Goal: Task Accomplishment & Management: Use online tool/utility

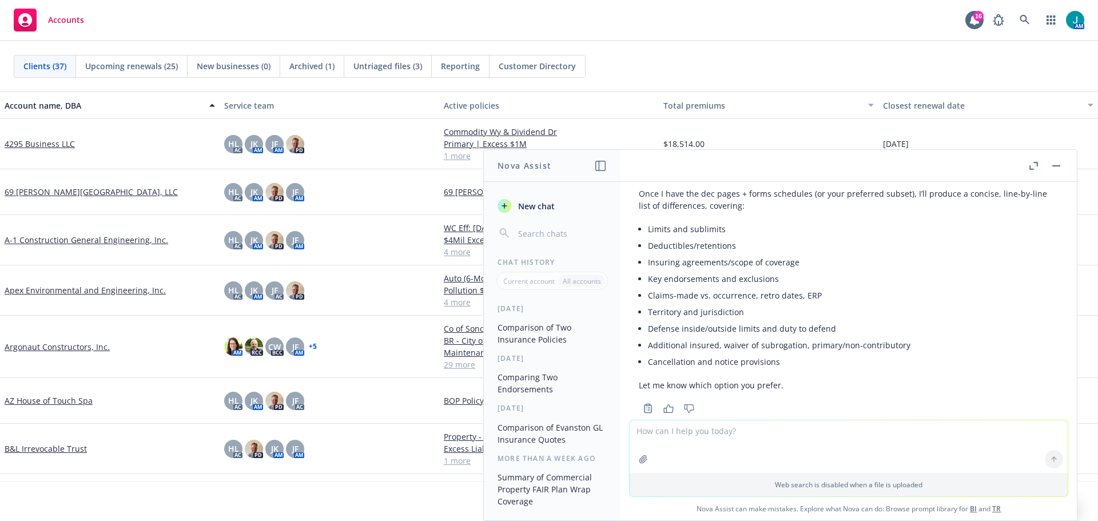
scroll to position [367, 0]
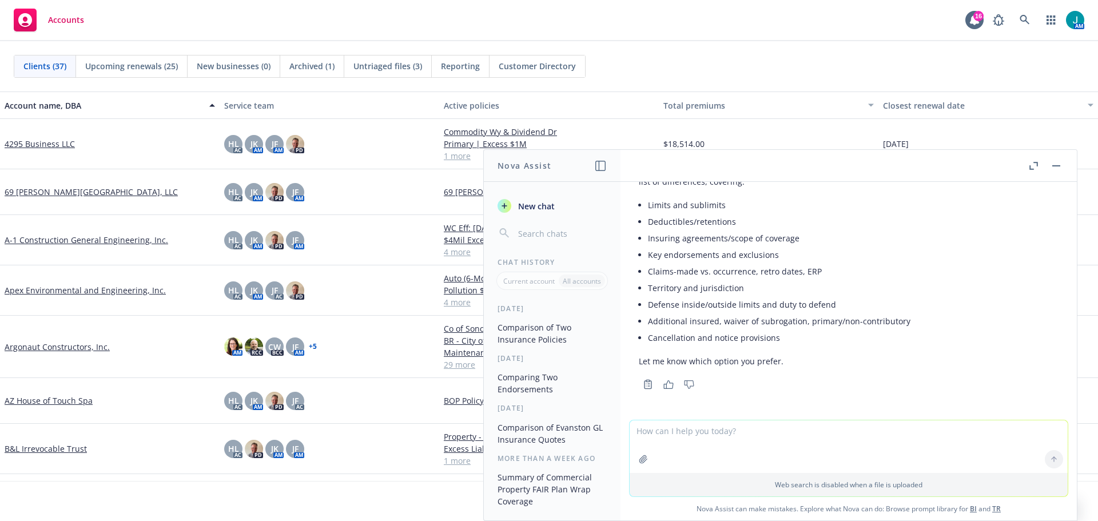
click at [1058, 165] on icon "button" at bounding box center [1056, 165] width 8 height 1
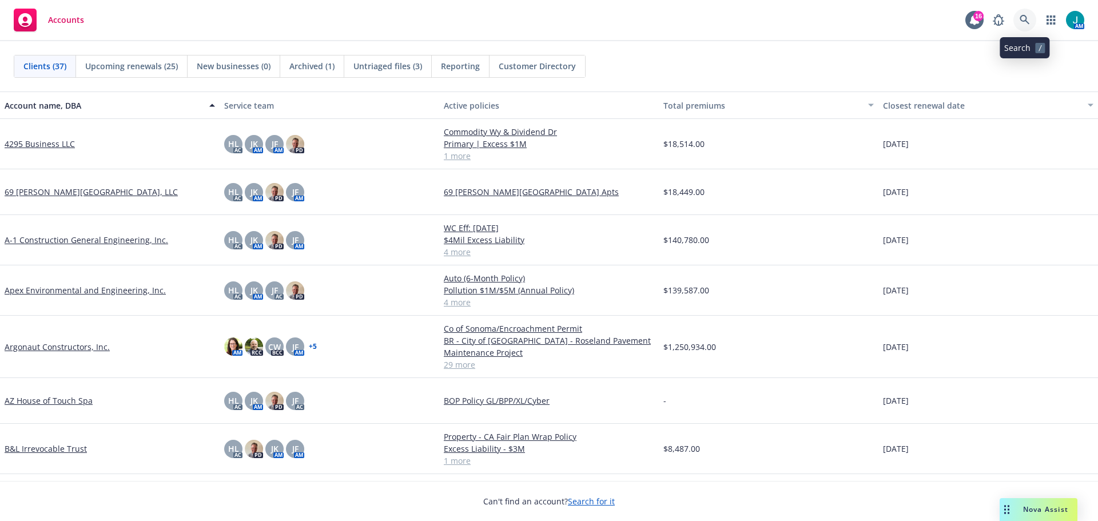
click at [1024, 18] on icon at bounding box center [1024, 20] width 10 height 10
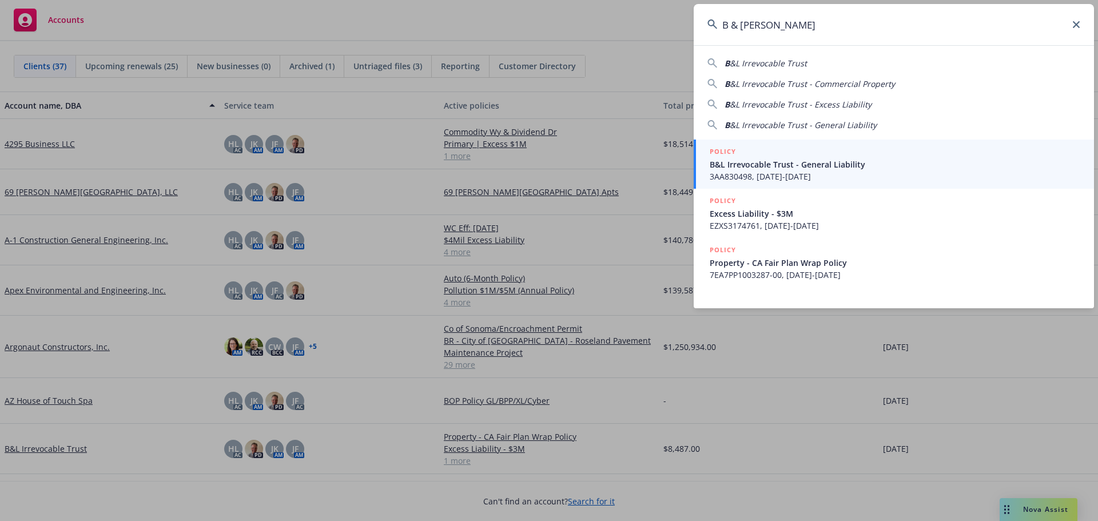
click at [763, 62] on span "&L Irrevocable Trust" at bounding box center [767, 63] width 77 height 11
type input "B&L Irrevocable Trust"
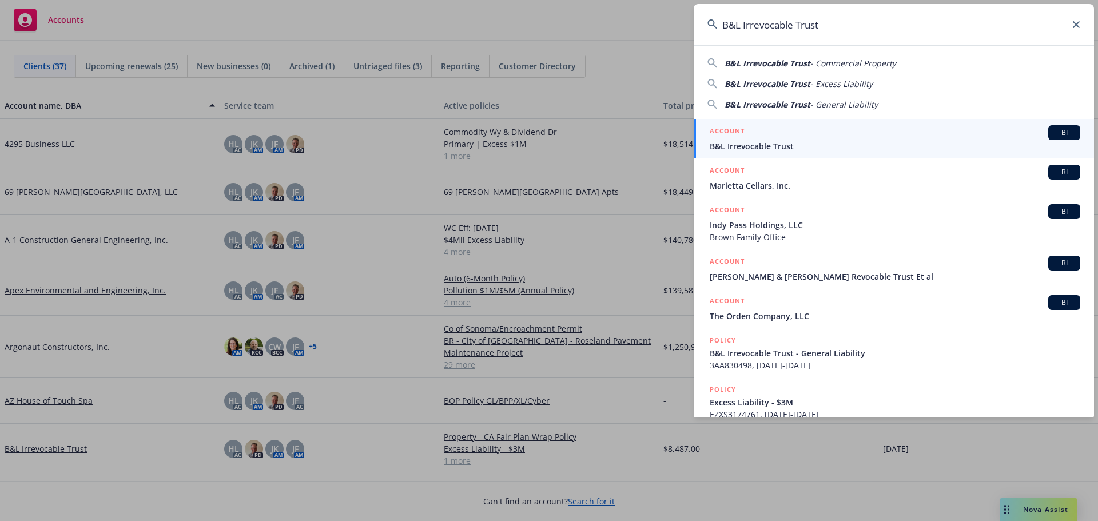
click at [1057, 131] on span "BI" at bounding box center [1064, 132] width 23 height 10
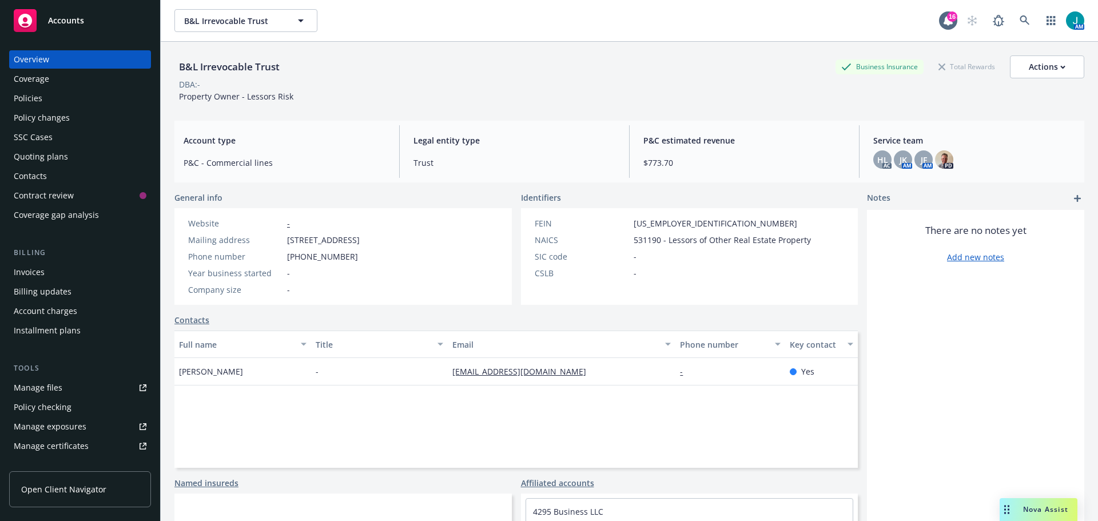
click at [61, 159] on div "Quoting plans" at bounding box center [41, 156] width 54 height 18
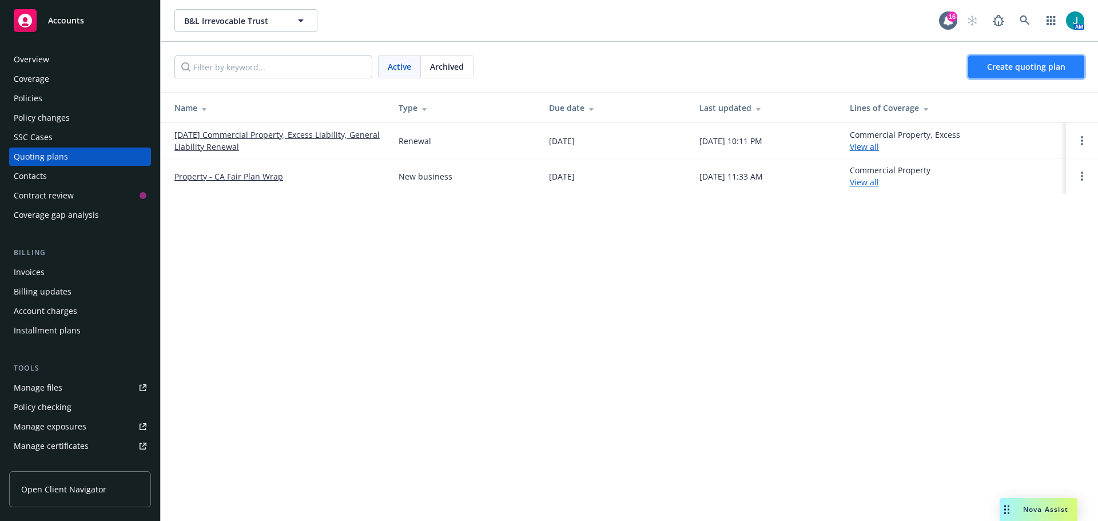
click at [1017, 69] on span "Create quoting plan" at bounding box center [1026, 66] width 78 height 11
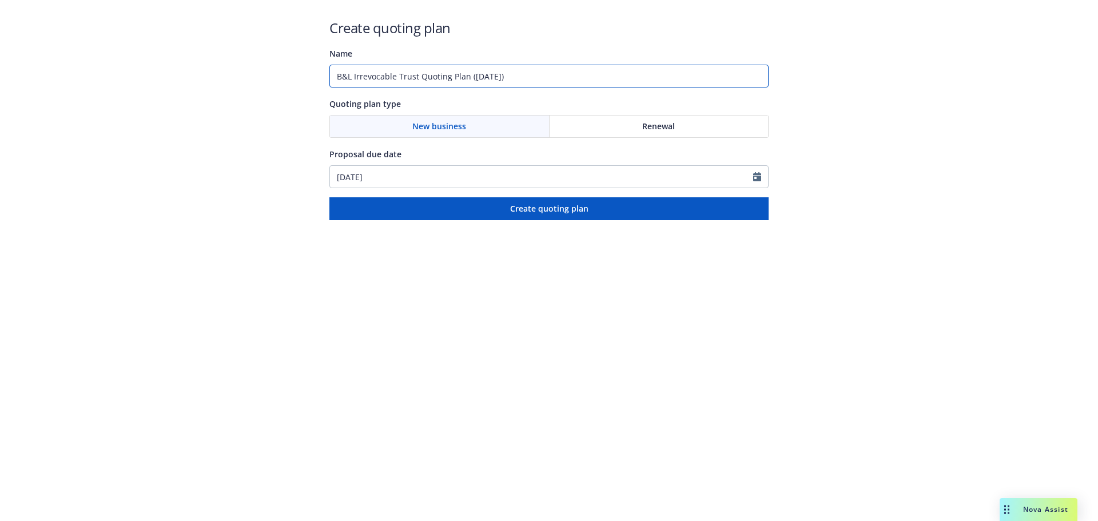
drag, startPoint x: 525, startPoint y: 77, endPoint x: 28, endPoint y: 96, distance: 497.7
click at [28, 95] on div "Create quoting plan Name B&L Irrevocable Trust Quoting Plan (2025-09-23) Quotin…" at bounding box center [549, 110] width 1098 height 220
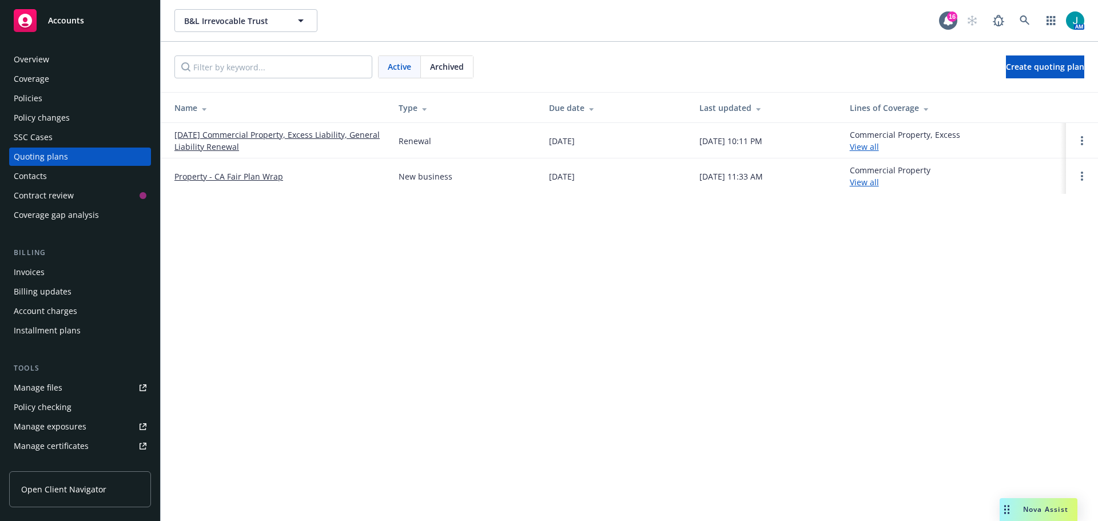
click at [250, 174] on link "Property - CA Fair Plan Wrap" at bounding box center [228, 176] width 109 height 12
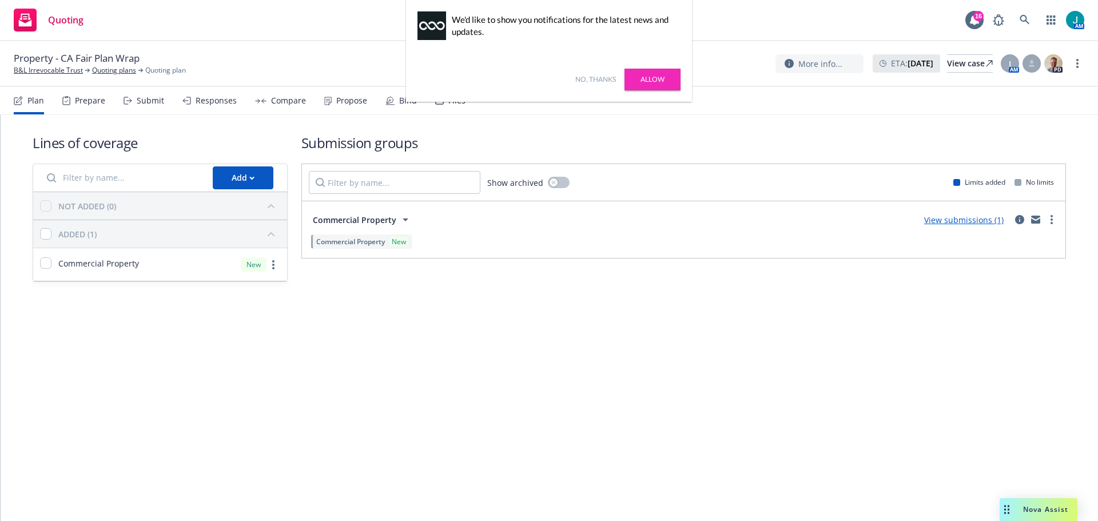
click at [934, 221] on link "View submissions (1)" at bounding box center [963, 219] width 79 height 11
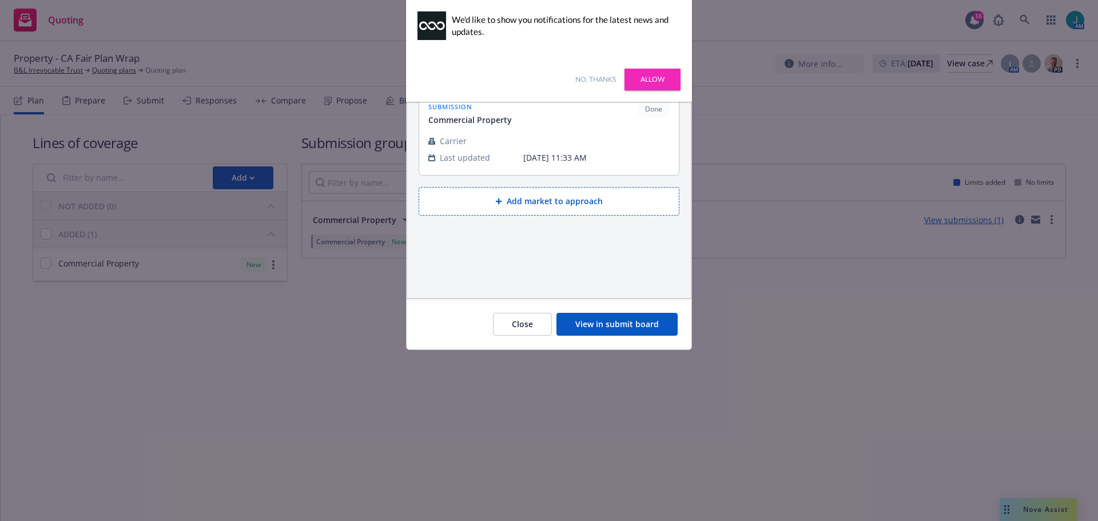
click at [593, 79] on link "No, thanks" at bounding box center [595, 79] width 41 height 10
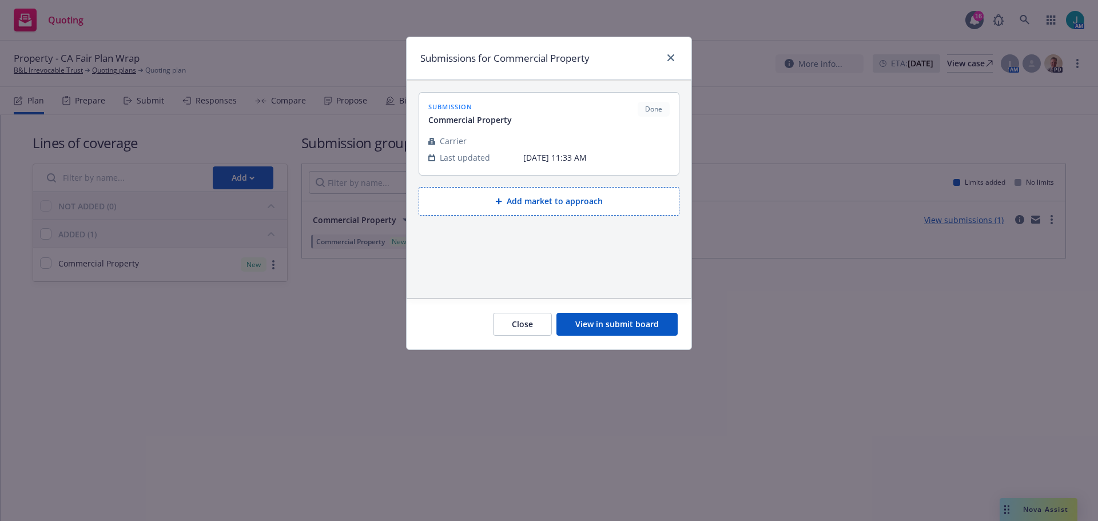
click at [623, 325] on button "View in submit board" at bounding box center [616, 324] width 121 height 23
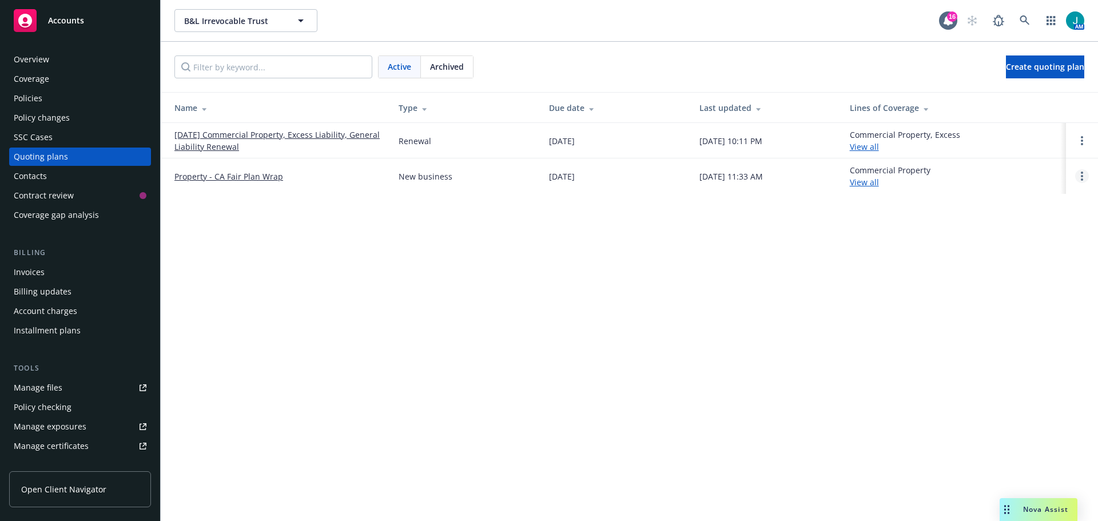
click at [1078, 180] on link "Open options" at bounding box center [1082, 176] width 14 height 14
click at [1019, 126] on span "Rename" at bounding box center [1002, 121] width 59 height 11
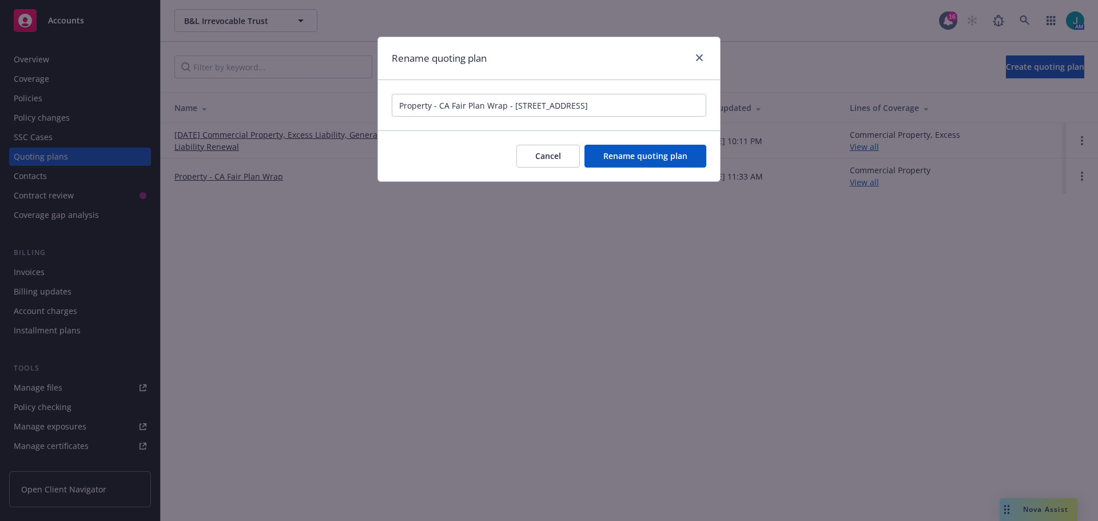
drag, startPoint x: 672, startPoint y: 106, endPoint x: 319, endPoint y: 99, distance: 353.4
click at [297, 107] on div "Rename quoting plan Property - CA Fair Plan Wrap - 4295 Business Drive, Shingle…" at bounding box center [549, 260] width 1098 height 521
type input "Property - CA Fair Plan Wrap - 4295 Business Drive, Shingle Springs, CA"
click at [653, 151] on span "Rename quoting plan" at bounding box center [645, 155] width 84 height 11
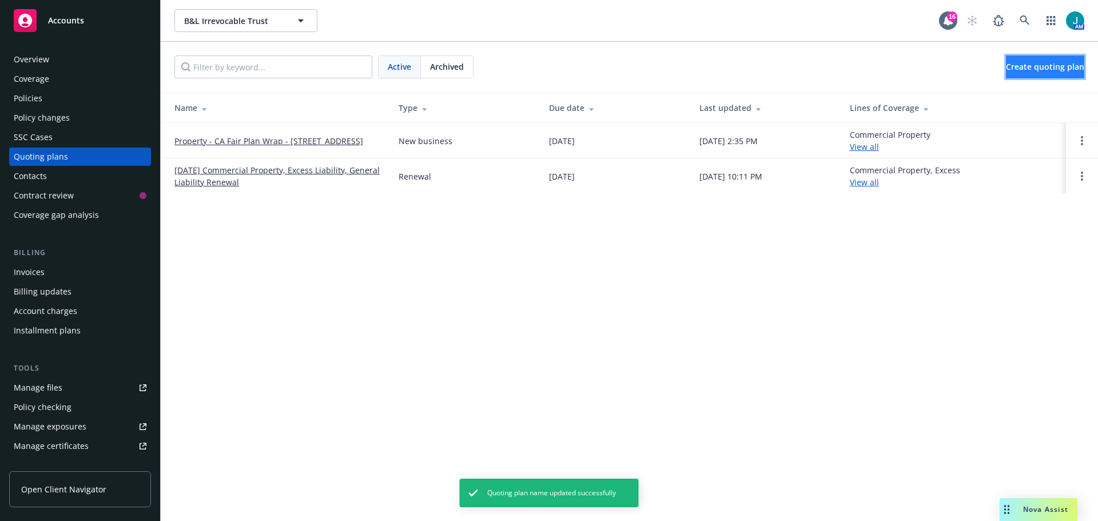
click at [1033, 62] on span "Create quoting plan" at bounding box center [1045, 66] width 78 height 11
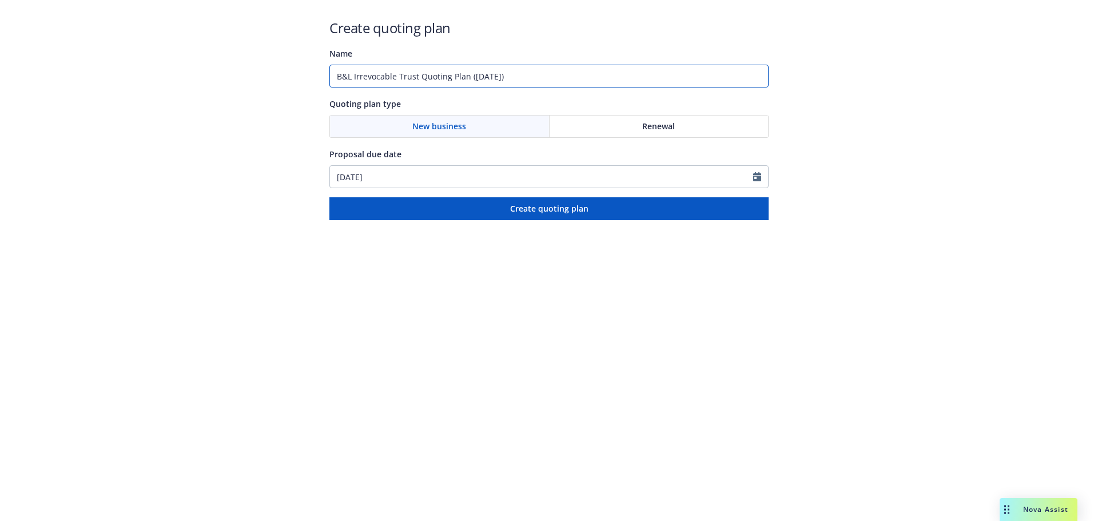
drag, startPoint x: 535, startPoint y: 79, endPoint x: 18, endPoint y: 70, distance: 516.9
click at [18, 73] on div "Create quoting plan Name B&L Irrevocable Trust Quoting Plan ([DATE]) Quoting pl…" at bounding box center [549, 110] width 1098 height 220
paste input "Property - CA Fair Plan Wrap - [STREET_ADDRESS]"
drag, startPoint x: 523, startPoint y: 75, endPoint x: 455, endPoint y: 73, distance: 67.5
click at [455, 73] on input "Property - CA Fair Plan Wrap - [STREET_ADDRESS]" at bounding box center [548, 76] width 439 height 23
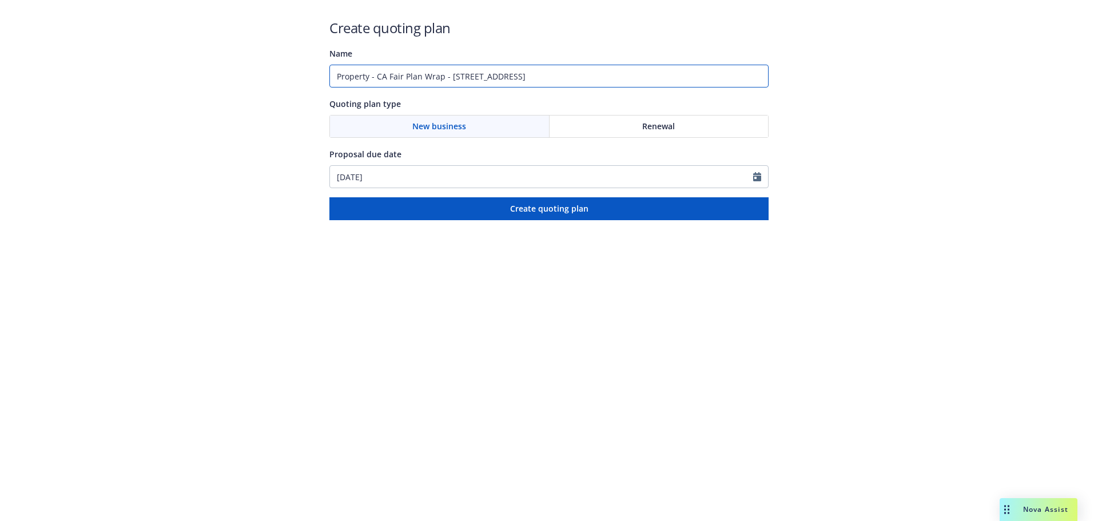
drag, startPoint x: 473, startPoint y: 78, endPoint x: 210, endPoint y: 76, distance: 263.0
click at [203, 77] on div "Create quoting plan Name Property - CA Fair Plan Wrap - [STREET_ADDRESS] Quotin…" at bounding box center [549, 110] width 1098 height 220
type input "Property - CA Fair Plan Wrap - [STREET_ADDRESS]"
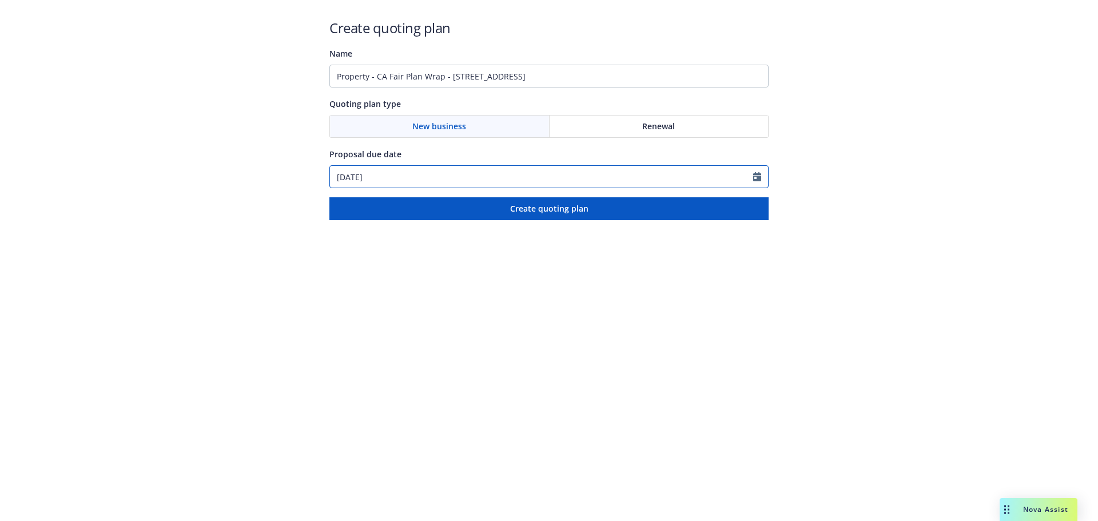
select select "9"
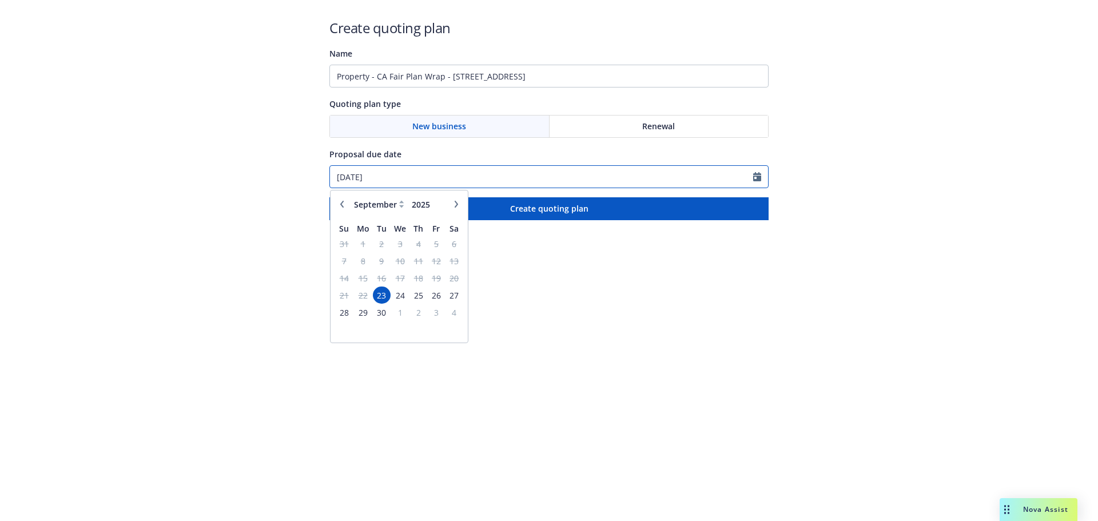
drag, startPoint x: 357, startPoint y: 173, endPoint x: 214, endPoint y: 183, distance: 143.8
click at [214, 183] on div "Create quoting plan Name Property - CA Fair Plan Wrap - 4420 Commodity Way, Shi…" at bounding box center [549, 110] width 1098 height 220
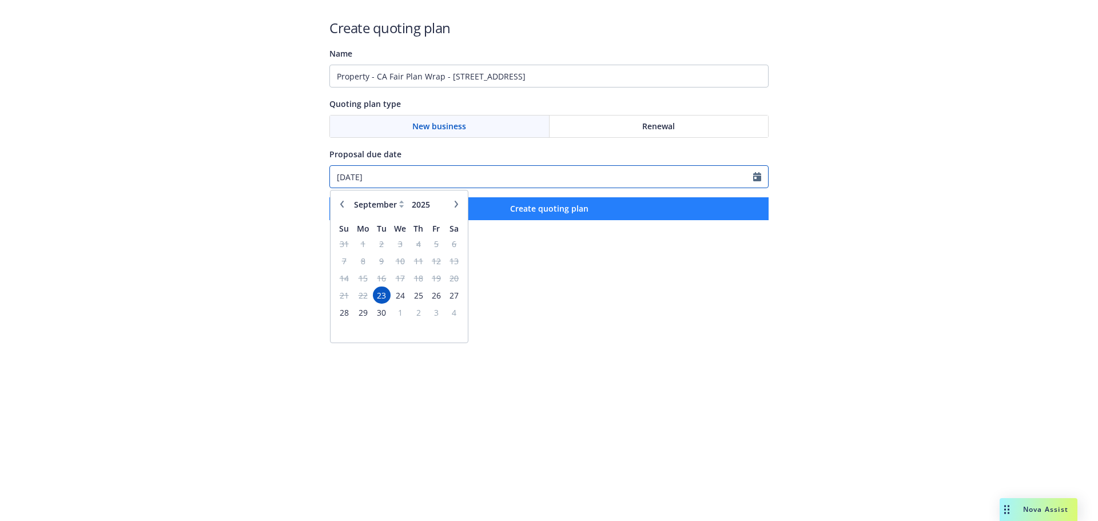
type input "10/07/2025"
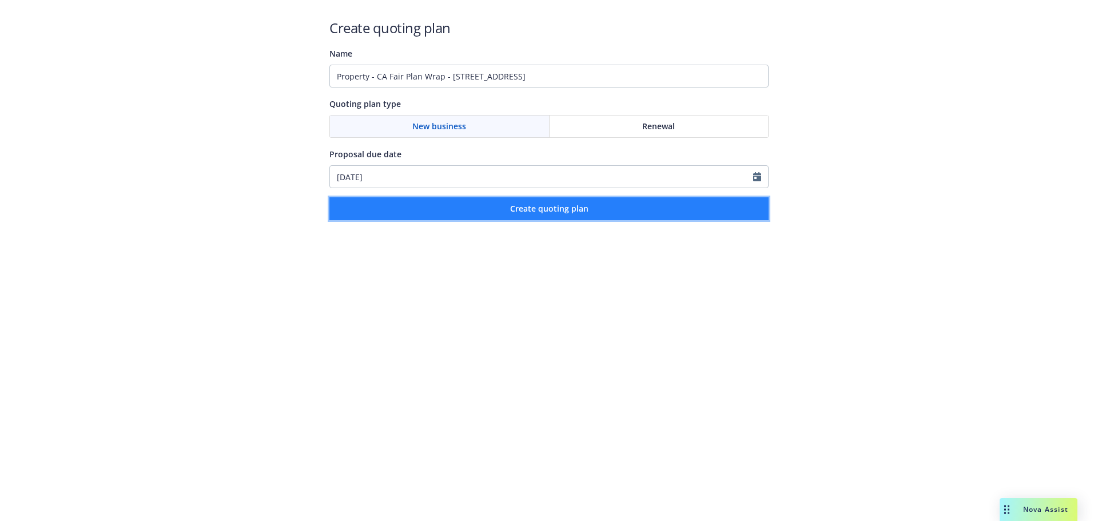
click at [582, 211] on span "Create quoting plan" at bounding box center [549, 208] width 78 height 11
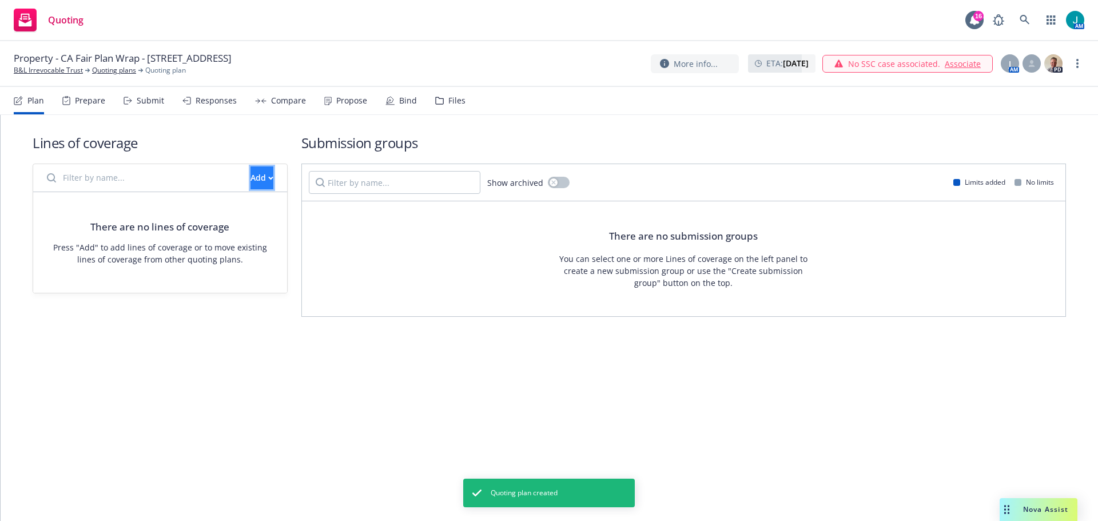
click at [250, 182] on div "Add" at bounding box center [261, 178] width 23 height 22
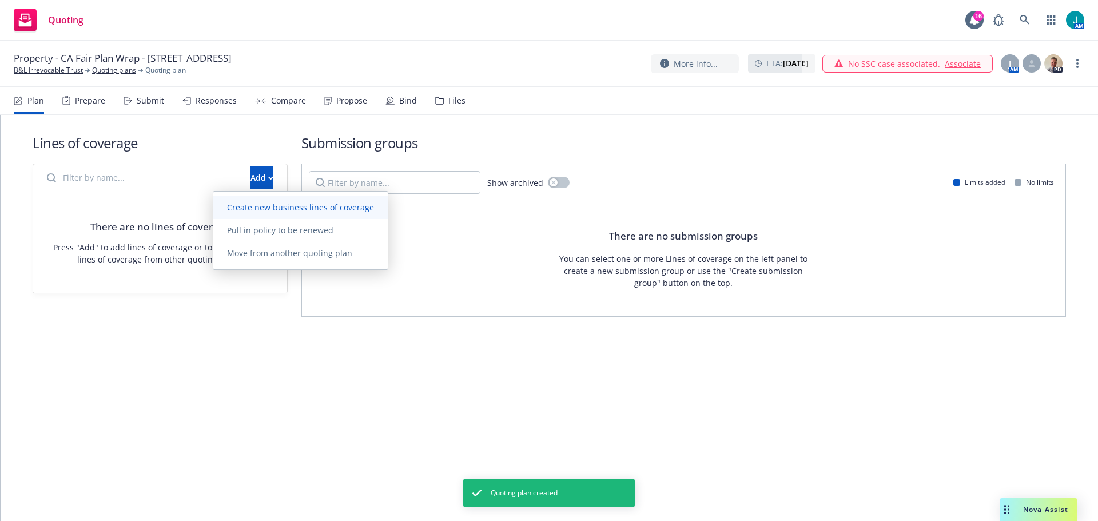
click at [268, 206] on span "Create new business lines of coverage" at bounding box center [300, 207] width 174 height 11
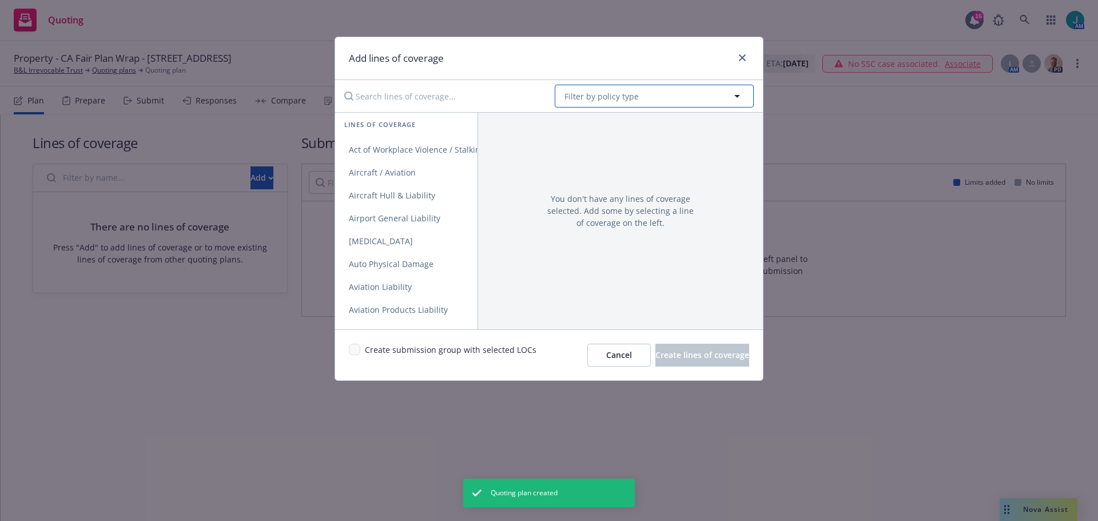
click at [596, 97] on span "Filter by policy type" at bounding box center [601, 96] width 74 height 12
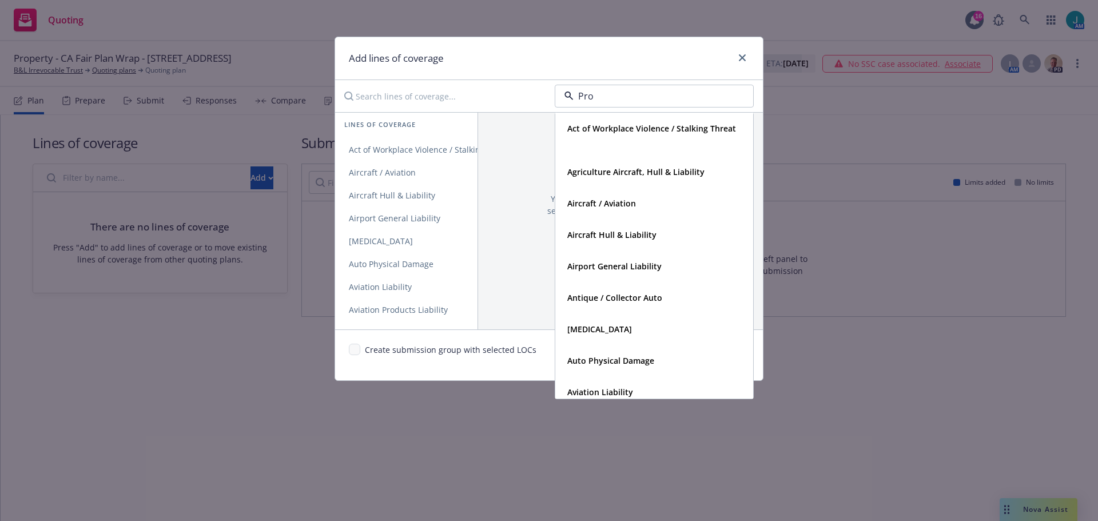
type input "Prop"
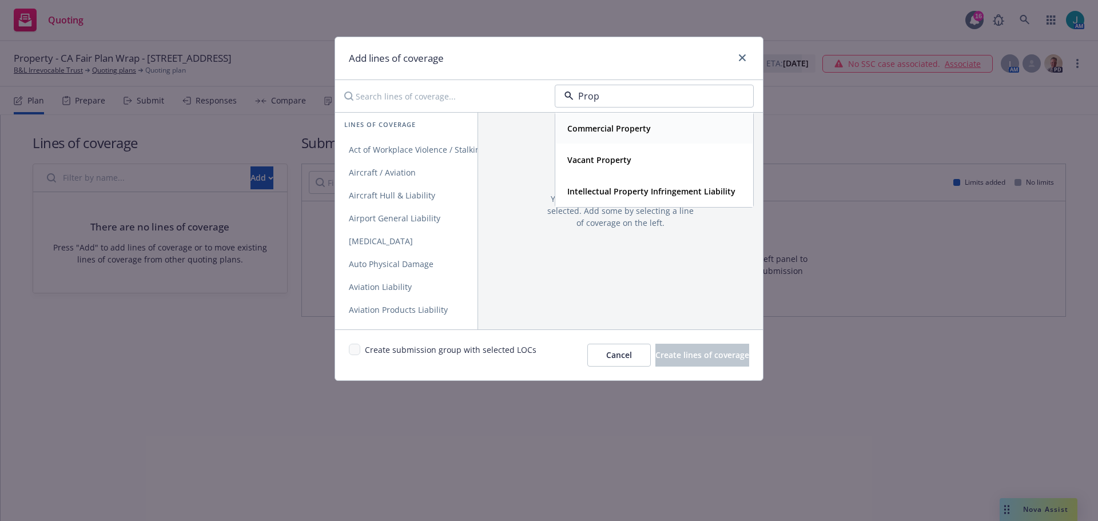
click at [632, 125] on strong "Commercial Property" at bounding box center [608, 128] width 83 height 11
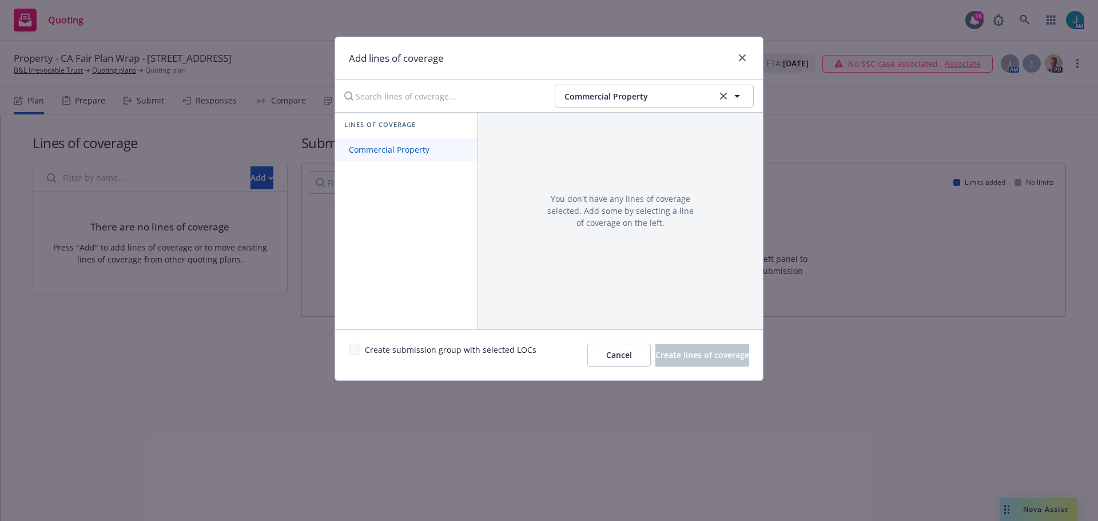
click at [392, 150] on span "Commercial Property" at bounding box center [389, 149] width 108 height 11
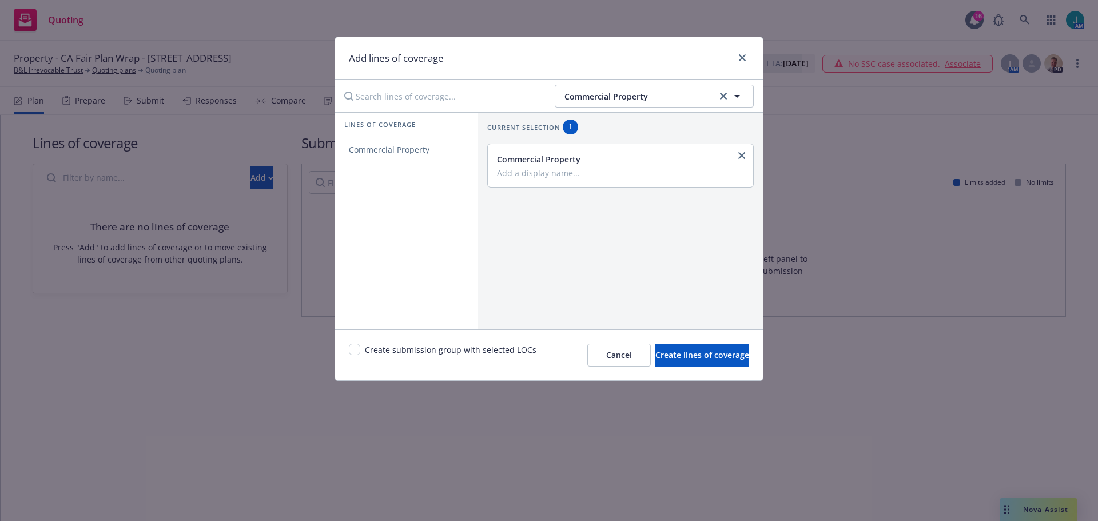
click at [559, 170] on input "Add a display name..." at bounding box center [619, 173] width 245 height 10
paste input "Property - CA Fair Plan Wrap - 4420 Commodity Way, Shingle Springs, CA"
type input "Property - CA Fair Plan Wrap - 4420 Commodity Way, Shingle Springs, CA"
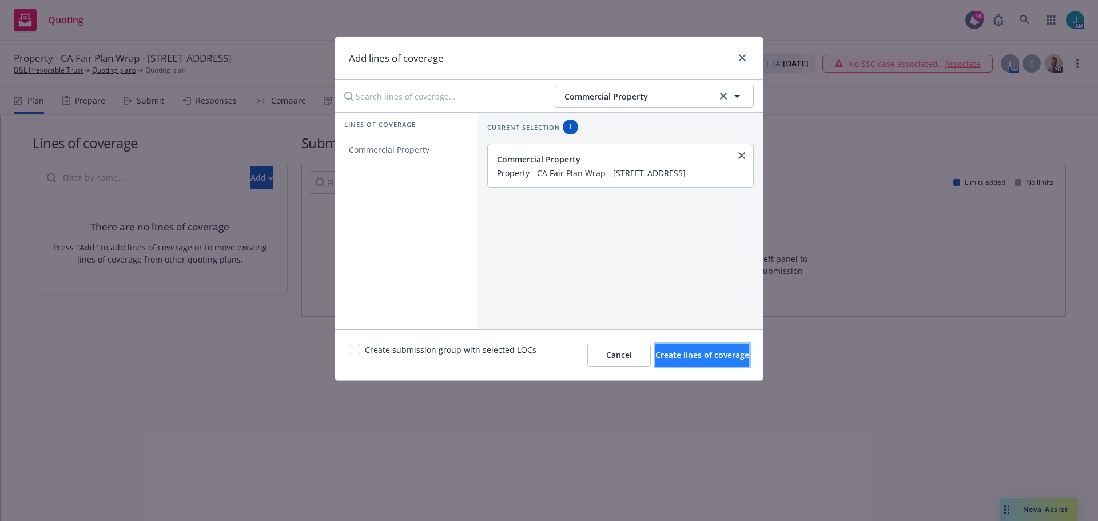
click at [701, 352] on span "Create lines of coverage" at bounding box center [702, 354] width 94 height 11
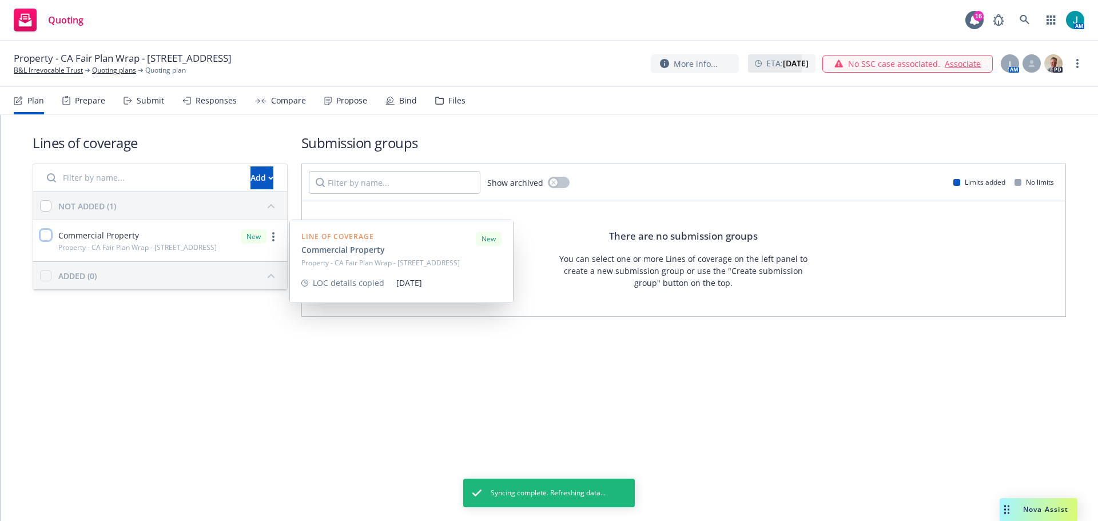
drag, startPoint x: 44, startPoint y: 236, endPoint x: 257, endPoint y: 253, distance: 213.9
click at [44, 237] on input "checkbox" at bounding box center [45, 234] width 11 height 11
checkbox input "true"
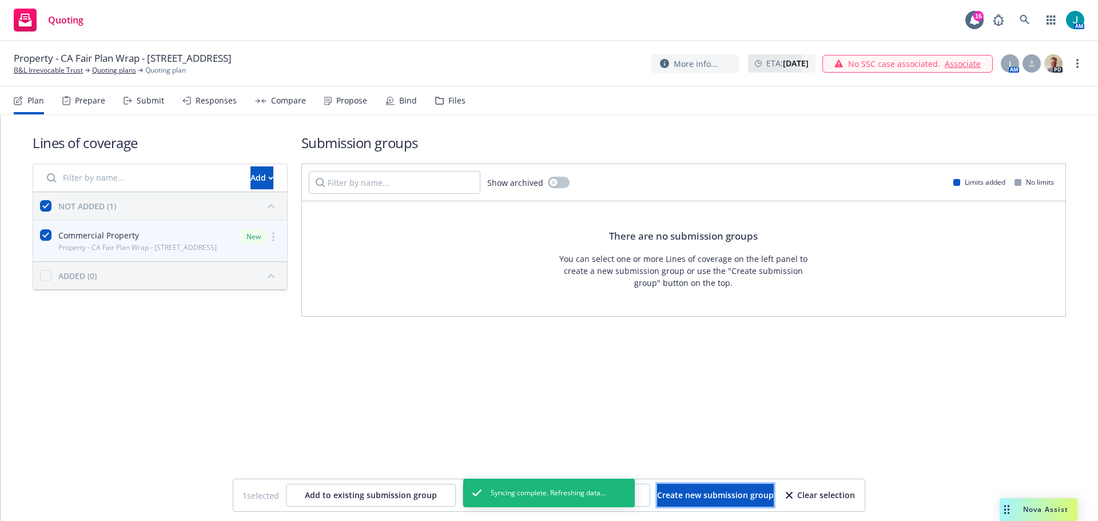
click at [737, 495] on span "Create new submission group" at bounding box center [715, 494] width 117 height 11
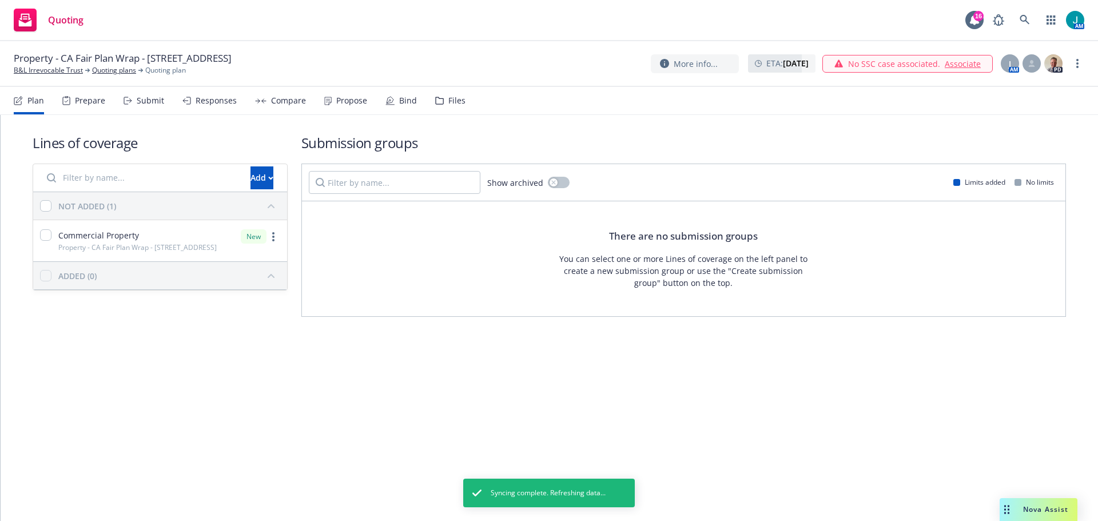
checkbox input "false"
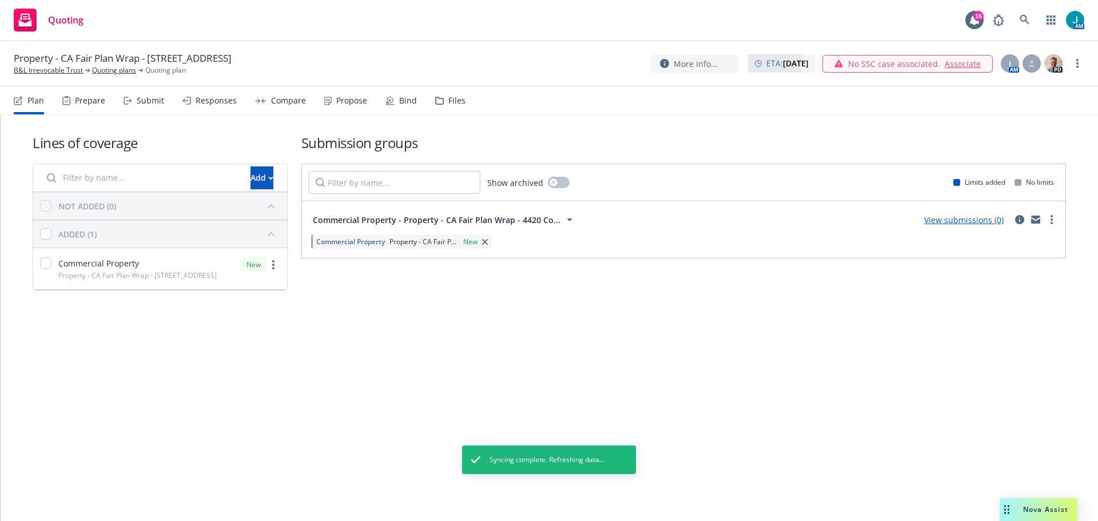
click at [956, 221] on link "View submissions (0)" at bounding box center [963, 219] width 79 height 11
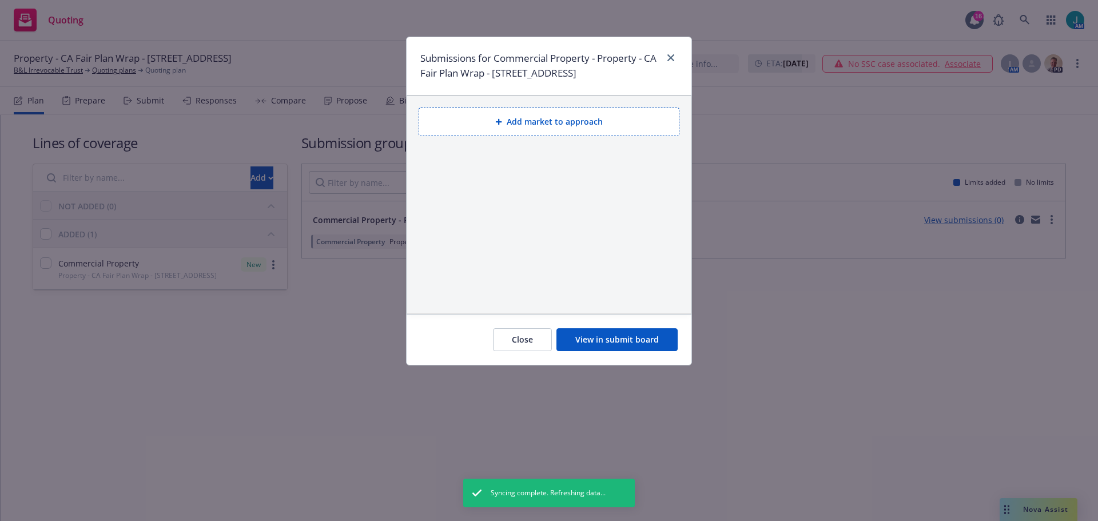
click at [474, 136] on button "Add market to approach" at bounding box center [548, 121] width 261 height 29
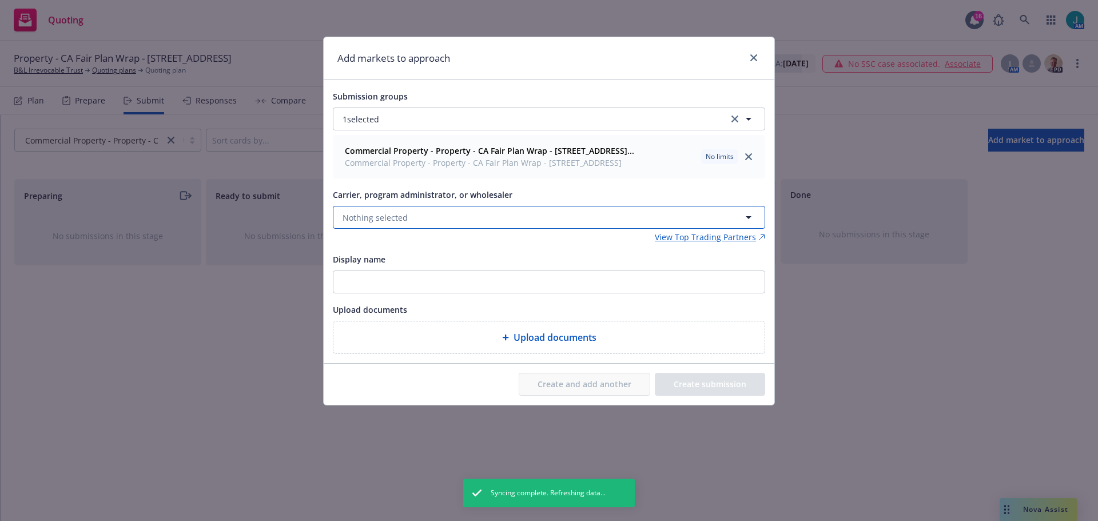
click at [425, 225] on button "Nothing selected" at bounding box center [549, 217] width 432 height 23
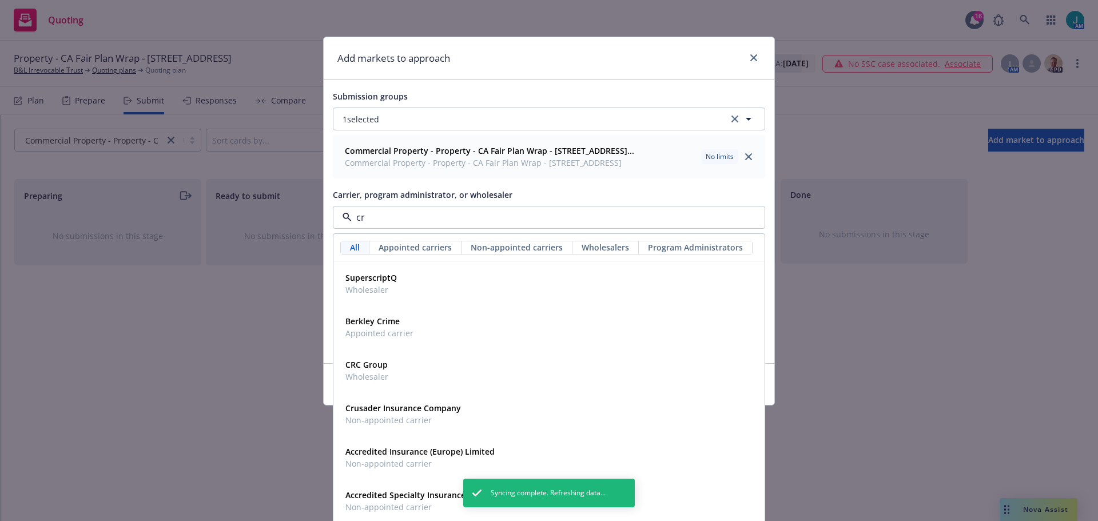
type input "crc"
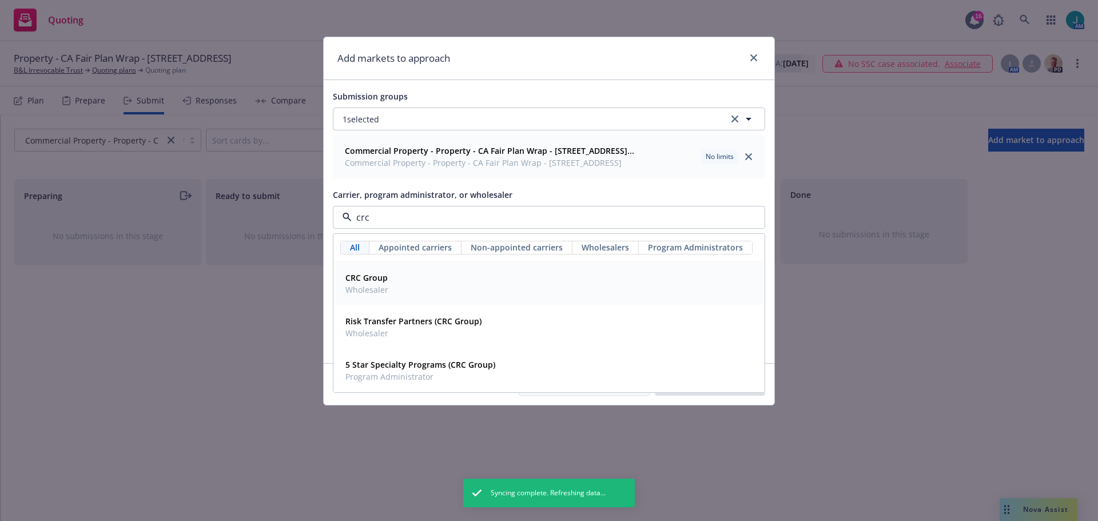
click at [398, 292] on div "CRC Group Wholesaler" at bounding box center [549, 283] width 416 height 29
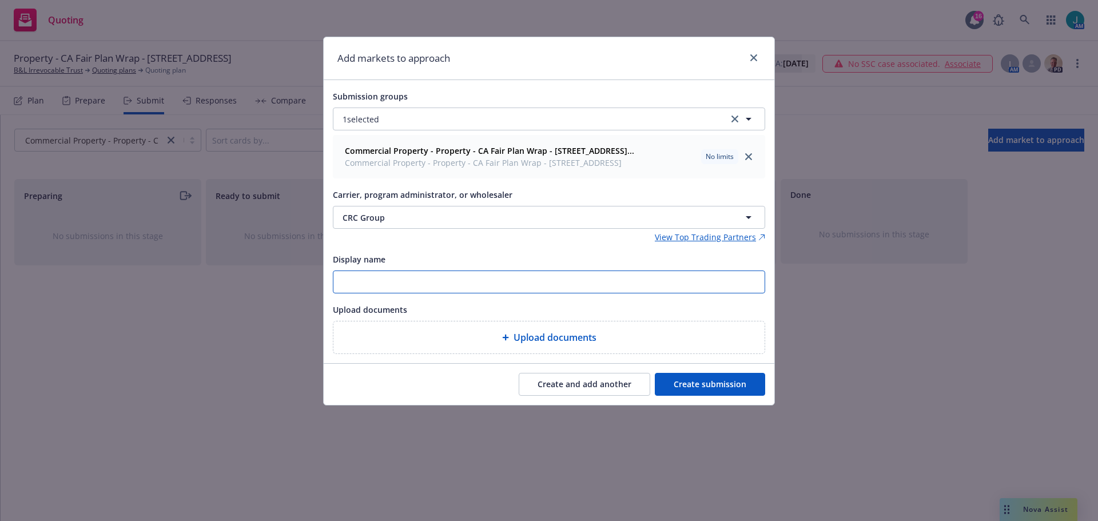
click at [393, 293] on input "Display name" at bounding box center [548, 282] width 431 height 22
click at [391, 293] on input "Display name" at bounding box center [548, 282] width 431 height 22
paste input "Property - CA Fair Plan Wrap - [STREET_ADDRESS]"
type input "Property - CA Fair Plan Wrap - [STREET_ADDRESS]"
click at [730, 391] on button "Create submission" at bounding box center [710, 384] width 110 height 23
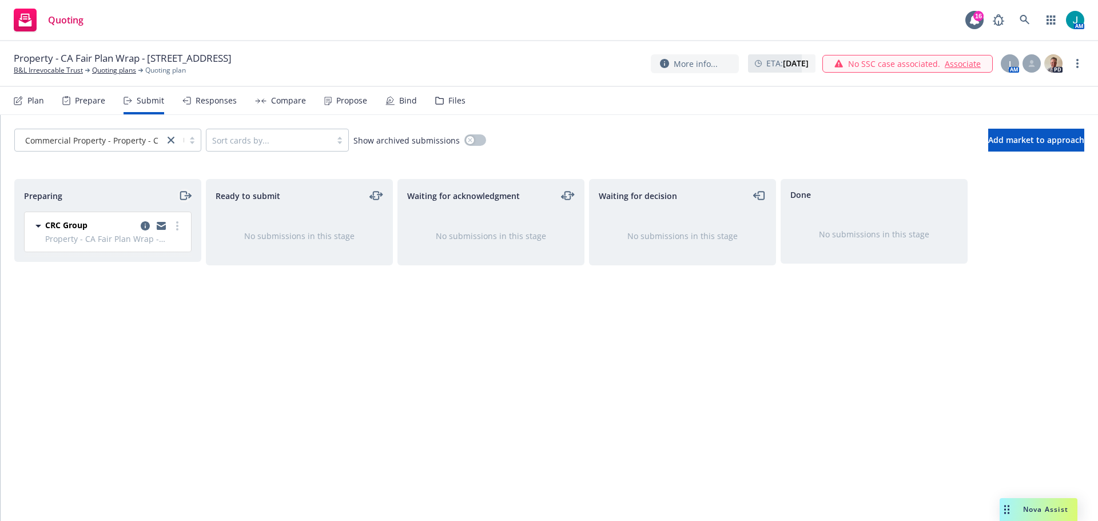
click at [186, 197] on icon "moveRight" at bounding box center [183, 196] width 6 height 8
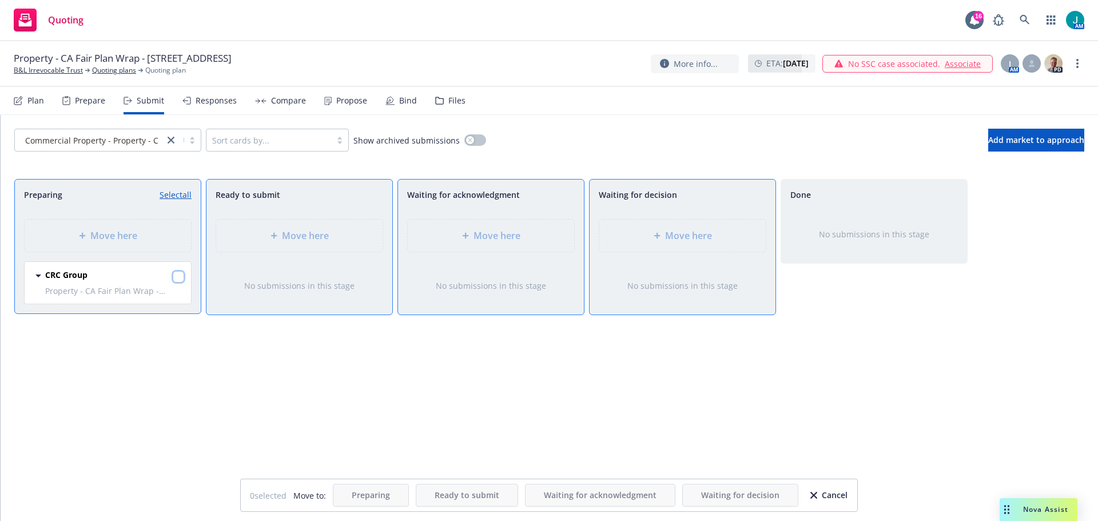
click at [178, 274] on input "checkbox" at bounding box center [178, 276] width 11 height 11
checkbox input "true"
click at [512, 232] on span "Move here" at bounding box center [496, 236] width 47 height 14
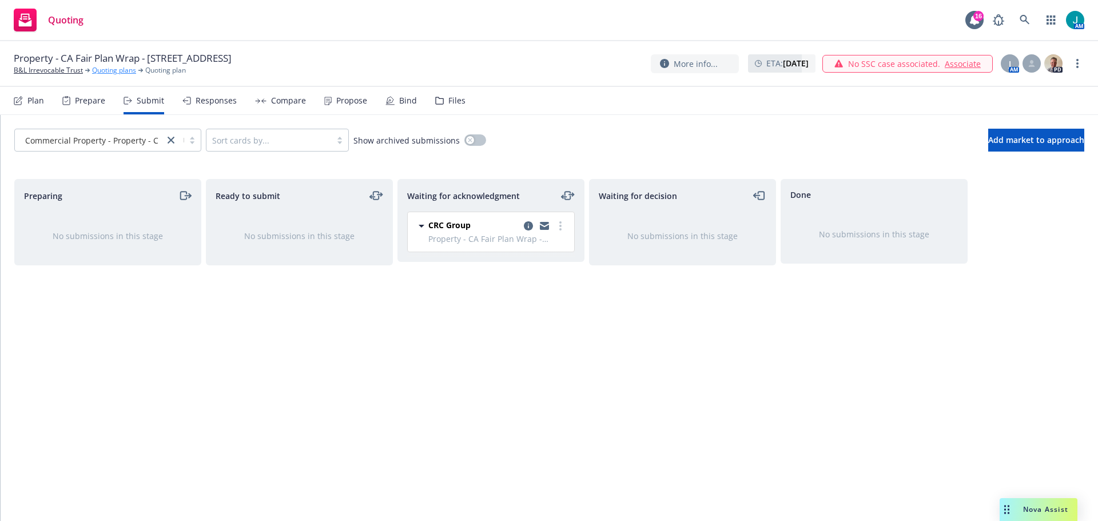
click at [116, 70] on link "Quoting plans" at bounding box center [114, 70] width 44 height 10
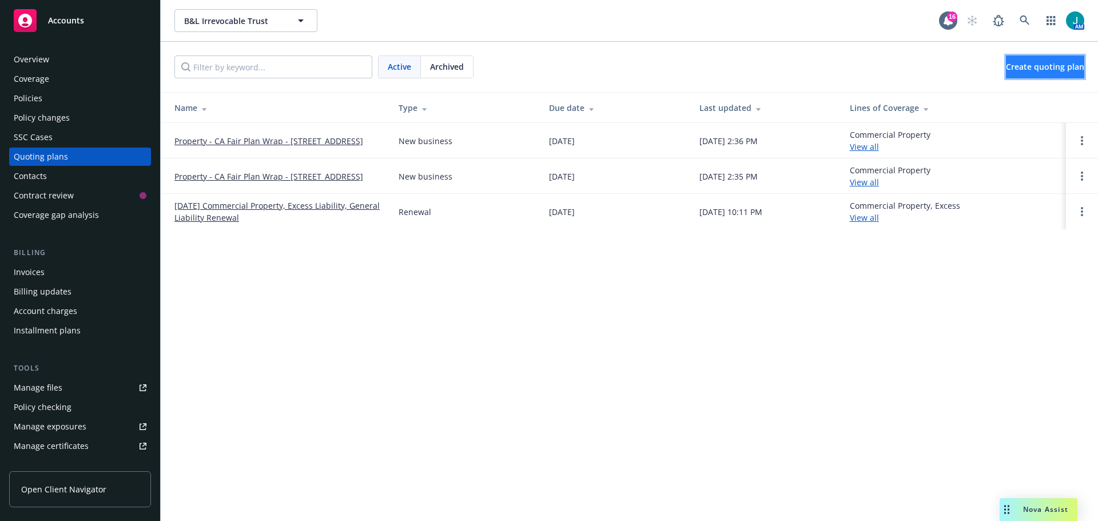
click at [1018, 64] on span "Create quoting plan" at bounding box center [1045, 66] width 78 height 11
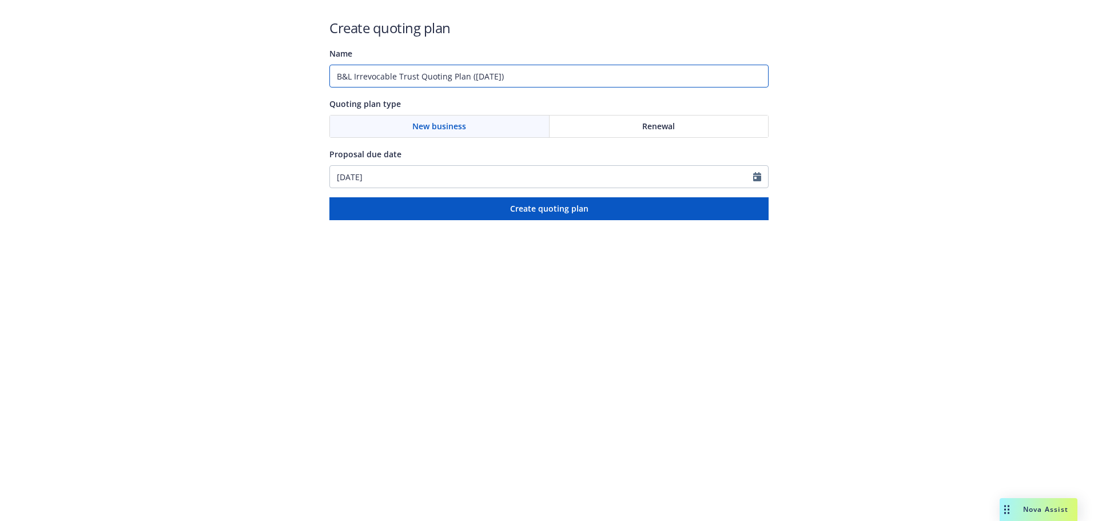
drag, startPoint x: 547, startPoint y: 77, endPoint x: 74, endPoint y: 70, distance: 472.3
click at [74, 70] on div "Create quoting plan Name B&L Irrevocable Trust Quoting Plan (2025-09-23) Quotin…" at bounding box center [549, 110] width 1098 height 220
paste input "Property - CA Fair Plan Wrap - [STREET_ADDRESS]"
click at [469, 75] on input "Property - CA Fair Plan Wrap - [STREET_ADDRESS]" at bounding box center [548, 76] width 439 height 23
type input "Property - CA Fair Plan Wrap - [STREET_ADDRESS]"
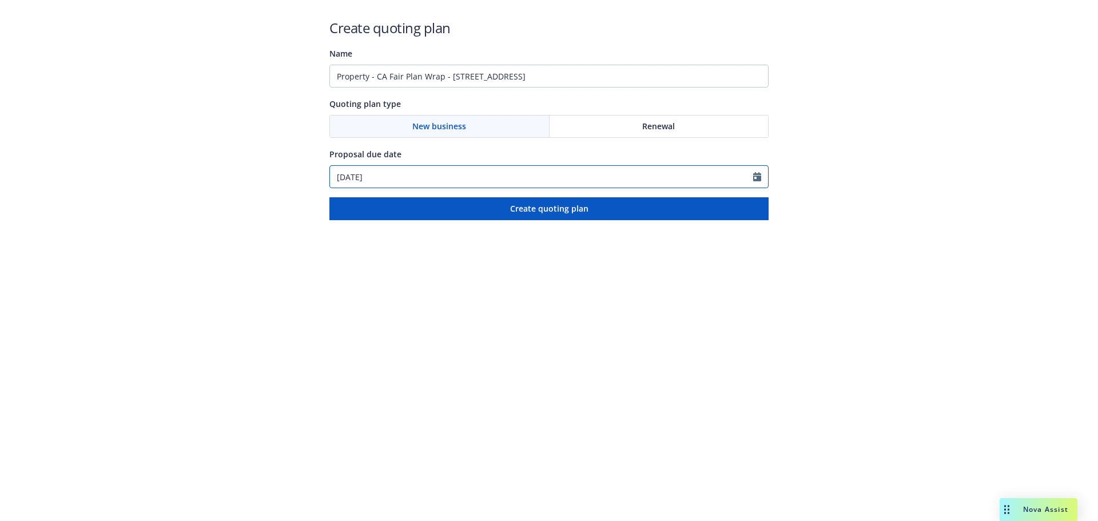
select select "9"
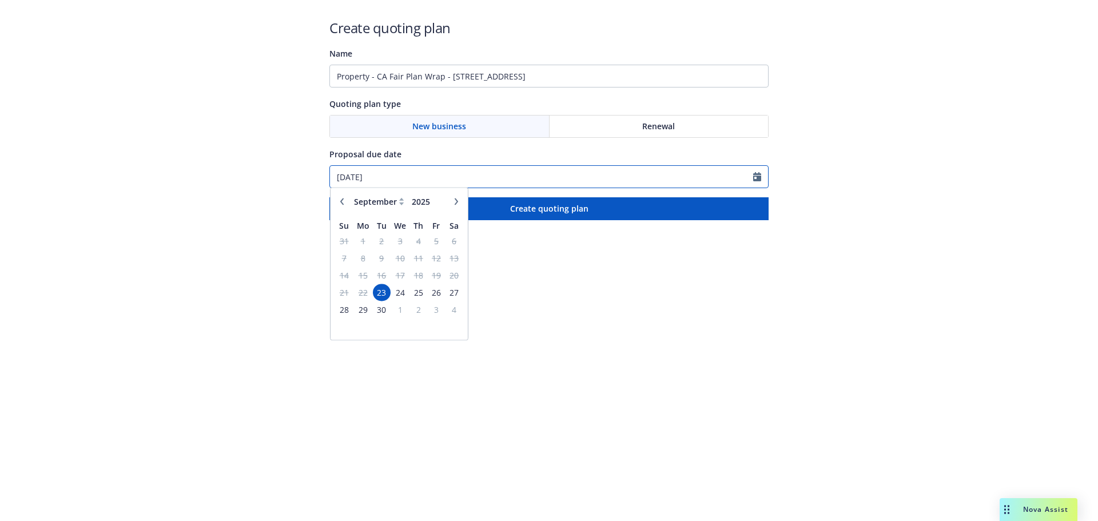
drag, startPoint x: 391, startPoint y: 176, endPoint x: 142, endPoint y: 166, distance: 248.9
click at [142, 176] on div "Create quoting plan Name Property - CA Fair Plan Wrap - 4428 Commodity Way, Shi…" at bounding box center [549, 110] width 1098 height 220
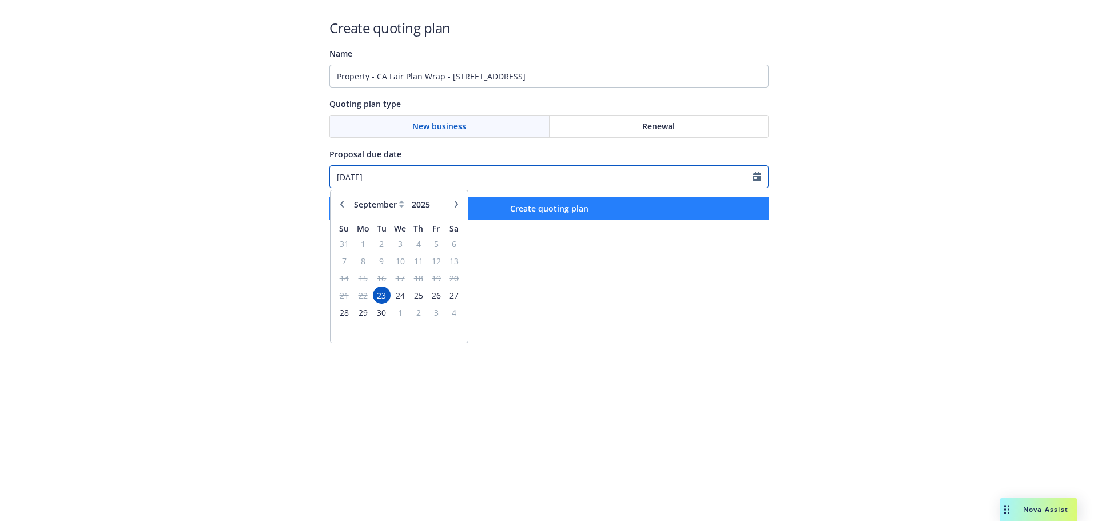
type input "10/07/2025"
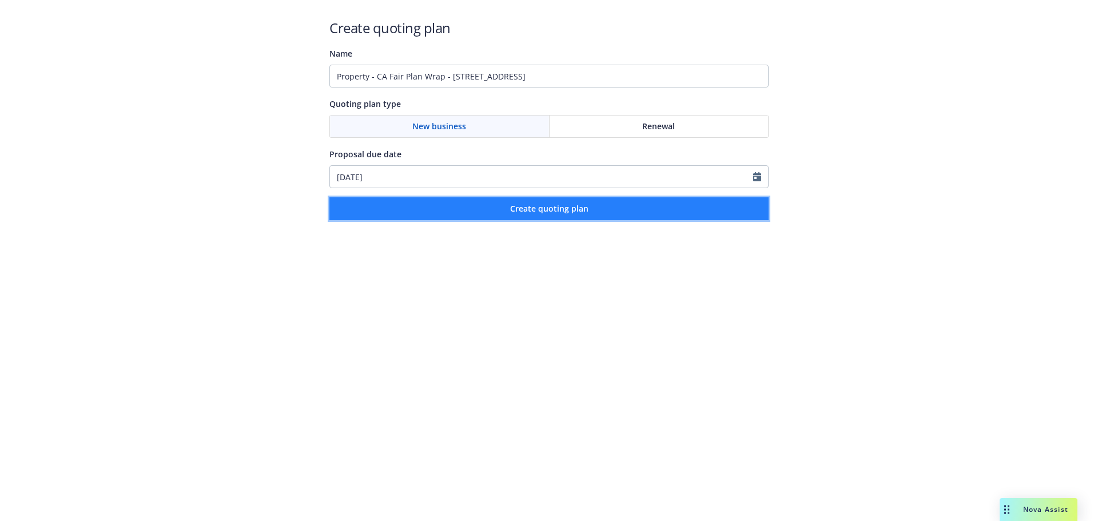
click at [655, 209] on button "Create quoting plan" at bounding box center [548, 208] width 439 height 23
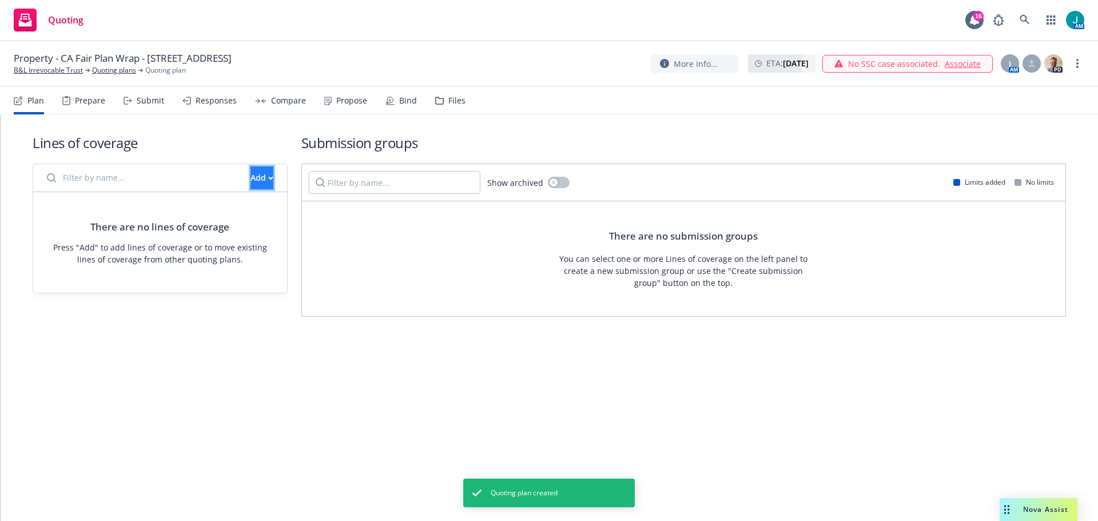
click at [250, 175] on div "Add" at bounding box center [261, 178] width 23 height 22
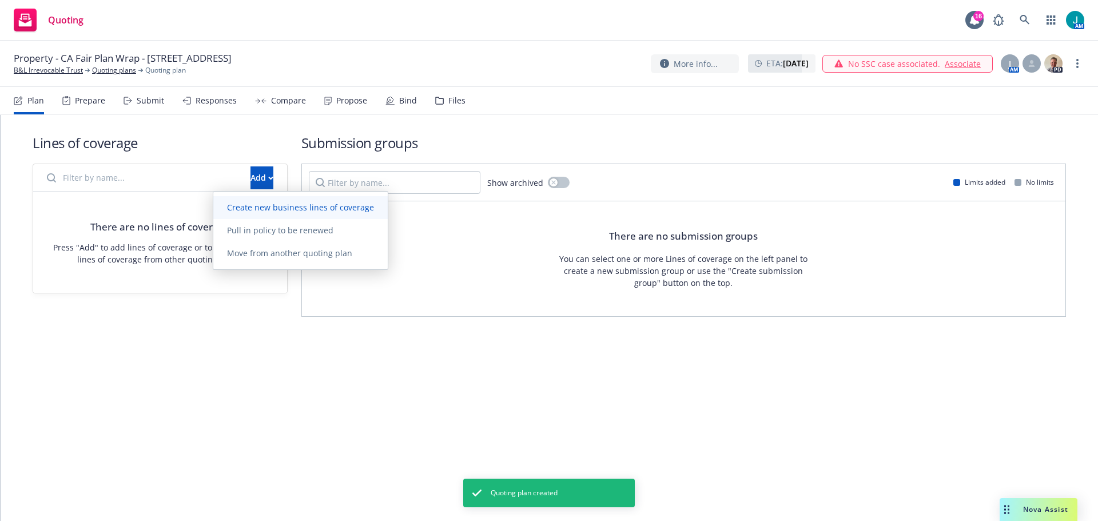
click at [257, 204] on span "Create new business lines of coverage" at bounding box center [300, 207] width 174 height 11
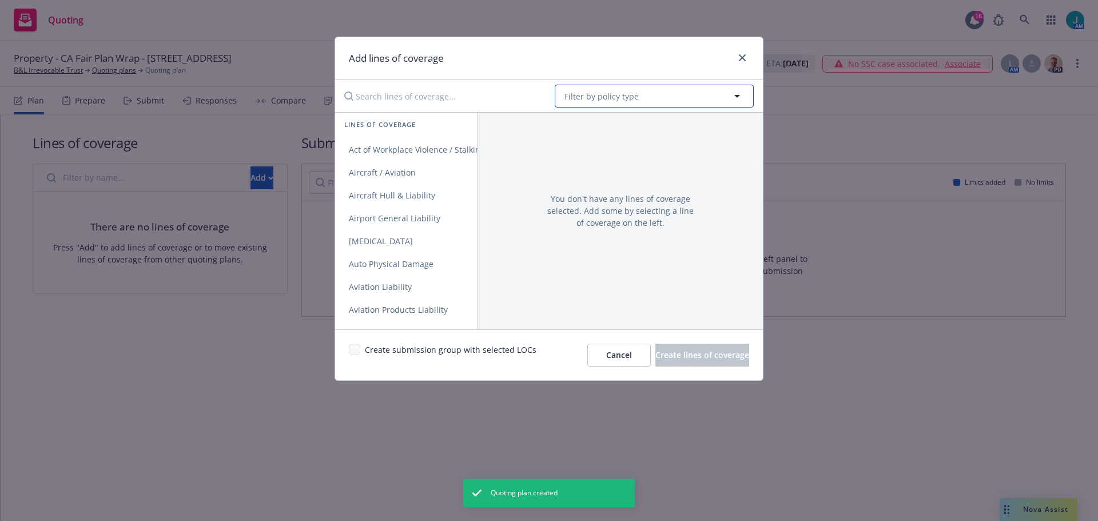
click at [640, 98] on button "Filter by policy type" at bounding box center [654, 96] width 199 height 23
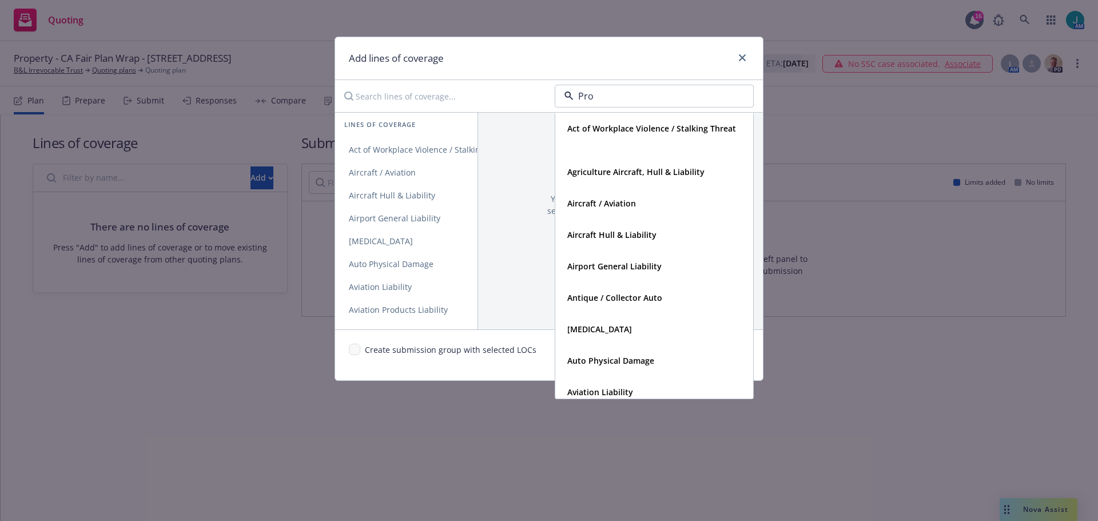
type input "Prop"
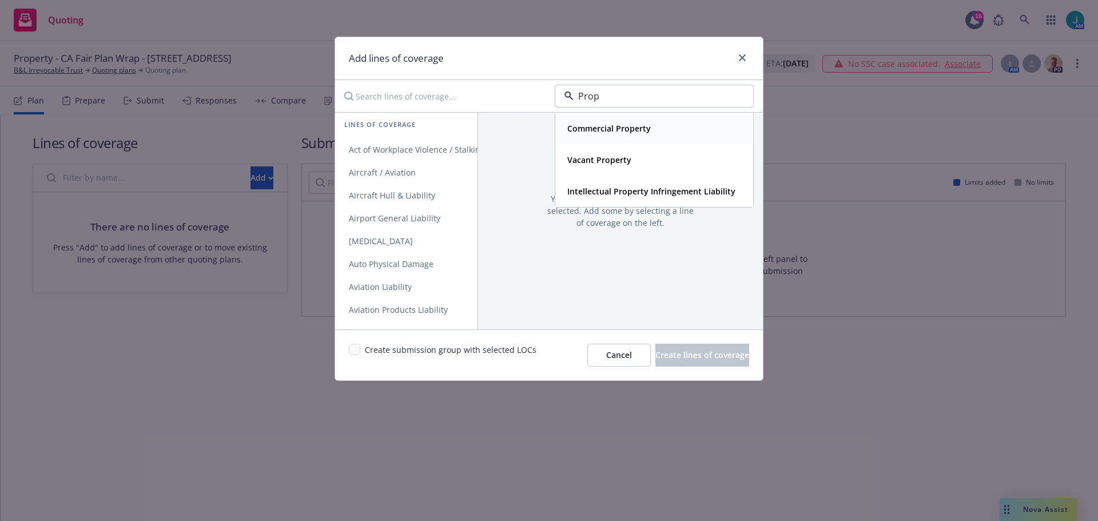
click at [631, 126] on strong "Commercial Property" at bounding box center [608, 128] width 83 height 11
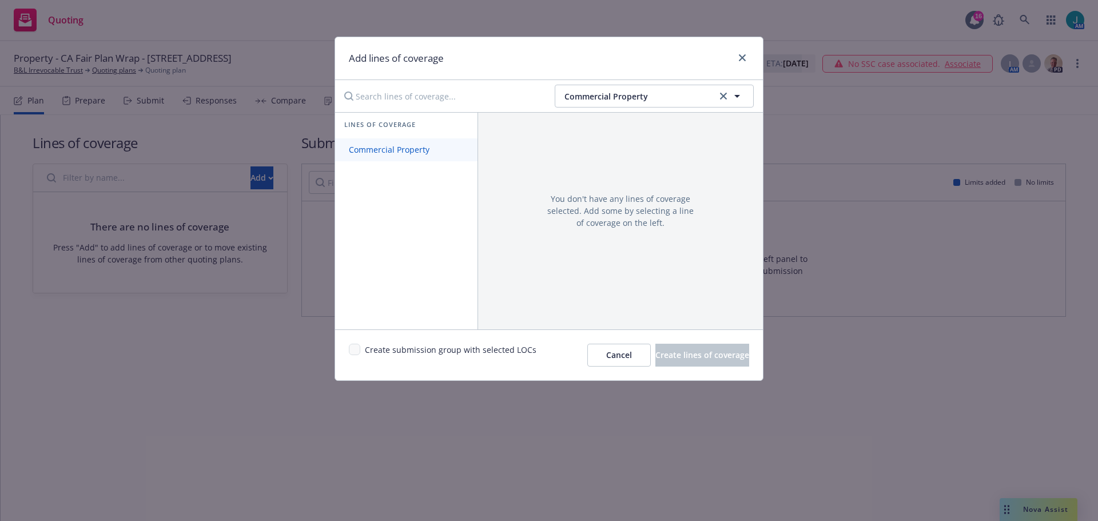
click at [428, 152] on span "Commercial Property" at bounding box center [389, 149] width 108 height 11
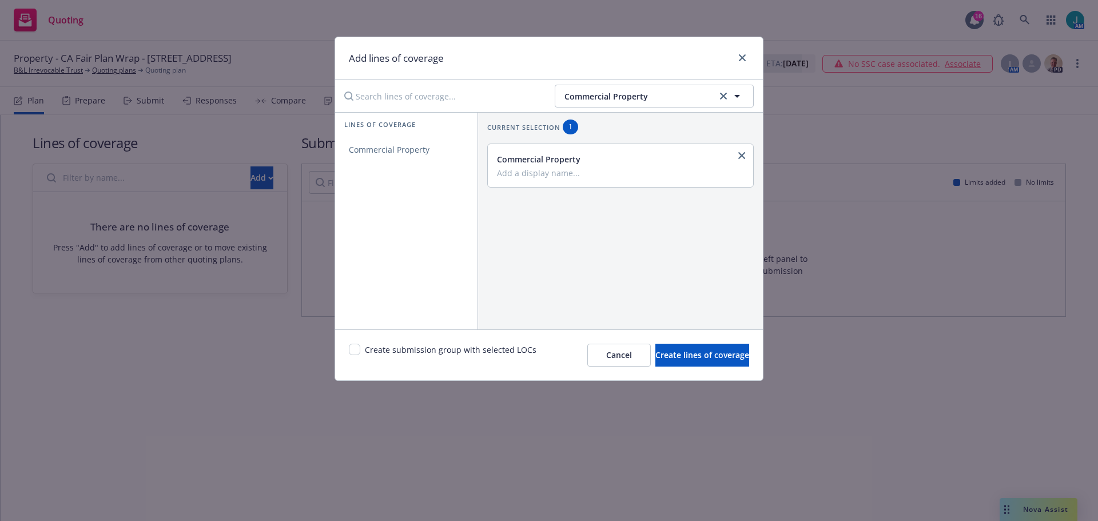
click at [502, 176] on input "Add a display name..." at bounding box center [619, 173] width 245 height 10
paste input "Property - CA Fair Plan Wrap - [STREET_ADDRESS]"
type input "Property - CA Fair Plan Wrap - [STREET_ADDRESS]"
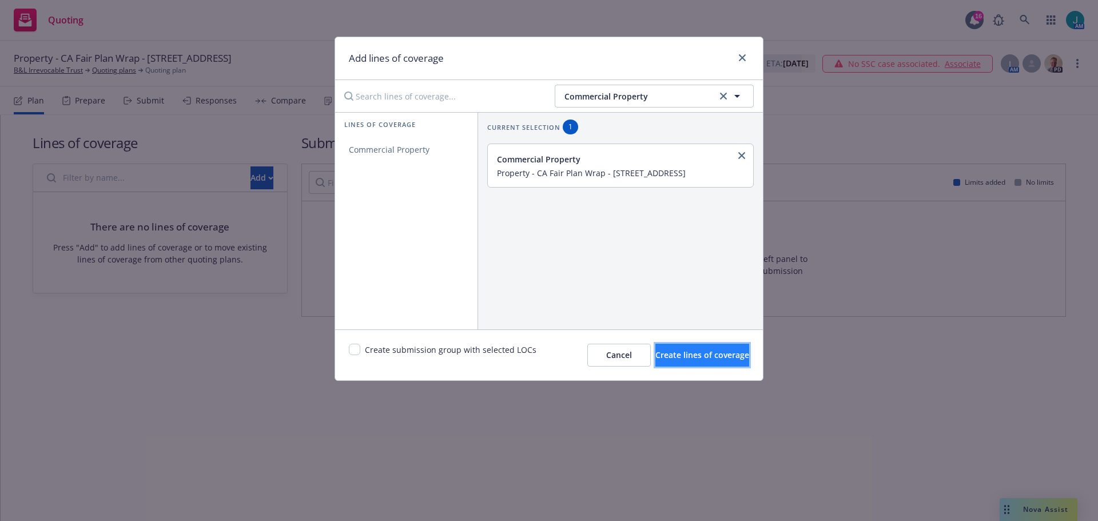
click at [673, 356] on span "Create lines of coverage" at bounding box center [702, 354] width 94 height 11
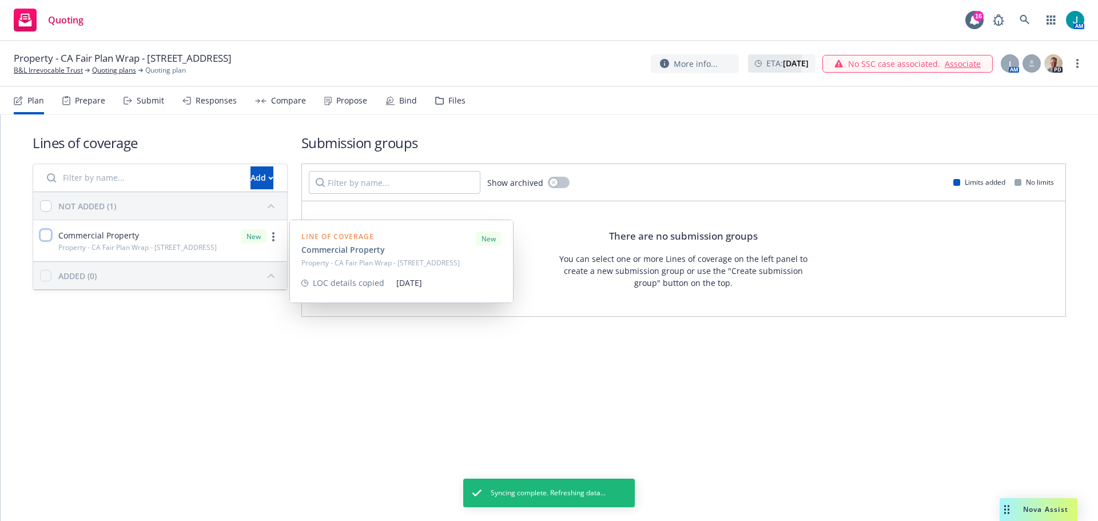
click at [45, 234] on input "checkbox" at bounding box center [45, 234] width 11 height 11
checkbox input "true"
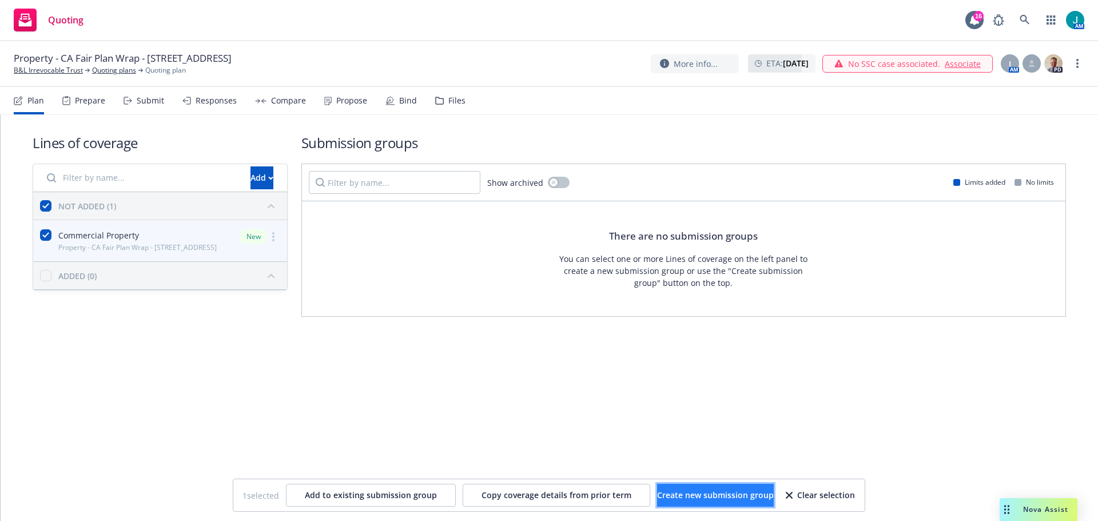
click at [709, 495] on span "Create new submission group" at bounding box center [715, 494] width 117 height 11
checkbox input "false"
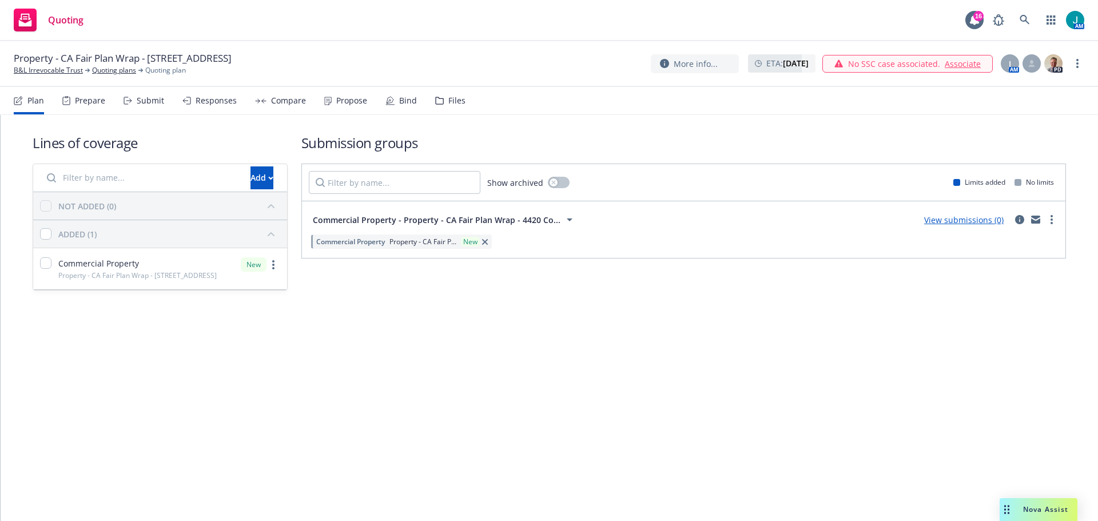
click at [977, 219] on link "View submissions (0)" at bounding box center [963, 219] width 79 height 11
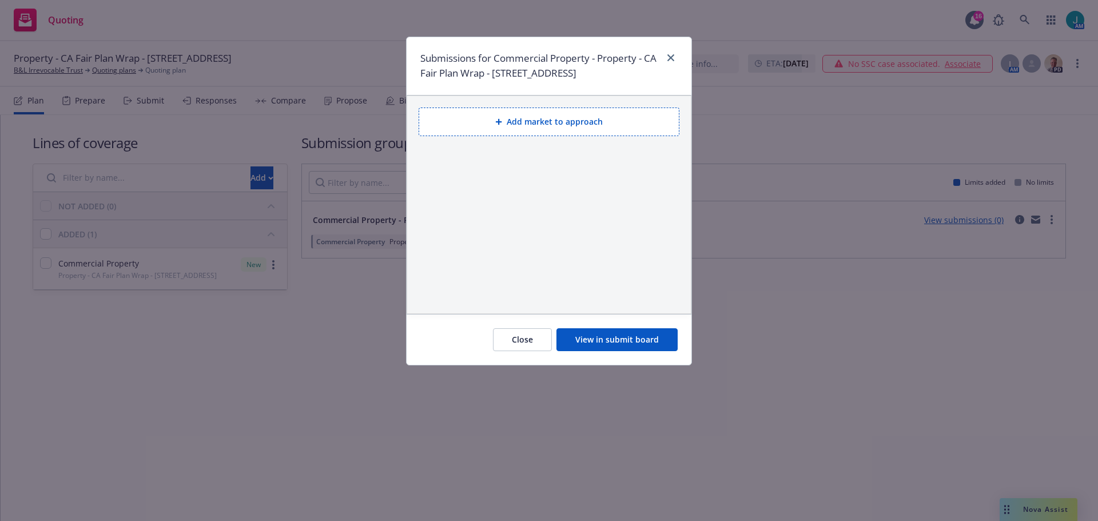
click at [526, 131] on button "Add market to approach" at bounding box center [548, 121] width 261 height 29
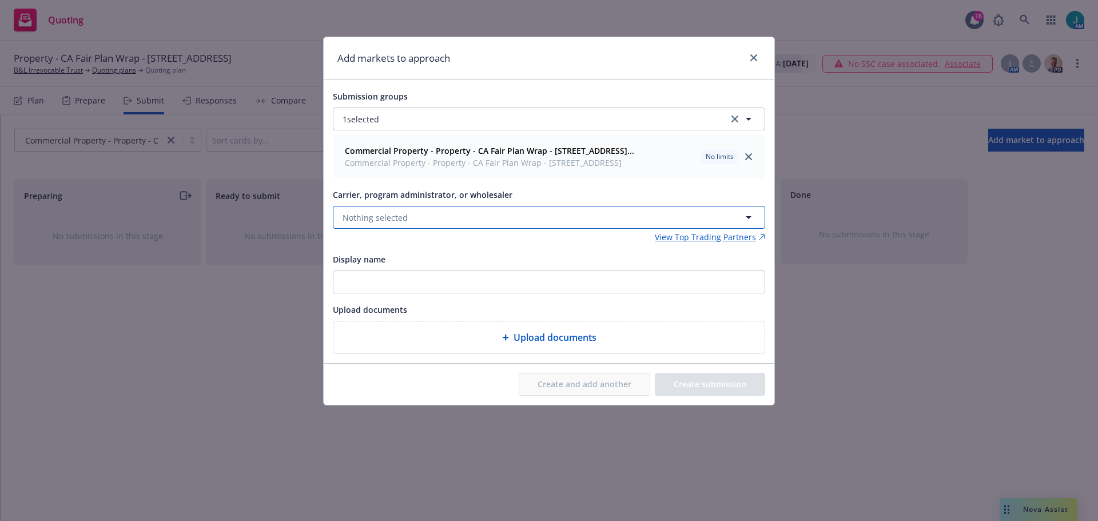
click at [383, 224] on span "Nothing selected" at bounding box center [374, 218] width 65 height 12
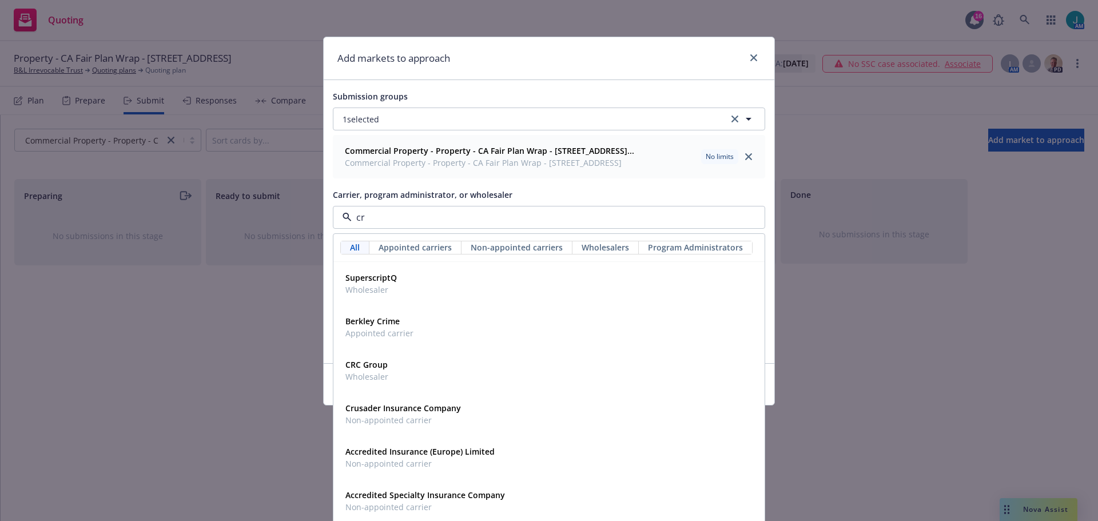
type input "crc"
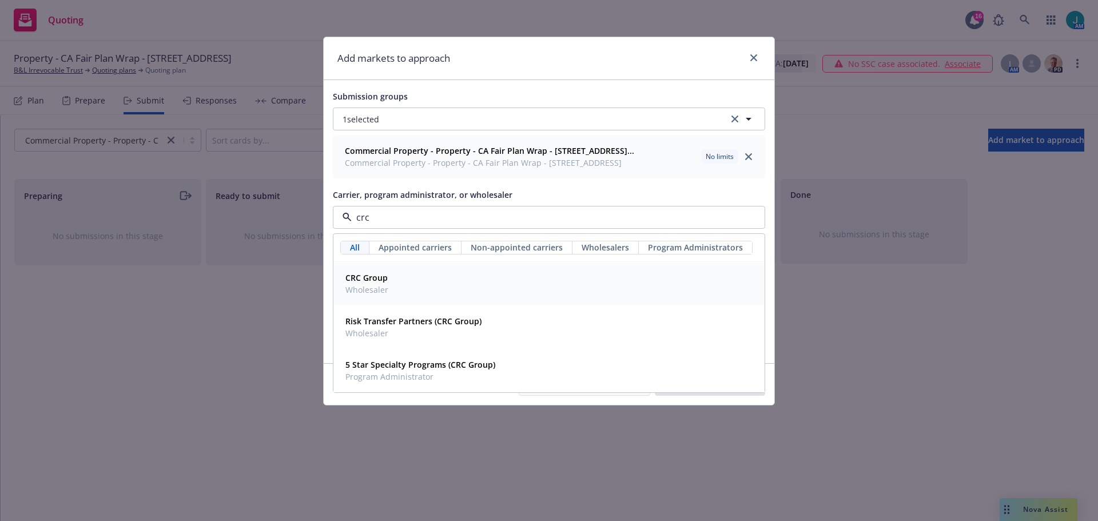
click at [386, 296] on span "Wholesaler" at bounding box center [366, 290] width 43 height 12
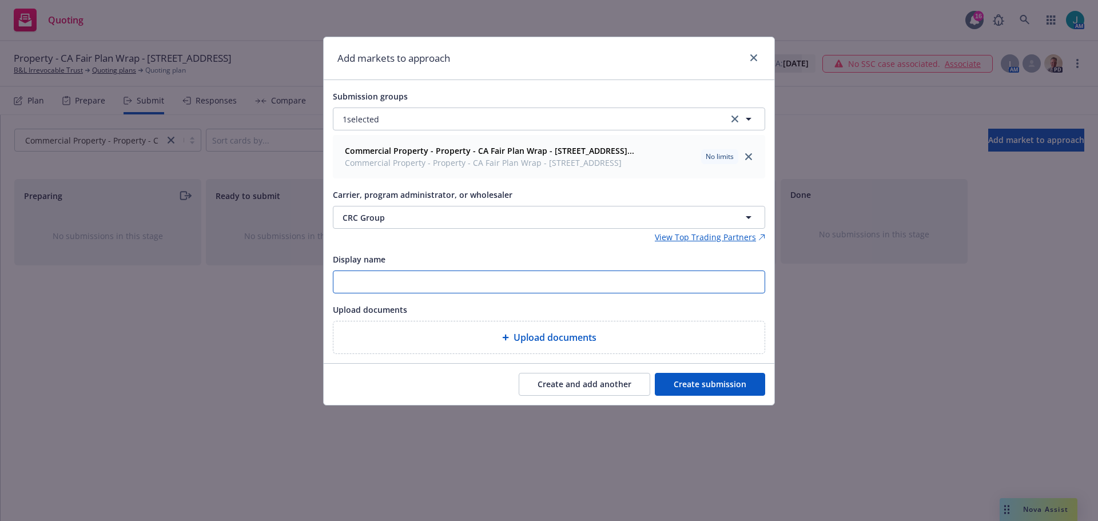
click at [382, 293] on input "Display name" at bounding box center [548, 282] width 431 height 22
paste input "Property - CA Fair Plan Wrap - 4420 Commodity Way, Shingle Springs, CA"
type input "Property - CA Fair Plan Wrap - 4420 Commodity Way, Shingle Springs, CA"
click at [719, 395] on button "Create submission" at bounding box center [710, 384] width 110 height 23
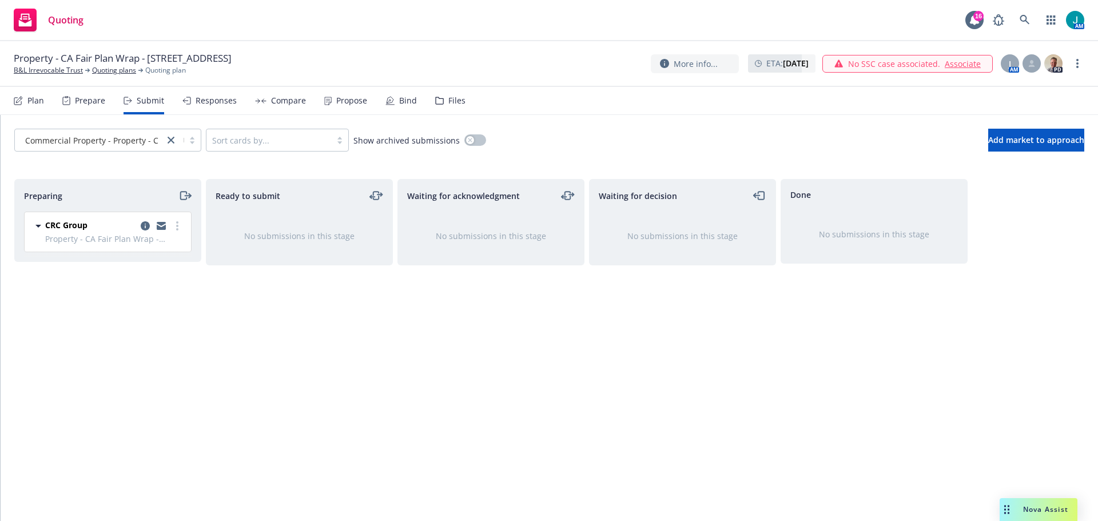
click at [176, 200] on div "Preparing" at bounding box center [108, 196] width 168 height 14
click at [180, 196] on icon "moveRight" at bounding box center [184, 196] width 13 height 14
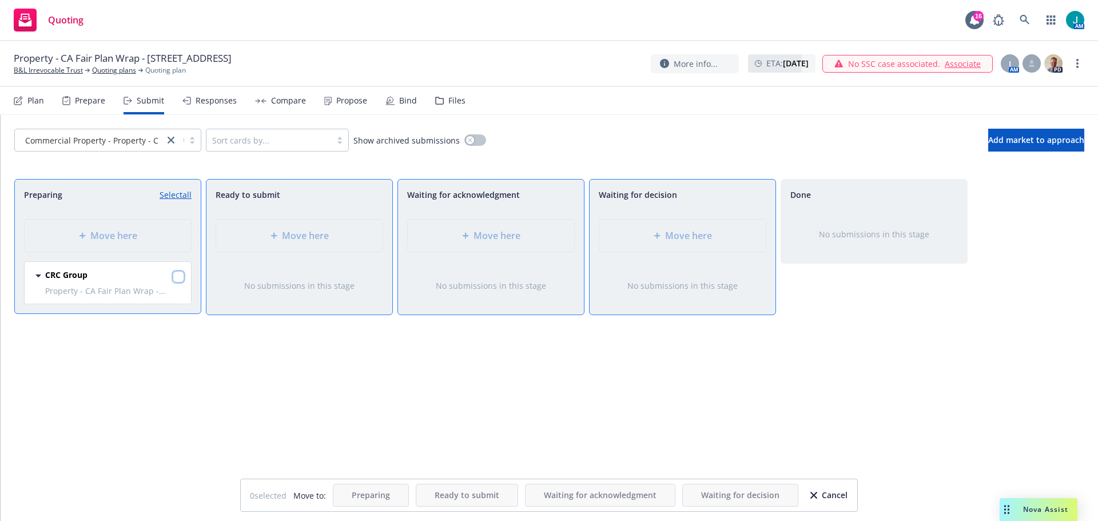
click at [174, 277] on input "checkbox" at bounding box center [178, 276] width 11 height 11
checkbox input "true"
click at [495, 240] on span "Move here" at bounding box center [496, 236] width 47 height 14
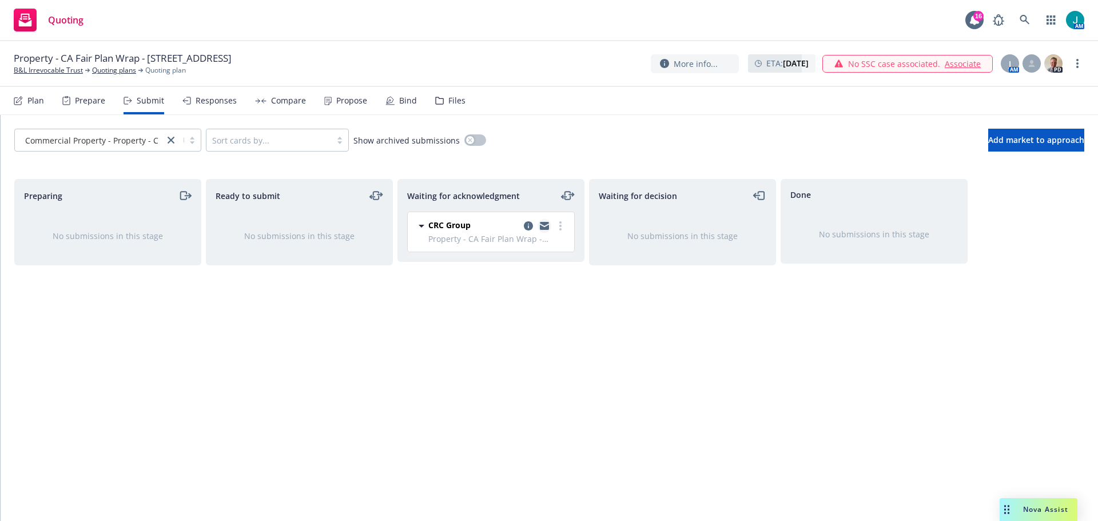
click at [546, 225] on icon "copy logging email" at bounding box center [544, 226] width 9 height 8
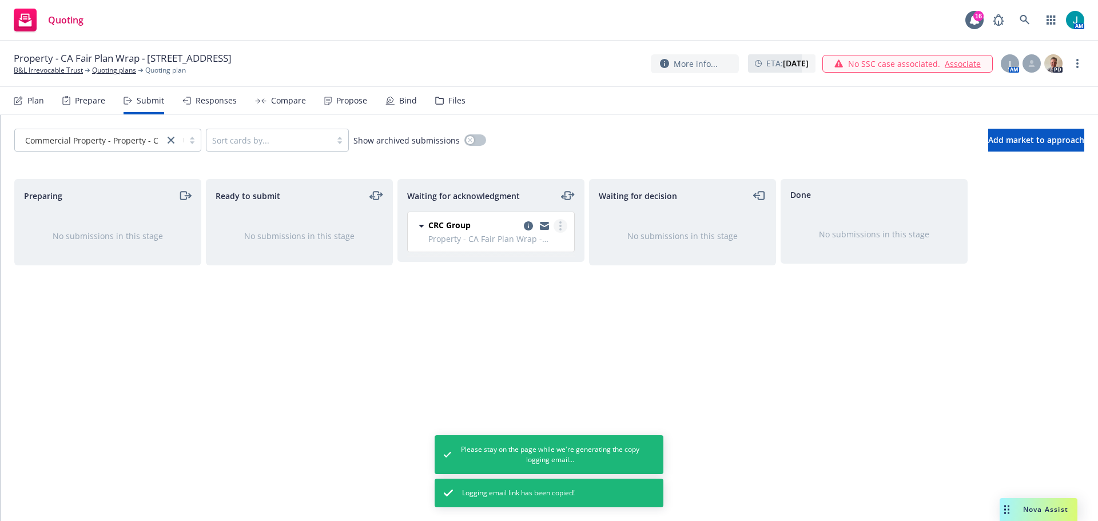
click at [557, 224] on link "more" at bounding box center [560, 226] width 14 height 14
click at [614, 300] on div "Waiting for decision No submissions in this stage" at bounding box center [682, 338] width 187 height 318
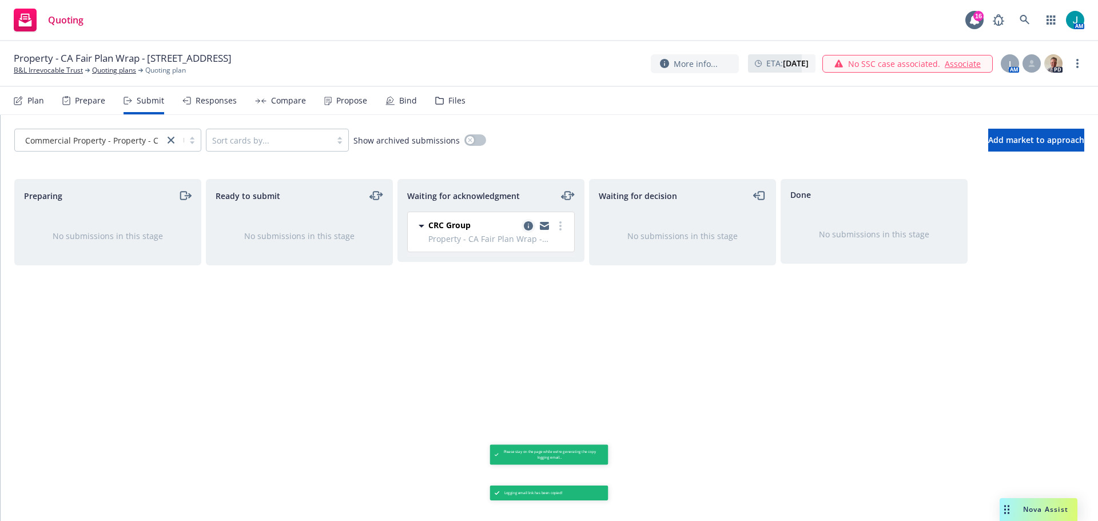
click at [527, 227] on icon "copy logging email" at bounding box center [528, 225] width 9 height 9
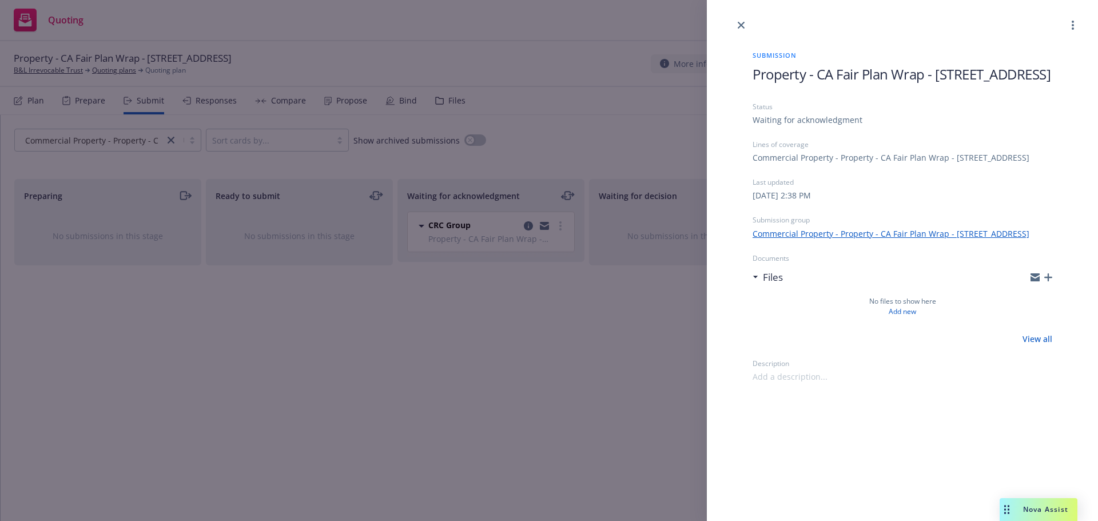
click at [754, 278] on icon at bounding box center [755, 277] width 6 height 3
click at [1050, 281] on icon "button" at bounding box center [1048, 277] width 8 height 8
click at [1045, 281] on icon "button" at bounding box center [1048, 277] width 8 height 8
click at [743, 22] on icon "close" at bounding box center [740, 25] width 7 height 7
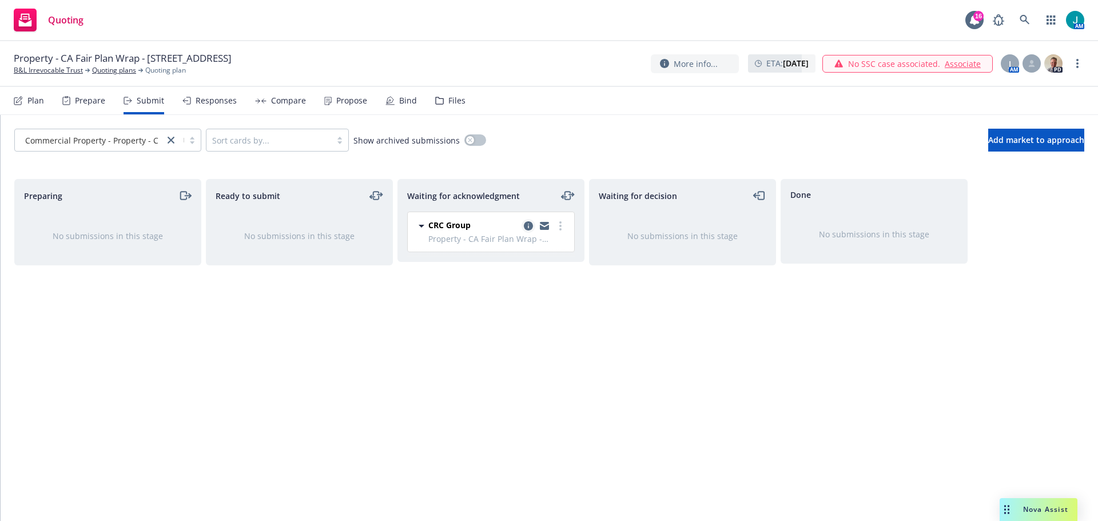
click at [528, 227] on icon "copy logging email" at bounding box center [528, 225] width 9 height 9
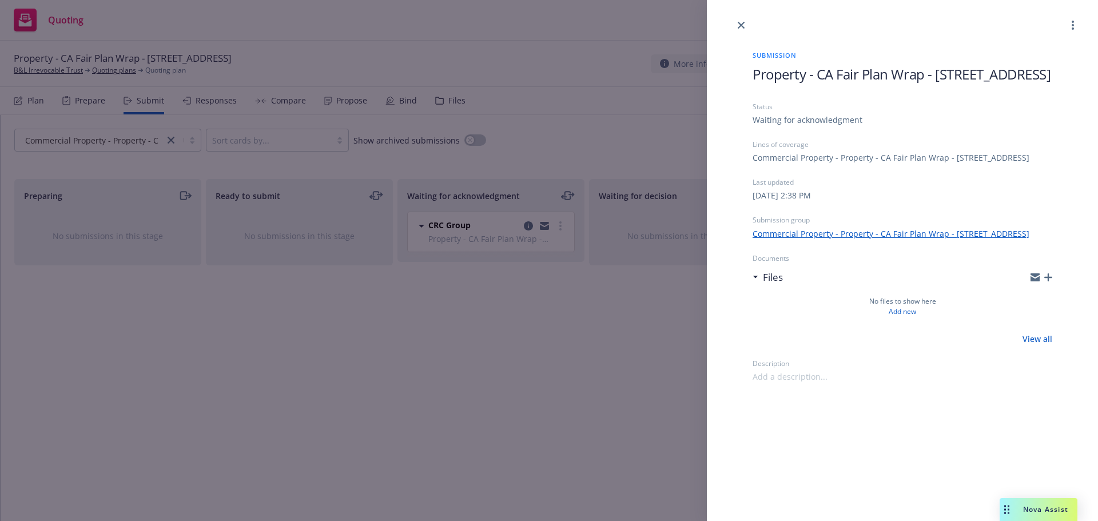
click at [1049, 281] on icon "button" at bounding box center [1048, 277] width 8 height 8
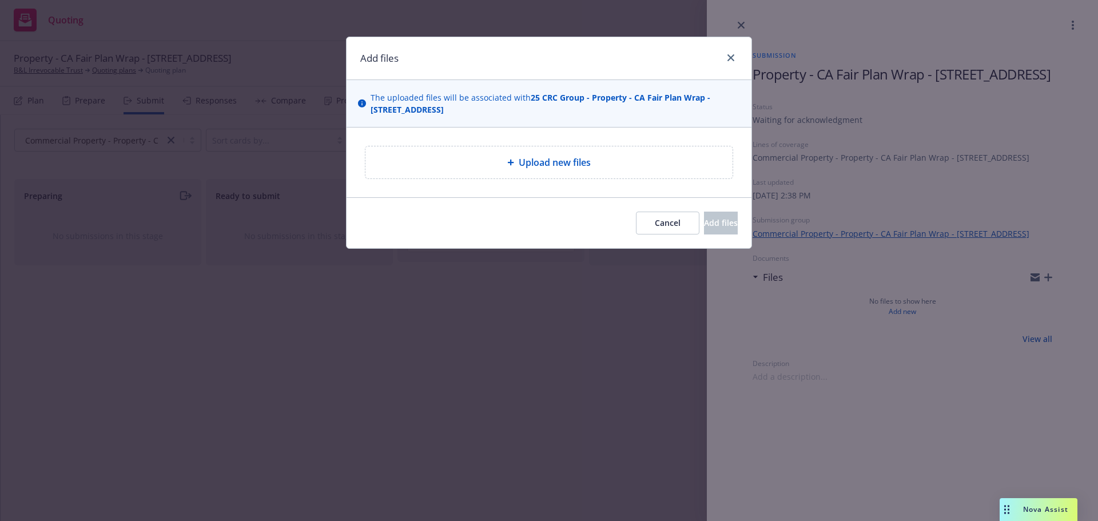
click at [563, 158] on span "Upload new files" at bounding box center [555, 163] width 72 height 14
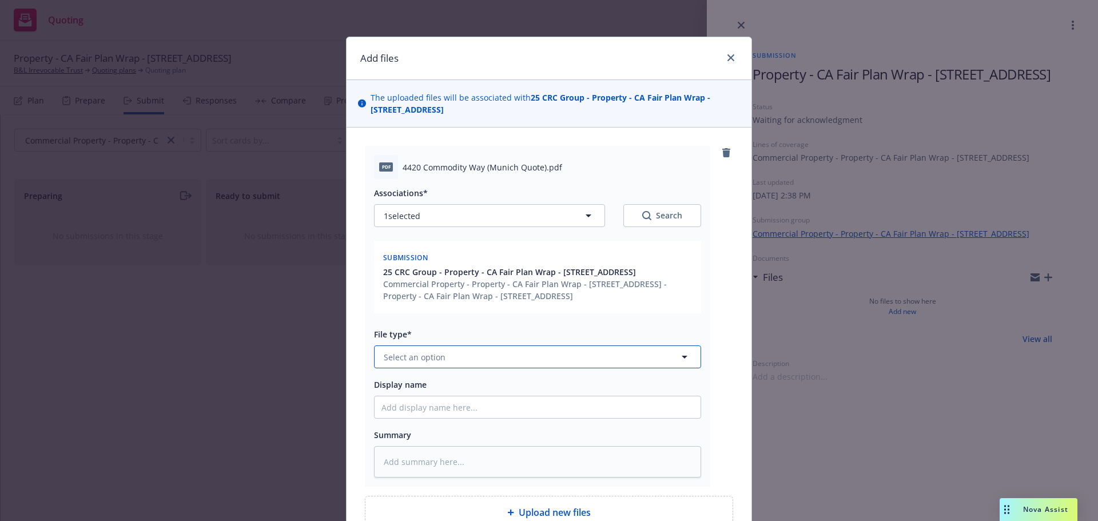
click at [426, 363] on span "Select an option" at bounding box center [415, 357] width 62 height 12
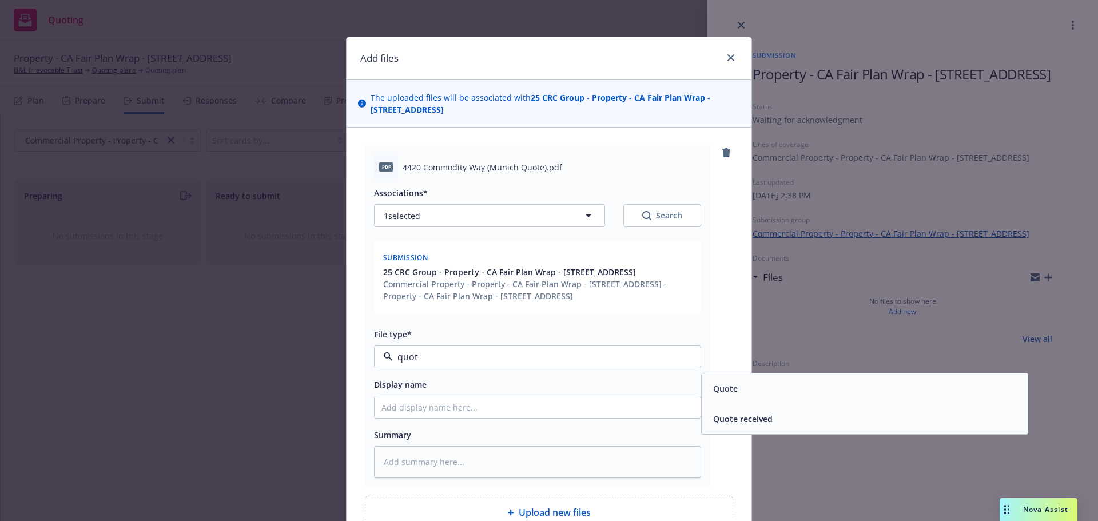
type input "quote"
click at [717, 394] on span "Quote" at bounding box center [725, 388] width 25 height 12
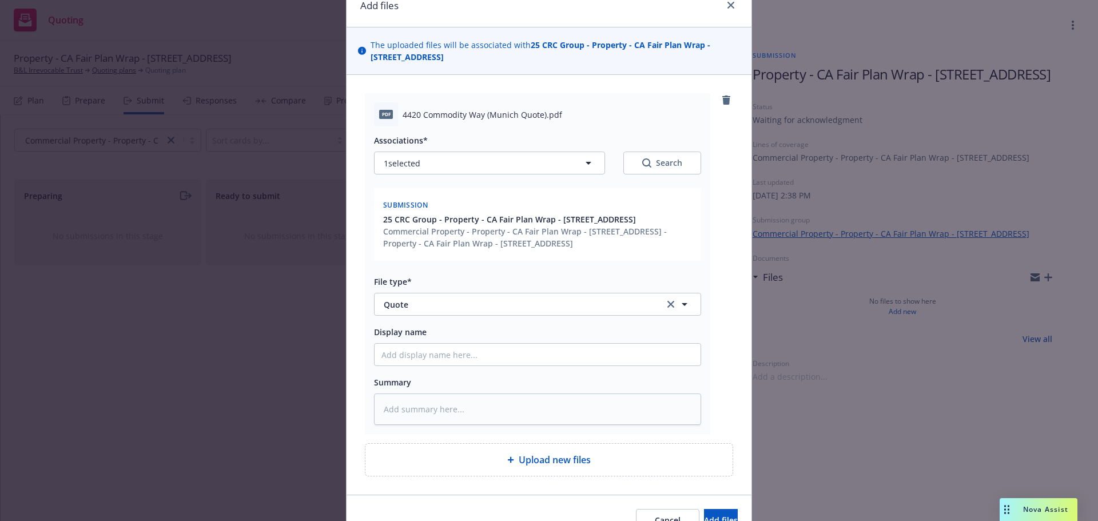
scroll to position [138, 0]
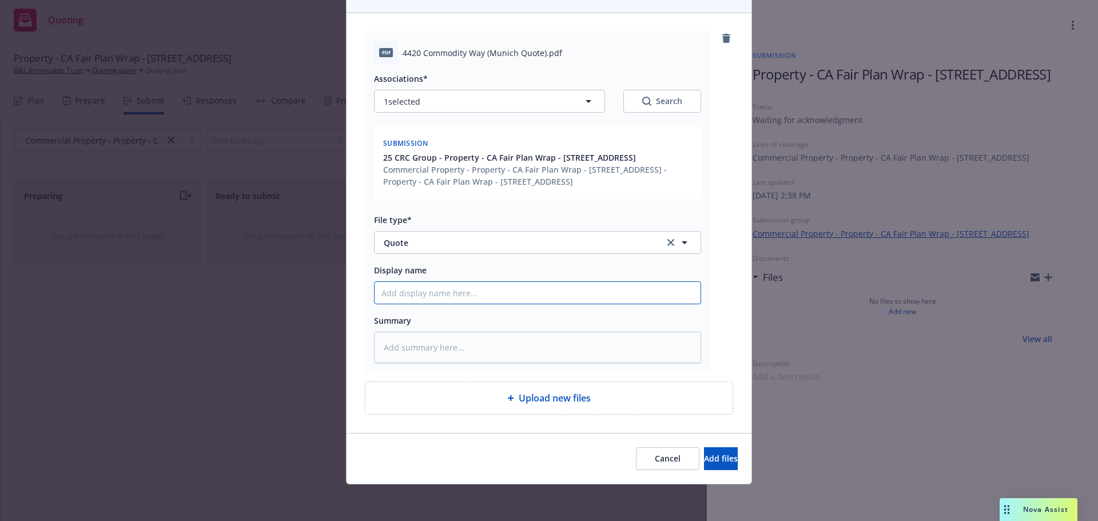
click at [408, 291] on input "Display name" at bounding box center [537, 293] width 326 height 22
paste input "support+88a8e8a0-e82a-46f8-b8ac-cb42ef0fda44@newfront.com"
type textarea "x"
type input "support+88a8e8a0-e82a-46f8-b8ac-cb42ef0fda44@newfront.com"
drag, startPoint x: 629, startPoint y: 290, endPoint x: 141, endPoint y: 278, distance: 488.4
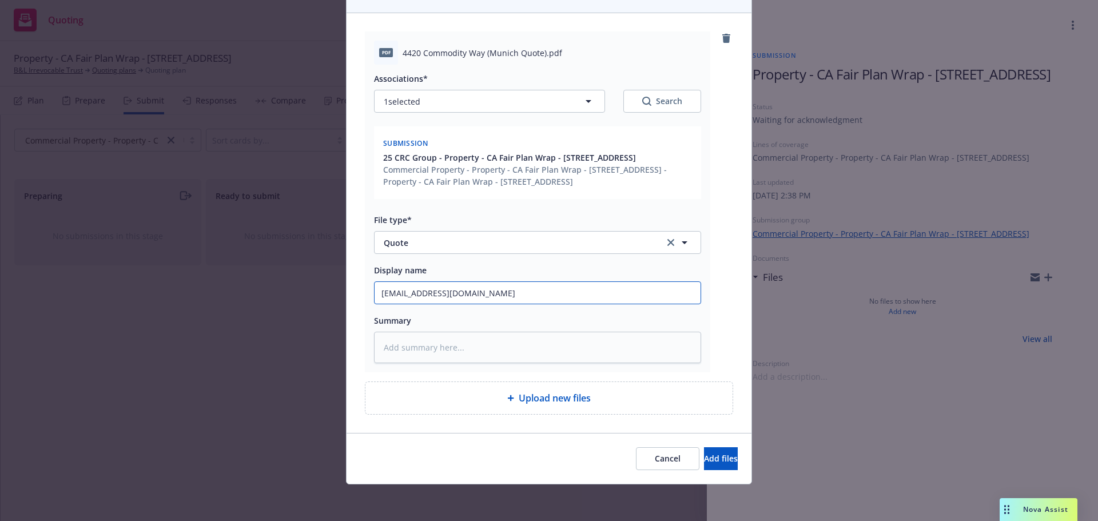
click at [141, 278] on div "Add files The uploaded files will be associated with 25 CRC Group - Property - …" at bounding box center [549, 260] width 1098 height 521
type textarea "x"
type input "2"
type textarea "x"
type input "25"
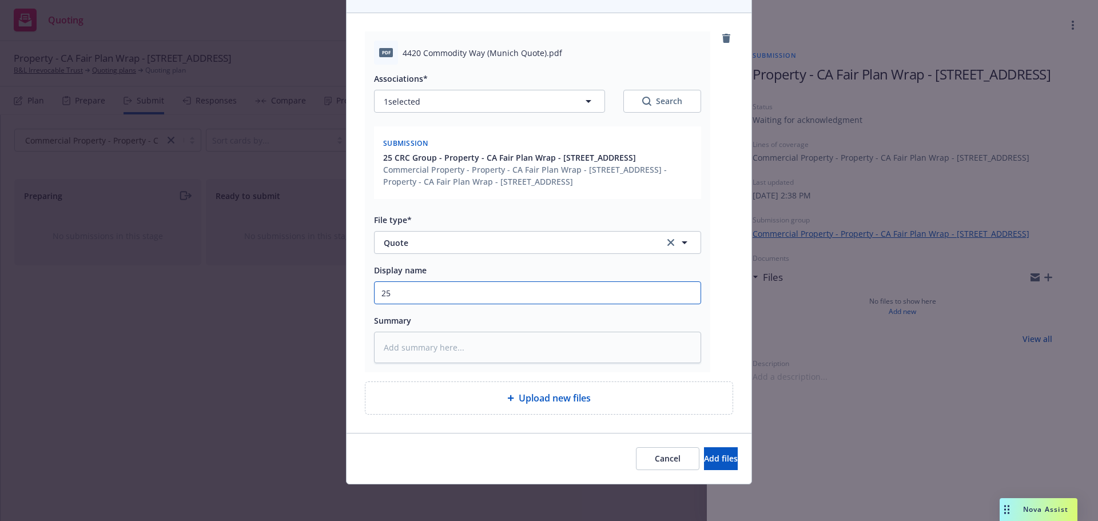
type textarea "x"
type input "25-"
type textarea "x"
type input "25-2"
type textarea "x"
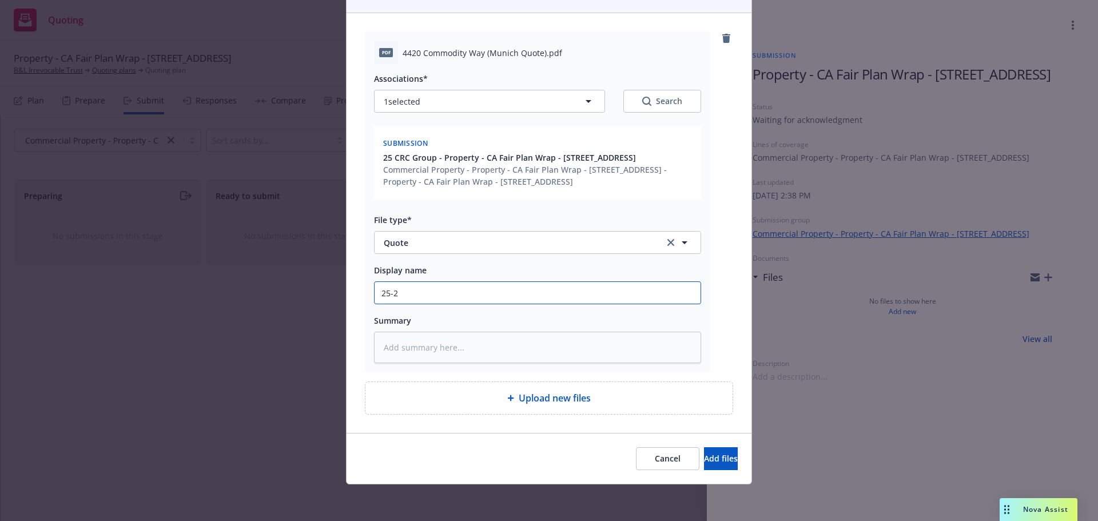
type input "25-26"
type textarea "x"
type input "25-26"
type textarea "x"
type input "25-26 4"
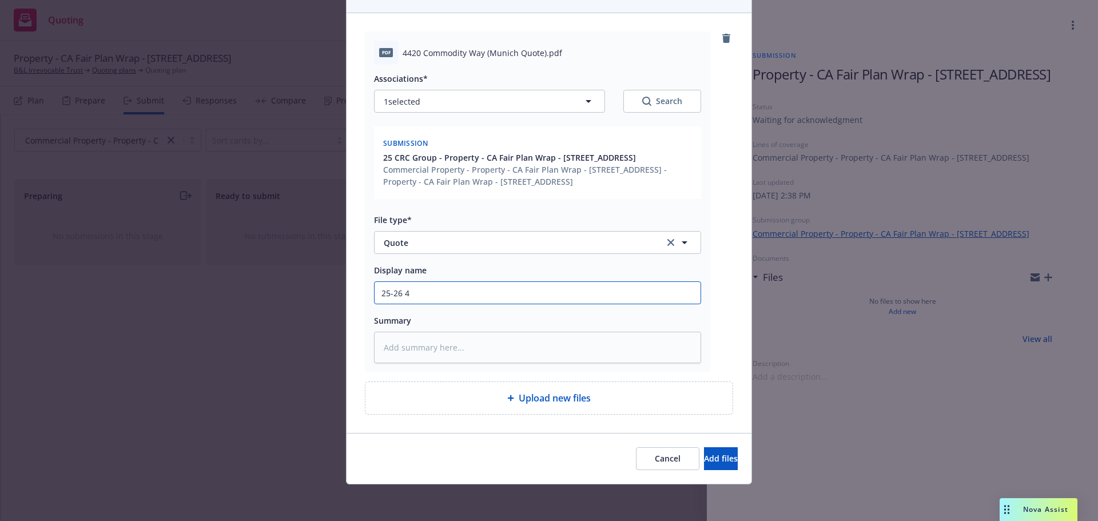
type textarea "x"
type input "25-26 44"
type textarea "x"
type input "25-26 442"
type textarea "x"
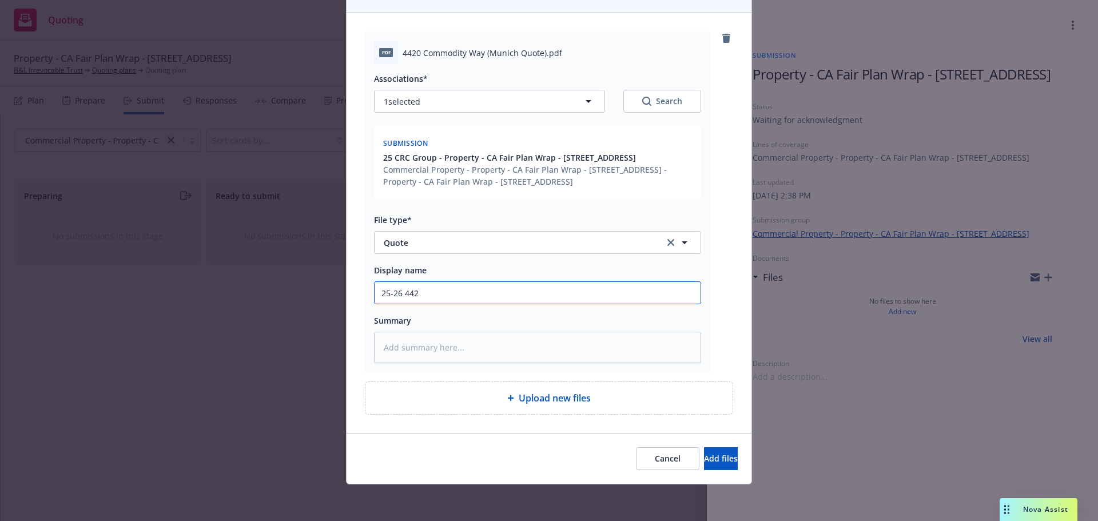
type input "25-26 4420"
type textarea "x"
type input "25-26 4420"
type textarea "x"
type input "25-26 4420 C"
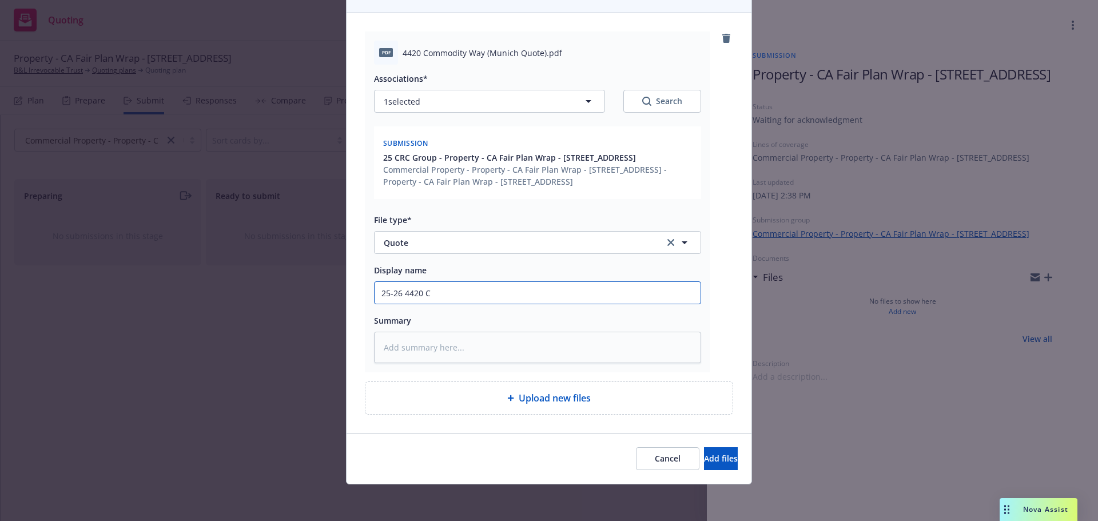
type textarea "x"
type input "25-26 4420 Co"
type textarea "x"
type input "25-26 4420 Com"
type textarea "x"
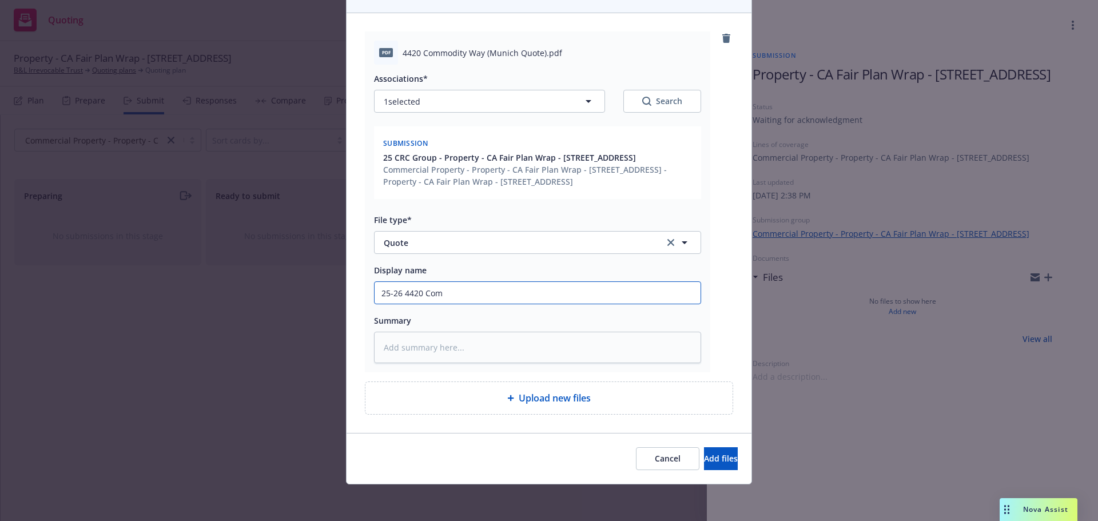
type input "25-26 4420 Comm"
type textarea "x"
type input "25-26 4420 Commo"
type textarea "x"
type input "25-26 4420 Commod"
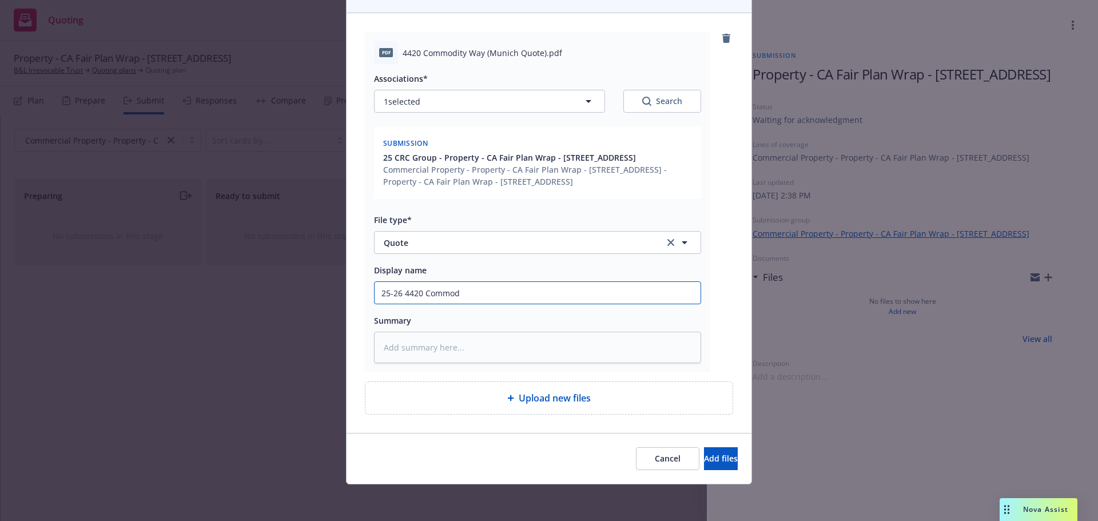
type textarea "x"
type input "25-26 4420 Commodi"
type textarea "x"
type input "25-26 4420 Commodit"
type textarea "x"
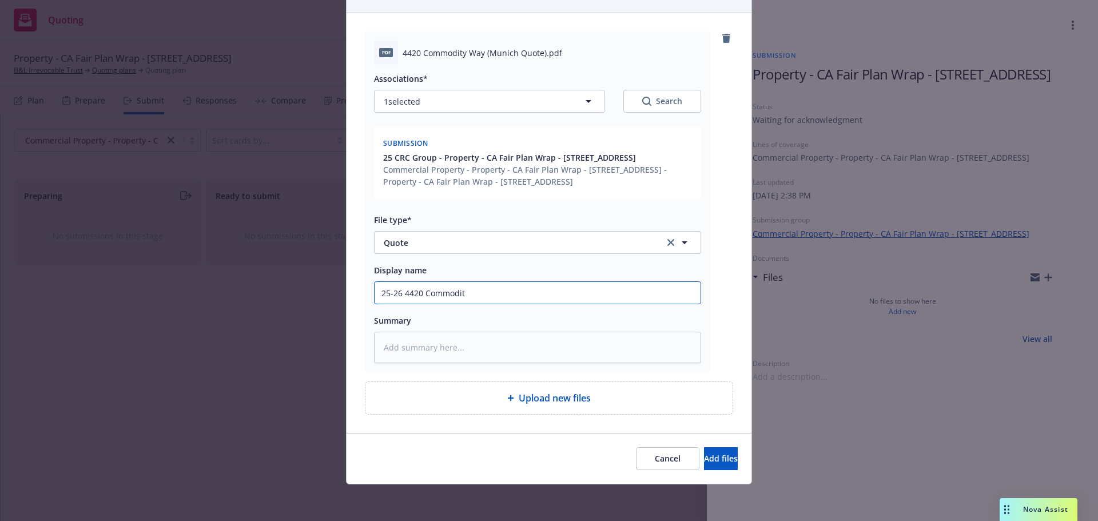
type input "25-26 4420 Commodity"
type textarea "x"
type input "25-26 4420 Commodity"
type textarea "x"
type input "25-26 4420 Commodity W"
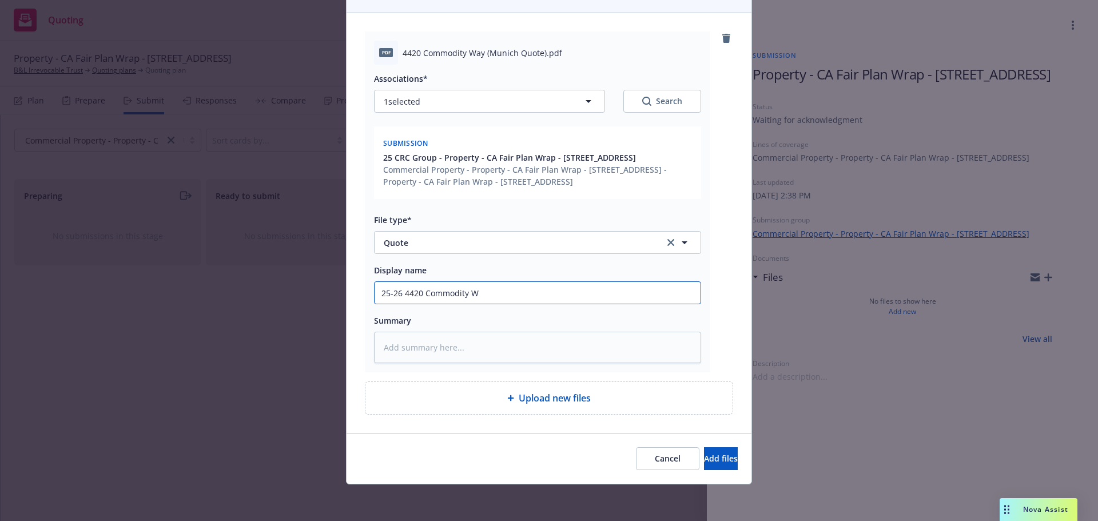
type textarea "x"
type input "25-26 4420 Commodity Wa"
type textarea "x"
type input "25-26 4420 Commodity Way"
type textarea "x"
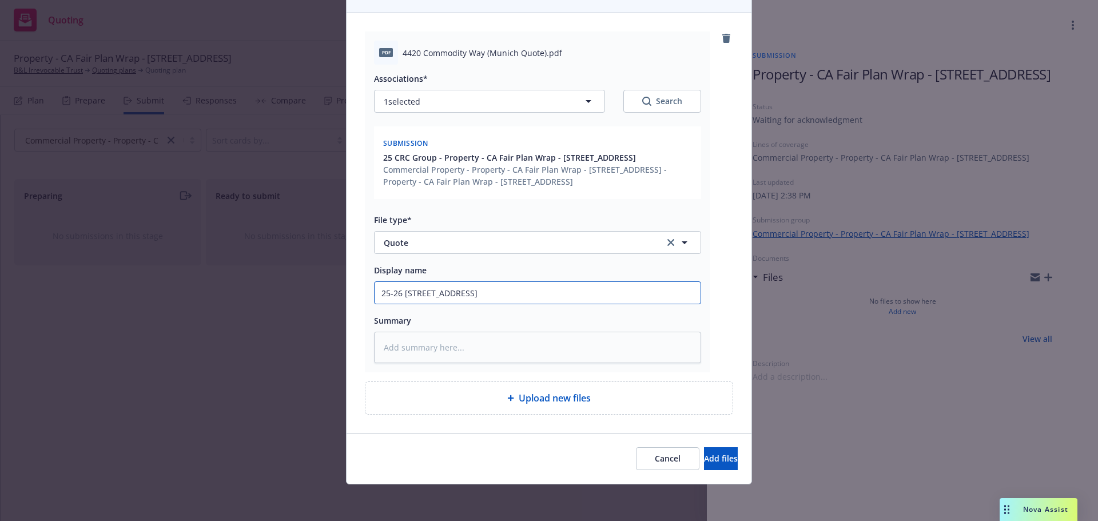
type input "25-26 4420 Commodity Way"
type textarea "x"
type input "25-26 4420 Commodity Way -"
type textarea "x"
type input "25-26 4420 Commodity Way -"
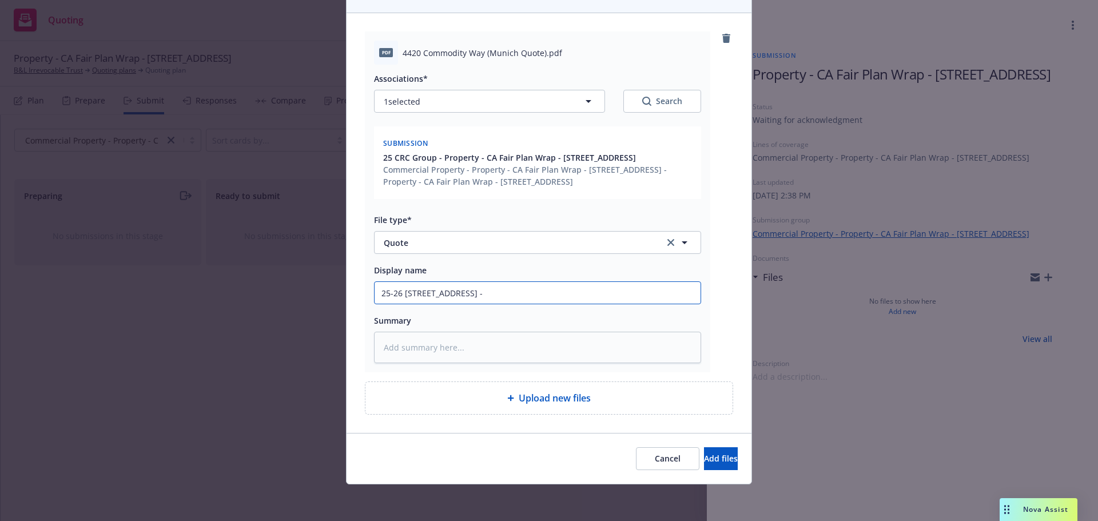
type textarea "x"
type input "25-26 4420 Commodity Way - Q"
type textarea "x"
type input "25-26 4420 Commodity Way - Qu"
type textarea "x"
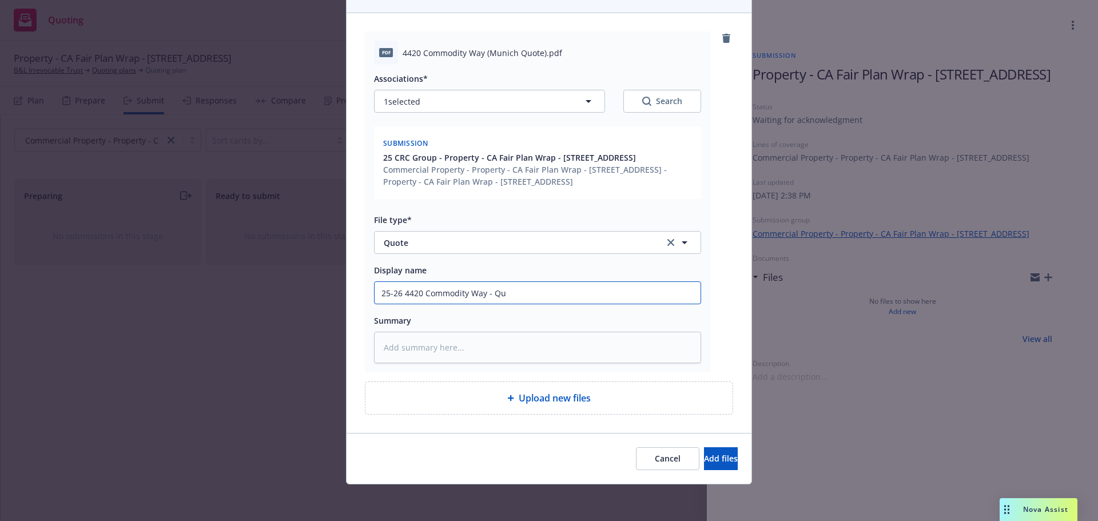
type input "25-26 4420 Commodity Way - Quo"
type textarea "x"
type input "25-26 4420 Commodity Way - Quot"
type textarea "x"
type input "25-26 4420 Commodity Way - Quote"
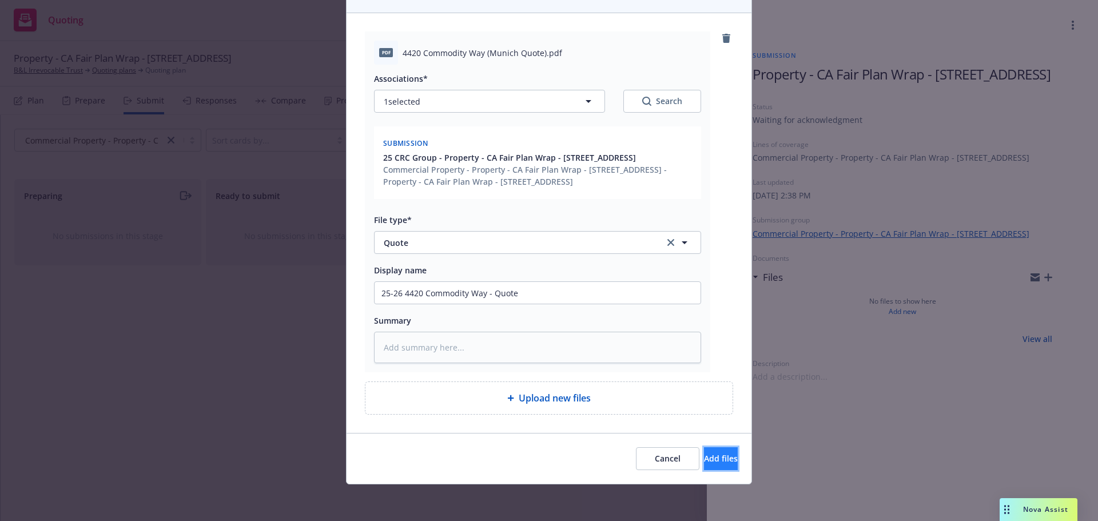
drag, startPoint x: 713, startPoint y: 460, endPoint x: 720, endPoint y: 465, distance: 9.0
click at [713, 461] on span "Add files" at bounding box center [721, 458] width 34 height 11
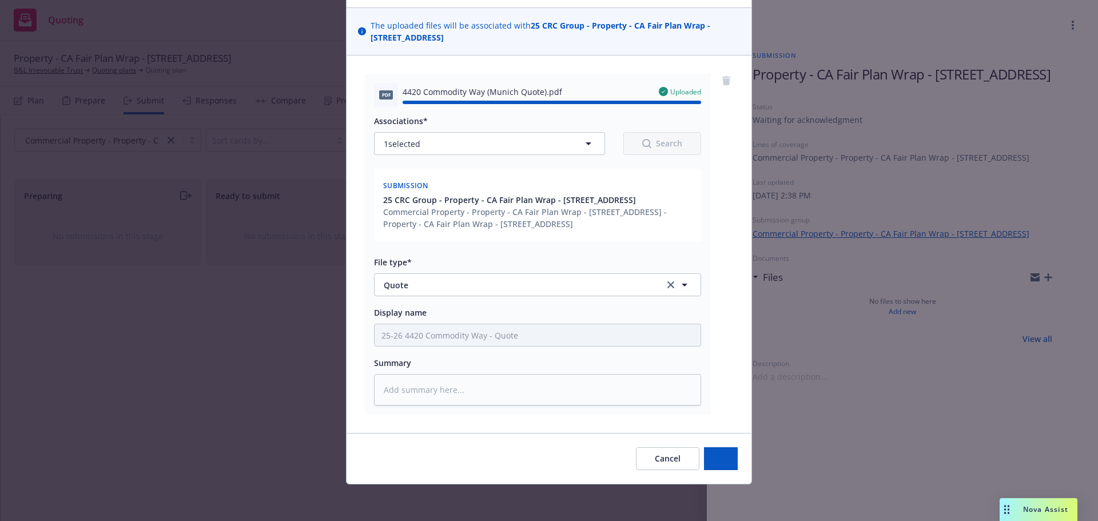
type textarea "x"
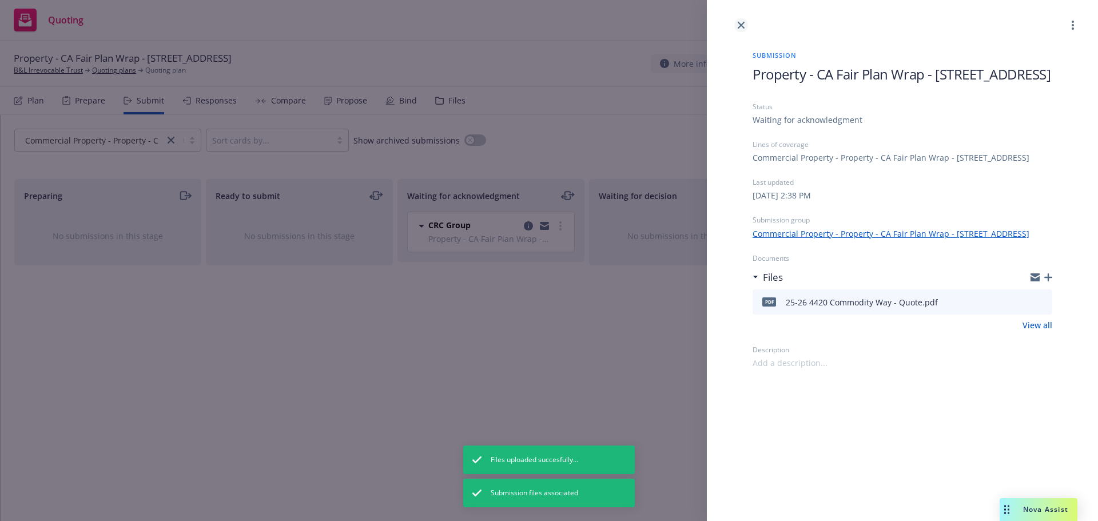
click at [742, 26] on icon "close" at bounding box center [740, 25] width 7 height 7
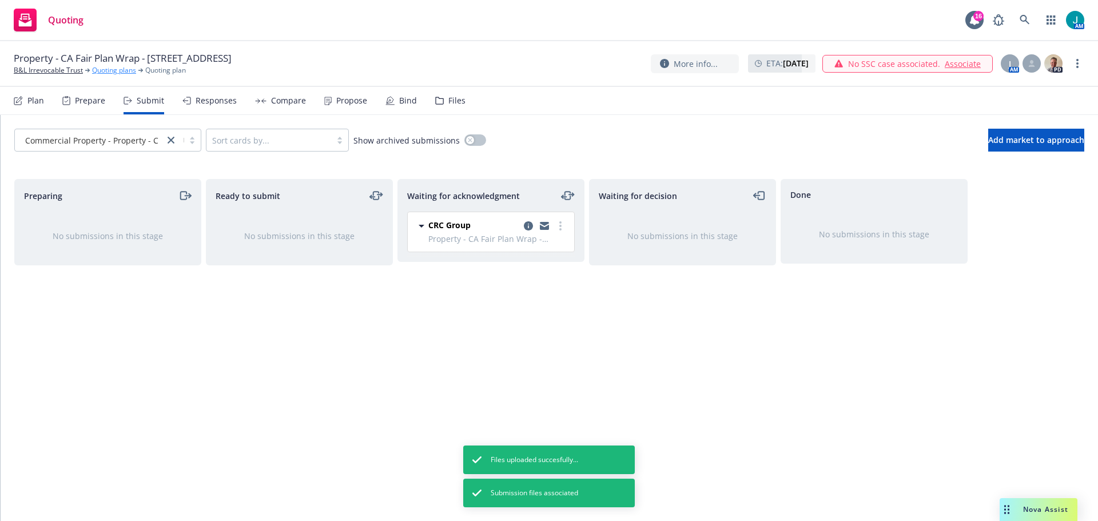
click at [106, 71] on link "Quoting plans" at bounding box center [114, 70] width 44 height 10
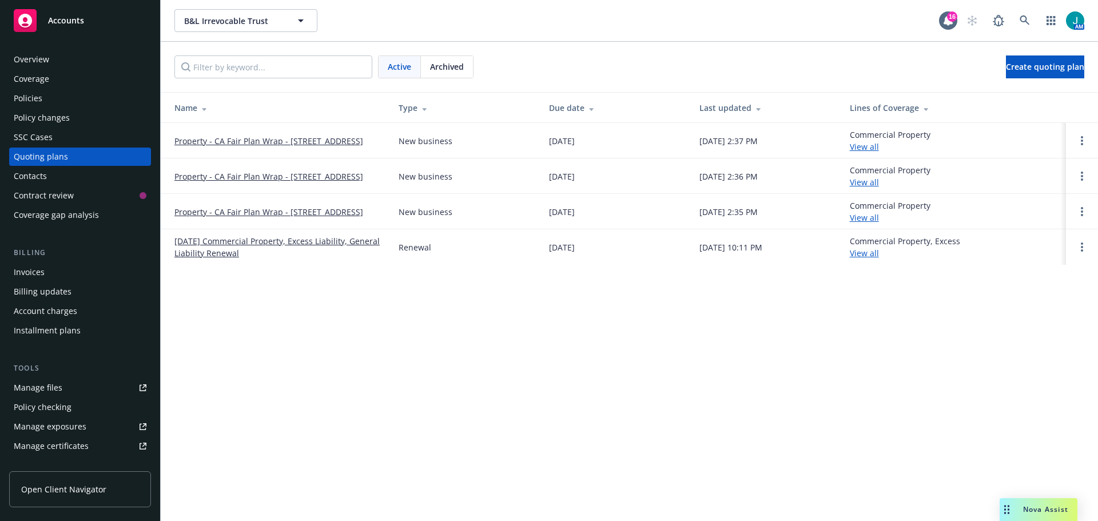
click at [250, 137] on link "Property - CA Fair Plan Wrap - 4428 Commodity Way, Shingle Springs, CA" at bounding box center [268, 141] width 189 height 12
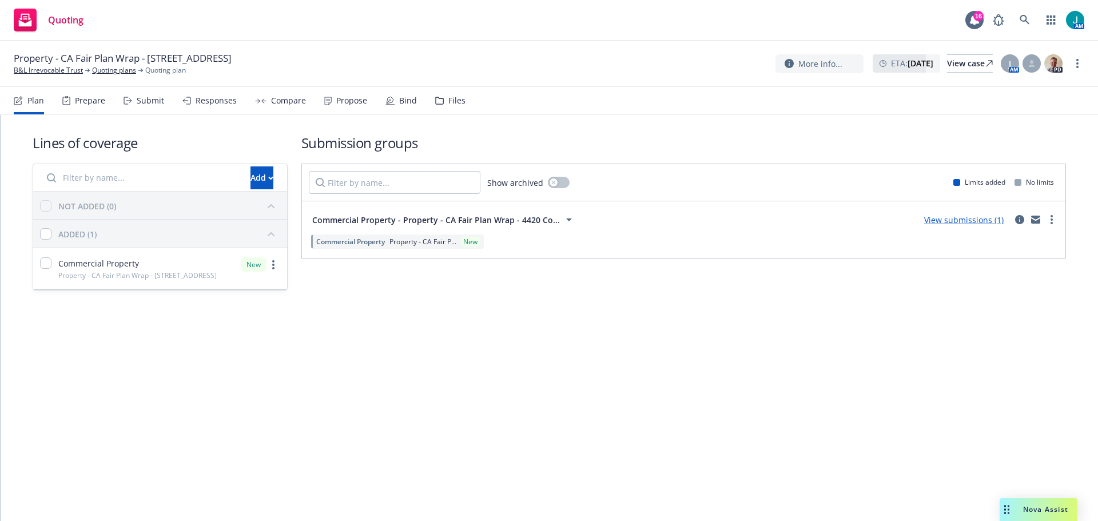
click at [967, 220] on link "View submissions (1)" at bounding box center [963, 219] width 79 height 11
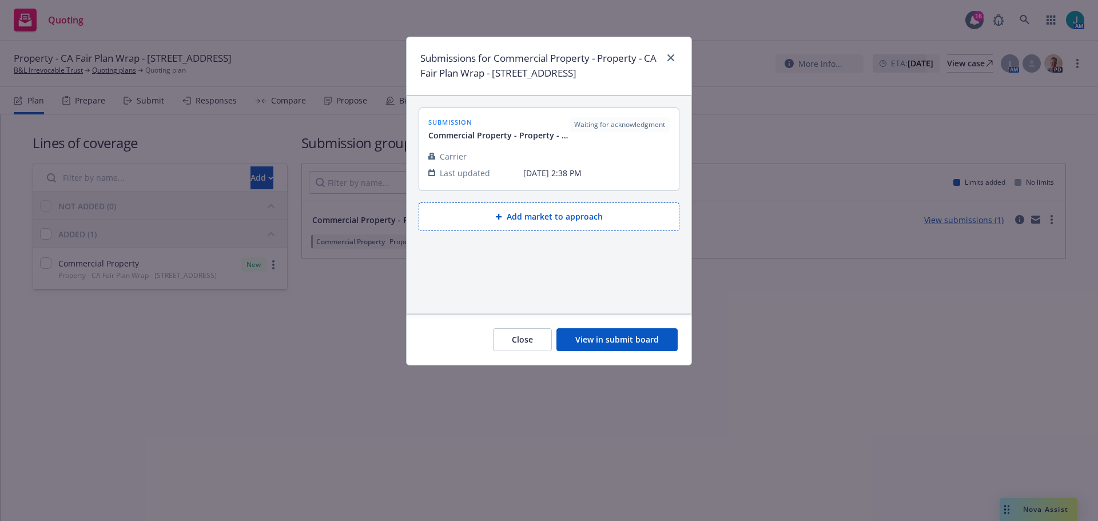
click at [464, 148] on div at bounding box center [548, 144] width 241 height 7
click at [627, 351] on button "View in submit board" at bounding box center [616, 339] width 121 height 23
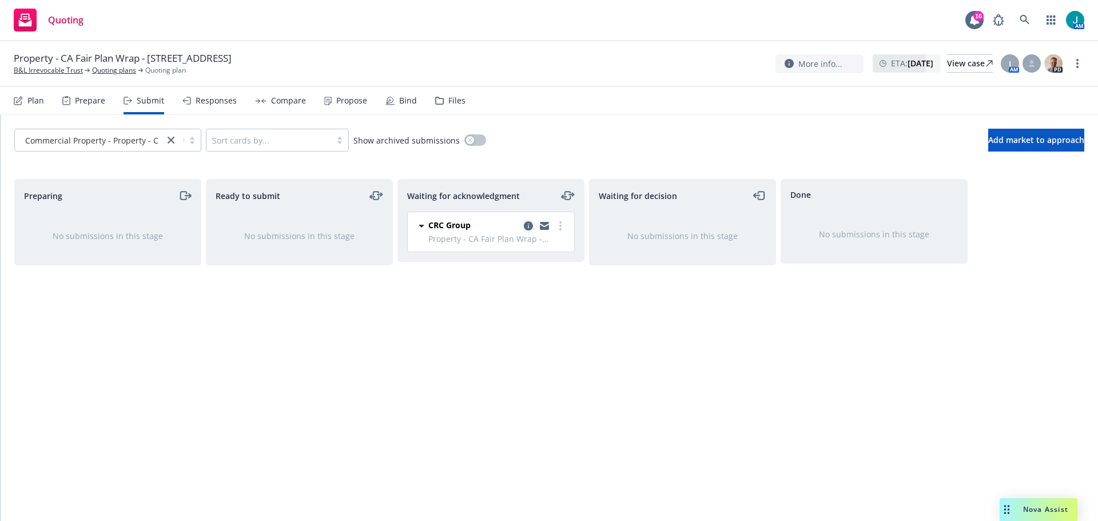
click at [525, 226] on icon "copy logging email" at bounding box center [528, 225] width 9 height 9
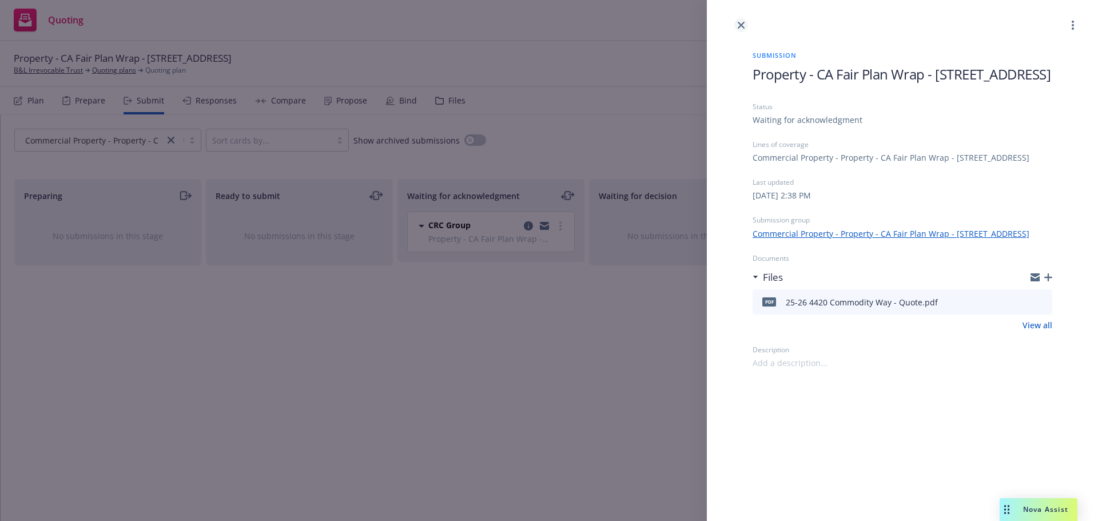
click at [740, 23] on icon "close" at bounding box center [740, 25] width 7 height 7
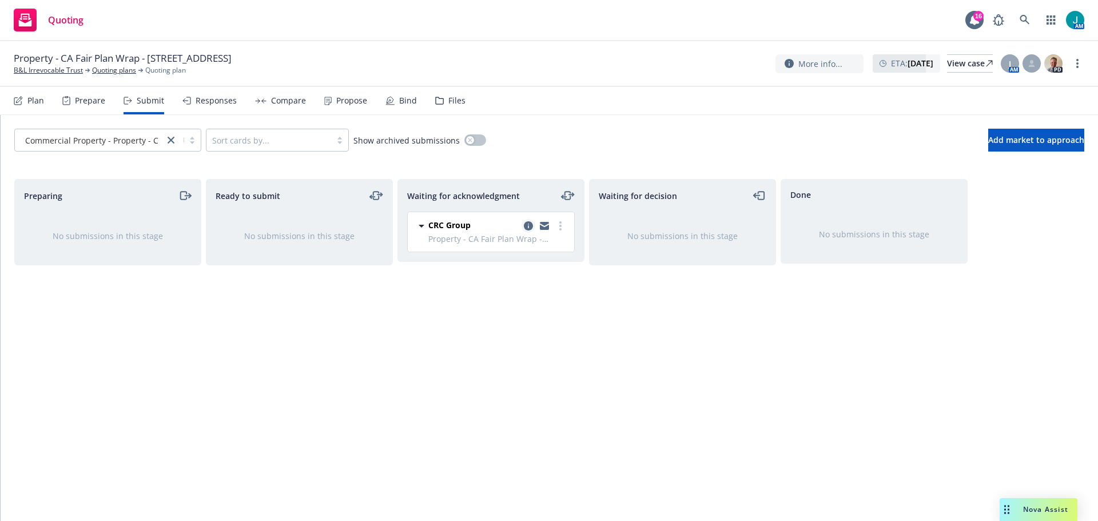
click at [527, 225] on icon "copy logging email" at bounding box center [528, 225] width 9 height 9
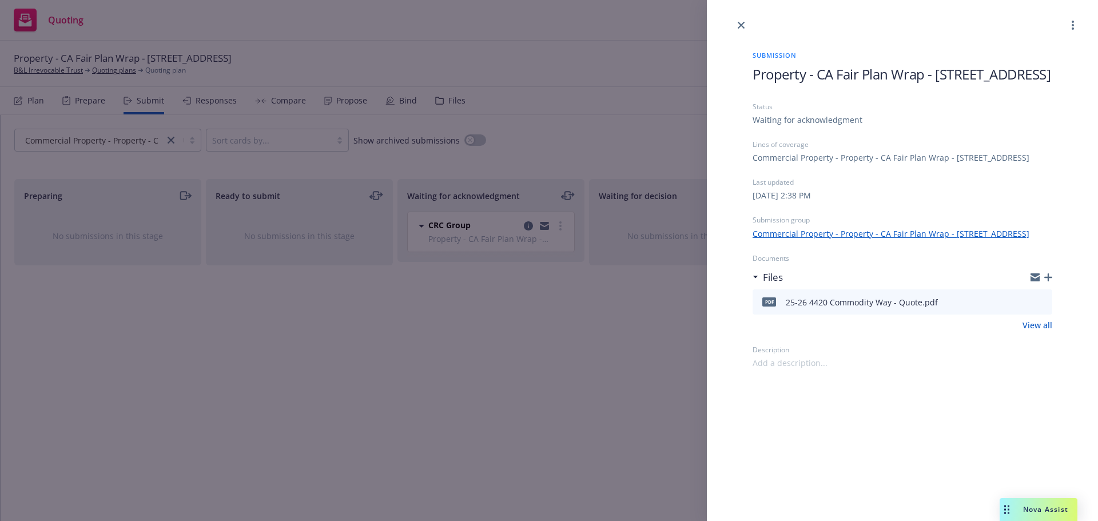
drag, startPoint x: 754, startPoint y: 74, endPoint x: 815, endPoint y: 93, distance: 64.4
click at [815, 83] on span "Property - CA Fair Plan Wrap - [STREET_ADDRESS]" at bounding box center [901, 74] width 298 height 19
click at [743, 25] on icon "close" at bounding box center [740, 25] width 7 height 7
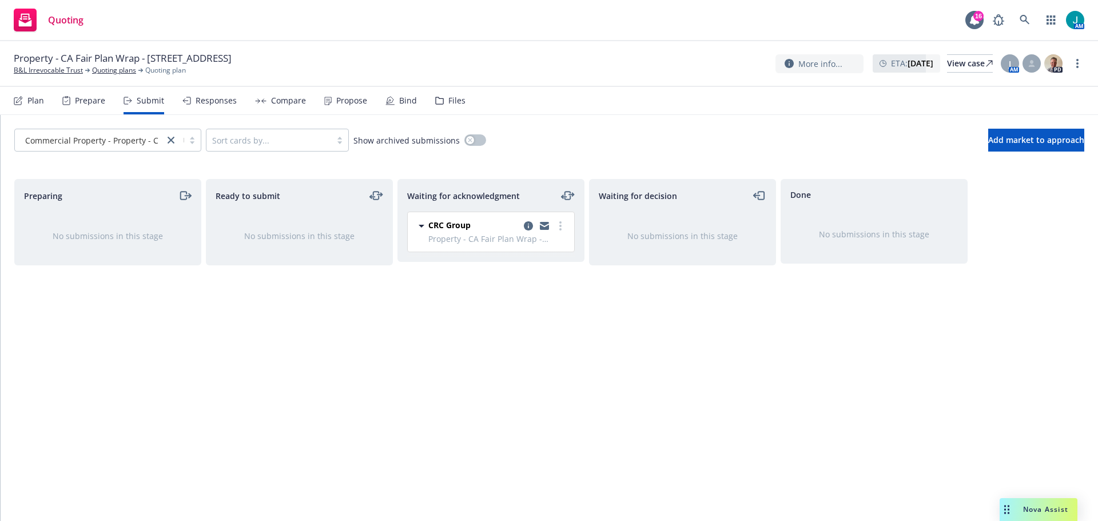
click at [185, 59] on span "Property - CA Fair Plan Wrap - [STREET_ADDRESS]" at bounding box center [123, 58] width 218 height 14
click at [109, 69] on link "Quoting plans" at bounding box center [114, 70] width 44 height 10
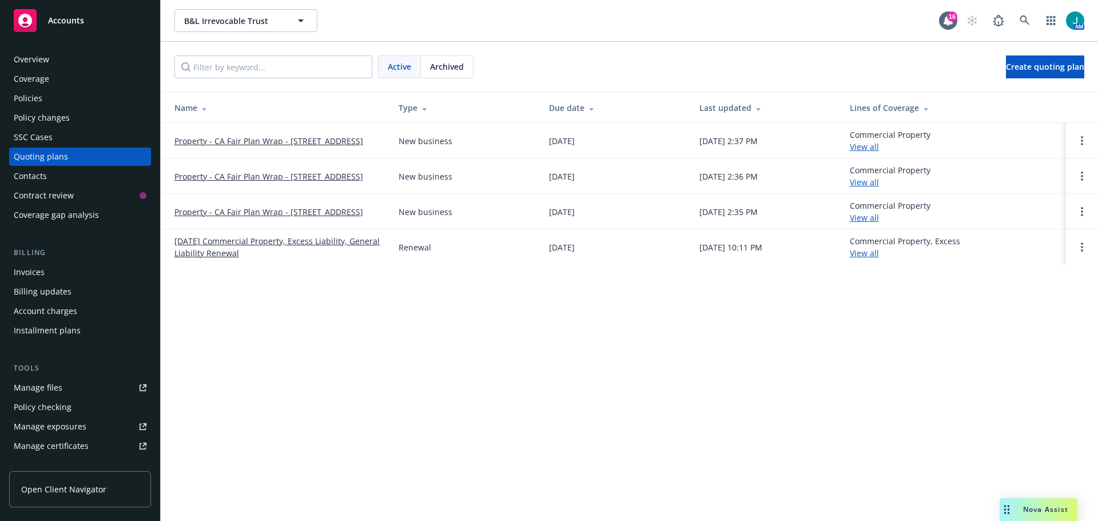
click at [359, 135] on link "Property - CA Fair Plan Wrap - [STREET_ADDRESS]" at bounding box center [268, 141] width 189 height 12
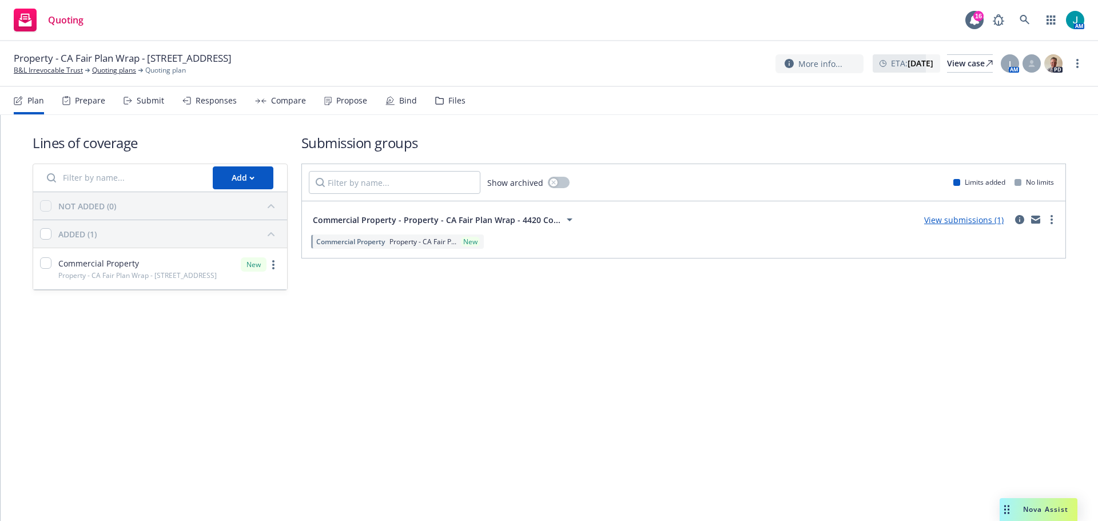
click at [400, 239] on span "Property - CA Fair P..." at bounding box center [422, 242] width 67 height 10
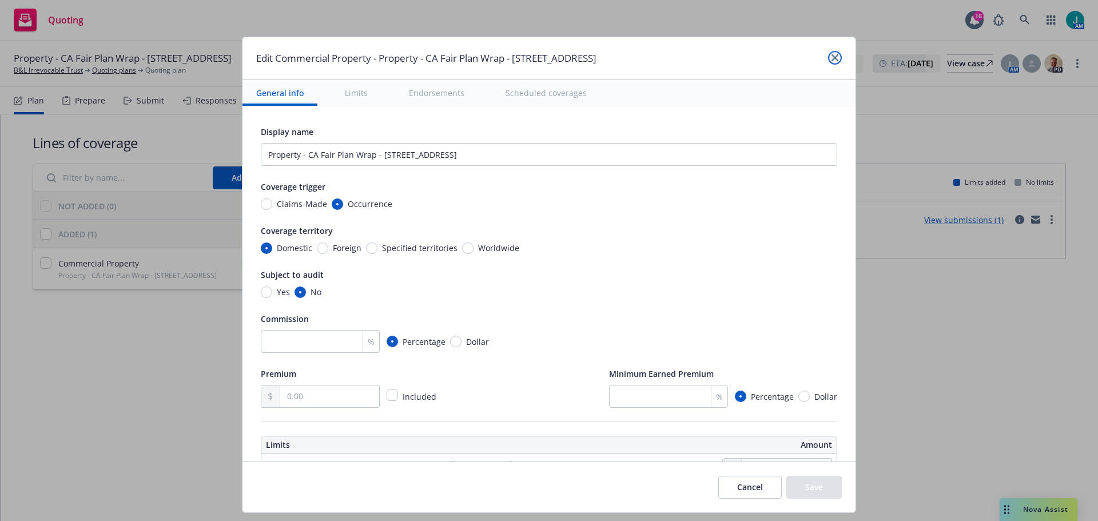
click at [837, 58] on link "close" at bounding box center [835, 58] width 14 height 14
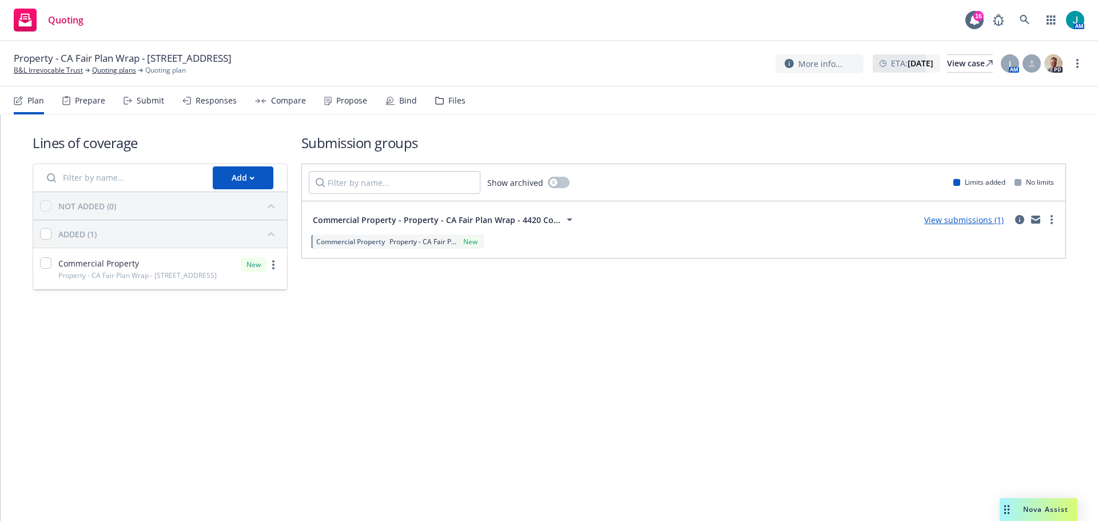
click at [987, 220] on link "View submissions (1)" at bounding box center [963, 219] width 79 height 11
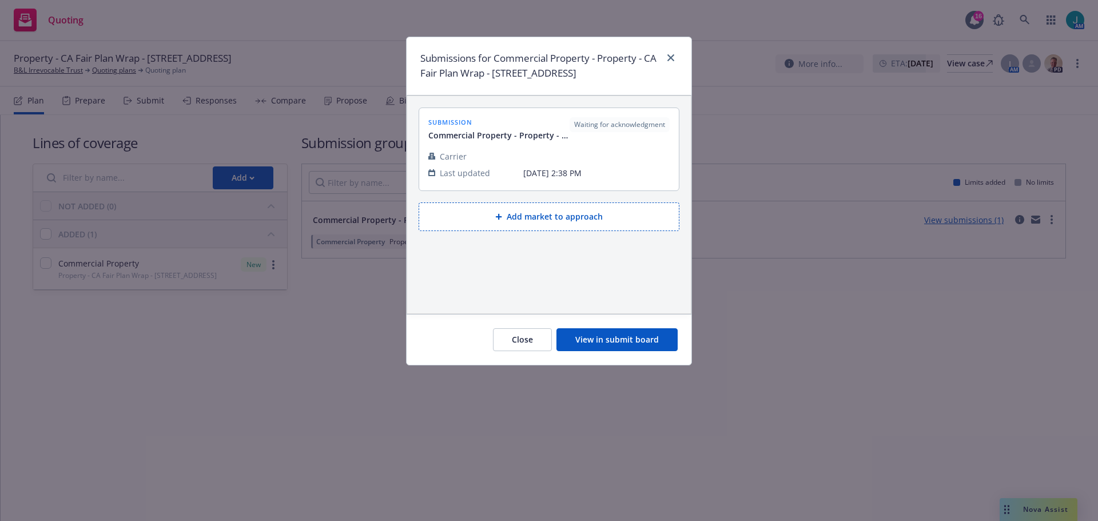
click at [467, 148] on div at bounding box center [548, 144] width 241 height 7
click at [606, 349] on button "View in submit board" at bounding box center [616, 339] width 121 height 23
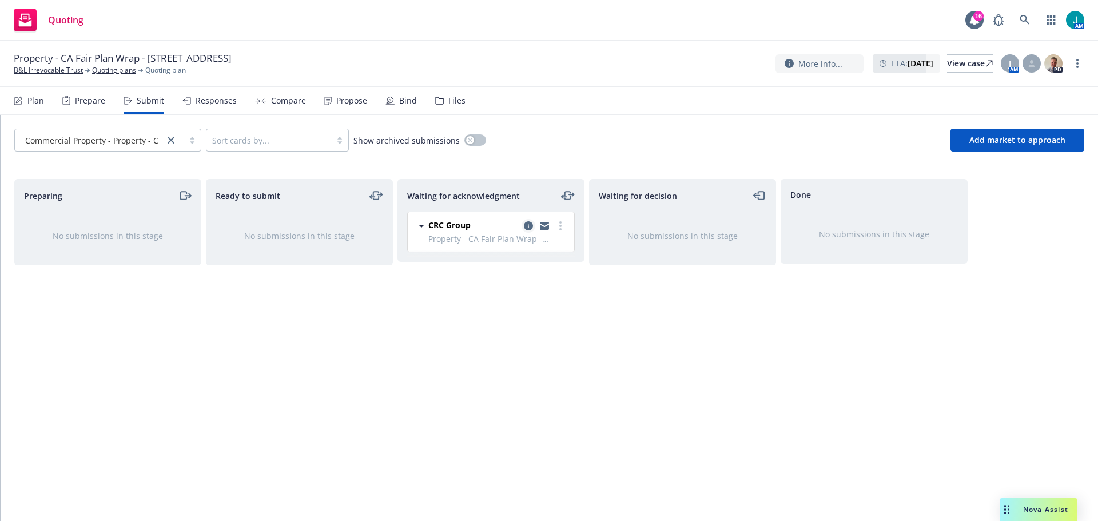
click at [527, 226] on icon "copy logging email" at bounding box center [528, 225] width 9 height 9
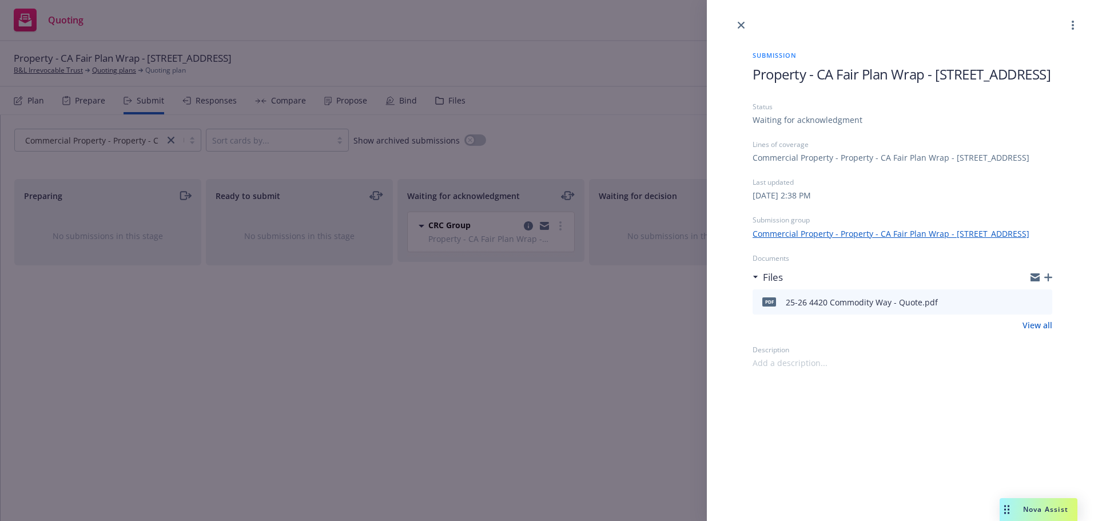
click at [918, 308] on div "25-26 4420 Commodity Way - Quote.pdf" at bounding box center [862, 302] width 152 height 12
click at [794, 308] on div "25-26 4420 Commodity Way - Quote.pdf" at bounding box center [862, 302] width 152 height 12
click at [765, 306] on span "pdf" at bounding box center [769, 301] width 14 height 9
click at [760, 285] on div "Files" at bounding box center [770, 277] width 25 height 15
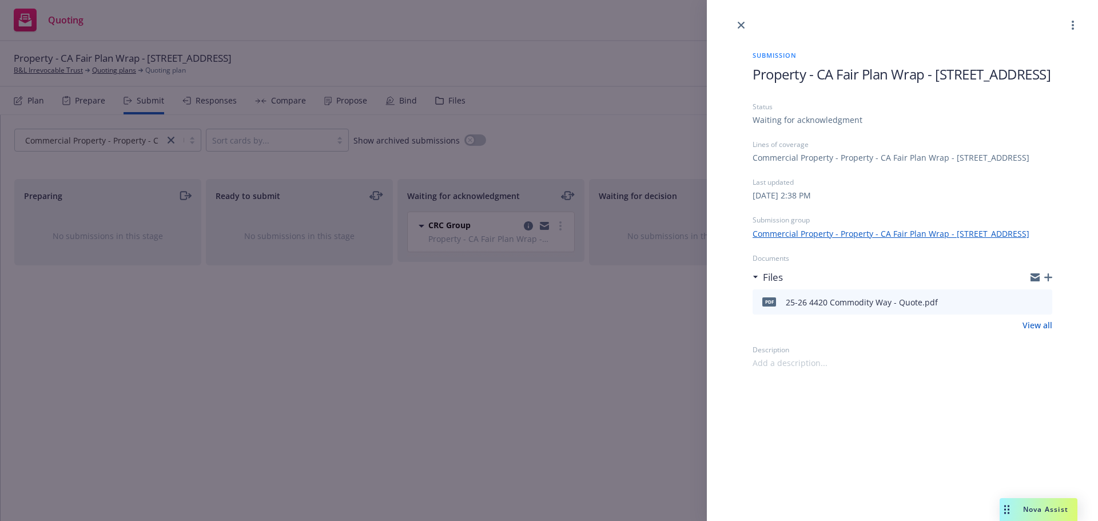
click at [1040, 331] on link "View all" at bounding box center [1037, 325] width 30 height 12
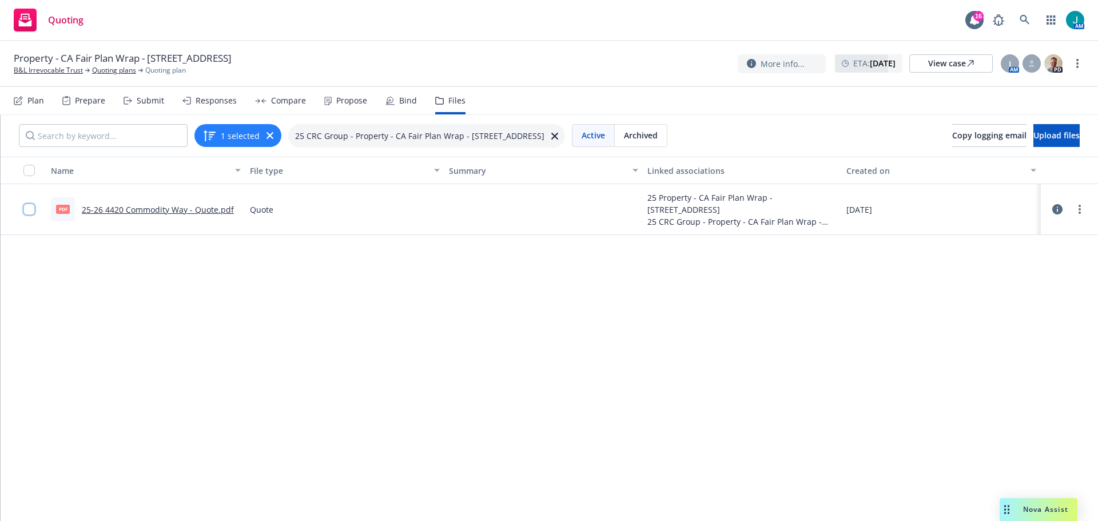
click at [29, 209] on input "checkbox" at bounding box center [28, 209] width 11 height 11
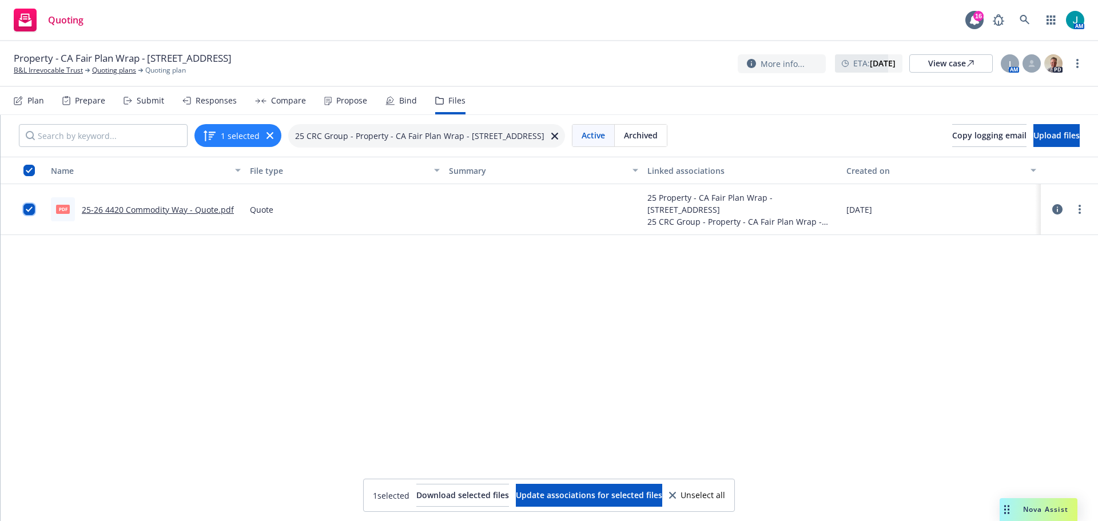
click at [29, 210] on input "checkbox" at bounding box center [28, 209] width 11 height 11
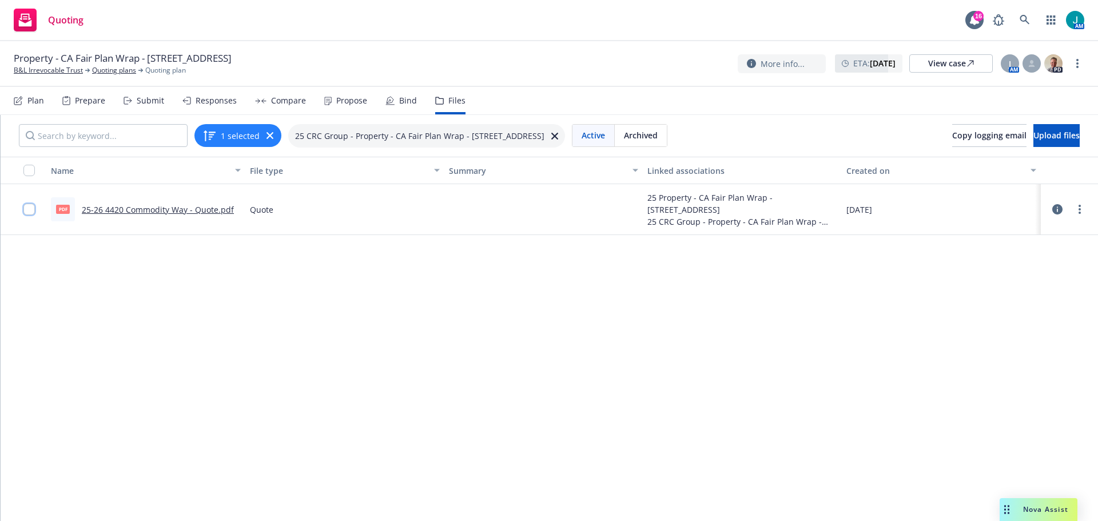
click at [29, 210] on input "checkbox" at bounding box center [28, 209] width 11 height 11
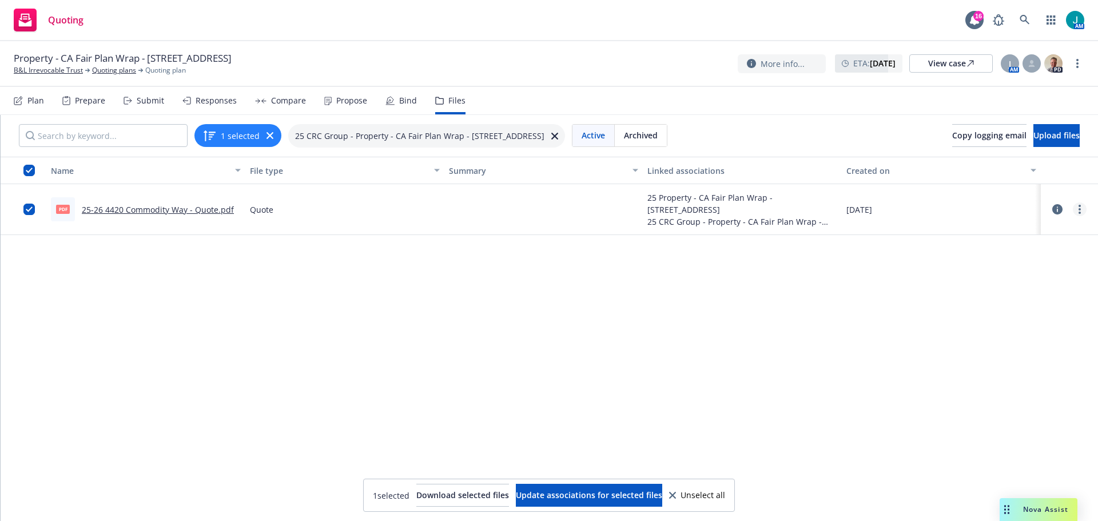
click at [1073, 209] on link "more" at bounding box center [1080, 209] width 14 height 14
click at [1006, 237] on link "Archive" at bounding box center [1020, 232] width 114 height 23
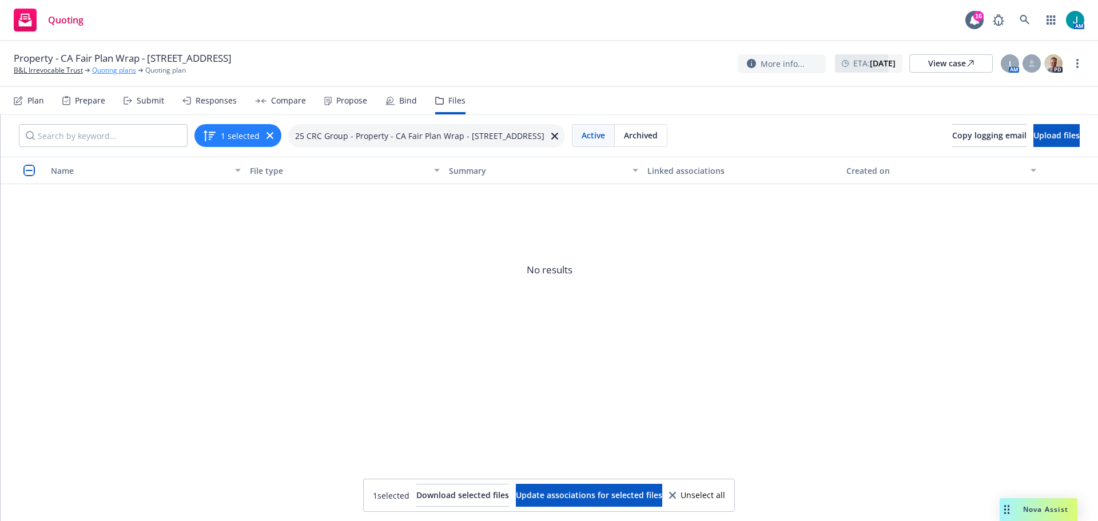
click at [98, 71] on link "Quoting plans" at bounding box center [114, 70] width 44 height 10
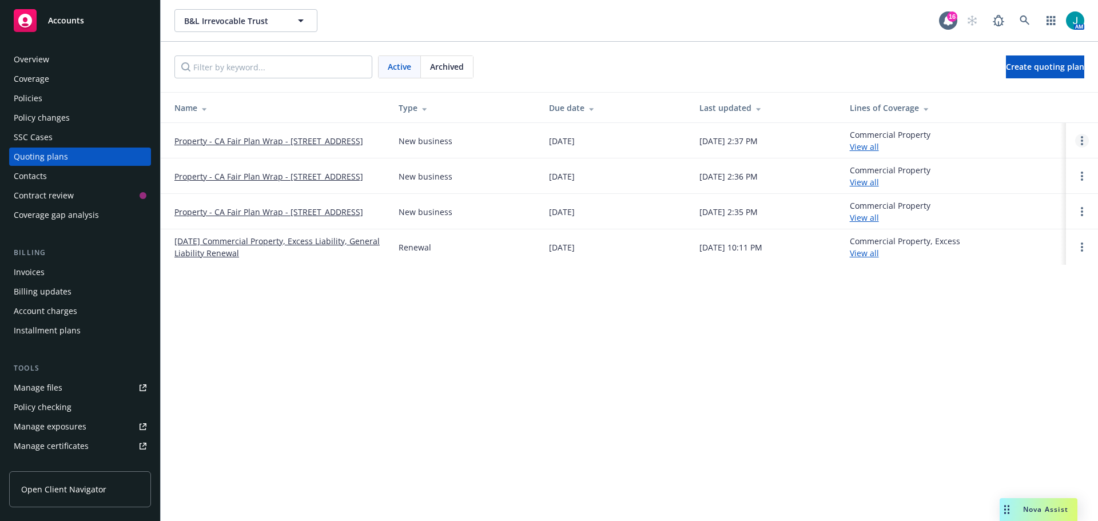
click at [1083, 142] on link "Open options" at bounding box center [1082, 141] width 14 height 14
drag, startPoint x: 748, startPoint y: 388, endPoint x: 262, endPoint y: 189, distance: 525.6
click at [746, 388] on div "B&L Irrevocable Trust B&L Irrevocable Trust 16 AM Active Archived Create quotin…" at bounding box center [629, 260] width 937 height 521
click at [244, 135] on link "Property - CA Fair Plan Wrap - [STREET_ADDRESS]" at bounding box center [268, 141] width 189 height 12
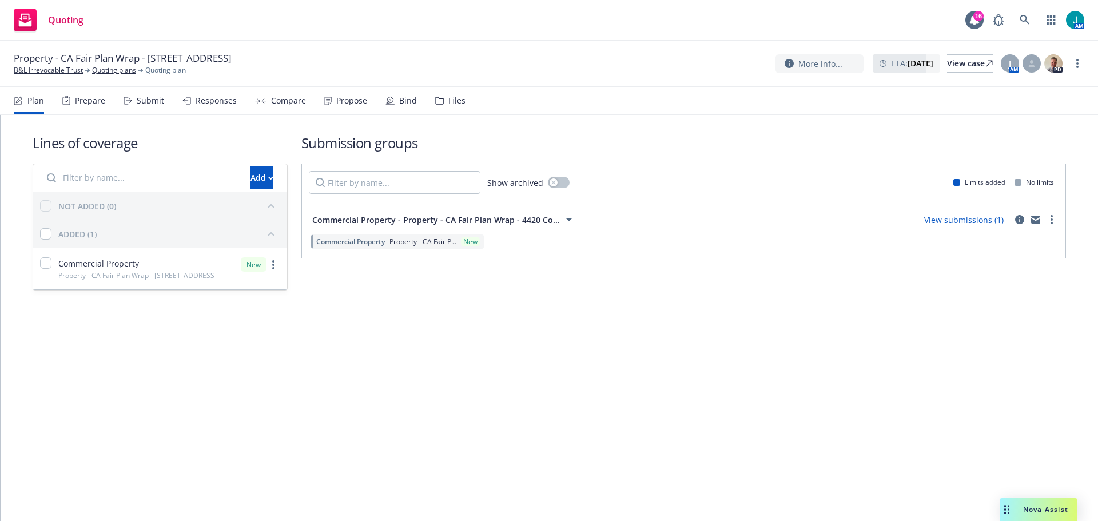
click at [489, 220] on span "Commercial Property - Property - CA Fair Plan Wrap - 4420 Co..." at bounding box center [436, 220] width 248 height 12
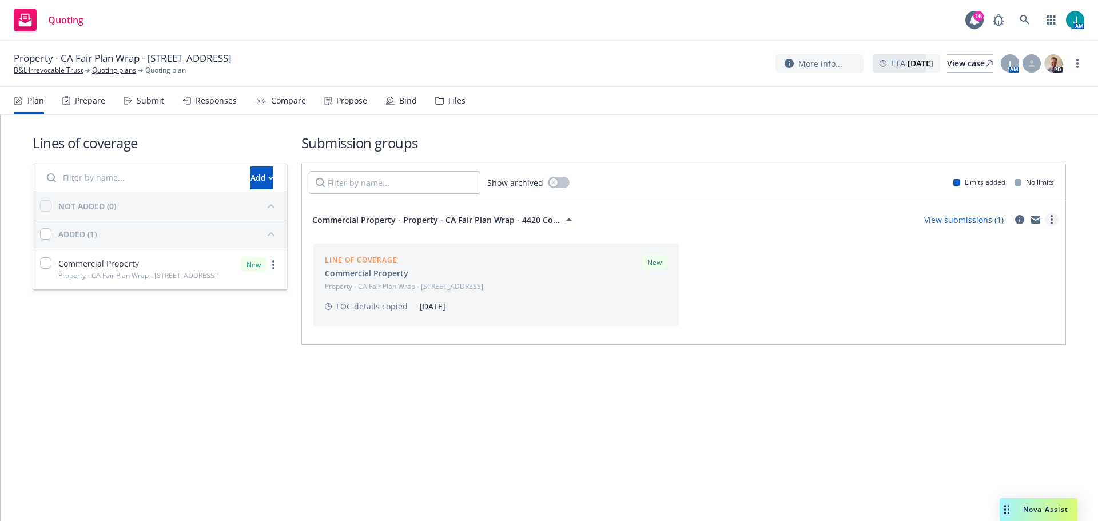
click at [1054, 218] on link "more" at bounding box center [1051, 220] width 14 height 14
click at [537, 441] on div "Lines of coverage Add NOT ADDED (0) ADDED (1) Commercial Property Property - CA…" at bounding box center [549, 318] width 1097 height 406
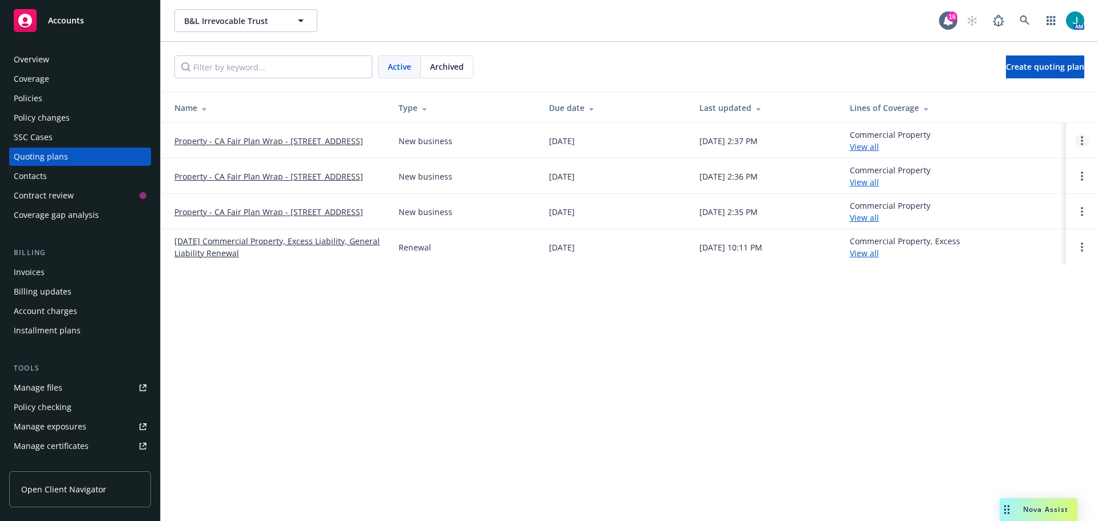
click at [1080, 142] on link "Open options" at bounding box center [1082, 141] width 14 height 14
click at [1032, 90] on span "Rename" at bounding box center [1002, 86] width 59 height 11
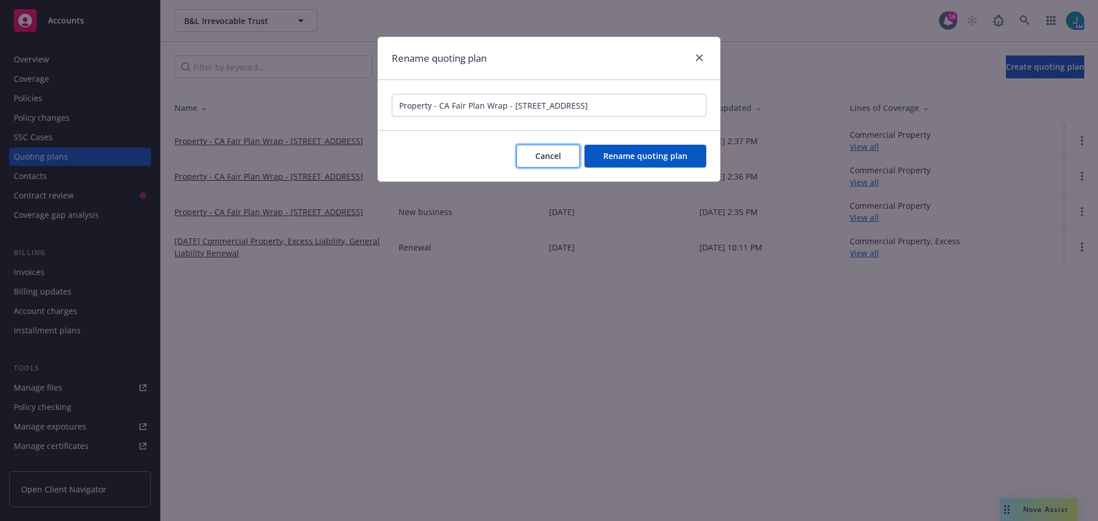
click at [563, 157] on button "Cancel" at bounding box center [547, 156] width 63 height 23
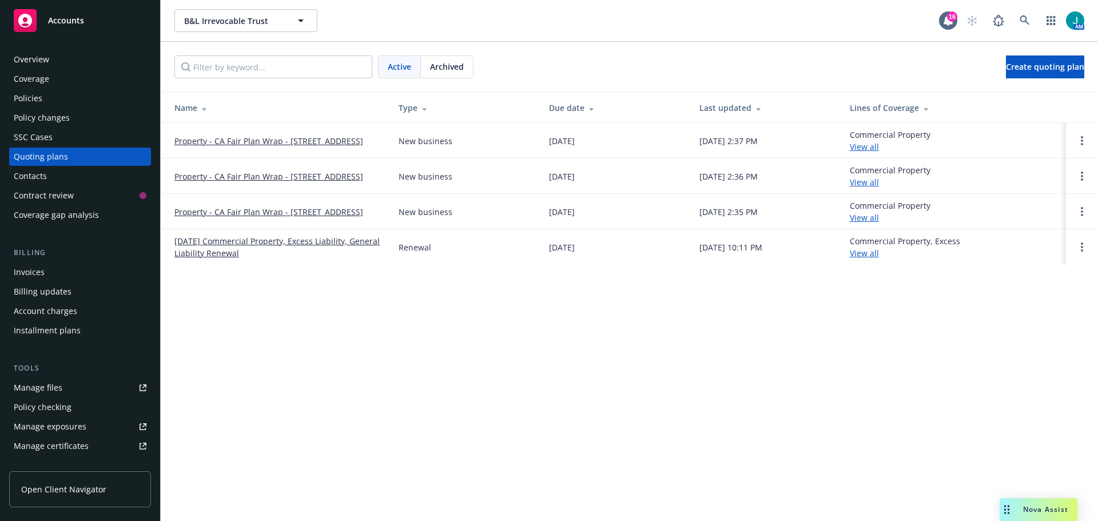
click at [304, 135] on link "Property - CA Fair Plan Wrap - [STREET_ADDRESS]" at bounding box center [268, 141] width 189 height 12
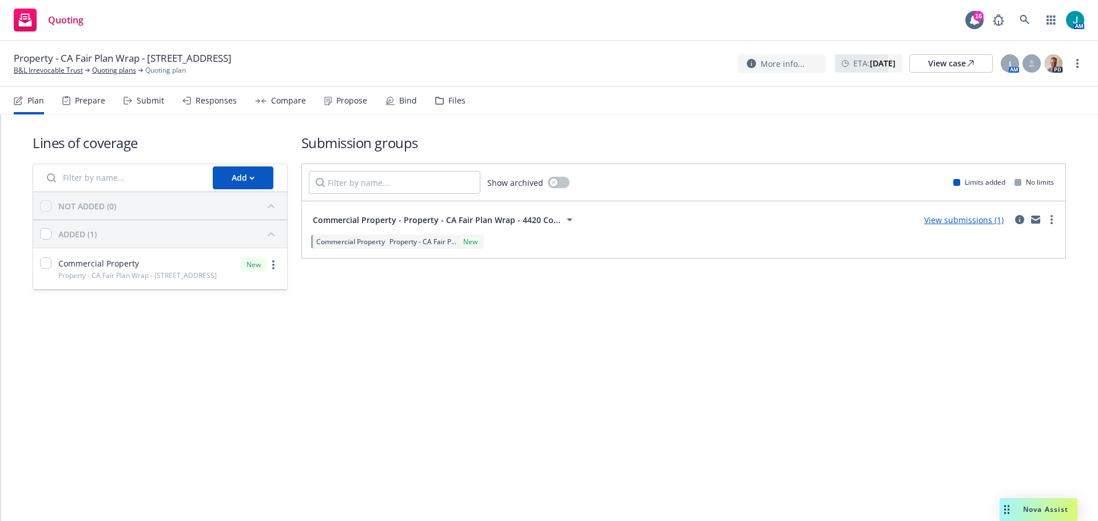
click at [544, 224] on span "Commercial Property - Property - CA Fair Plan Wrap - 4420 Co..." at bounding box center [437, 220] width 248 height 12
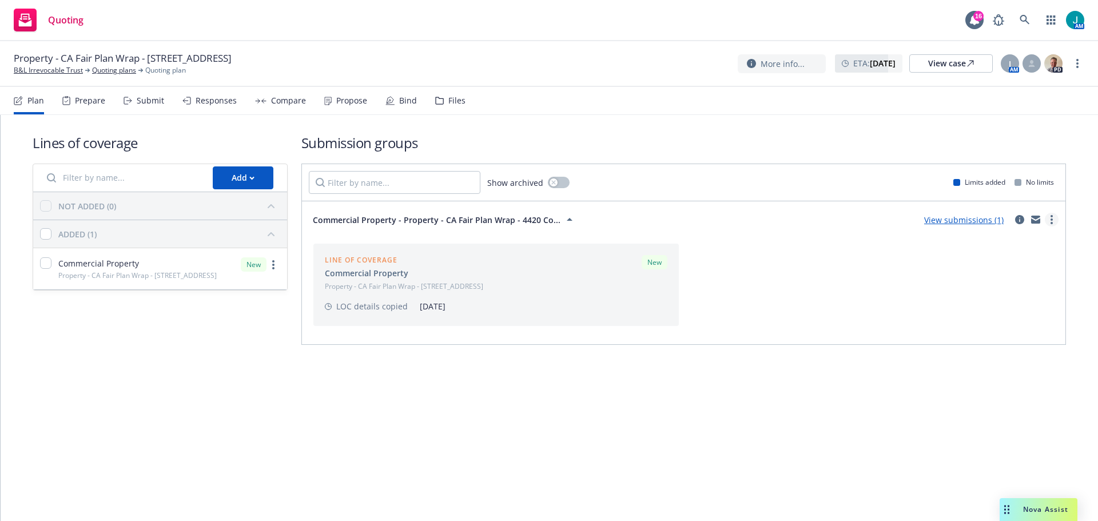
click at [1051, 221] on icon "more" at bounding box center [1051, 219] width 2 height 9
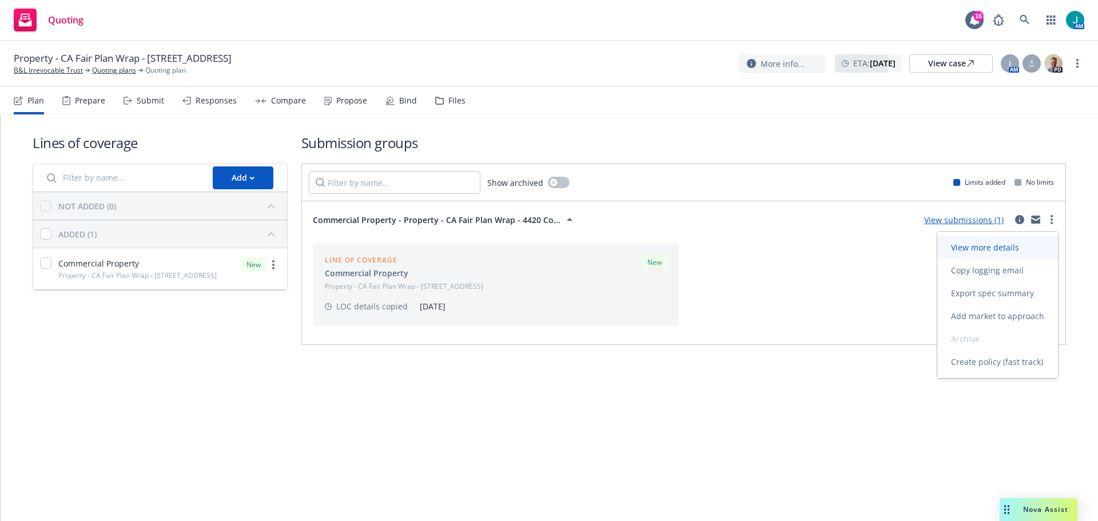
click at [1023, 250] on span "View more details" at bounding box center [984, 247] width 95 height 11
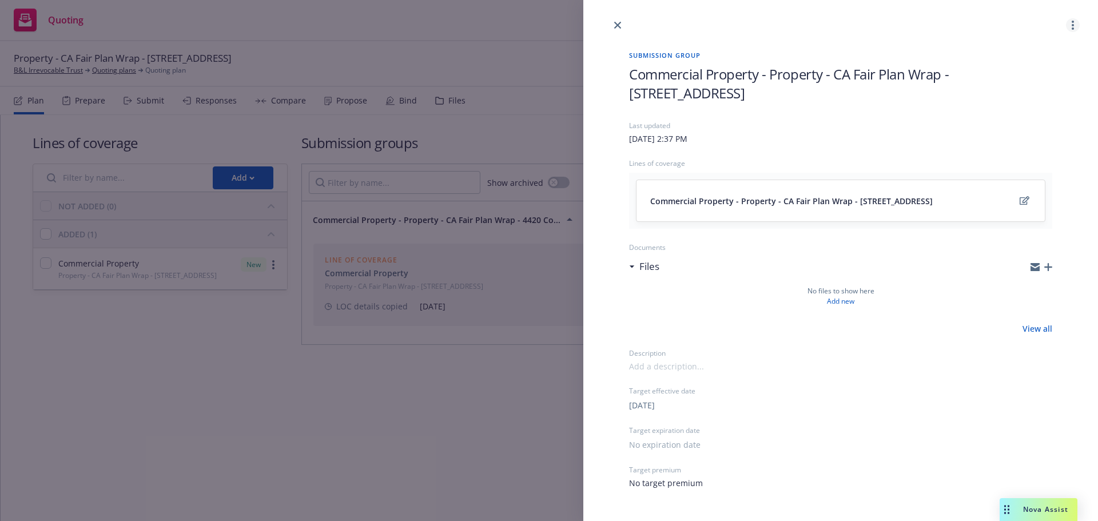
click at [1069, 25] on link "more" at bounding box center [1073, 25] width 14 height 14
click at [835, 176] on div "Commercial Property - Property - CA Fair Plan Wrap - [STREET_ADDRESS]" at bounding box center [840, 201] width 423 height 56
click at [784, 199] on span "Commercial Property - Property - CA Fair Plan Wrap - [STREET_ADDRESS]" at bounding box center [791, 201] width 282 height 12
click at [1020, 201] on icon "edit" at bounding box center [1024, 200] width 10 height 9
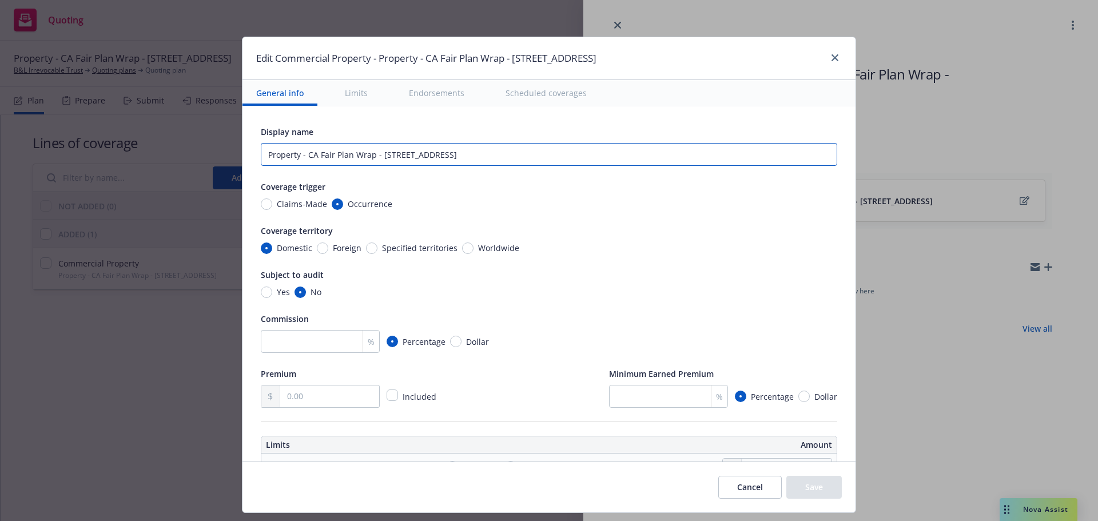
click at [391, 154] on input "Property - CA Fair Plan Wrap - [STREET_ADDRESS]" at bounding box center [549, 154] width 576 height 23
type input "Property - CA Fair Plan Wrap - [STREET_ADDRESS]"
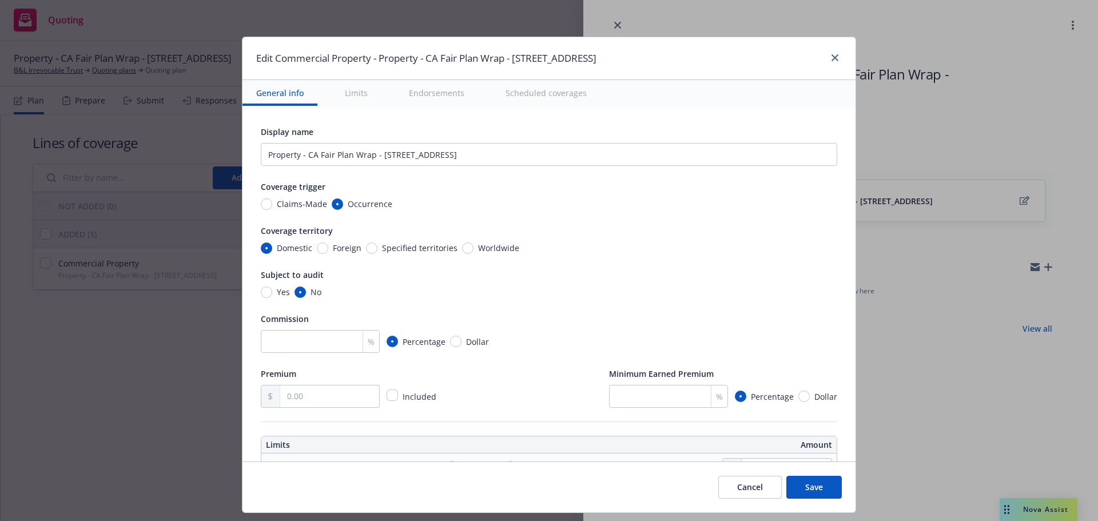
click at [815, 481] on button "Save" at bounding box center [813, 487] width 55 height 23
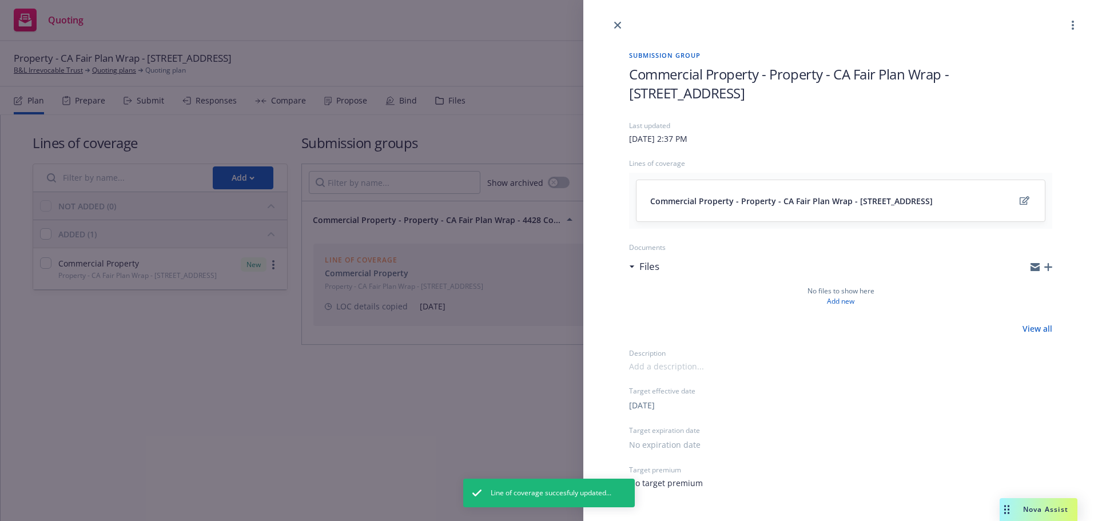
drag, startPoint x: 446, startPoint y: 386, endPoint x: 467, endPoint y: 381, distance: 20.7
click at [446, 387] on div "Submission group Commercial Property - Property - CA Fair Plan Wrap - [STREET_A…" at bounding box center [549, 260] width 1098 height 521
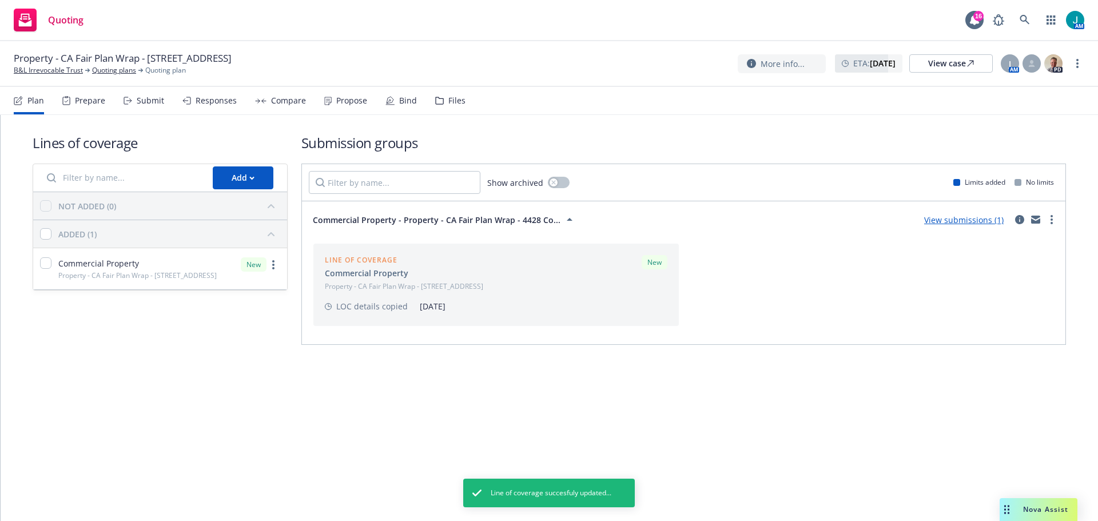
click at [973, 222] on link "View submissions (1)" at bounding box center [963, 219] width 79 height 11
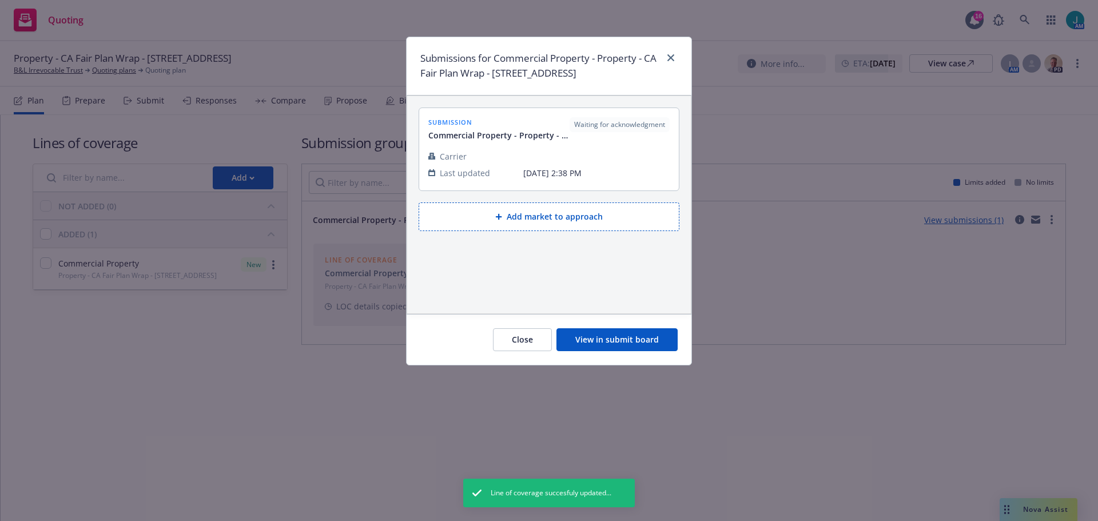
click at [500, 162] on div "Carrier" at bounding box center [471, 156] width 86 height 12
click at [532, 141] on span "Commercial Property - Property - CA Fair Plan Wrap - [STREET_ADDRESS]" at bounding box center [498, 135] width 141 height 12
click at [621, 351] on button "View in submit board" at bounding box center [616, 339] width 121 height 23
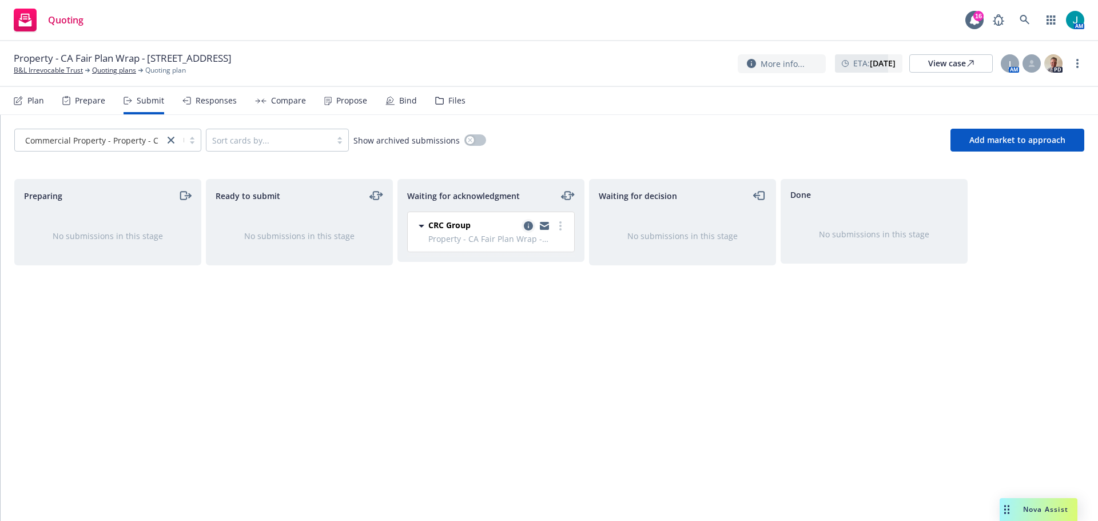
click at [531, 229] on icon "copy logging email" at bounding box center [528, 225] width 9 height 9
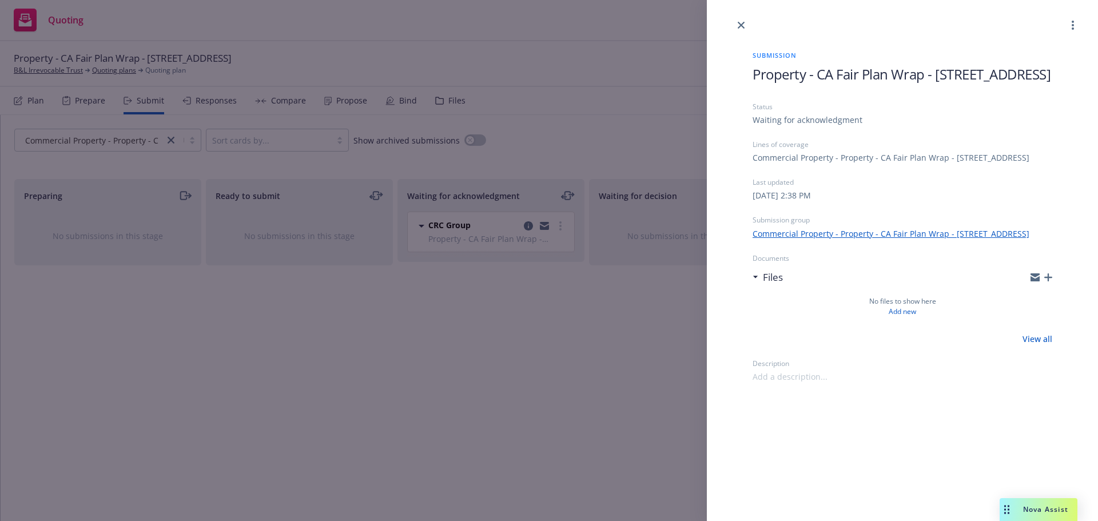
click at [1050, 281] on icon "button" at bounding box center [1048, 277] width 8 height 8
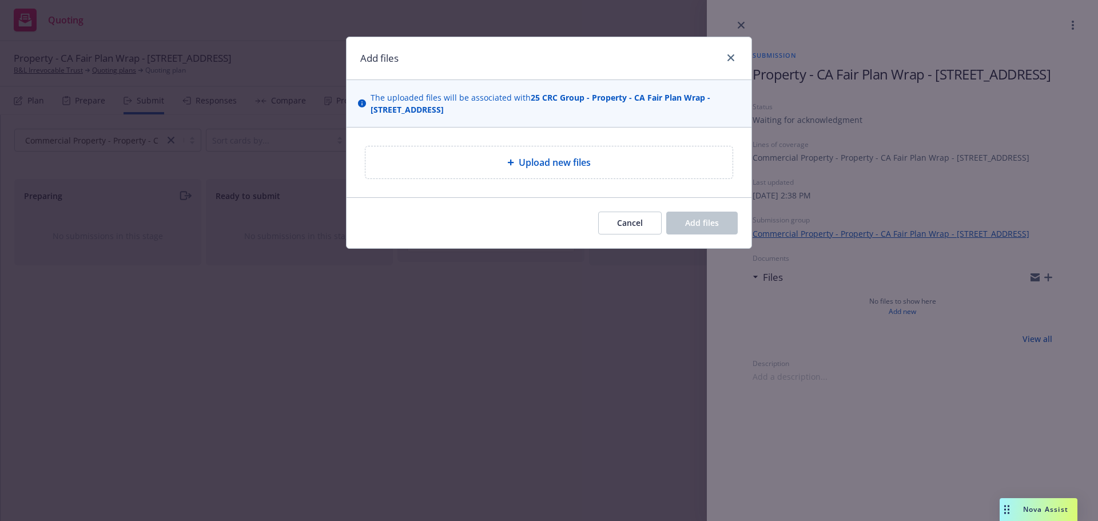
click at [587, 164] on span "Upload new files" at bounding box center [555, 163] width 72 height 14
type textarea "x"
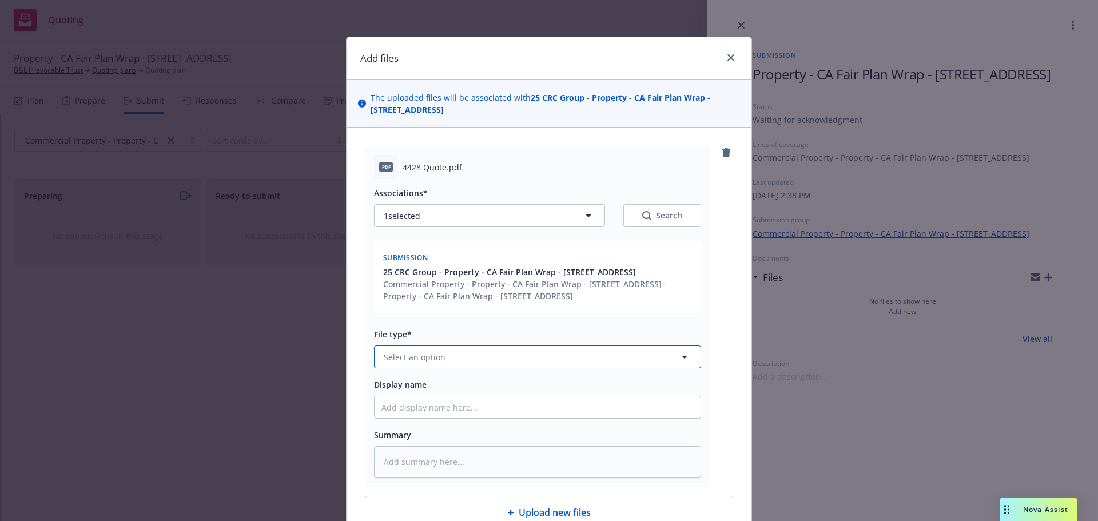
click at [392, 368] on button "Select an option" at bounding box center [537, 356] width 327 height 23
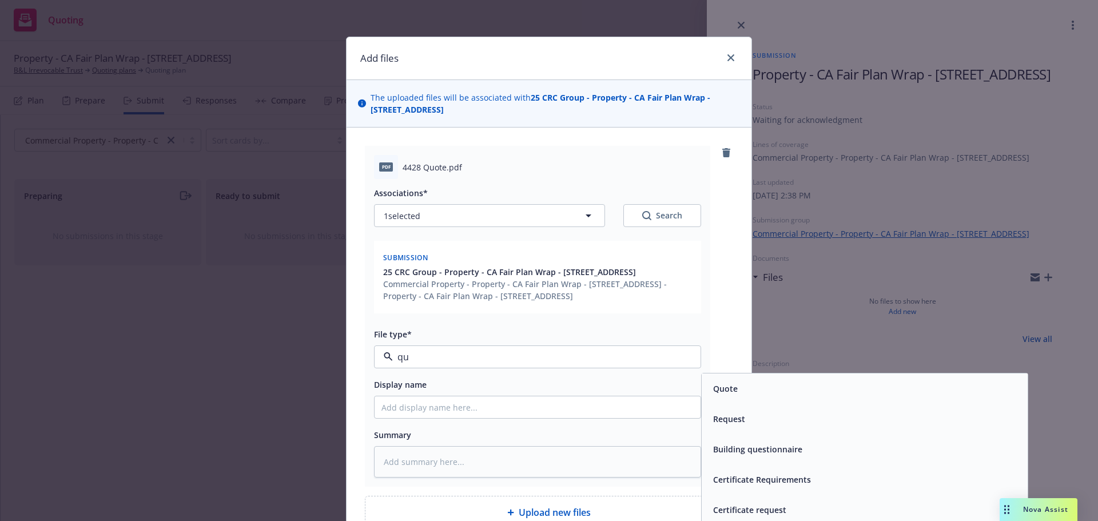
type input "quo"
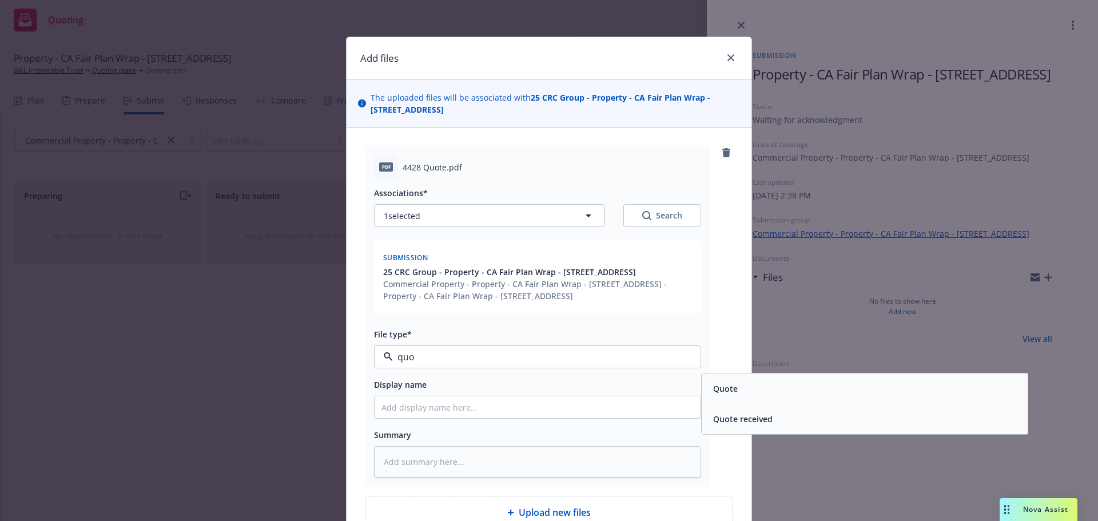
click at [858, 397] on div "Quote" at bounding box center [864, 388] width 312 height 17
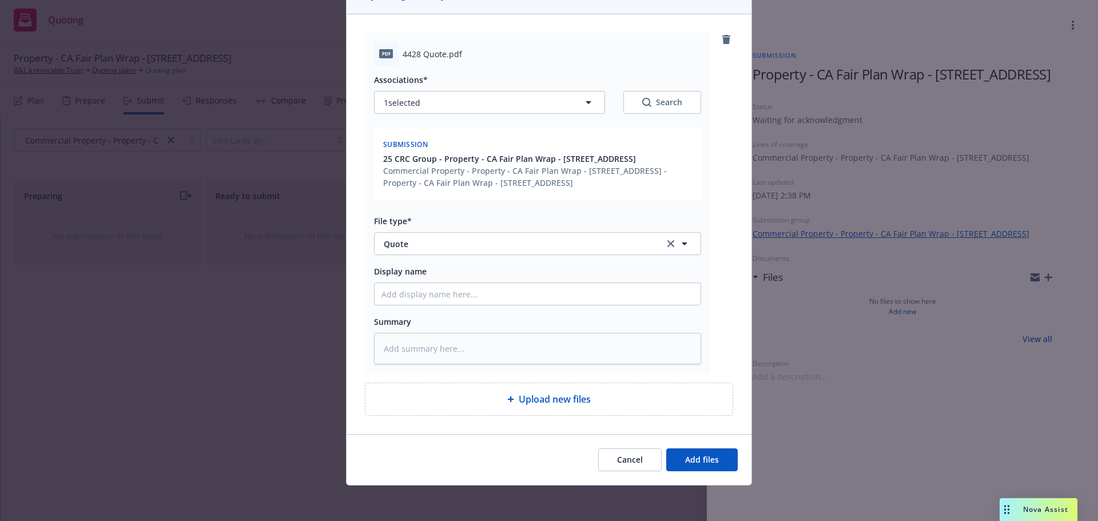
scroll to position [114, 0]
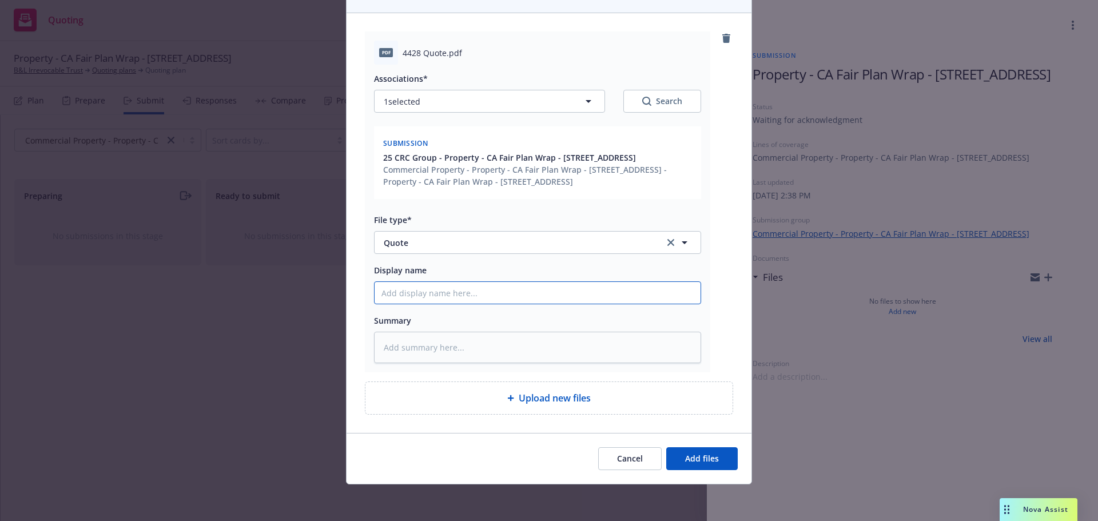
click at [409, 304] on input "Display name" at bounding box center [537, 293] width 326 height 22
type textarea "x"
type input "4"
type textarea "x"
type input "44"
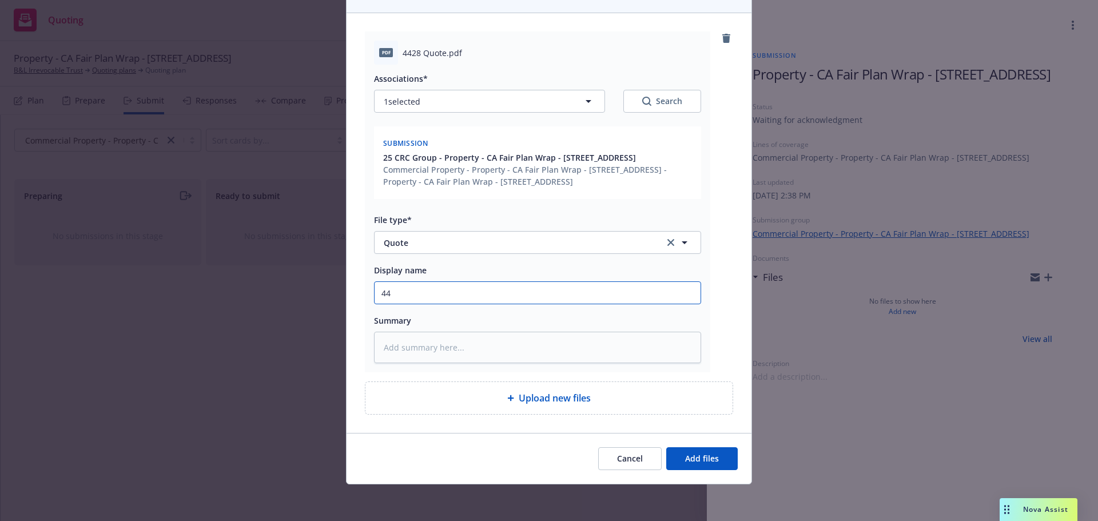
type textarea "x"
type input "442"
type textarea "x"
type input "4428"
type textarea "x"
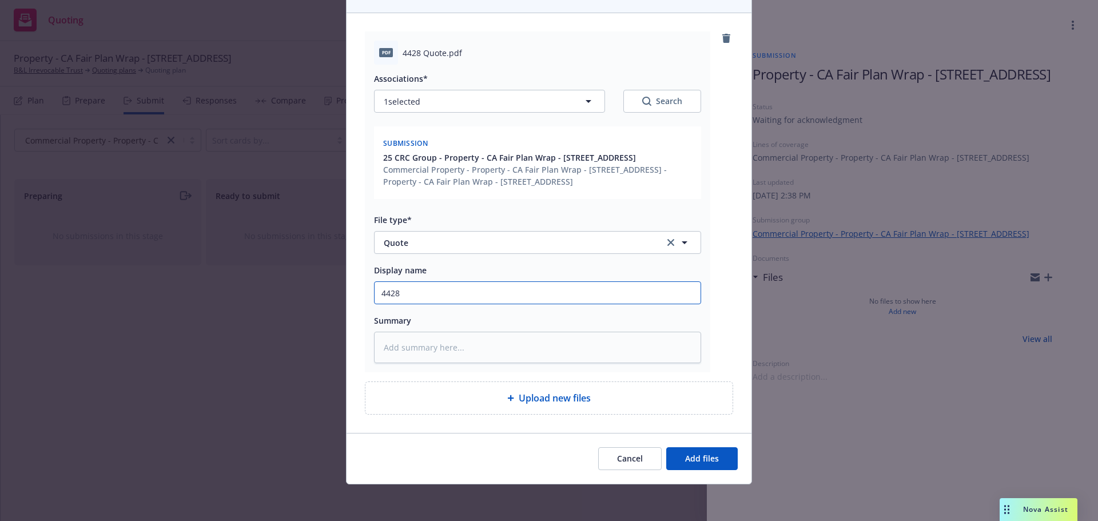
type input "4428"
type textarea "x"
type input "4428 Q"
type textarea "x"
type input "4428"
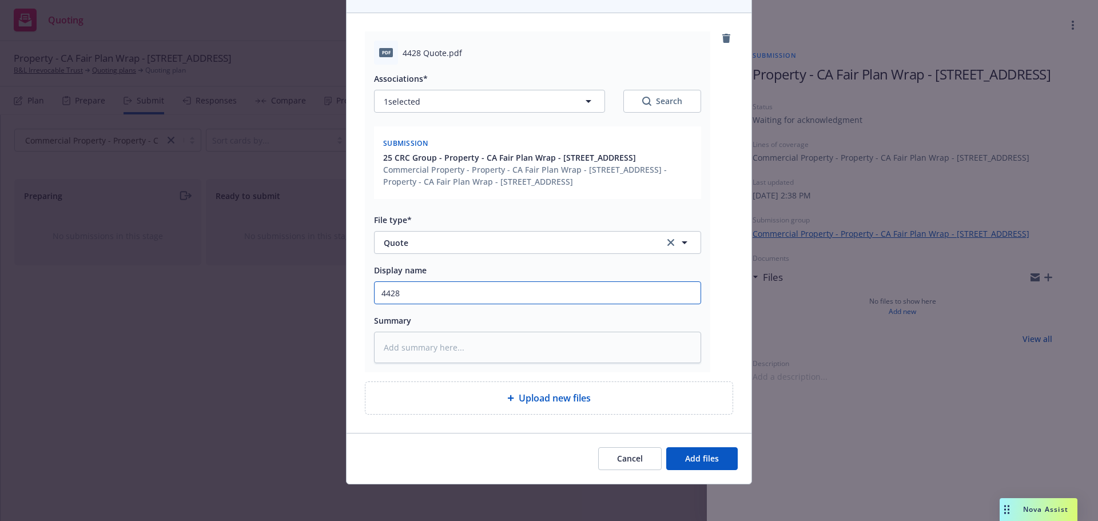
type textarea "x"
type input "4428 C"
type textarea "x"
type input "4428 Co"
type textarea "x"
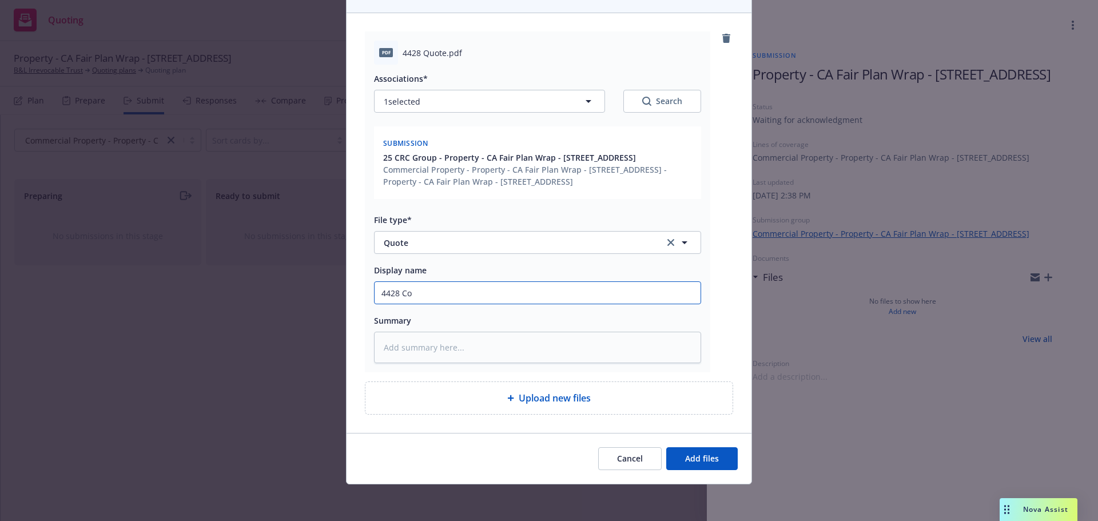
type input "4428 Com"
type textarea "x"
type input "4428 Comm"
type textarea "x"
type input "4428 Commo"
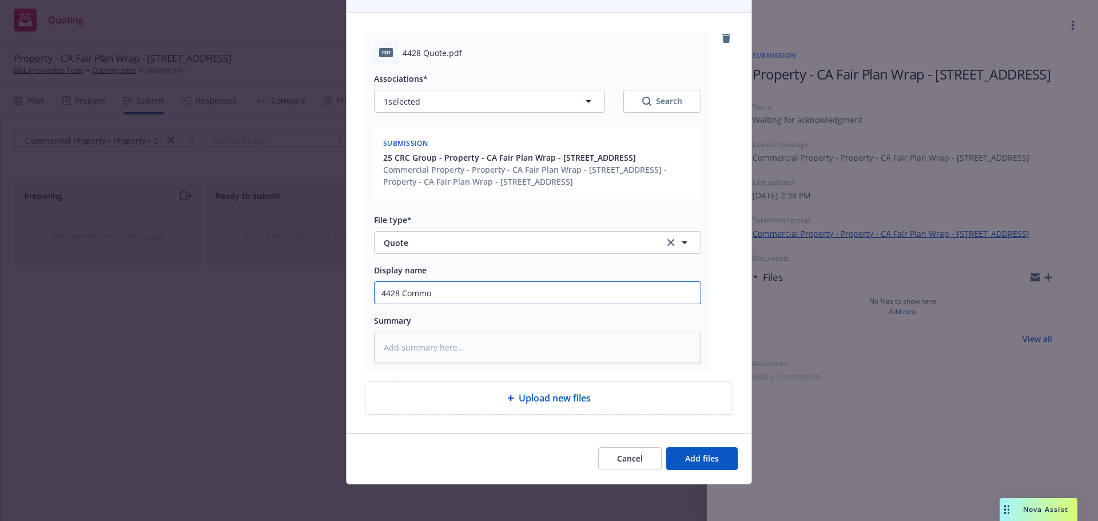
type textarea "x"
type input "4428 Commod"
type textarea "x"
type input "4428 Commodi"
type textarea "x"
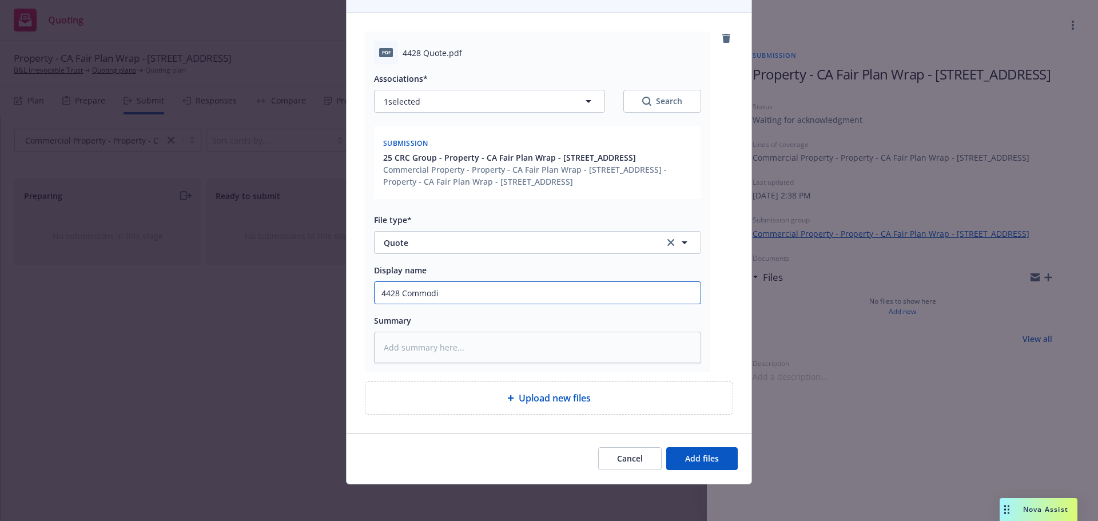
type input "4428 Commodit"
type textarea "x"
type input "4428 Commodity"
type textarea "x"
type input "4428 Commodity"
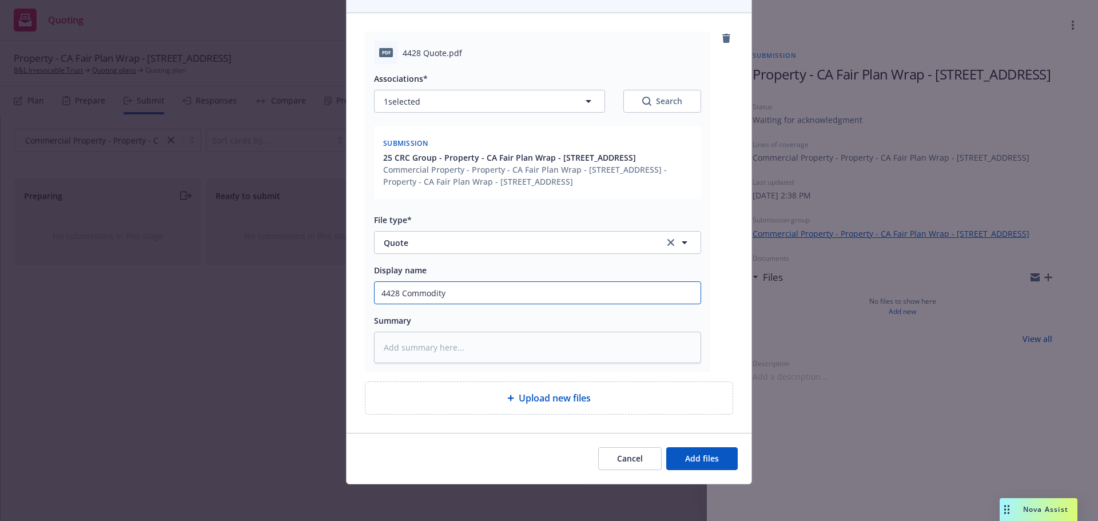
type textarea "x"
type input "4428 Commodity W"
type textarea "x"
type input "4428 Commodity Wa"
type textarea "x"
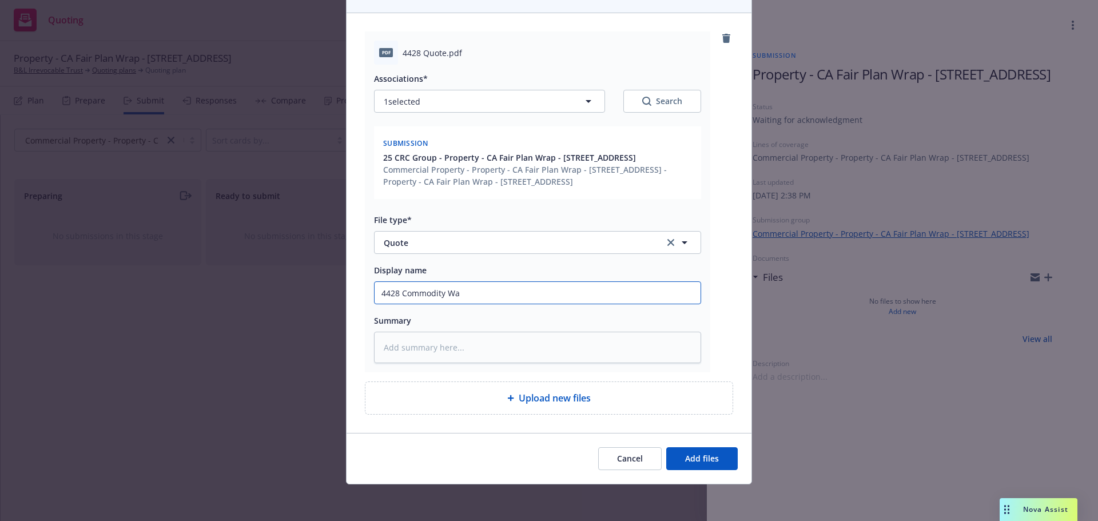
type input "4428 Commodity Way"
type textarea "x"
type input "4428 Commodity Way"
type textarea "x"
type input "4428 Commodity Way -"
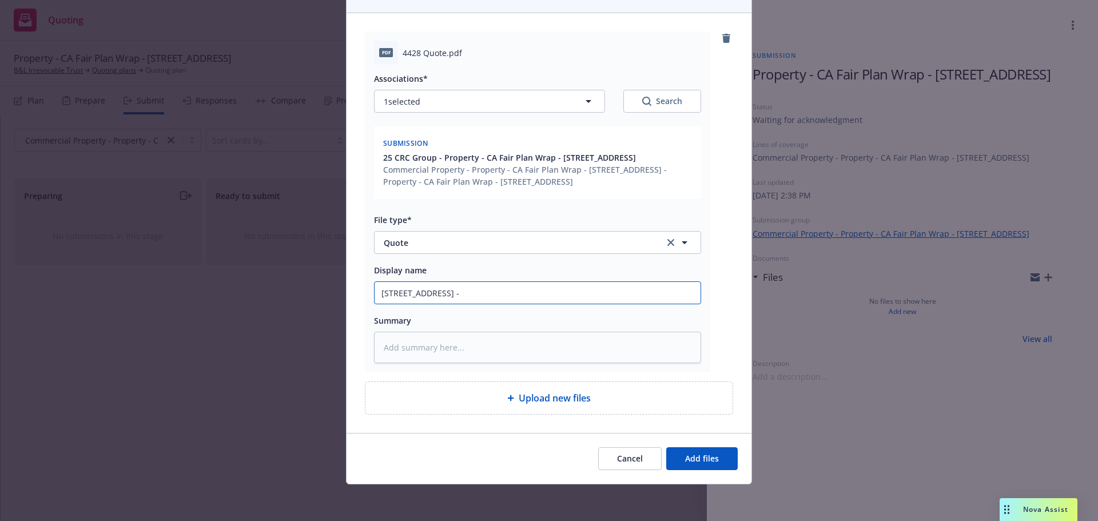
type textarea "x"
type input "4428 Commodity Way -"
type textarea "x"
type input "4428 Commodity Way - Q"
type textarea "x"
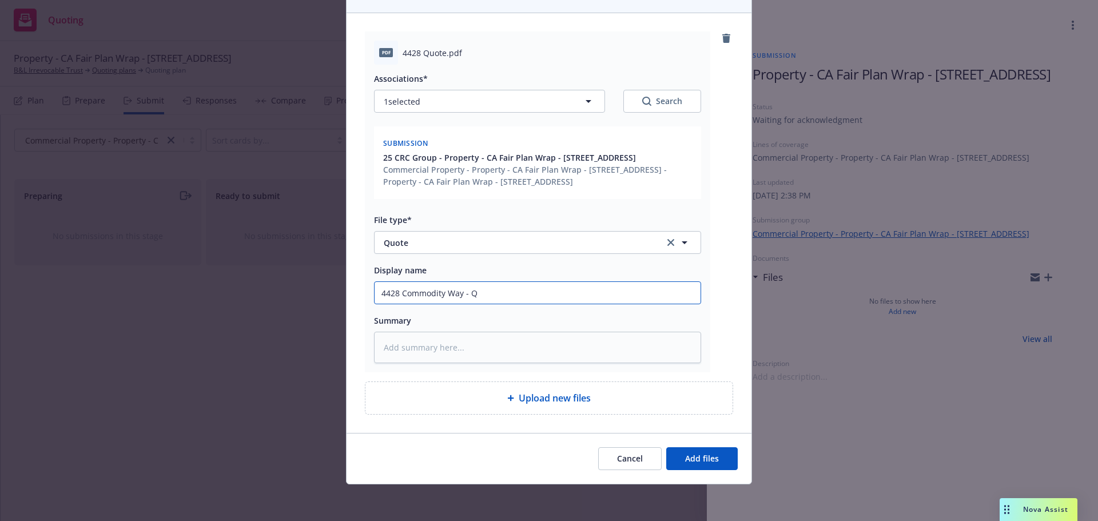
type input "4428 Commodity Way - Qu"
type textarea "x"
type input "4428 Commodity Way - Quo"
type textarea "x"
type input "4428 Commodity Way - Quot"
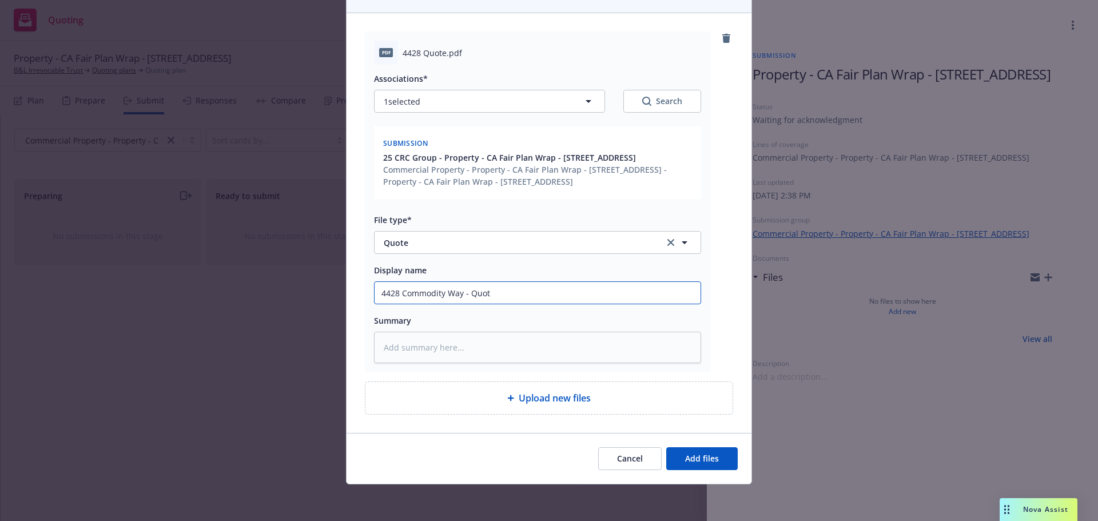
type textarea "x"
type input "4428 Commodity Way - Quote"
click at [713, 464] on span "Add files" at bounding box center [702, 458] width 34 height 11
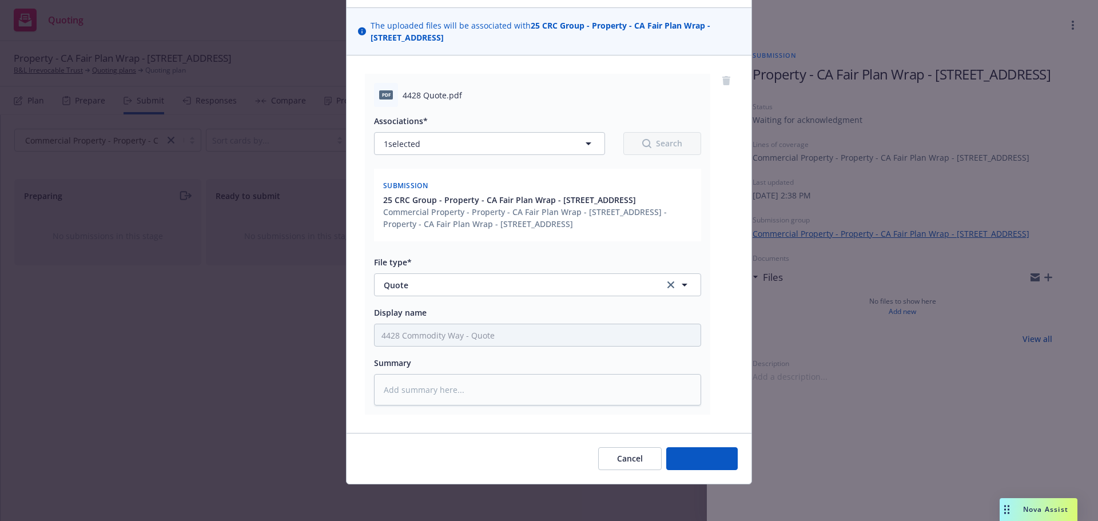
scroll to position [96, 0]
type textarea "x"
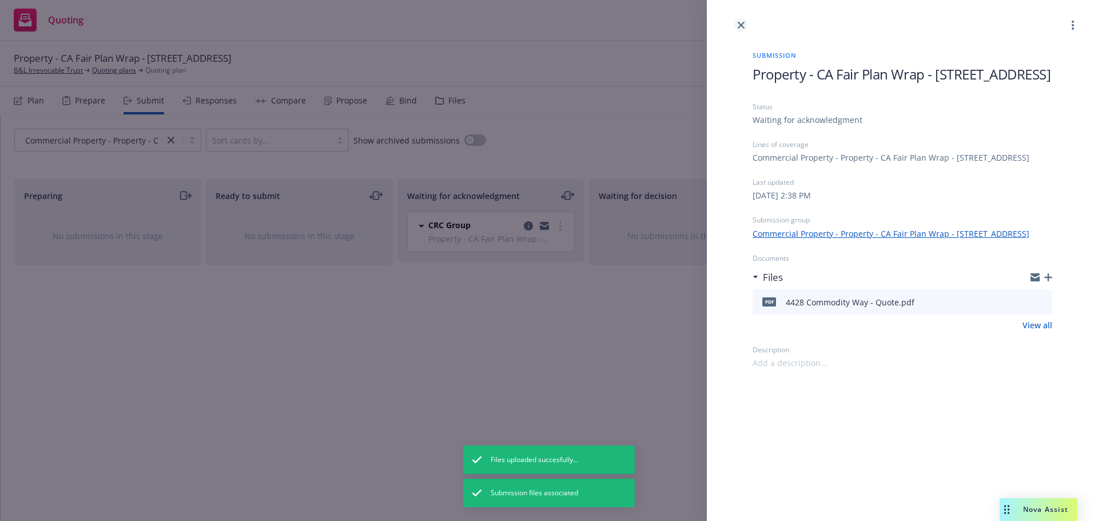
click at [740, 23] on icon "close" at bounding box center [740, 25] width 7 height 7
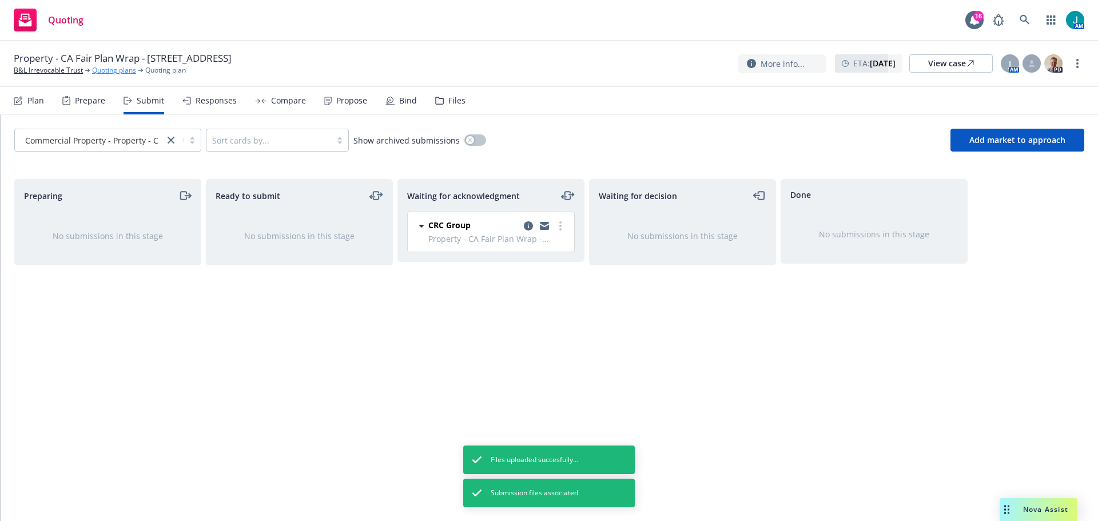
click at [118, 71] on link "Quoting plans" at bounding box center [114, 70] width 44 height 10
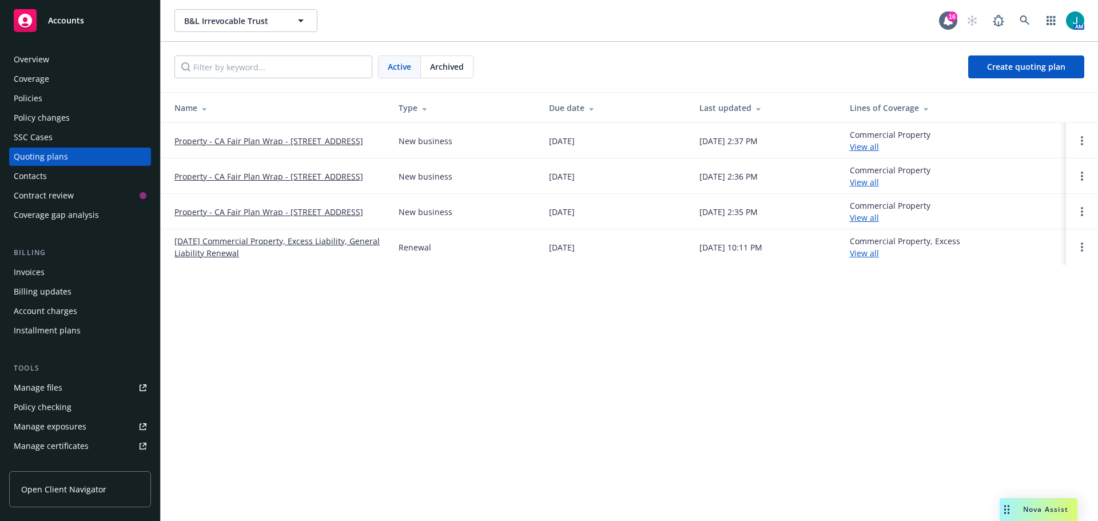
click at [208, 135] on link "Property - CA Fair Plan Wrap - [STREET_ADDRESS]" at bounding box center [268, 141] width 189 height 12
click at [281, 170] on link "Property - CA Fair Plan Wrap - [STREET_ADDRESS]" at bounding box center [268, 176] width 189 height 12
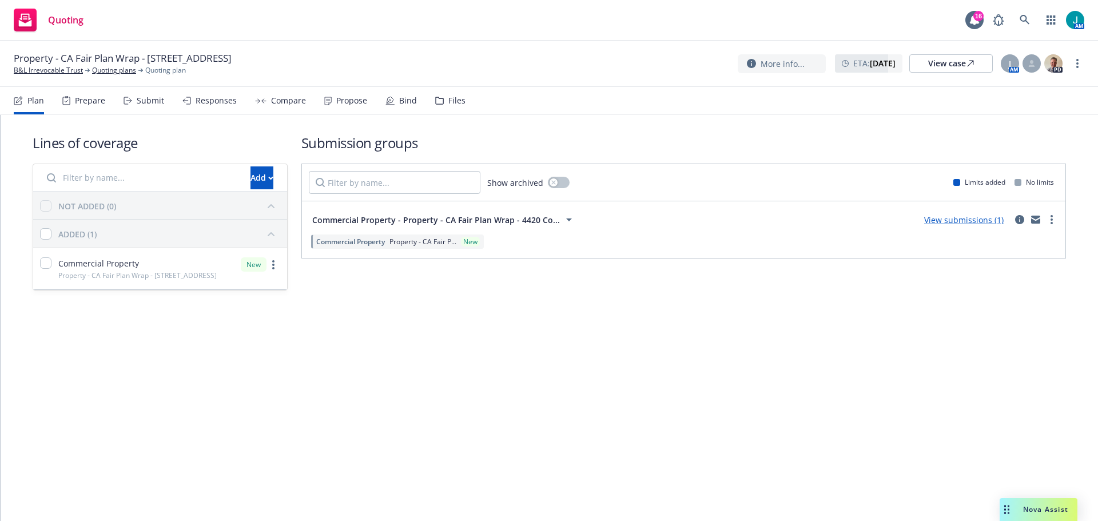
click at [966, 221] on link "View submissions (1)" at bounding box center [963, 219] width 79 height 11
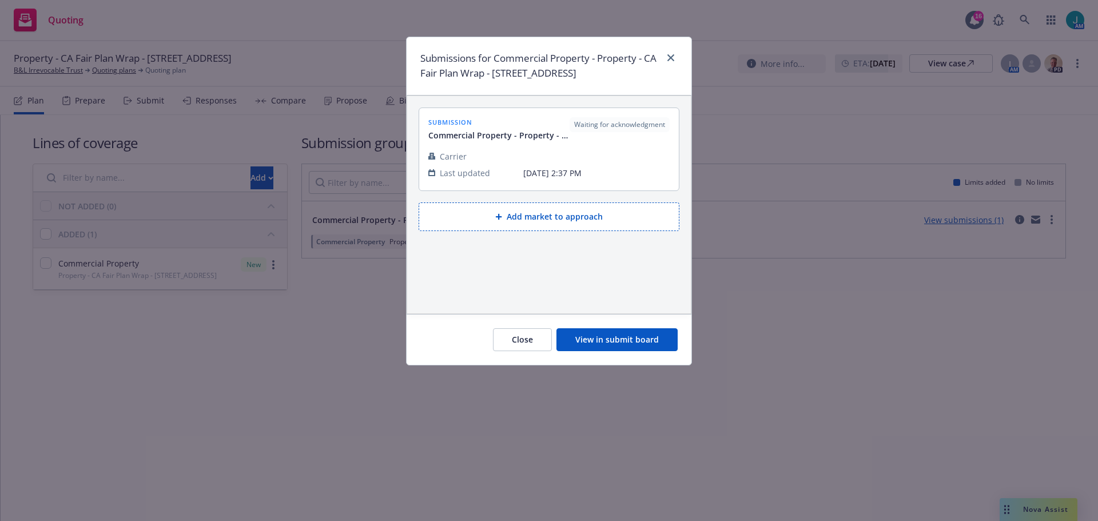
click at [507, 162] on div "Carrier" at bounding box center [471, 156] width 86 height 12
click at [619, 351] on button "View in submit board" at bounding box center [616, 339] width 121 height 23
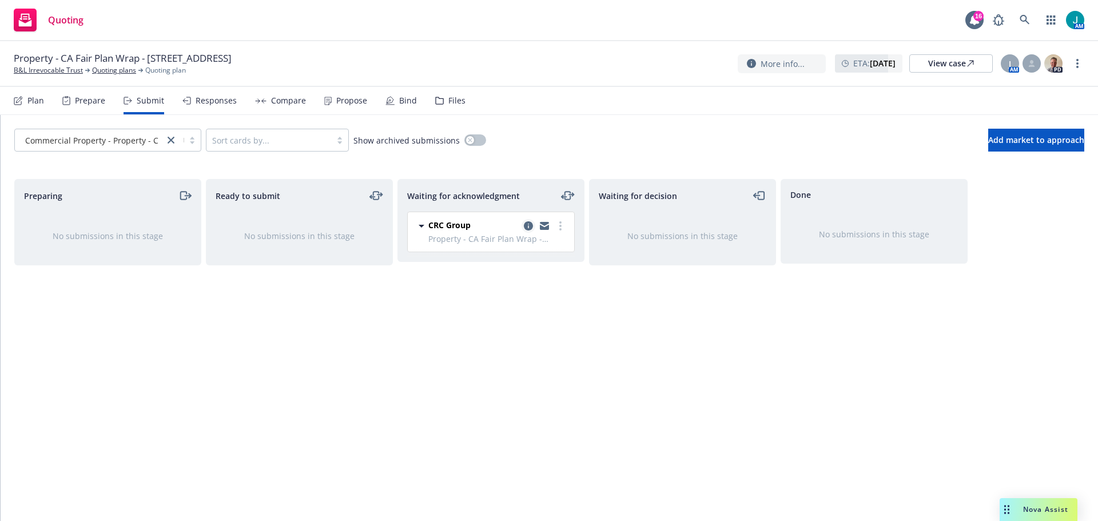
click at [528, 228] on icon "copy logging email" at bounding box center [528, 225] width 9 height 9
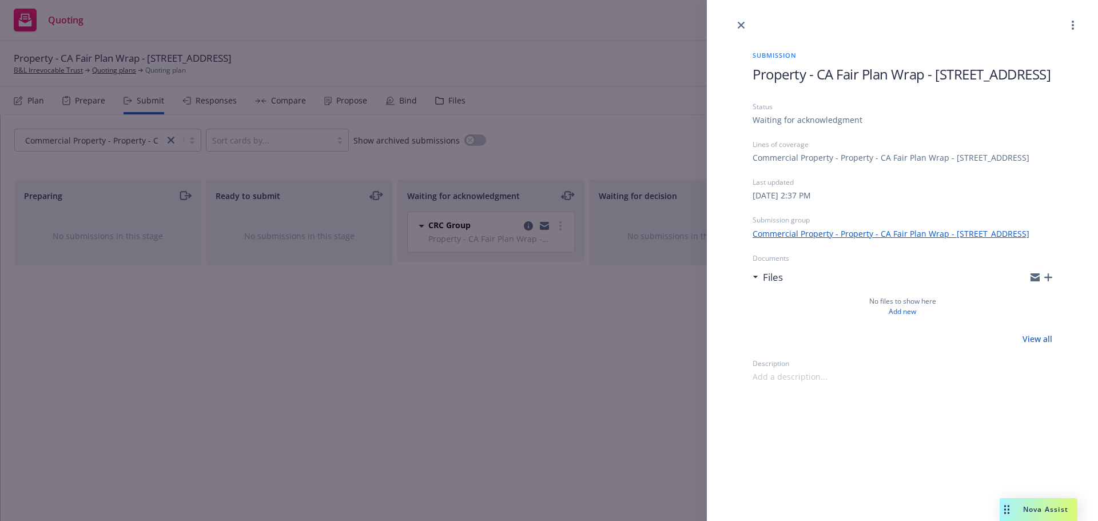
click at [1049, 281] on icon "button" at bounding box center [1048, 277] width 8 height 8
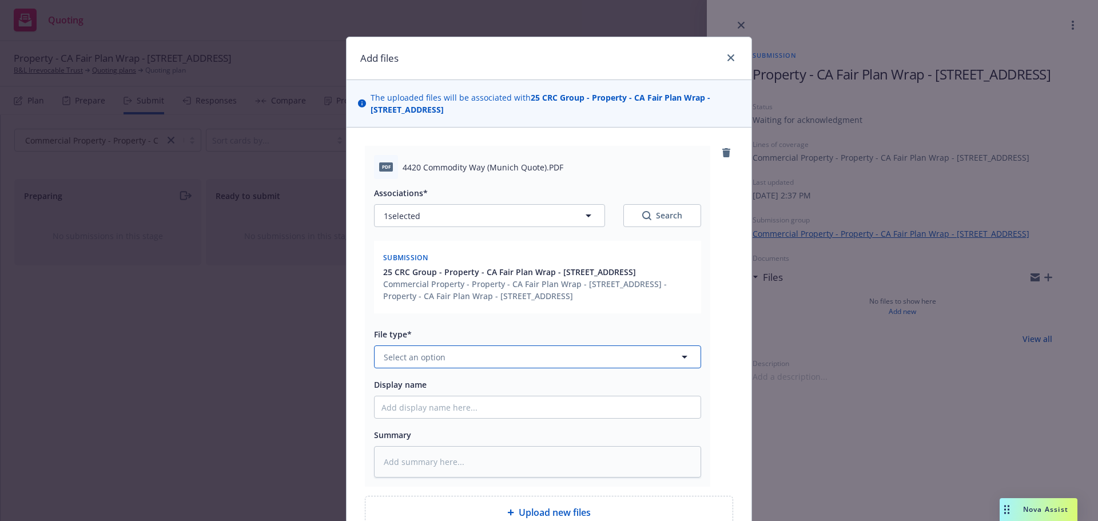
click at [403, 363] on span "Select an option" at bounding box center [415, 357] width 62 height 12
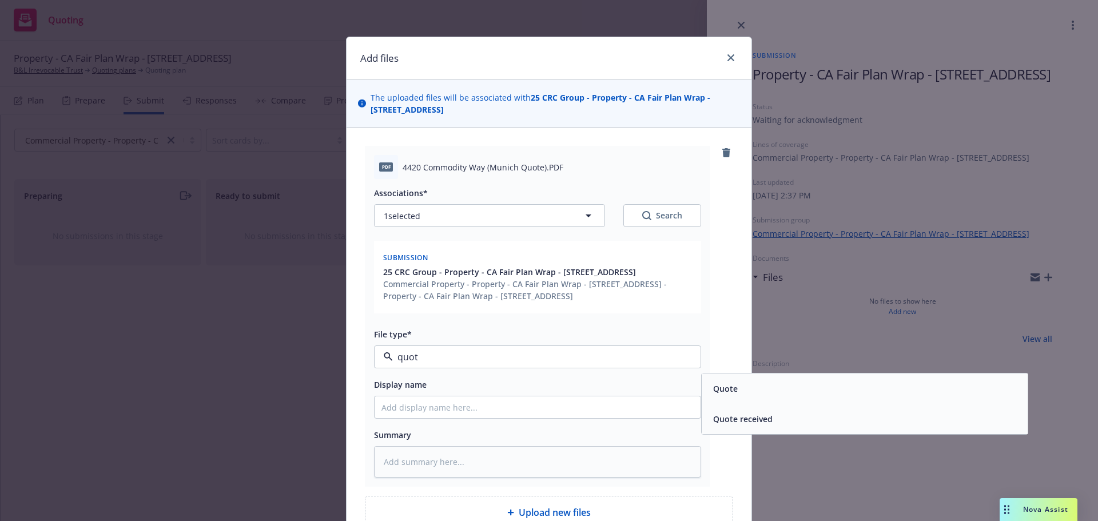
type input "quote"
click at [846, 397] on div "Quote" at bounding box center [864, 388] width 312 height 17
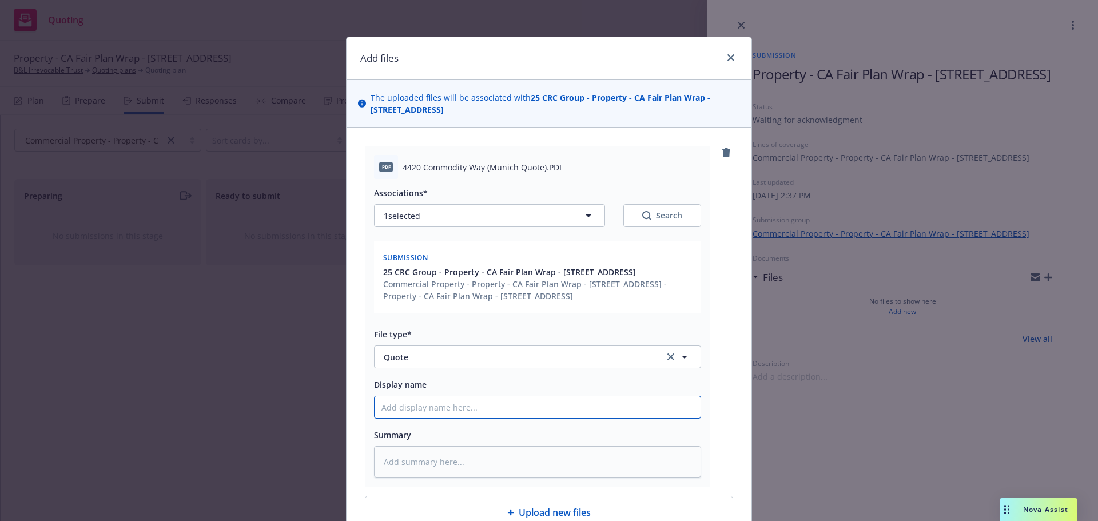
click at [420, 418] on input "Display name" at bounding box center [537, 407] width 326 height 22
type textarea "x"
type input "4"
type textarea "x"
type input "44"
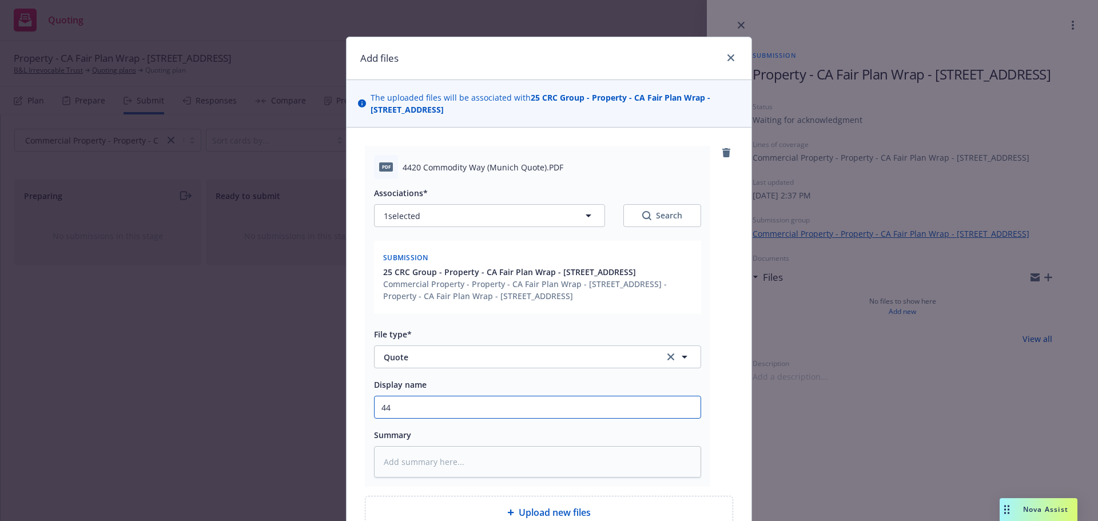
type textarea "x"
type input "442"
type textarea "x"
type input "4420"
type textarea "x"
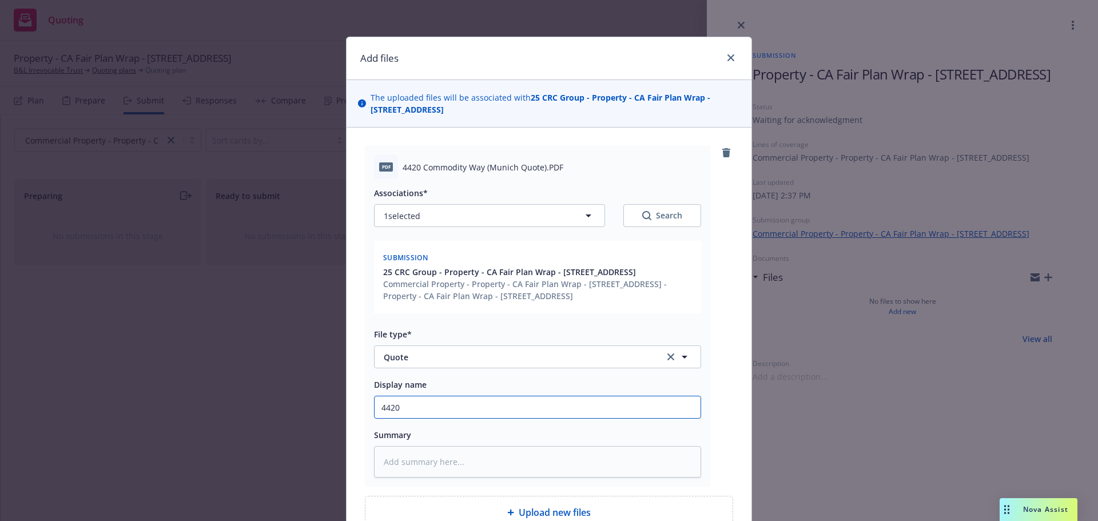
type input "4420"
type textarea "x"
type input "4420 C"
type textarea "x"
type input "4420 Co"
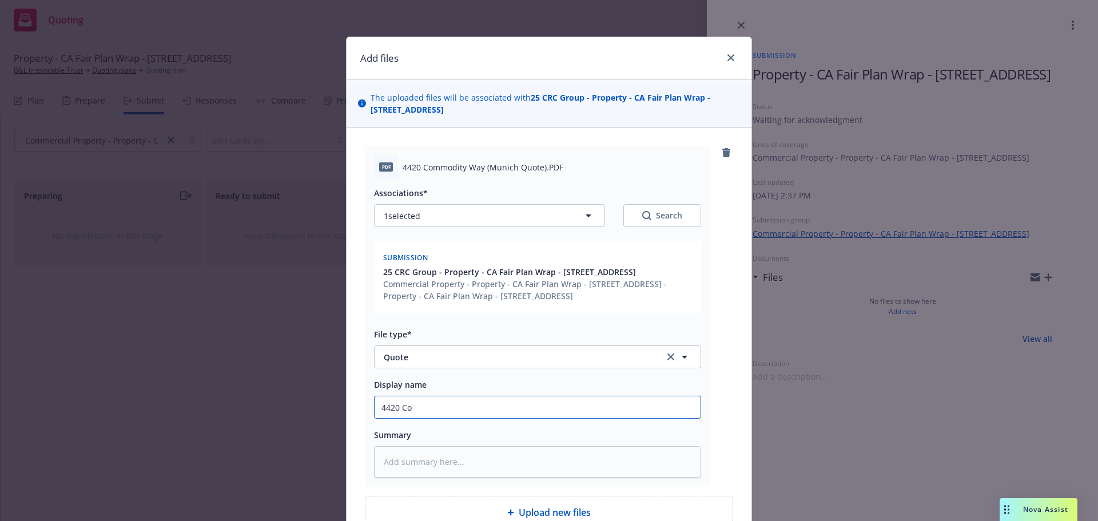
type textarea "x"
type input "4420 Com"
type textarea "x"
type input "4420 Comm"
type textarea "x"
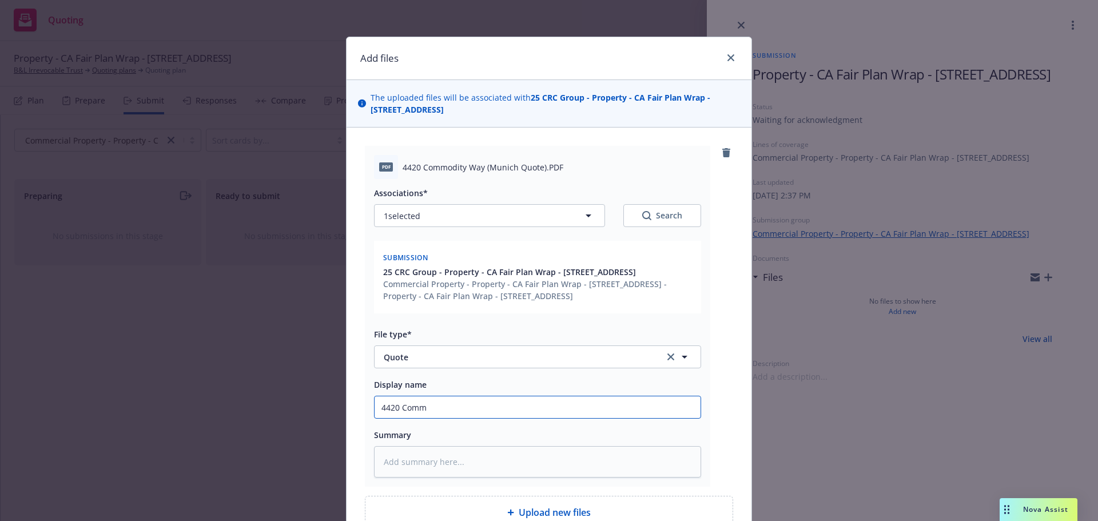
type input "4420 Commo"
type textarea "x"
type input "4420 Commod"
type textarea "x"
type input "4420 Commodi"
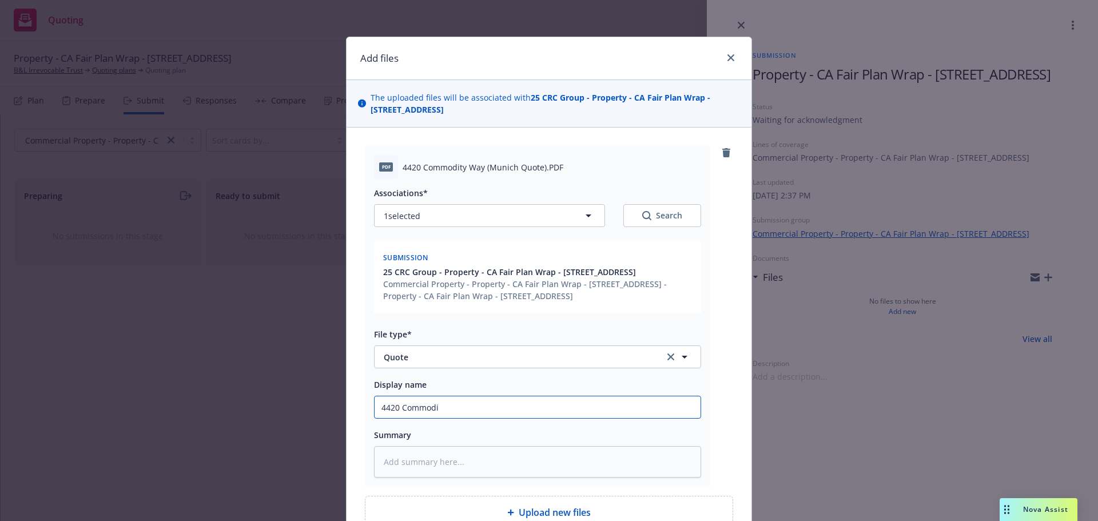
type textarea "x"
type input "4420 Commodit"
type textarea "x"
type input "4420 Commodity"
type textarea "x"
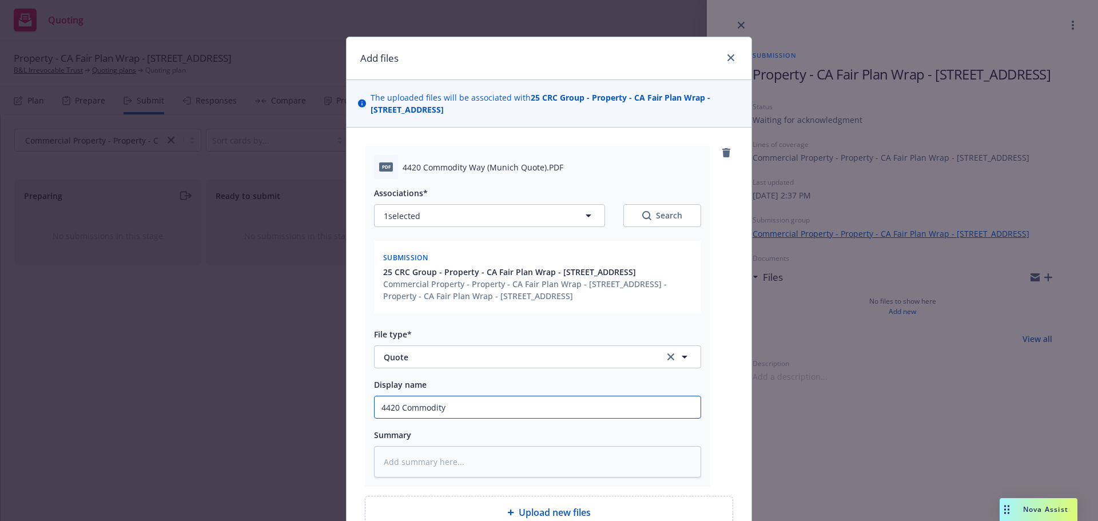
type input "4420 Commodity"
type textarea "x"
type input "4420 Commodity W"
type textarea "x"
type input "[STREET_ADDRESS]"
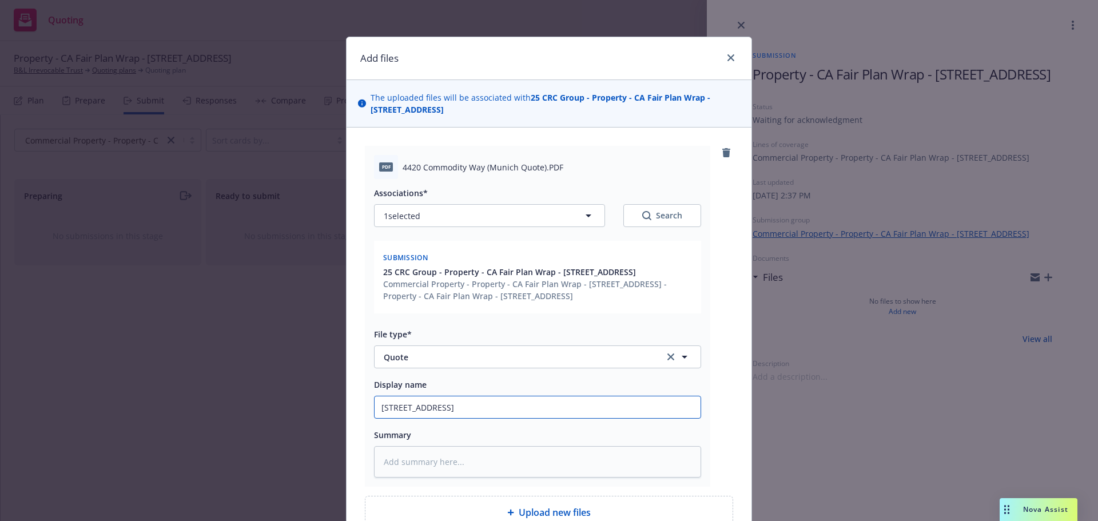
type textarea "x"
type input "[STREET_ADDRESS]"
type textarea "x"
type input "[STREET_ADDRESS] -"
type textarea "x"
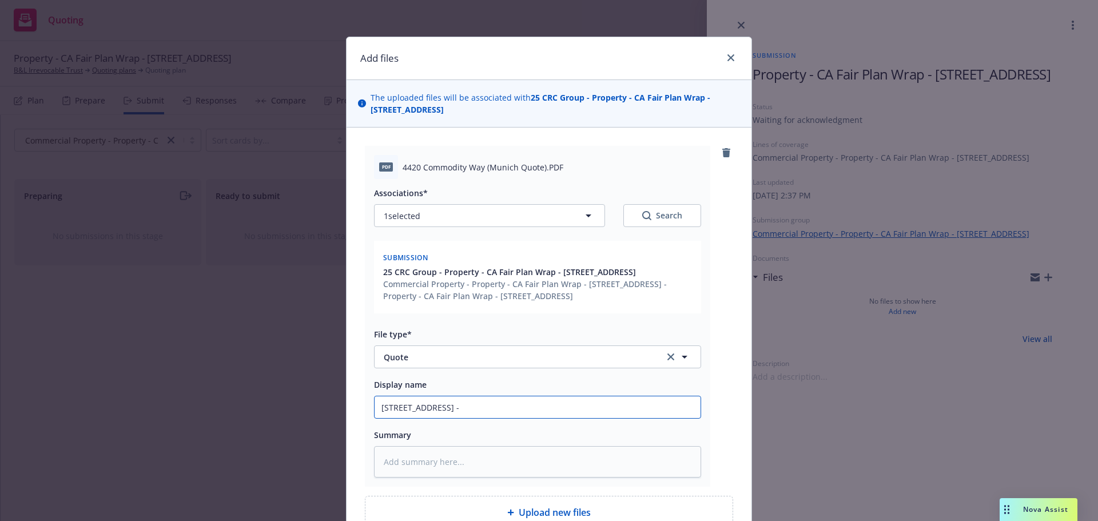
type input "[STREET_ADDRESS] -"
type textarea "x"
type input "[STREET_ADDRESS]"
type textarea "x"
type input "4420 Commodity Way - Qu"
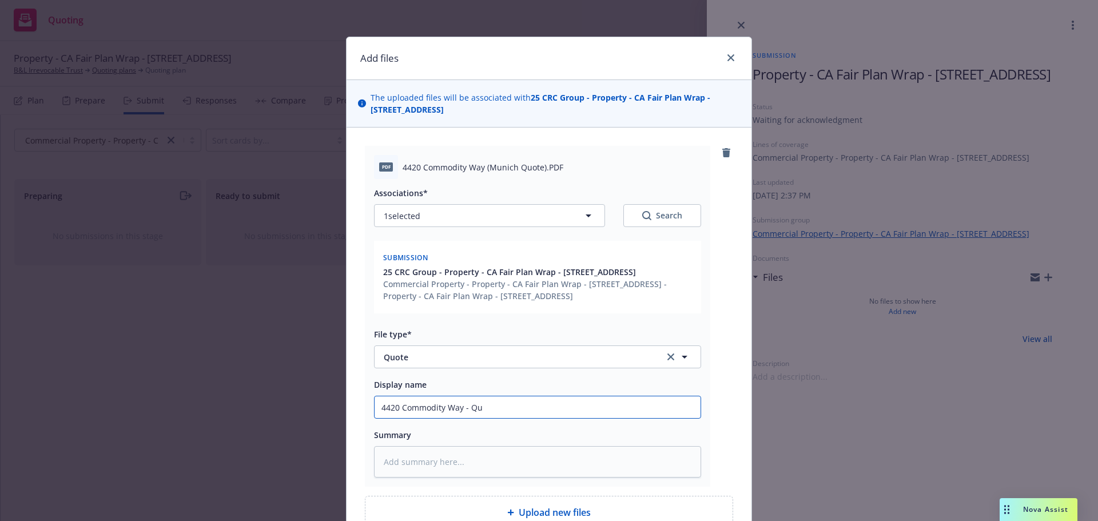
type textarea "x"
type input "4420 Commodity Way - Quo"
type textarea "x"
type input "4420 Commodity Way - Quot"
type textarea "x"
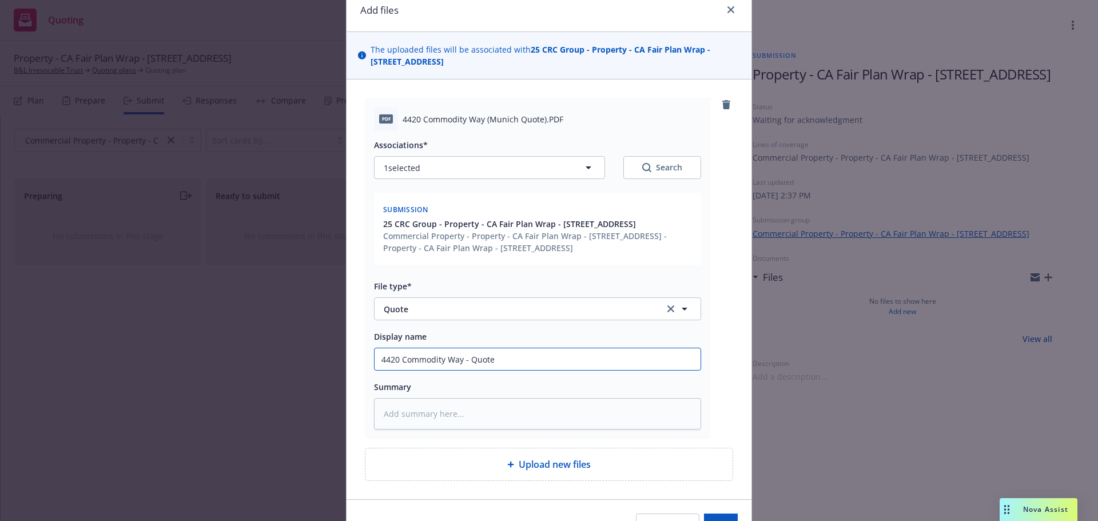
scroll to position [114, 0]
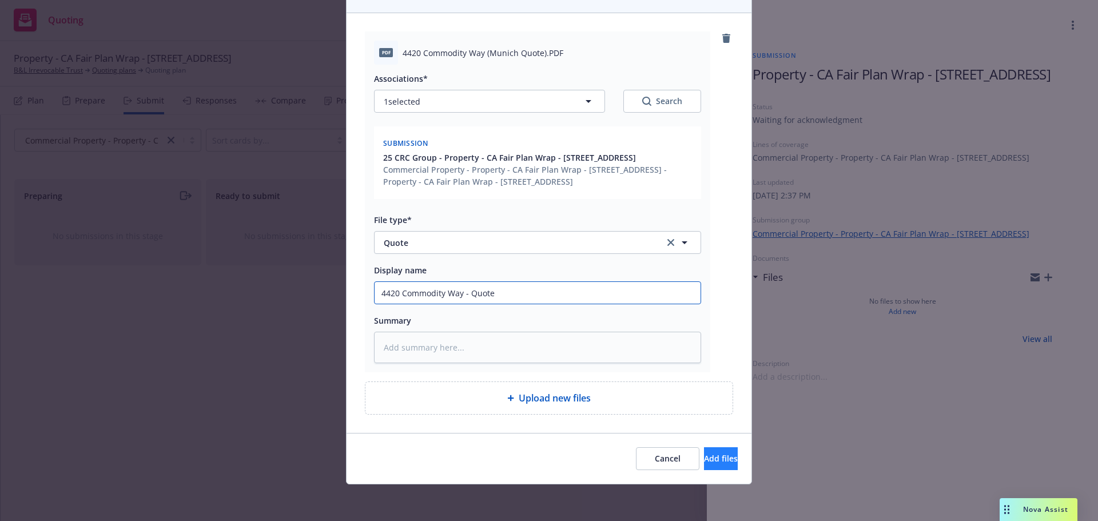
type input "4420 Commodity Way - Quote"
click at [709, 464] on span "Add files" at bounding box center [721, 458] width 34 height 11
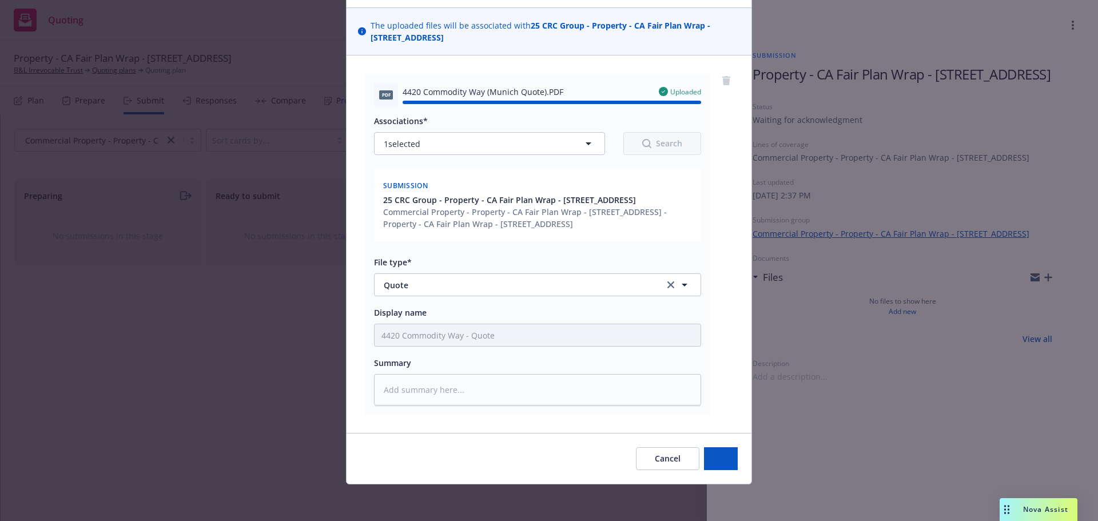
type textarea "x"
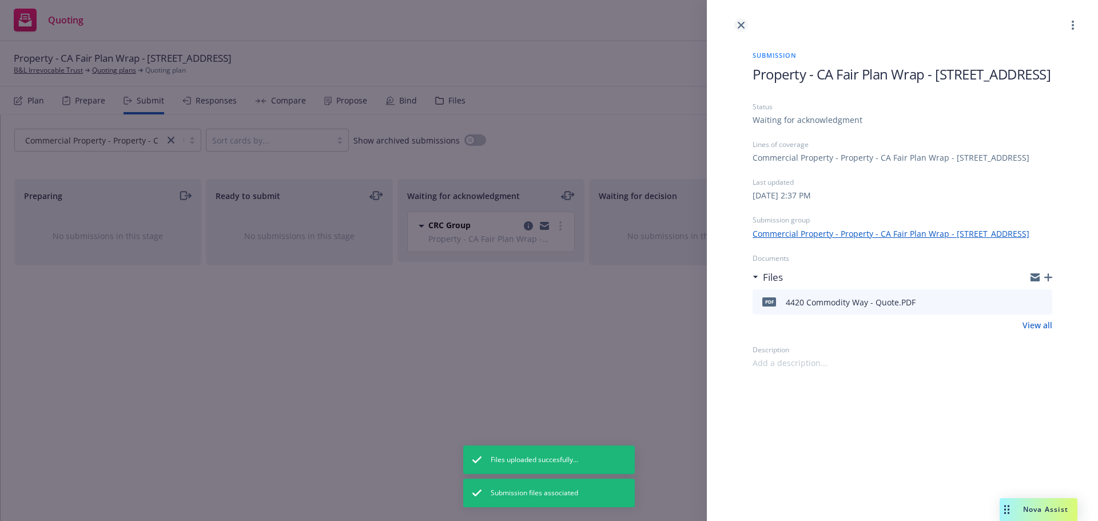
click at [740, 22] on icon "close" at bounding box center [740, 25] width 7 height 7
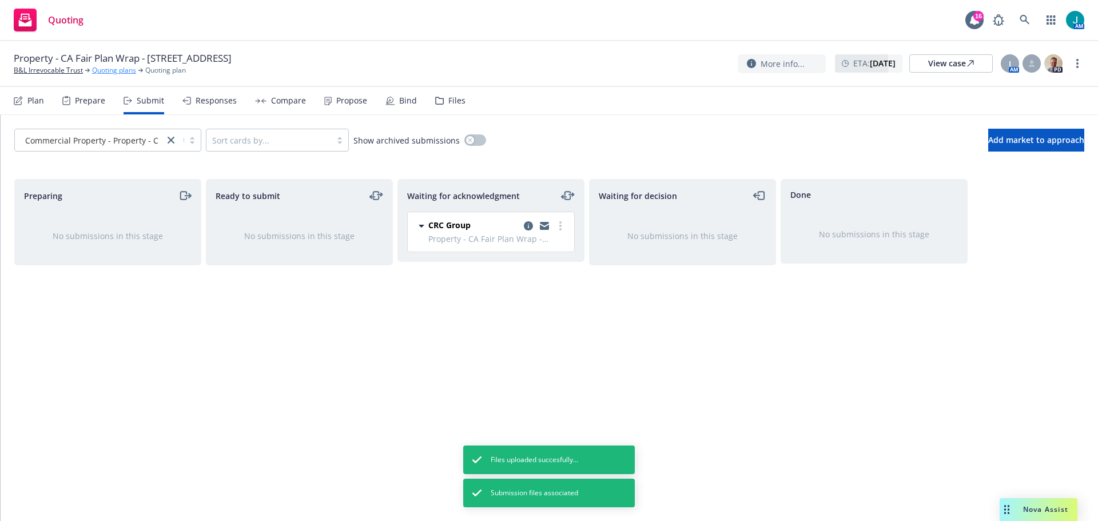
click at [119, 72] on link "Quoting plans" at bounding box center [114, 70] width 44 height 10
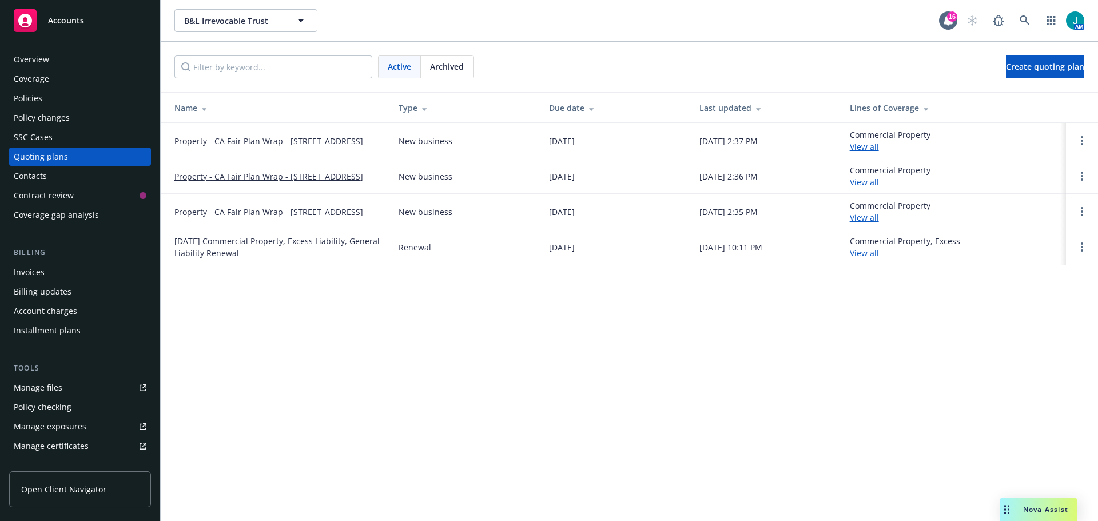
click at [252, 208] on link "Property - CA Fair Plan Wrap - [STREET_ADDRESS]" at bounding box center [268, 212] width 189 height 12
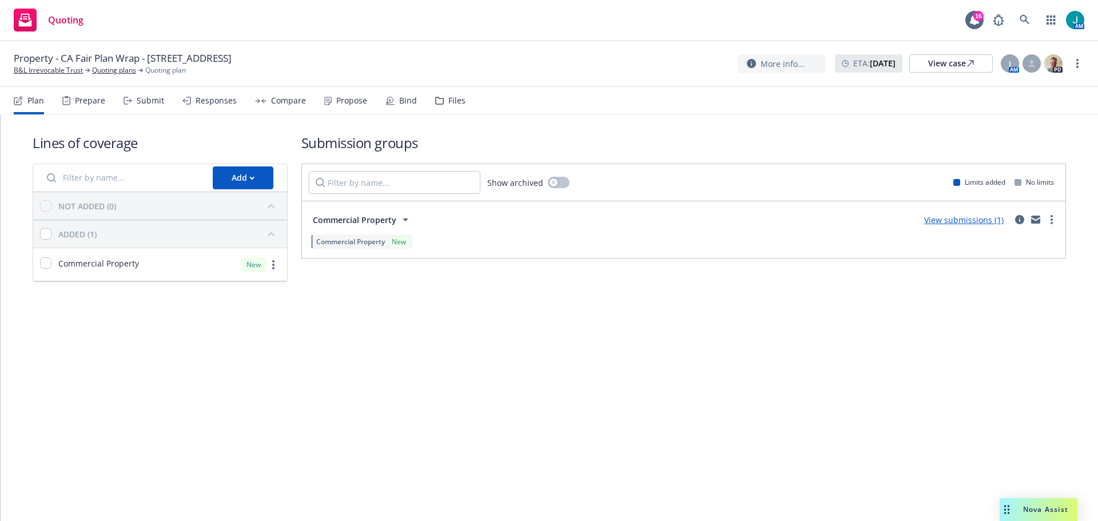
click at [946, 221] on link "View submissions (1)" at bounding box center [963, 219] width 79 height 11
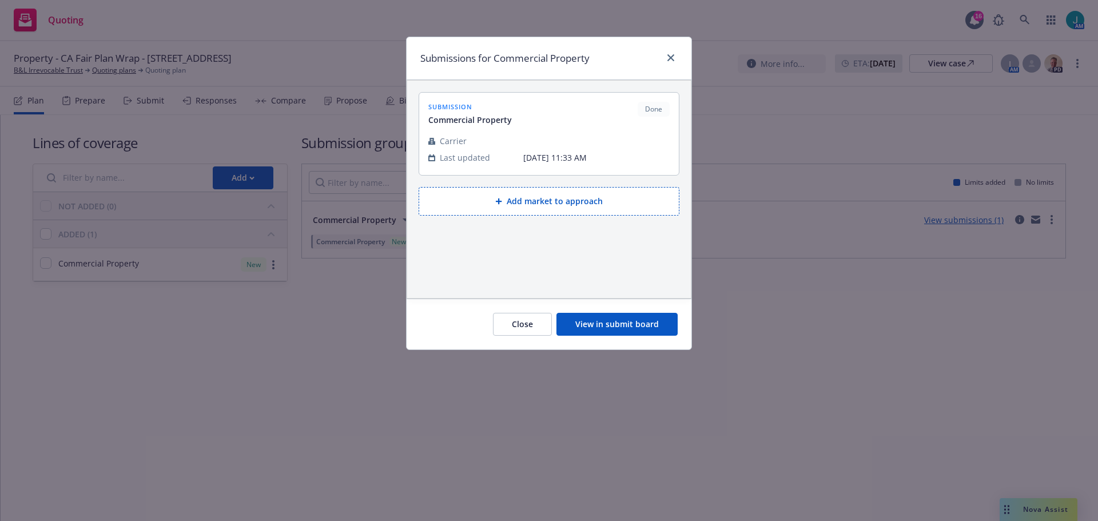
click at [638, 330] on button "View in submit board" at bounding box center [616, 324] width 121 height 23
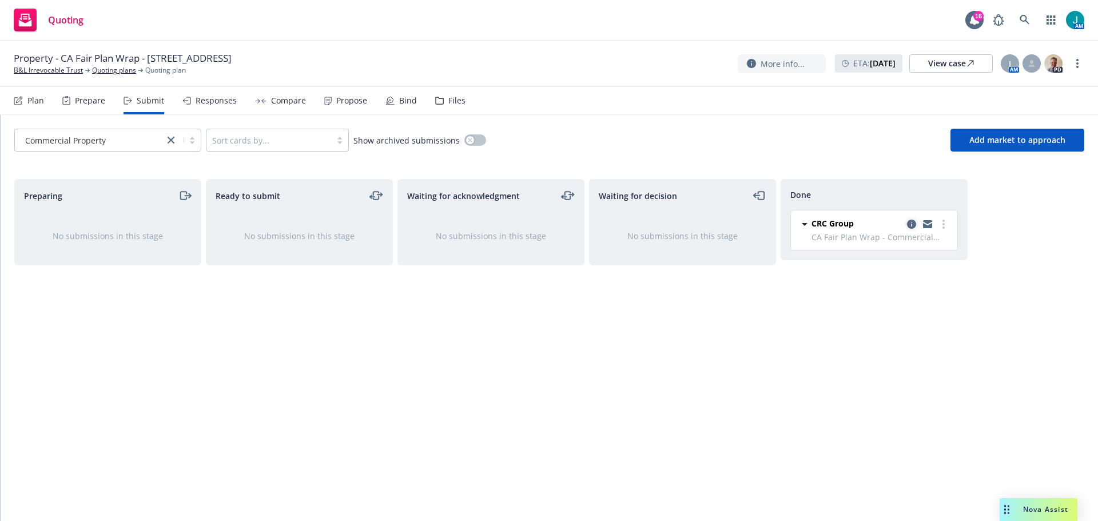
click at [911, 222] on icon "copy logging email" at bounding box center [911, 224] width 9 height 9
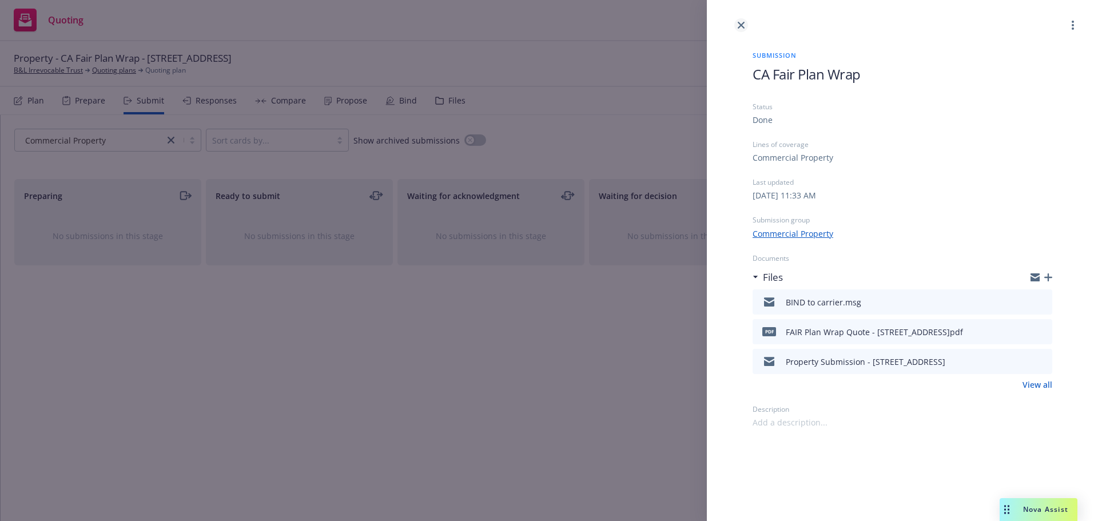
click at [743, 24] on icon "close" at bounding box center [740, 25] width 7 height 7
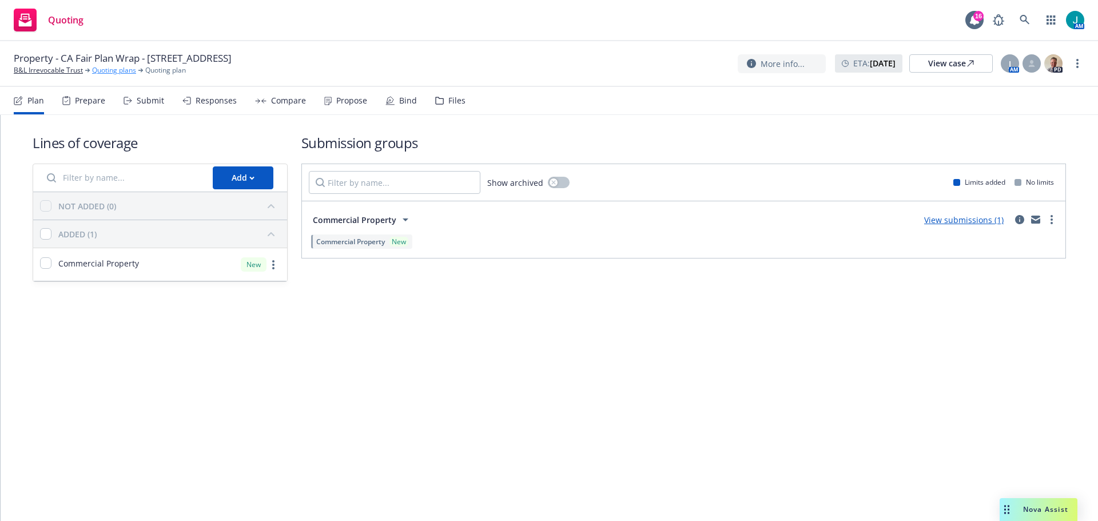
click at [114, 69] on link "Quoting plans" at bounding box center [114, 70] width 44 height 10
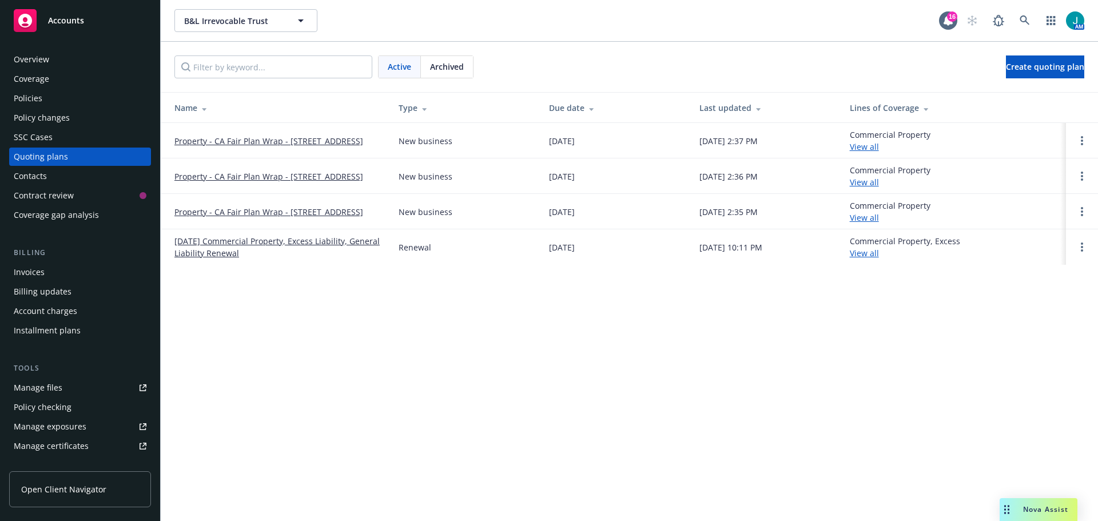
click at [41, 98] on div "Policies" at bounding box center [28, 98] width 29 height 18
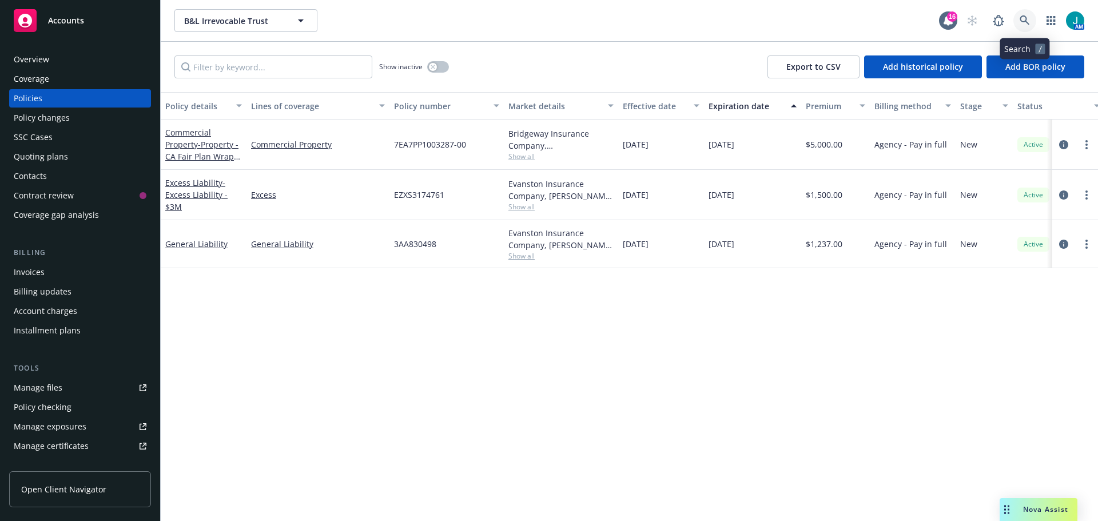
click at [1023, 19] on icon at bounding box center [1024, 20] width 10 height 10
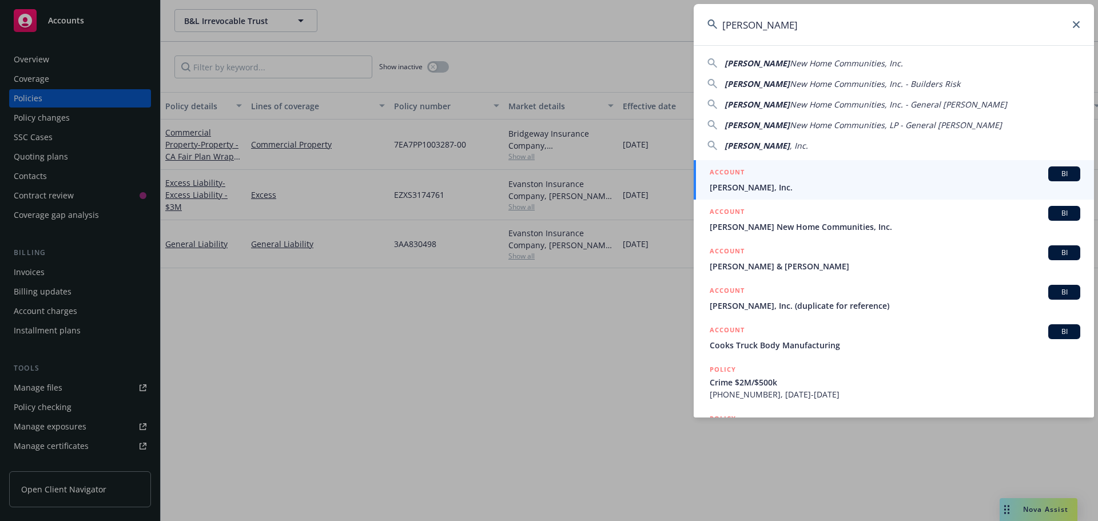
type input "[PERSON_NAME]"
click at [1062, 173] on span "BI" at bounding box center [1064, 174] width 23 height 10
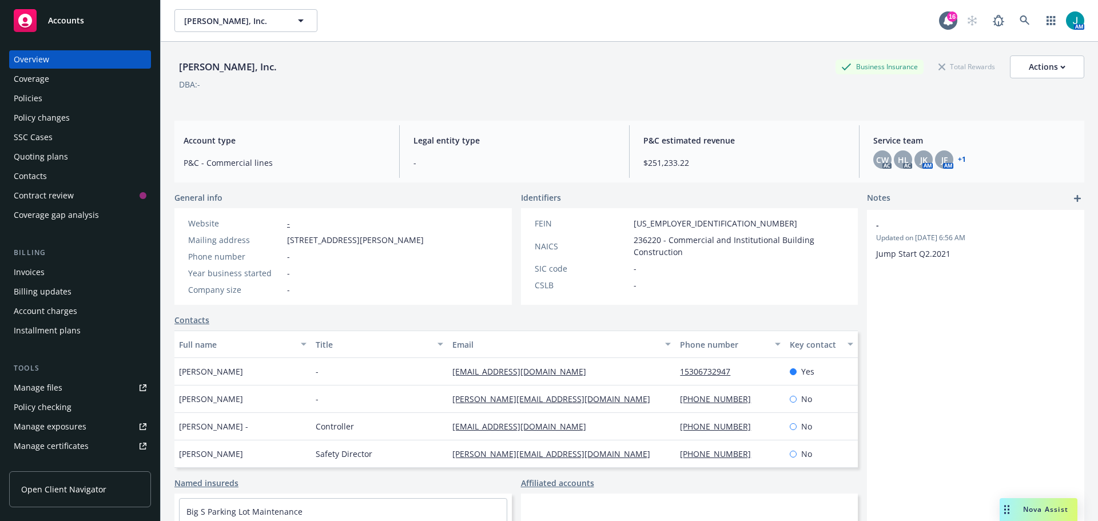
click at [56, 157] on div "Quoting plans" at bounding box center [41, 156] width 54 height 18
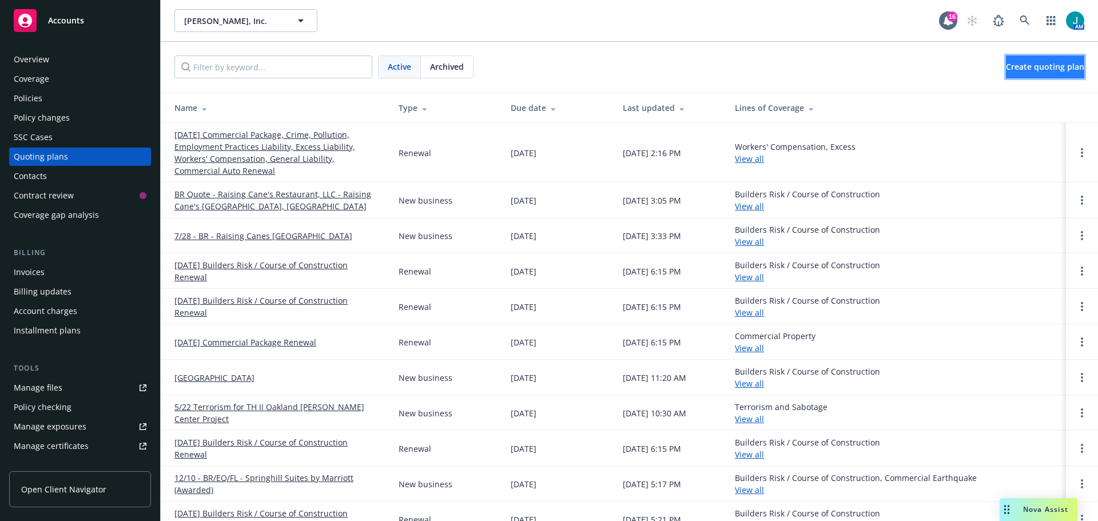
click at [1034, 68] on span "Create quoting plan" at bounding box center [1045, 66] width 78 height 11
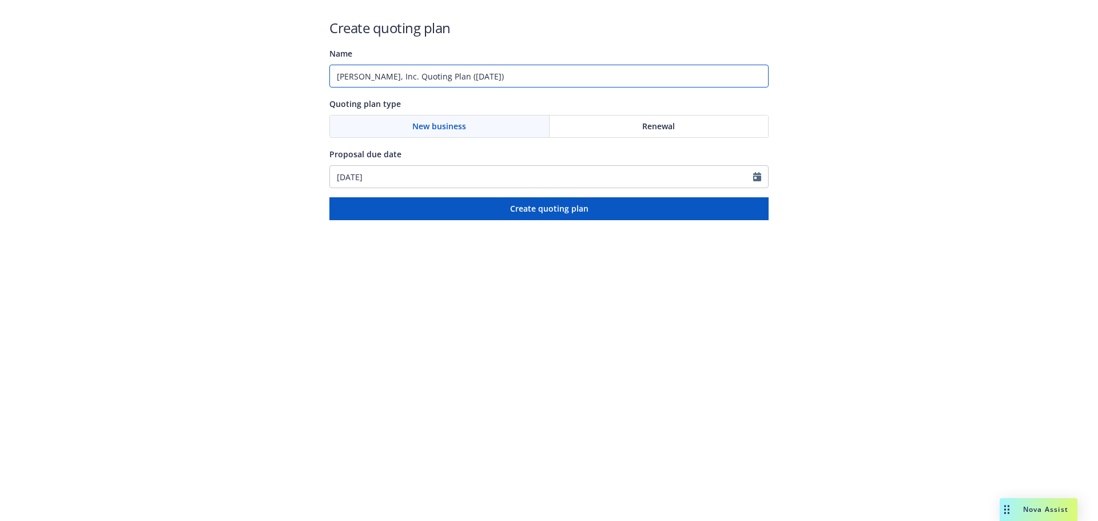
drag, startPoint x: 499, startPoint y: 73, endPoint x: 133, endPoint y: 76, distance: 366.5
click at [119, 72] on div "Create quoting plan Name [PERSON_NAME], Inc. Quoting Plan ([DATE]) Quoting plan…" at bounding box center [549, 110] width 1098 height 220
drag, startPoint x: 673, startPoint y: 75, endPoint x: 61, endPoint y: 94, distance: 613.2
click at [58, 92] on div "Create quoting plan Name [DATE] - Bee Shine Car Wash - New Construction of Bee …" at bounding box center [549, 110] width 1098 height 220
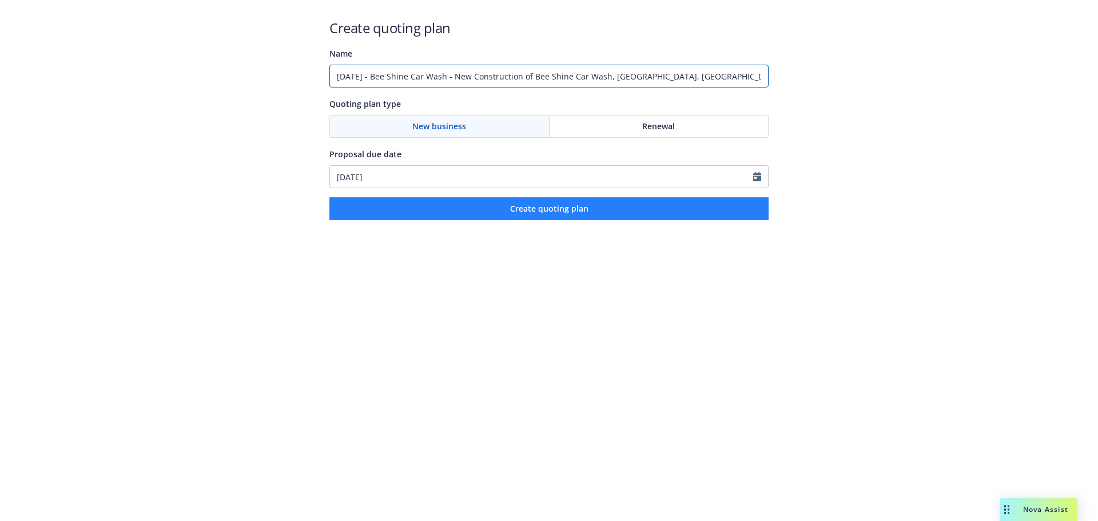
type input "[DATE] - Bee Shine Car Wash - New Construction of Bee Shine Car Wash, [GEOGRAPH…"
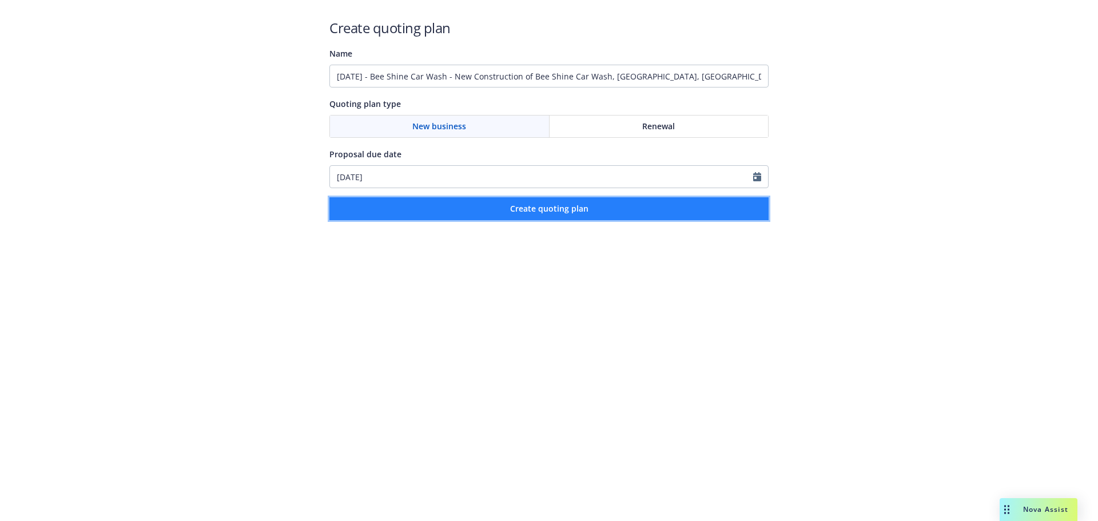
click at [536, 210] on span "Create quoting plan" at bounding box center [549, 208] width 78 height 11
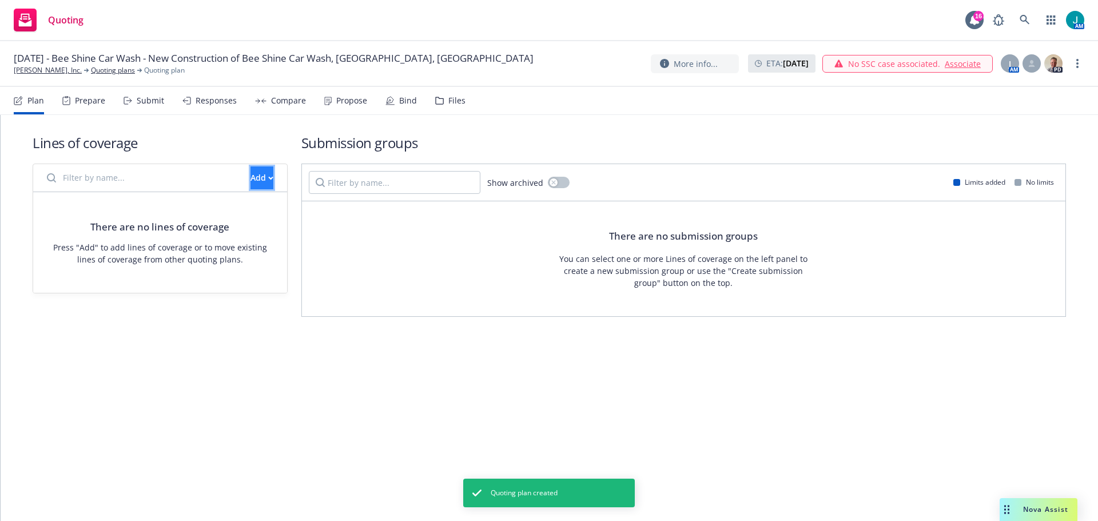
click at [250, 177] on div "Add" at bounding box center [261, 178] width 23 height 22
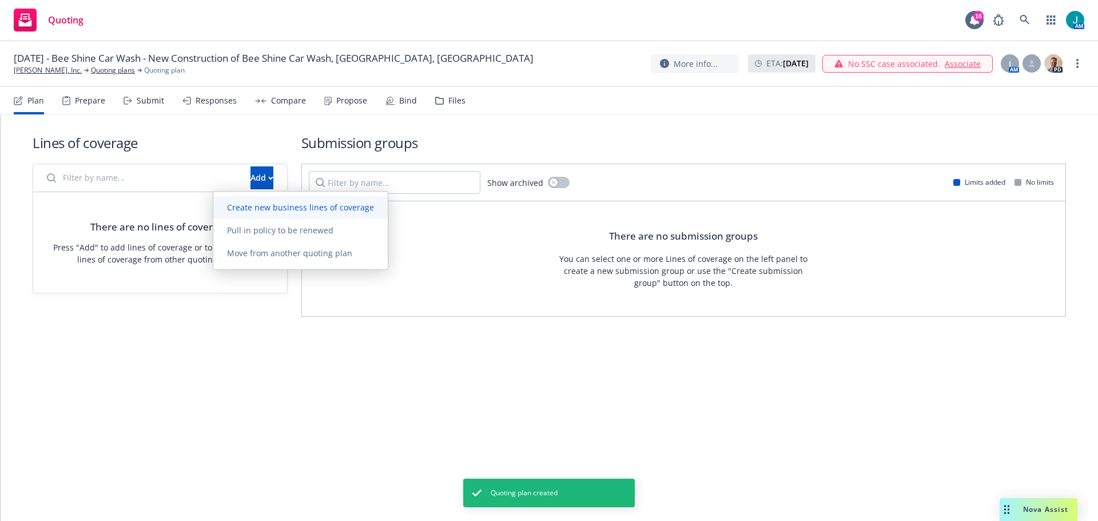
click at [274, 209] on span "Create new business lines of coverage" at bounding box center [300, 207] width 174 height 11
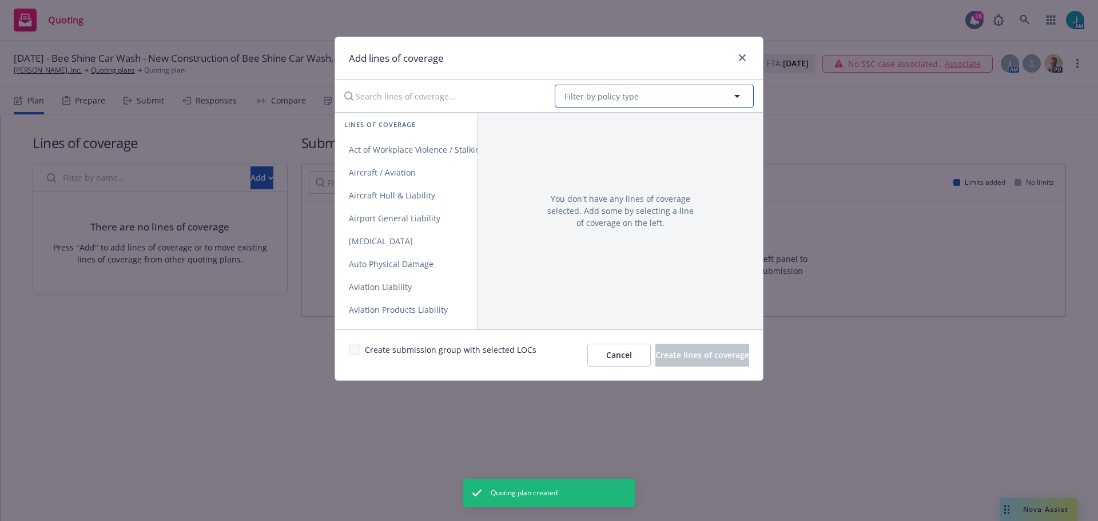
click at [612, 94] on span "Filter by policy type" at bounding box center [601, 96] width 74 height 12
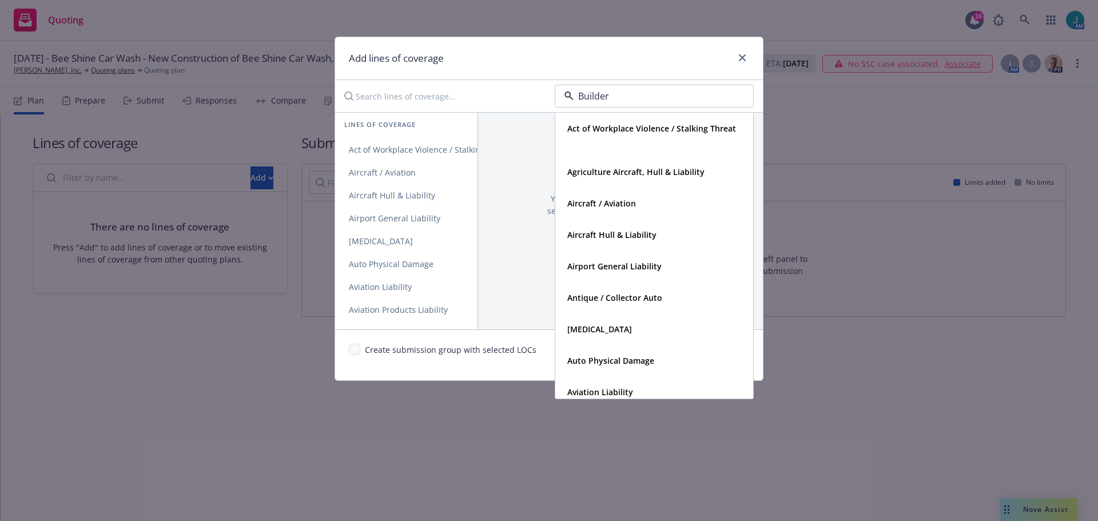
type input "Builders"
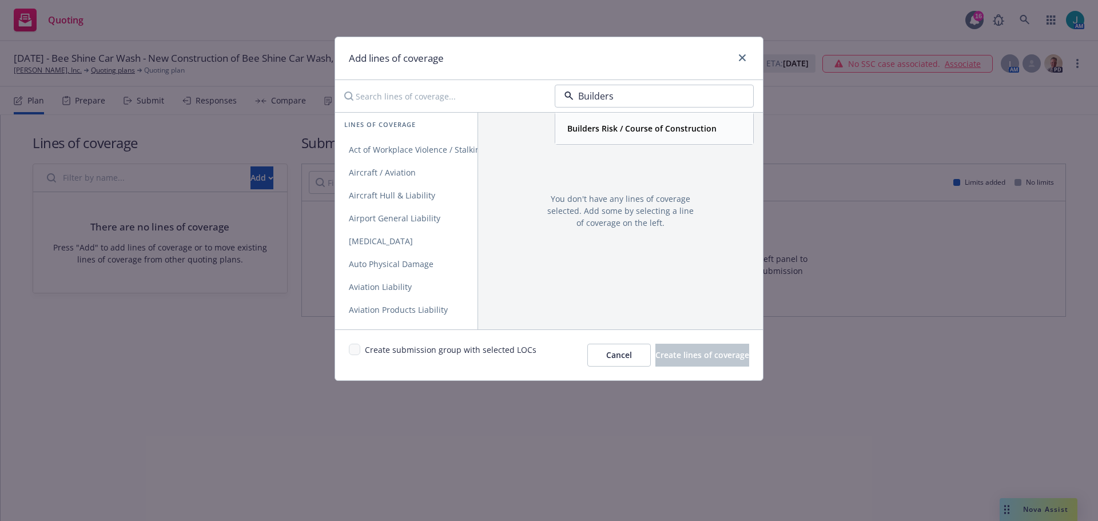
click at [649, 127] on strong "Builders Risk / Course of Construction" at bounding box center [641, 128] width 149 height 11
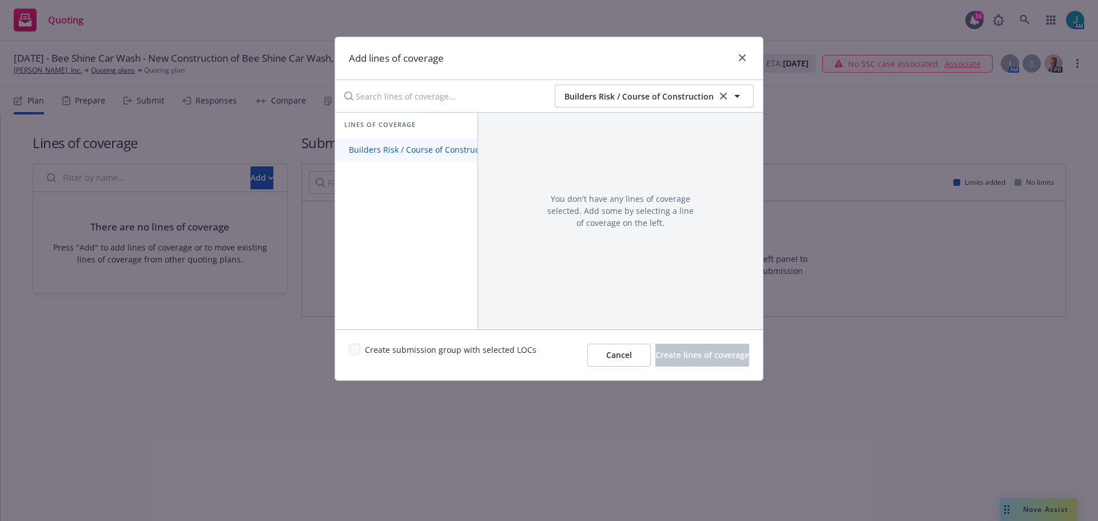
click at [388, 150] on span "Builders Risk / Course of Construction" at bounding box center [421, 149] width 173 height 11
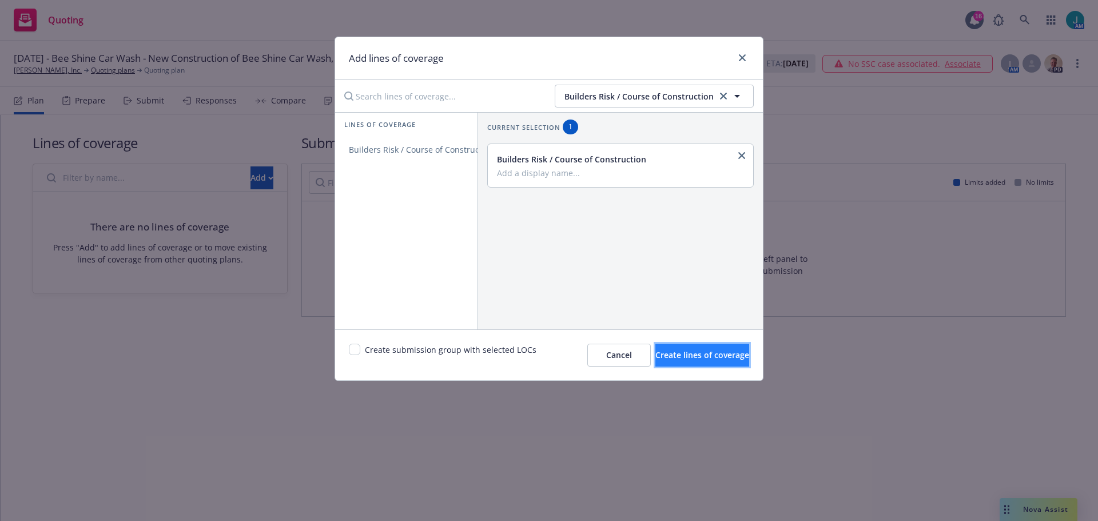
click at [706, 354] on span "Create lines of coverage" at bounding box center [702, 354] width 94 height 11
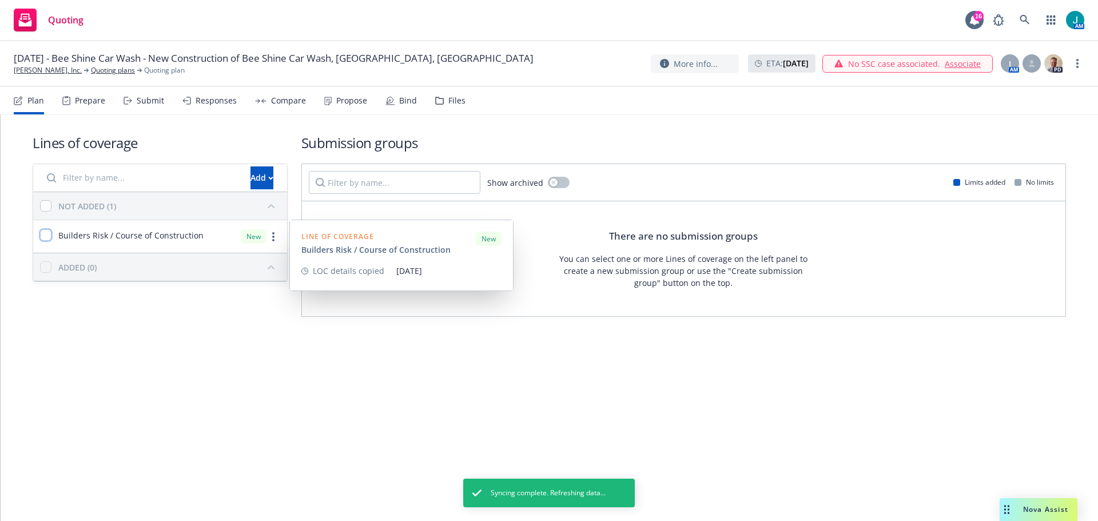
click at [51, 233] on input "checkbox" at bounding box center [45, 234] width 11 height 11
checkbox input "true"
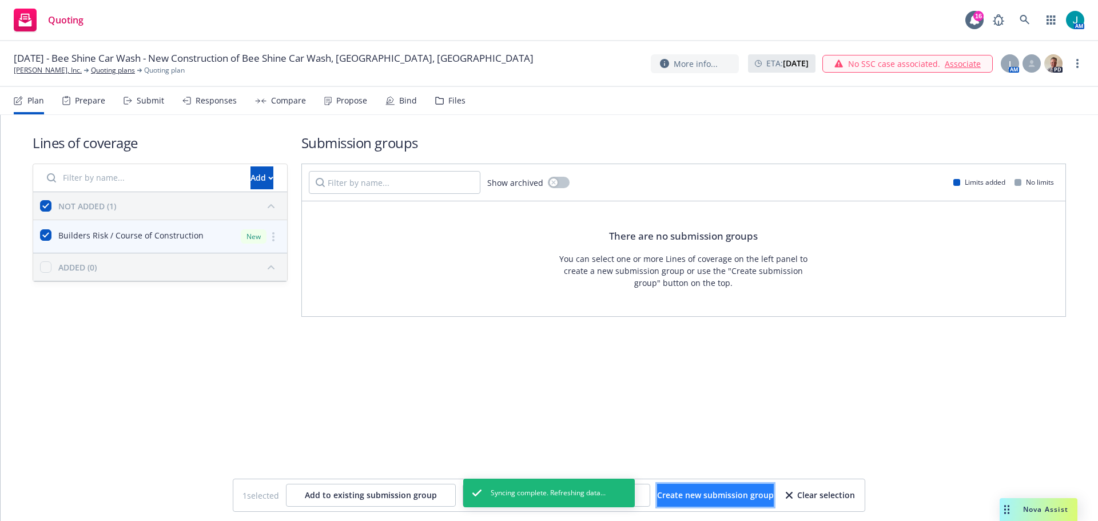
click at [717, 497] on span "Create new submission group" at bounding box center [715, 494] width 117 height 11
checkbox input "false"
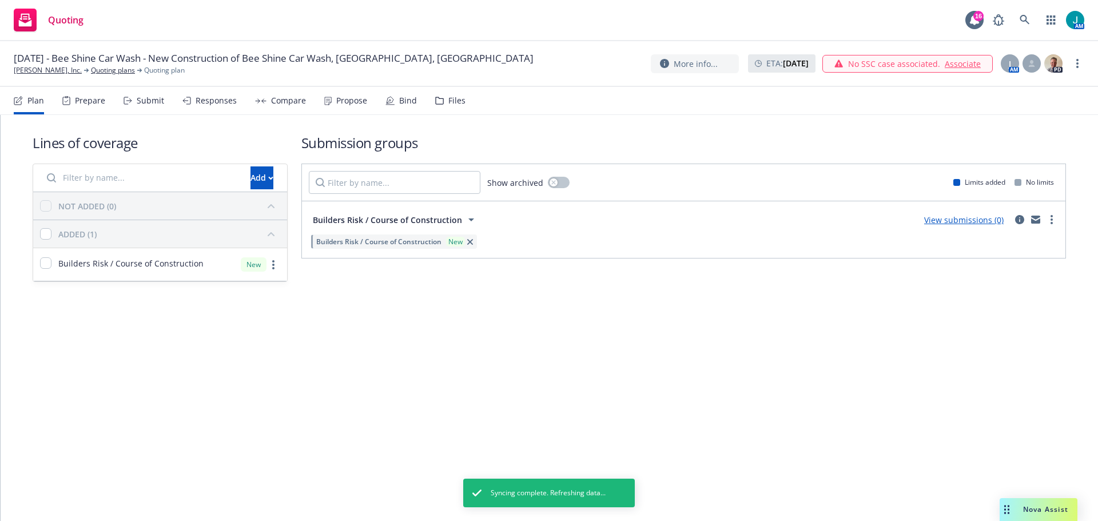
click at [955, 217] on link "View submissions (0)" at bounding box center [963, 219] width 79 height 11
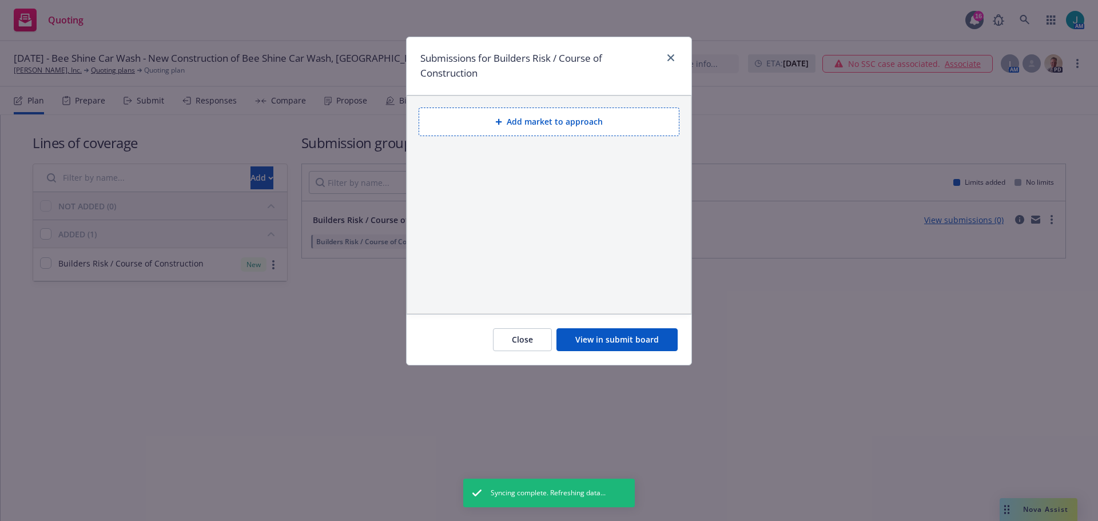
click at [536, 121] on button "Add market to approach" at bounding box center [548, 121] width 261 height 29
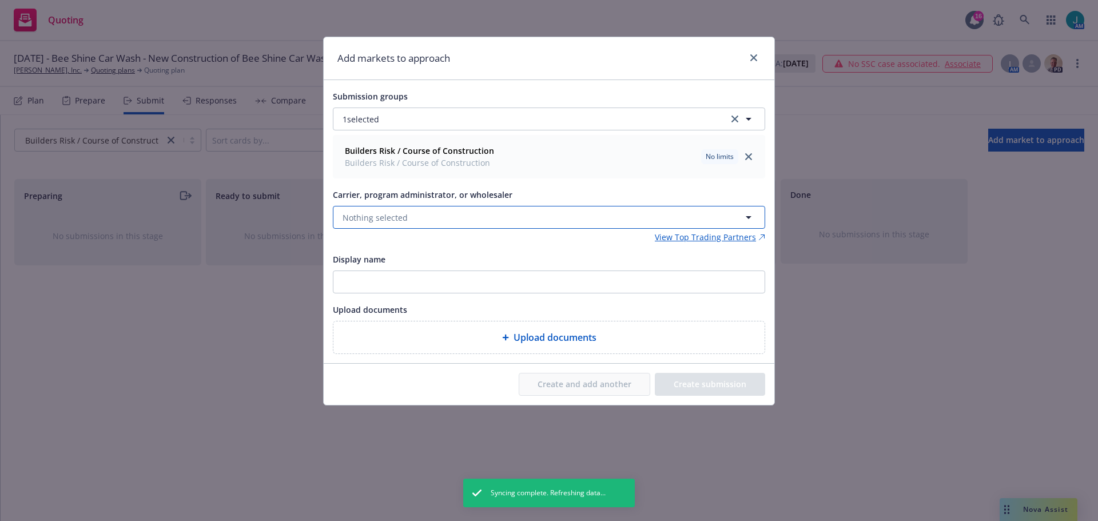
click at [378, 209] on button "Nothing selected" at bounding box center [549, 217] width 432 height 23
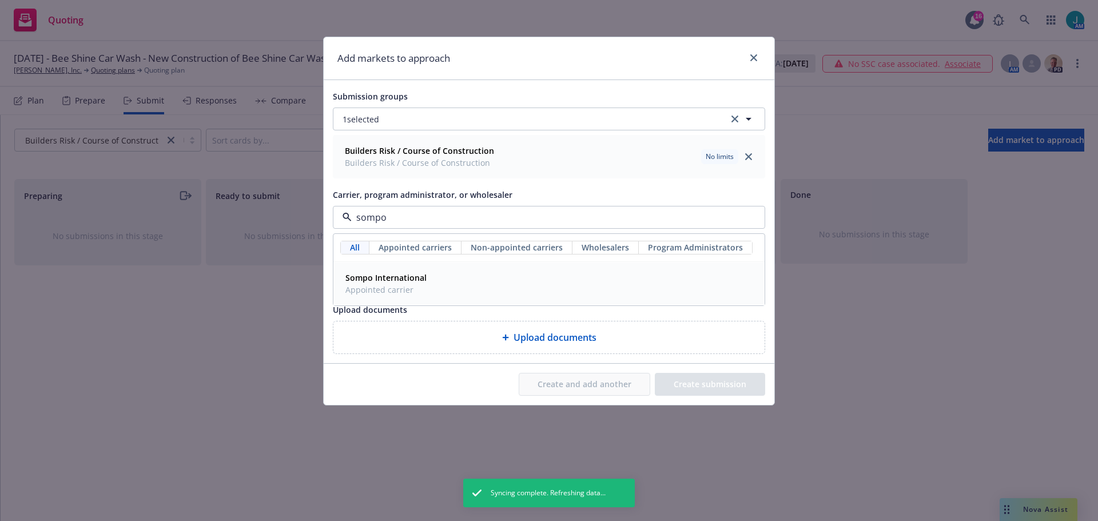
click at [435, 290] on div "Sompo International Appointed carrier" at bounding box center [549, 283] width 416 height 29
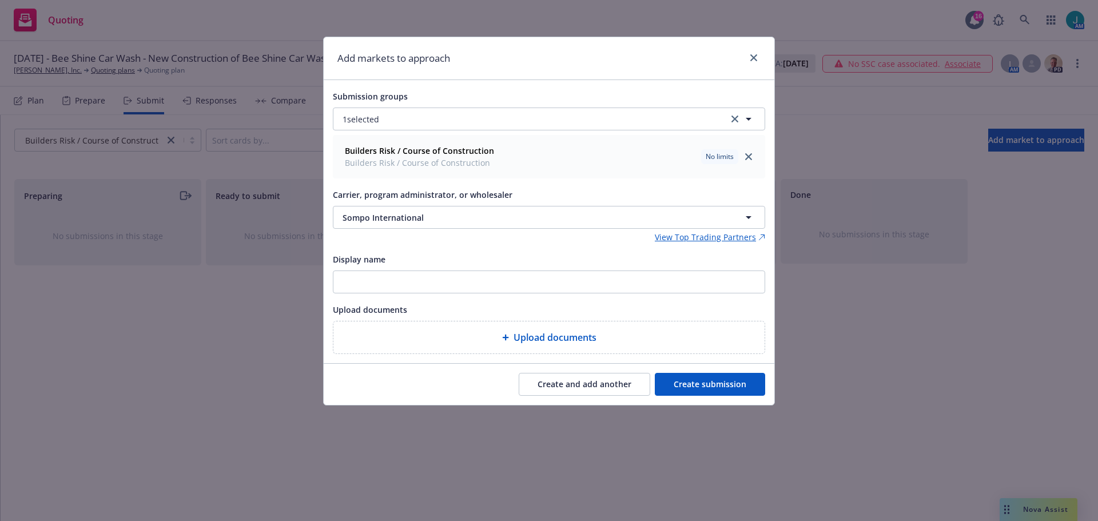
click at [556, 383] on button "Create and add another" at bounding box center [584, 384] width 131 height 23
click at [402, 218] on span "Nothing selected" at bounding box center [374, 218] width 65 height 12
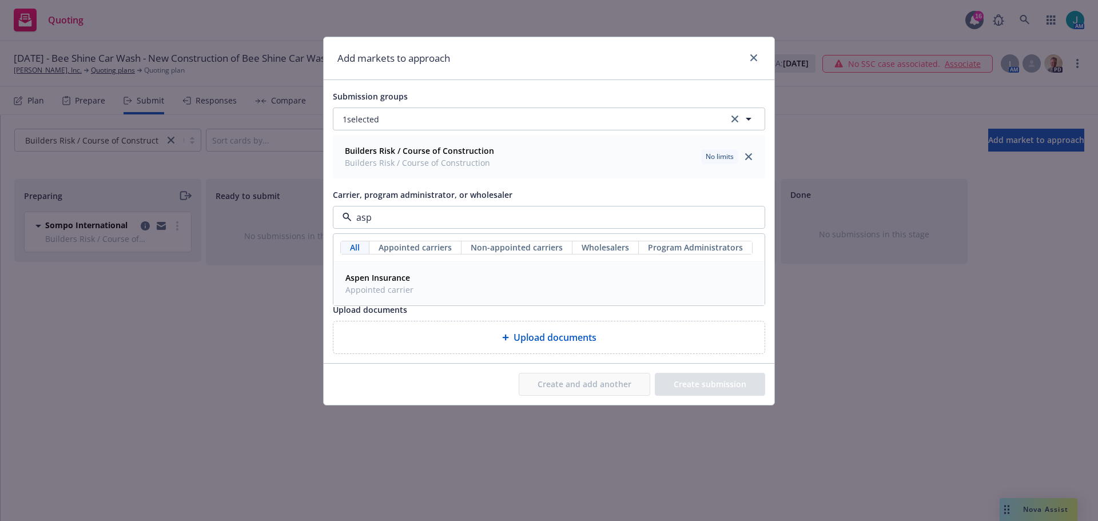
click at [402, 289] on span "Appointed carrier" at bounding box center [379, 290] width 68 height 12
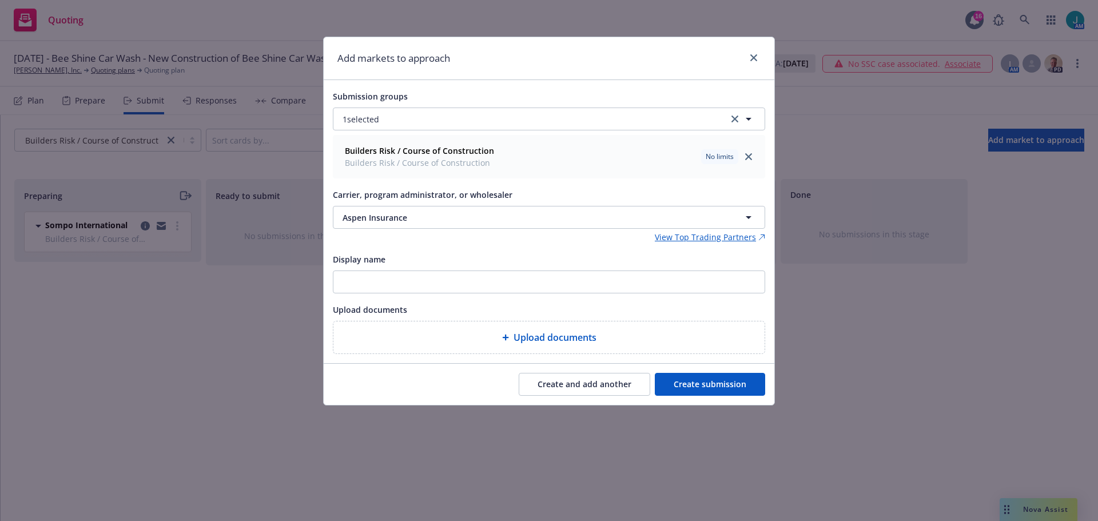
click at [571, 384] on button "Create and add another" at bounding box center [584, 384] width 131 height 23
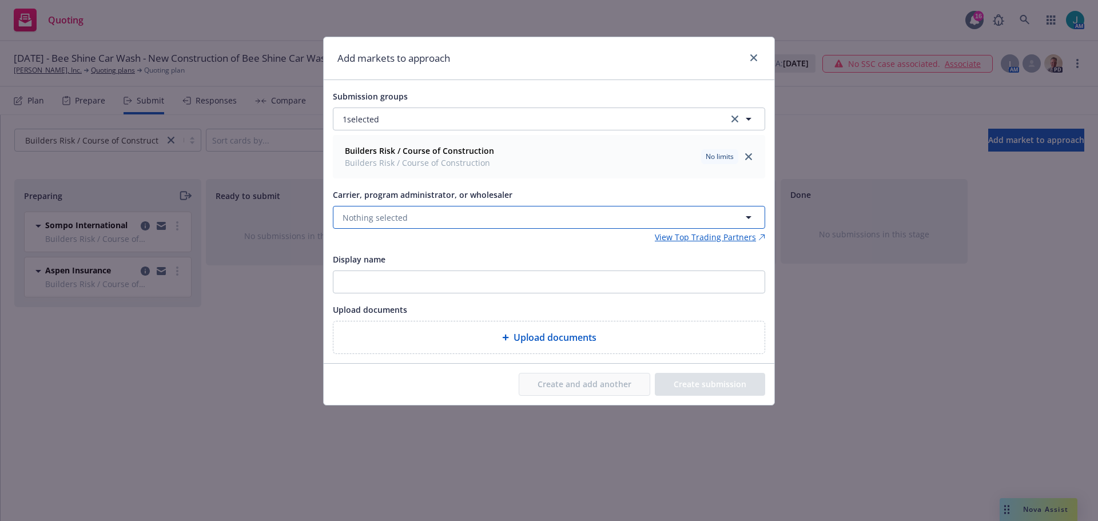
click at [383, 217] on span "Nothing selected" at bounding box center [374, 218] width 65 height 12
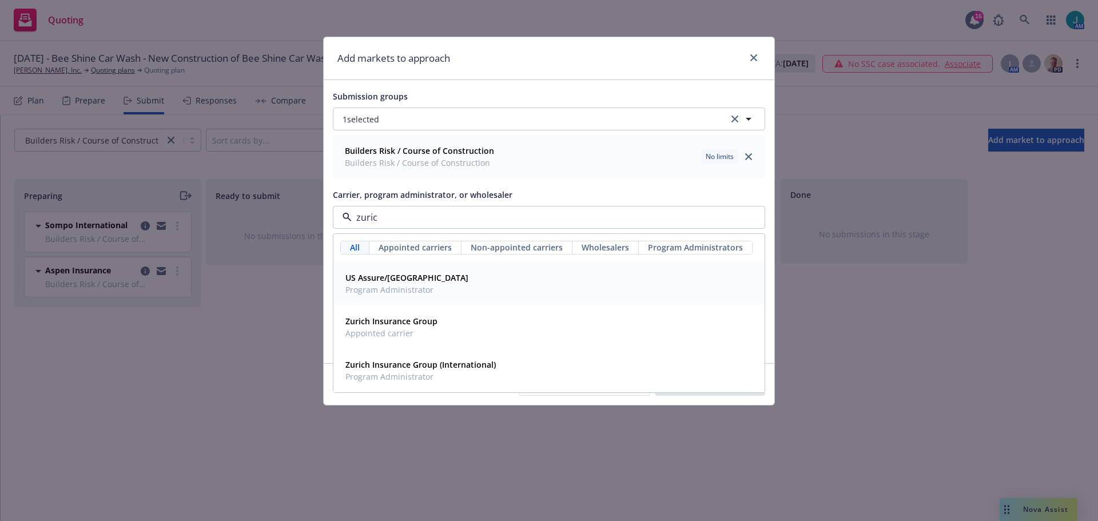
click at [396, 283] on span "US Assure/Zurich" at bounding box center [406, 278] width 123 height 12
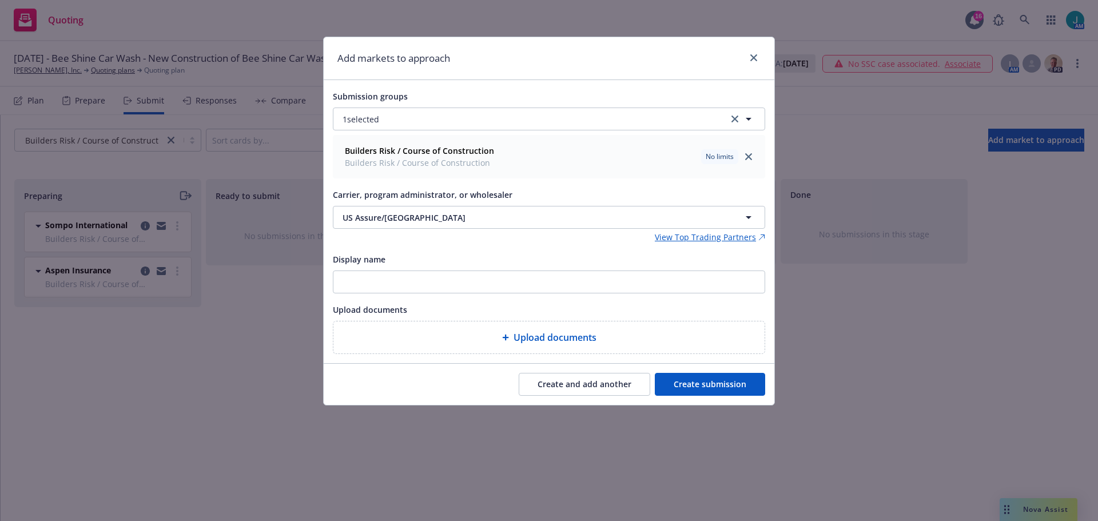
click at [599, 383] on button "Create and add another" at bounding box center [584, 384] width 131 height 23
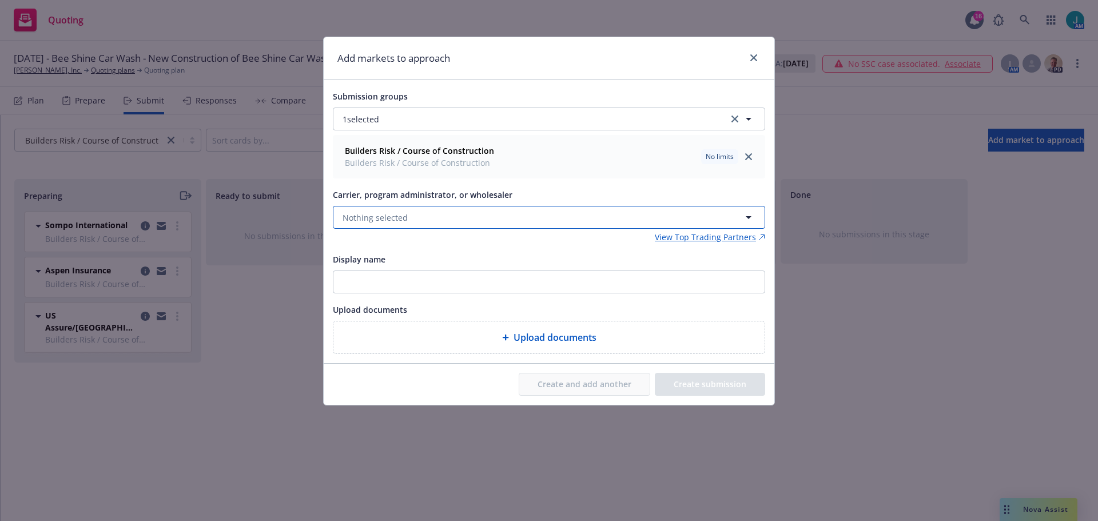
click at [372, 210] on button "Nothing selected" at bounding box center [549, 217] width 432 height 23
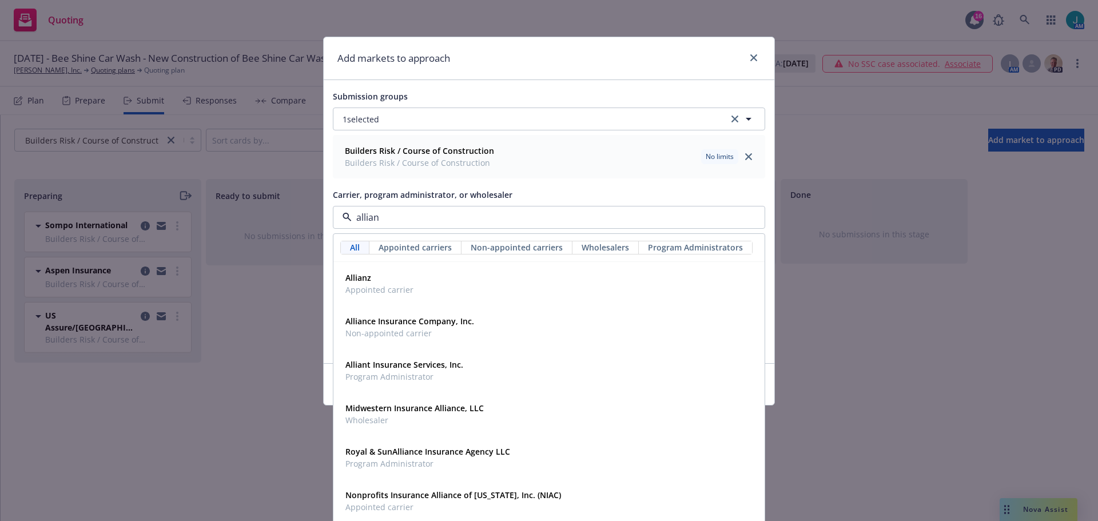
type input "allianz"
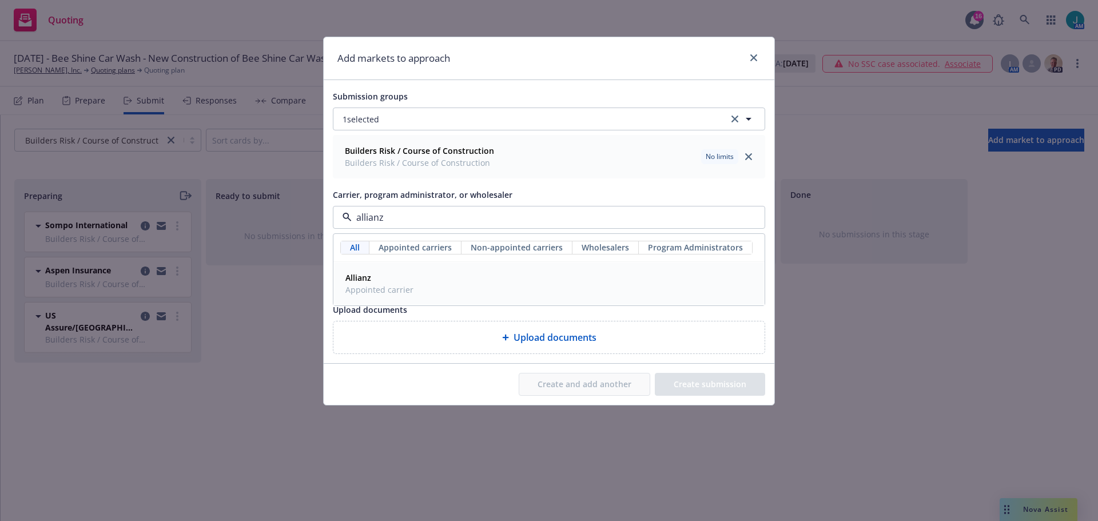
click at [380, 289] on span "Appointed carrier" at bounding box center [379, 290] width 68 height 12
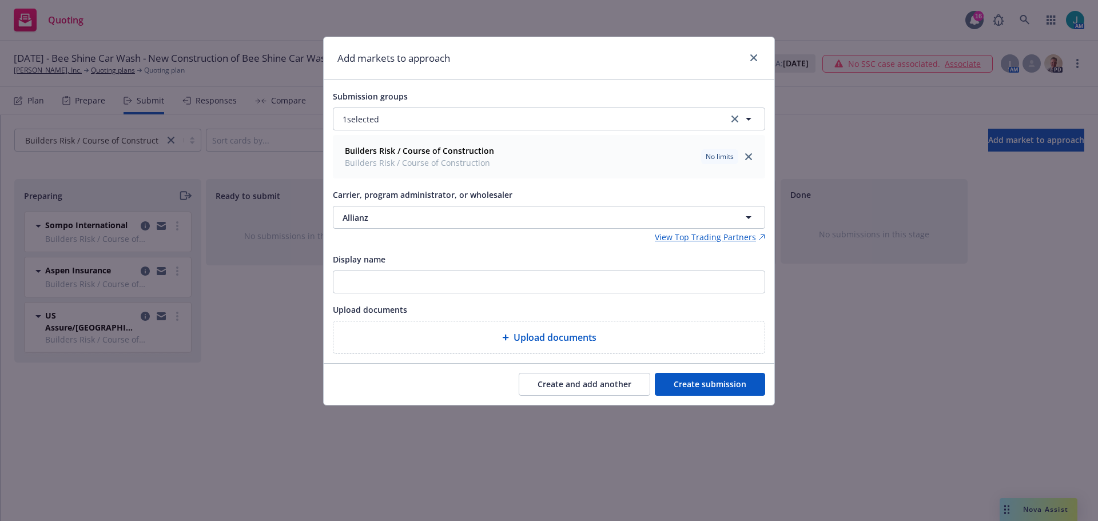
click at [738, 385] on button "Create submission" at bounding box center [710, 384] width 110 height 23
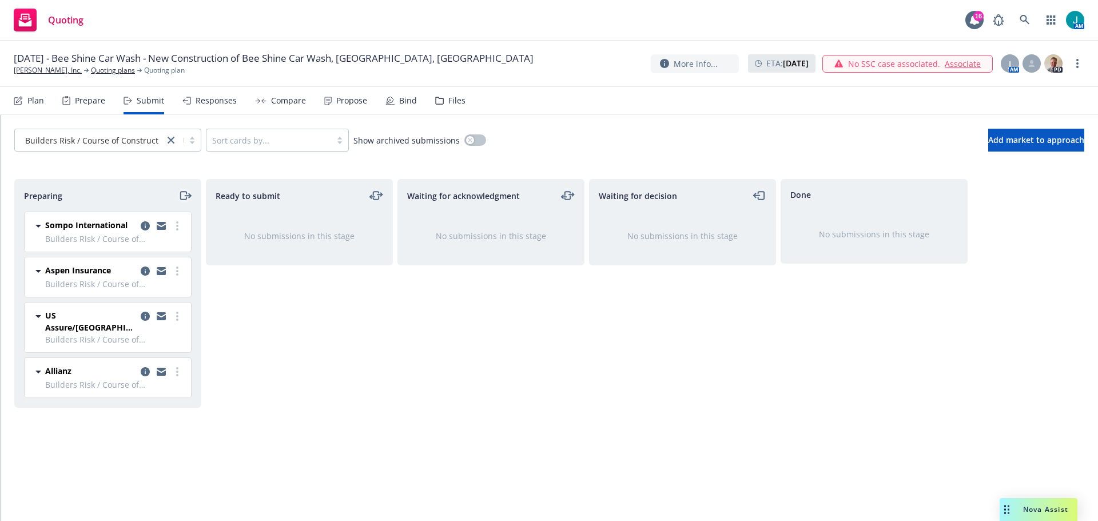
click at [185, 195] on icon "moveRight" at bounding box center [184, 196] width 13 height 14
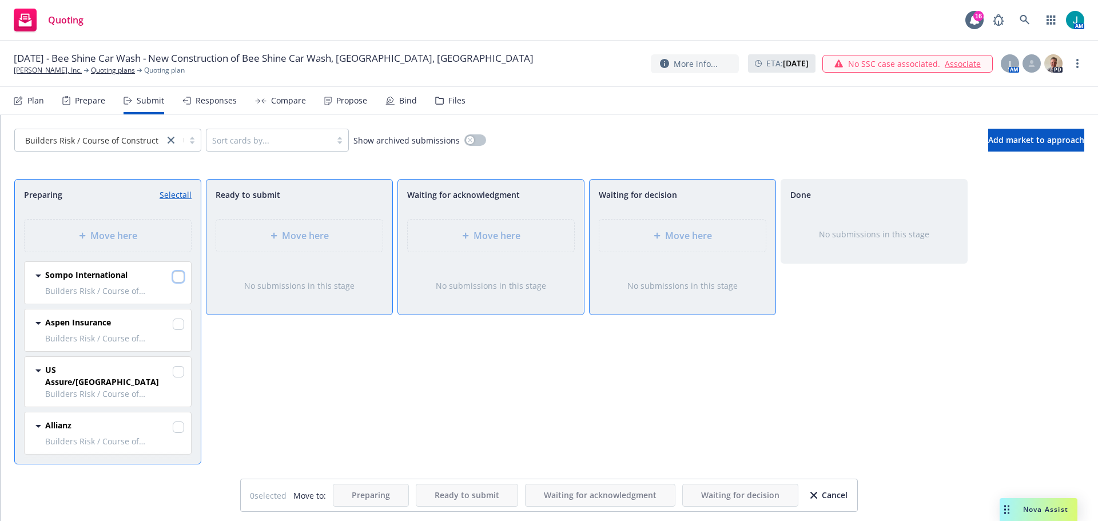
click at [180, 276] on input "checkbox" at bounding box center [178, 276] width 11 height 11
checkbox input "true"
click at [694, 239] on span "Move here" at bounding box center [688, 236] width 47 height 14
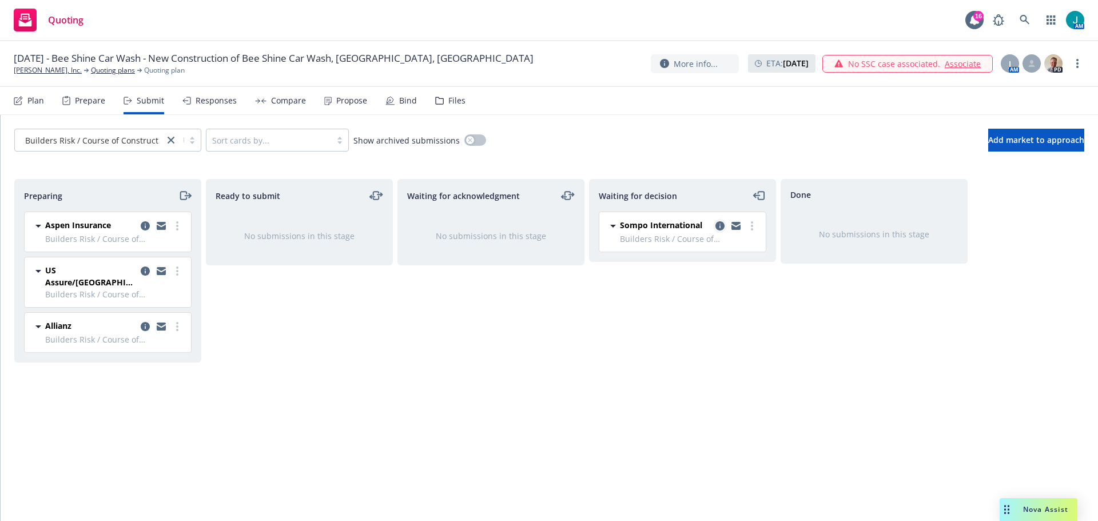
click at [719, 226] on icon "copy logging email" at bounding box center [719, 225] width 9 height 9
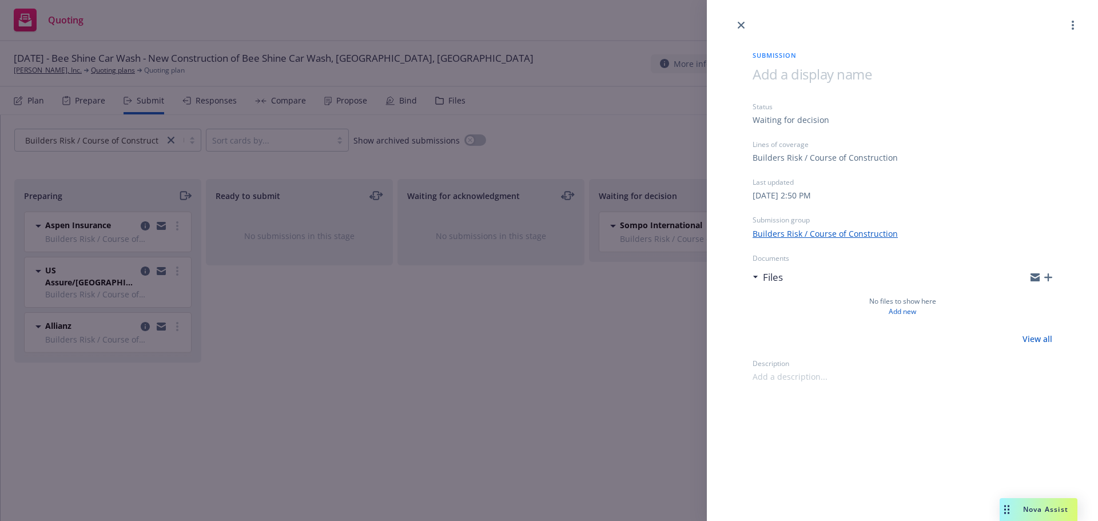
click at [1050, 277] on icon "button" at bounding box center [1048, 277] width 8 height 8
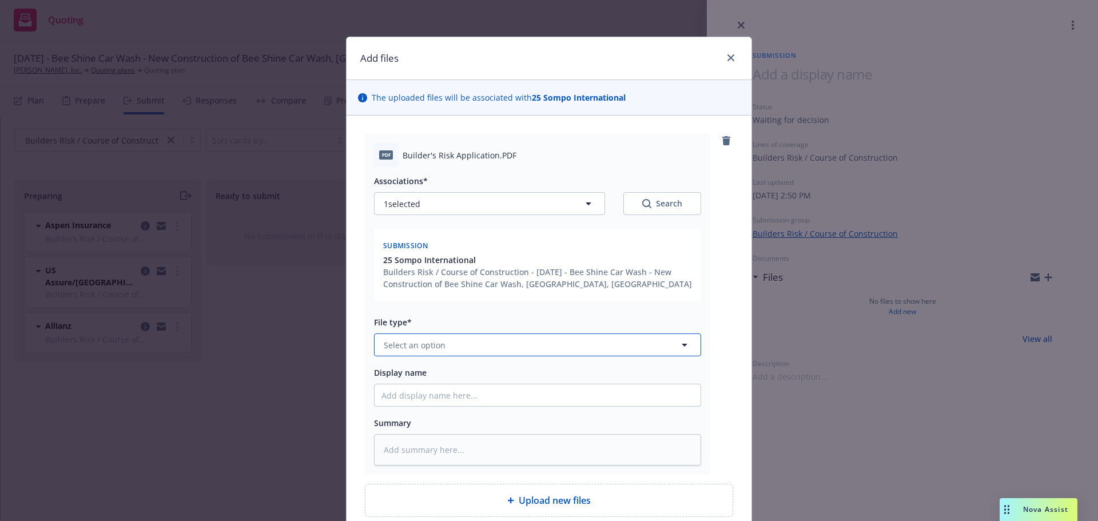
click at [424, 340] on span "Select an option" at bounding box center [415, 345] width 62 height 12
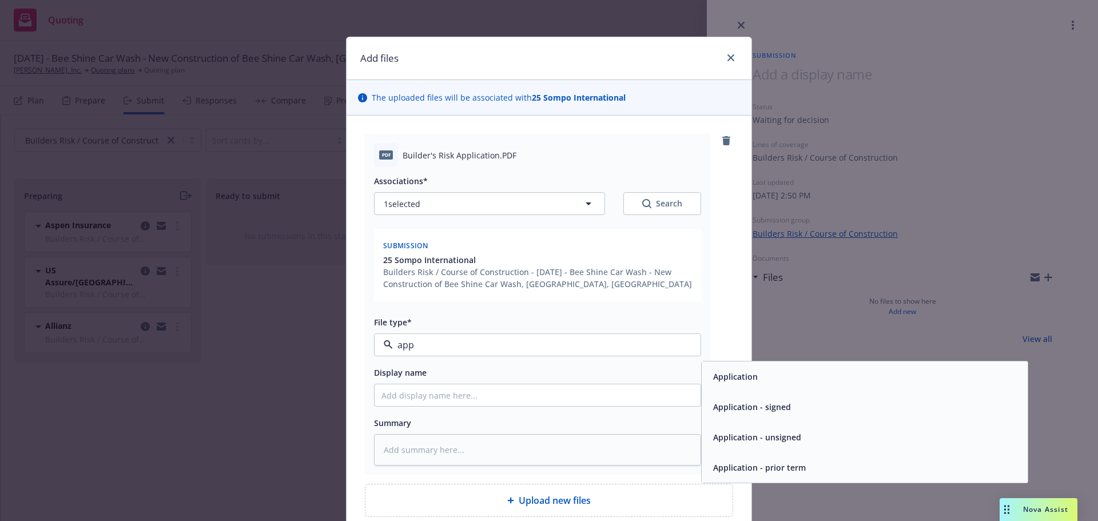
type input "appl"
click at [836, 382] on div "Application" at bounding box center [864, 376] width 312 height 17
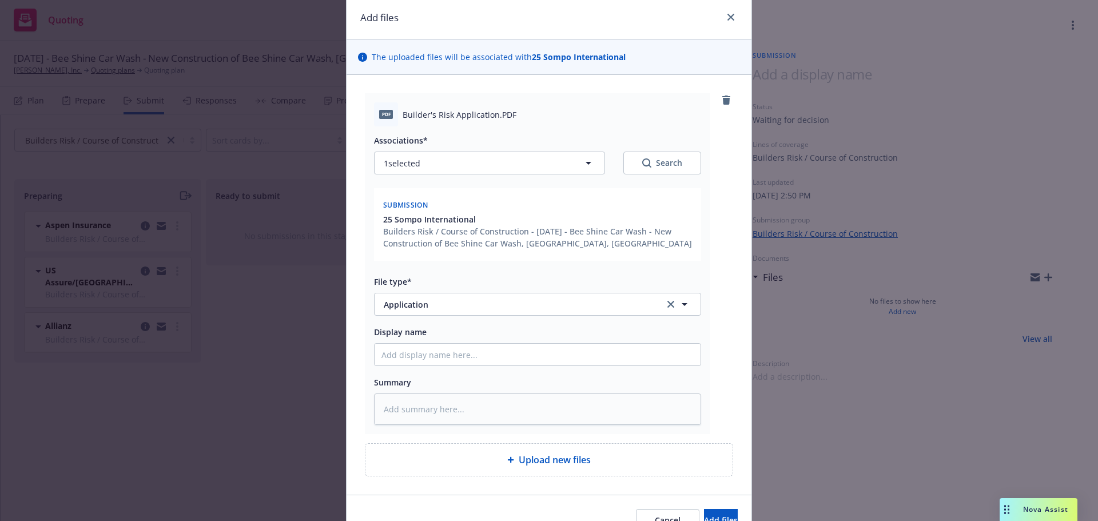
scroll to position [57, 0]
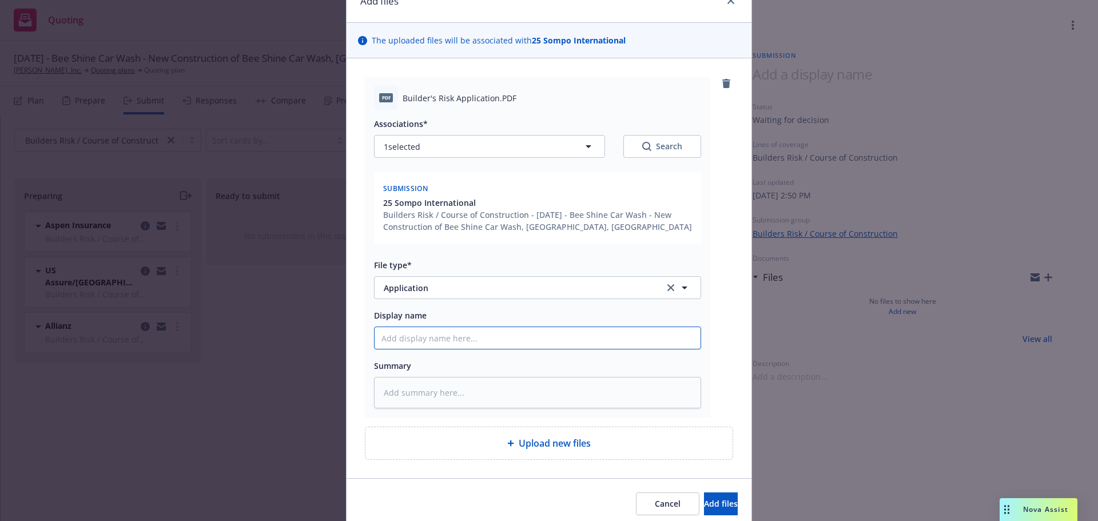
click at [425, 341] on input "Display name" at bounding box center [537, 338] width 326 height 22
type textarea "x"
type input "B"
type textarea "x"
type input "BR"
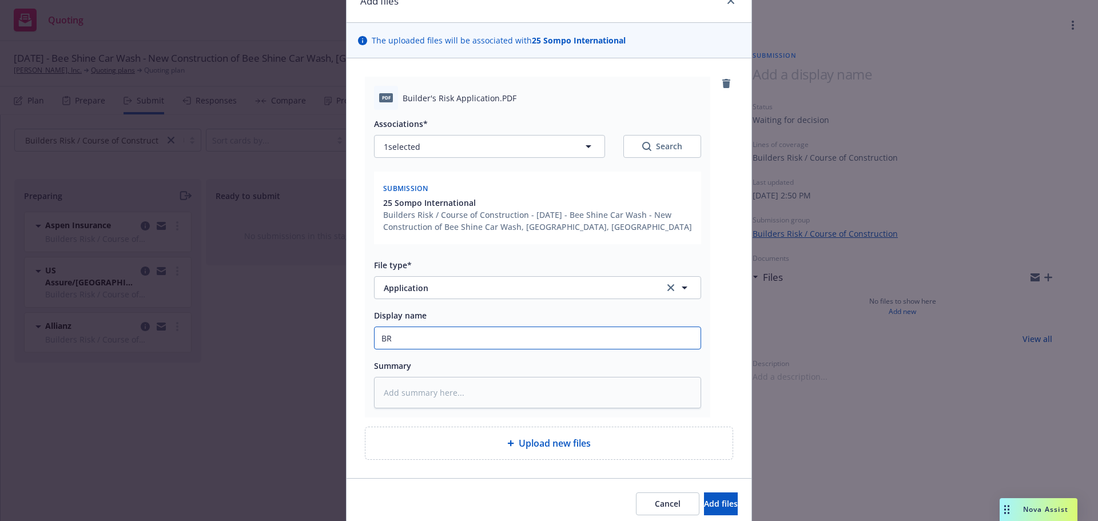
type textarea "x"
type input "BR"
type textarea "x"
type input "BR A"
type textarea "x"
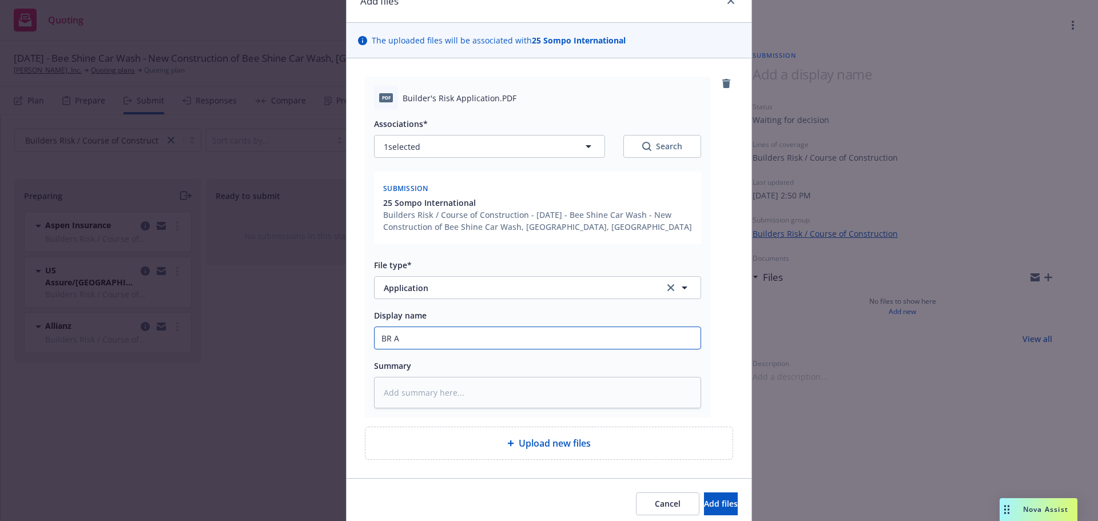
type input "BR Ap"
type textarea "x"
type input "BR App"
type textarea "x"
type input "BR Appl"
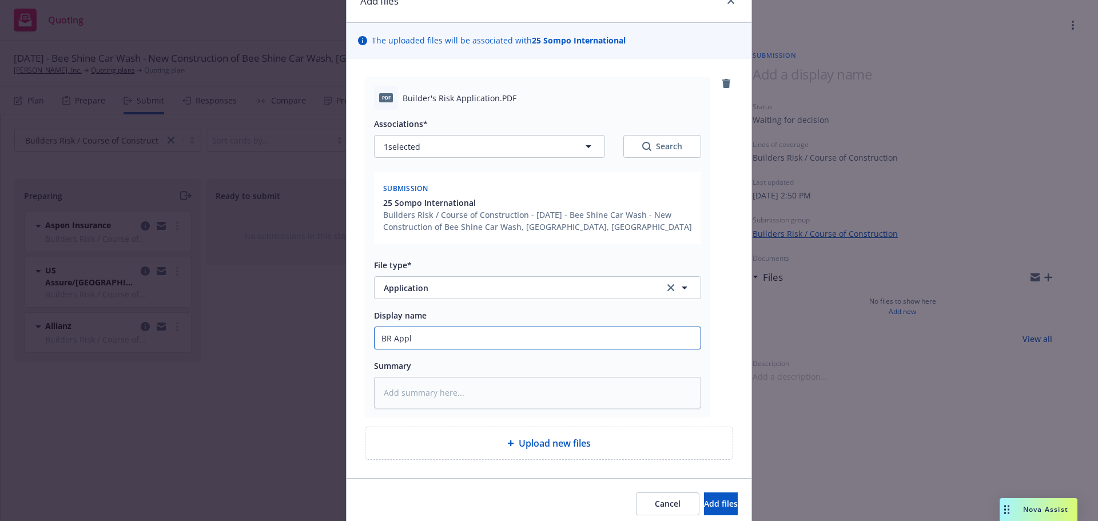
type textarea "x"
type input "BR Appli"
type textarea "x"
type input "BR Applic"
type textarea "x"
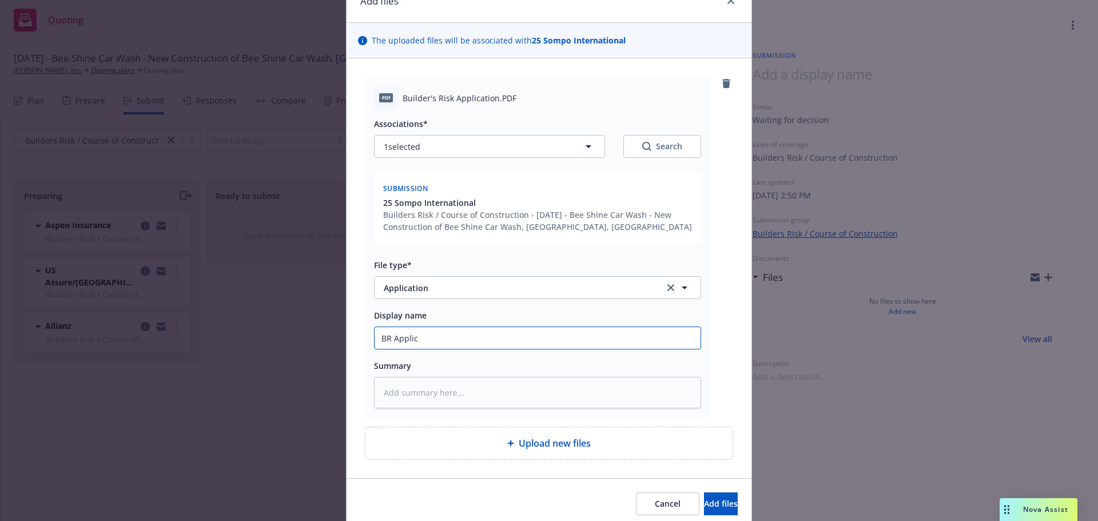
type input "BR Applica"
type textarea "x"
type input "BR Applicat"
type textarea "x"
type input "BR Applicati"
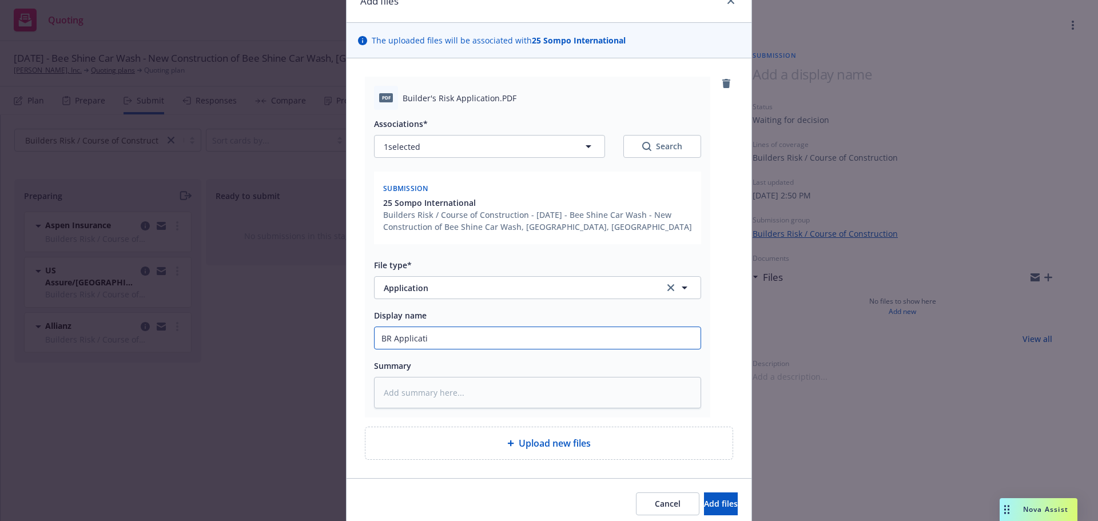
type textarea "x"
type input "BR Applicatio"
type textarea "x"
type input "BR Application"
click at [704, 501] on button "Add files" at bounding box center [721, 503] width 34 height 23
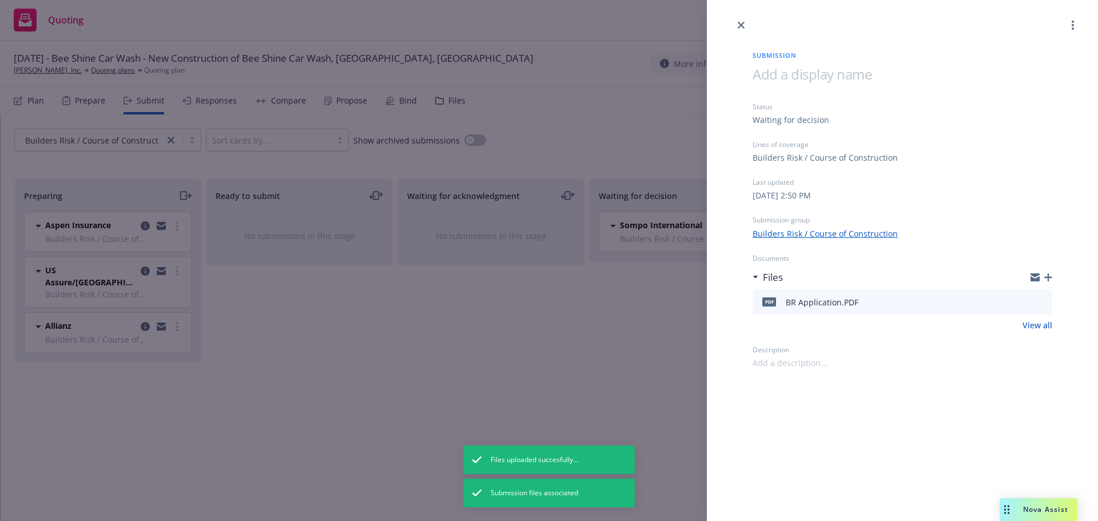
click at [1035, 277] on icon "button" at bounding box center [1034, 277] width 9 height 9
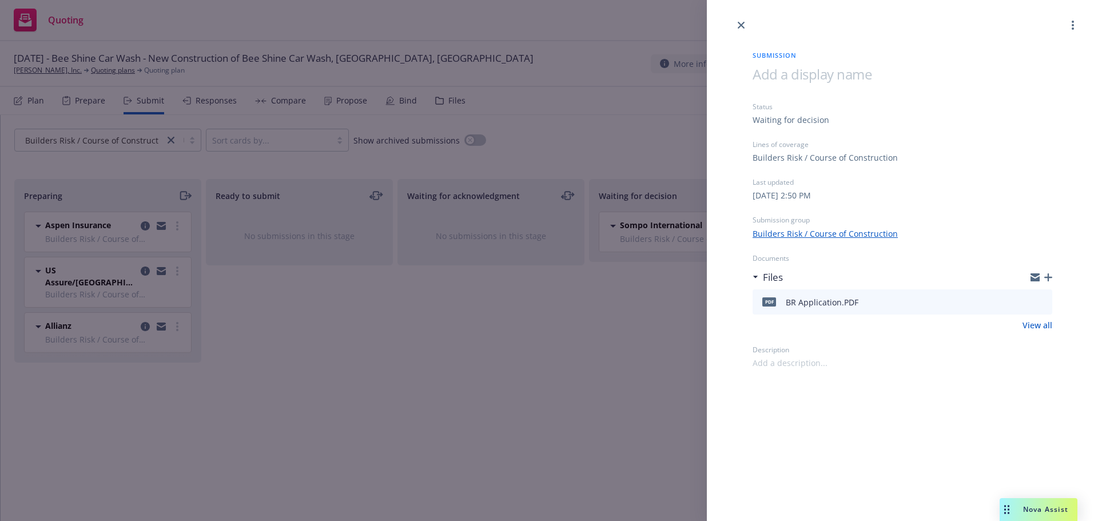
click at [1035, 275] on icon "button" at bounding box center [1034, 275] width 9 height 4
click at [1047, 278] on icon "button" at bounding box center [1048, 277] width 8 height 8
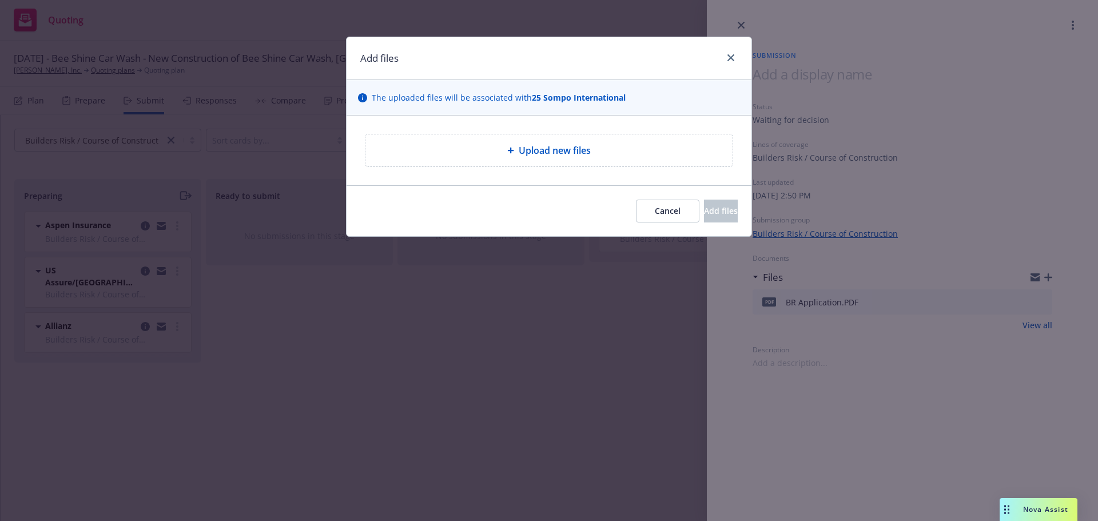
type textarea "x"
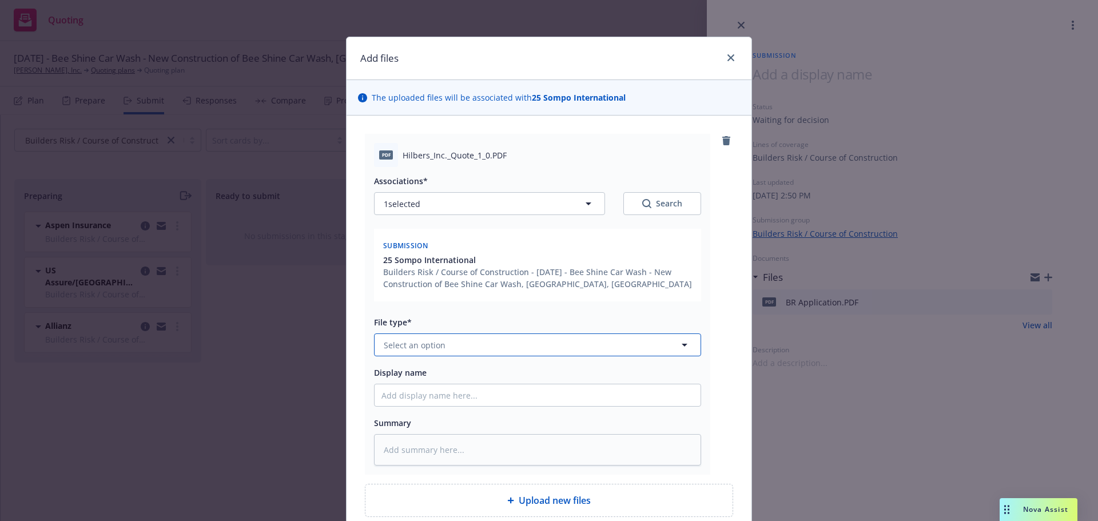
click at [437, 341] on span "Select an option" at bounding box center [415, 345] width 62 height 12
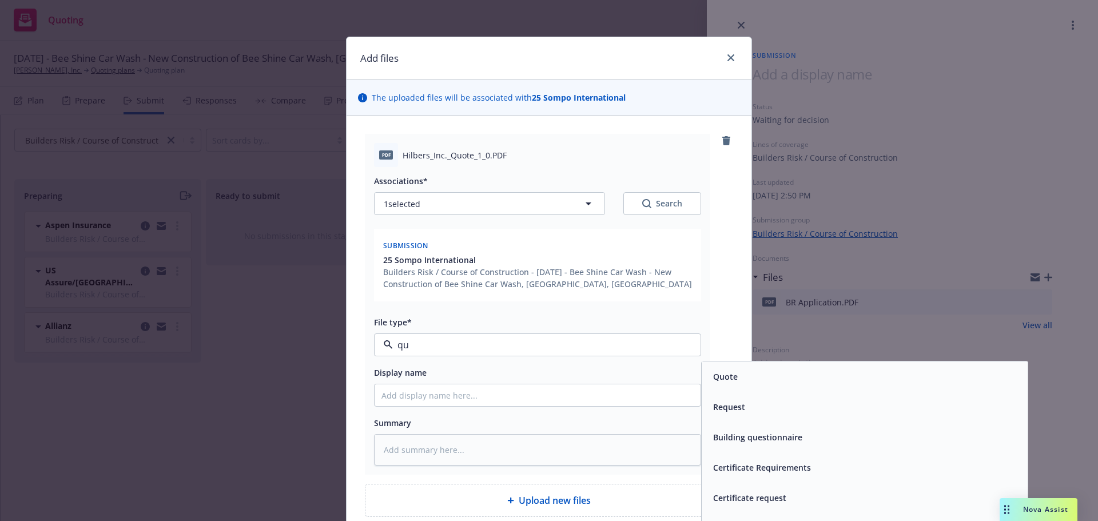
type input "q"
click at [728, 380] on span "Quote" at bounding box center [725, 376] width 25 height 12
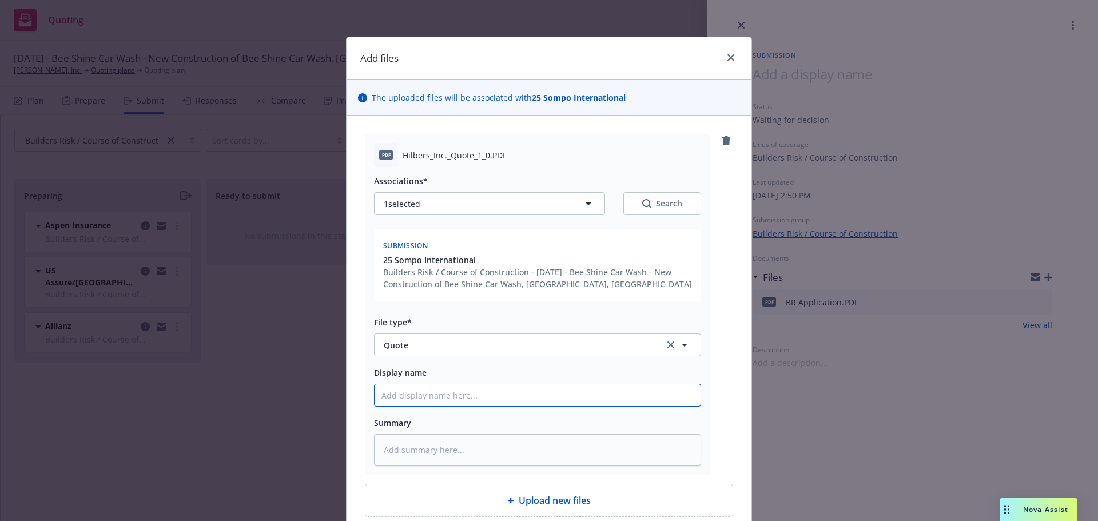
click at [413, 390] on input "Display name" at bounding box center [537, 395] width 326 height 22
type textarea "x"
type input "S"
type textarea "x"
type input "So"
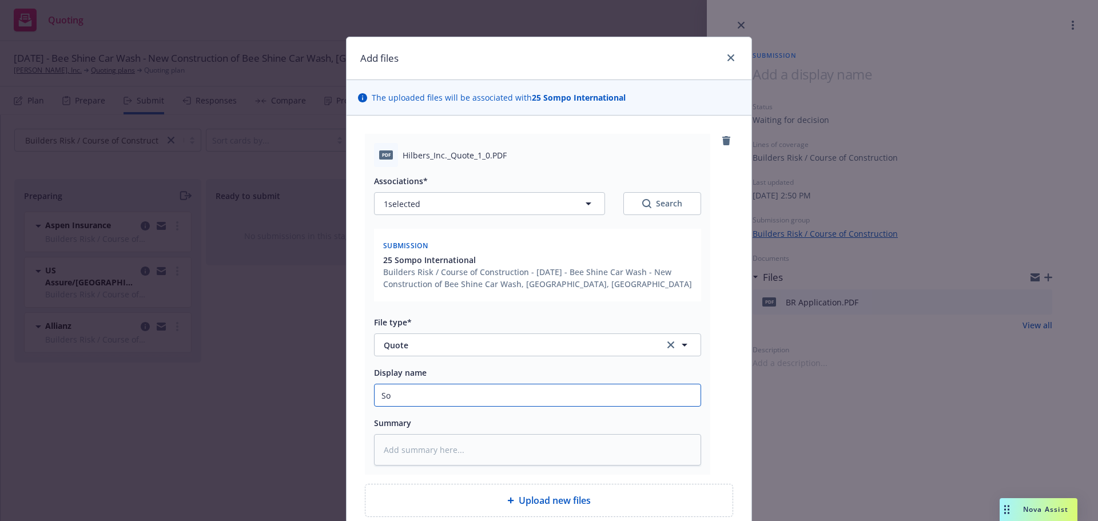
type textarea "x"
type input "Som"
type textarea "x"
type input "Somp"
type textarea "x"
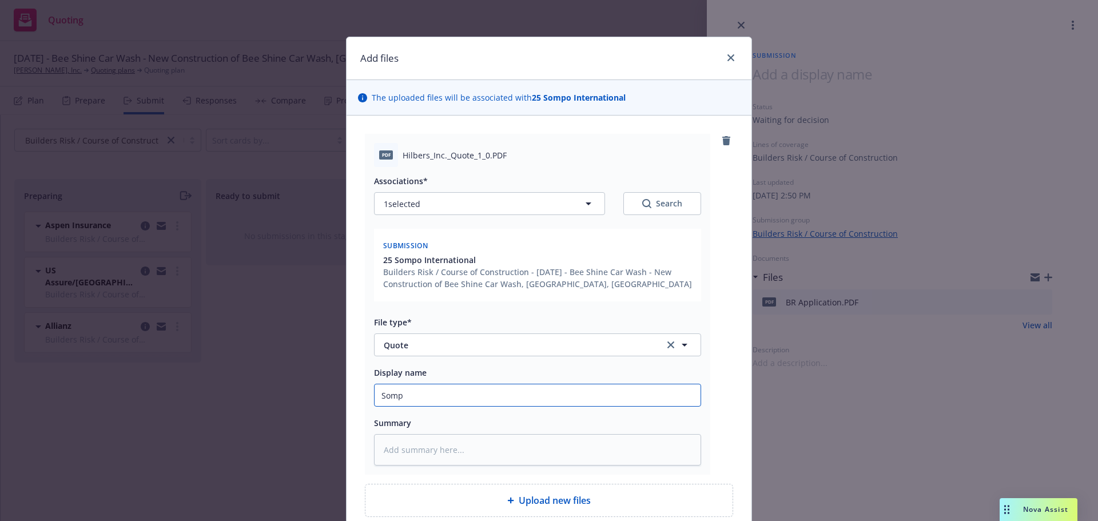
type input "Sompo"
type textarea "x"
type input "Sompo"
type textarea "x"
type input "Sompo -"
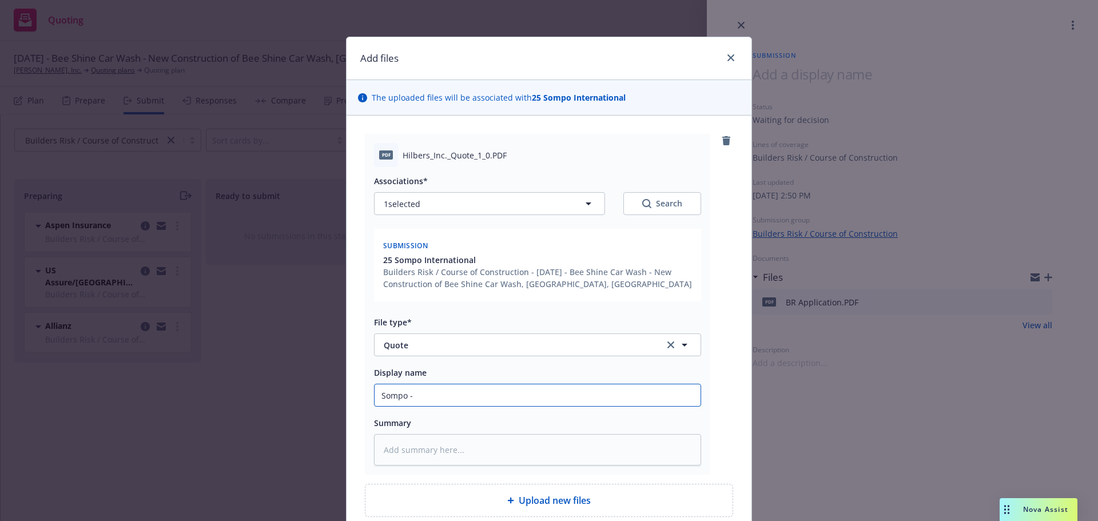
type textarea "x"
type input "Sompo"
type textarea "x"
type input "Sompo"
type textarea "x"
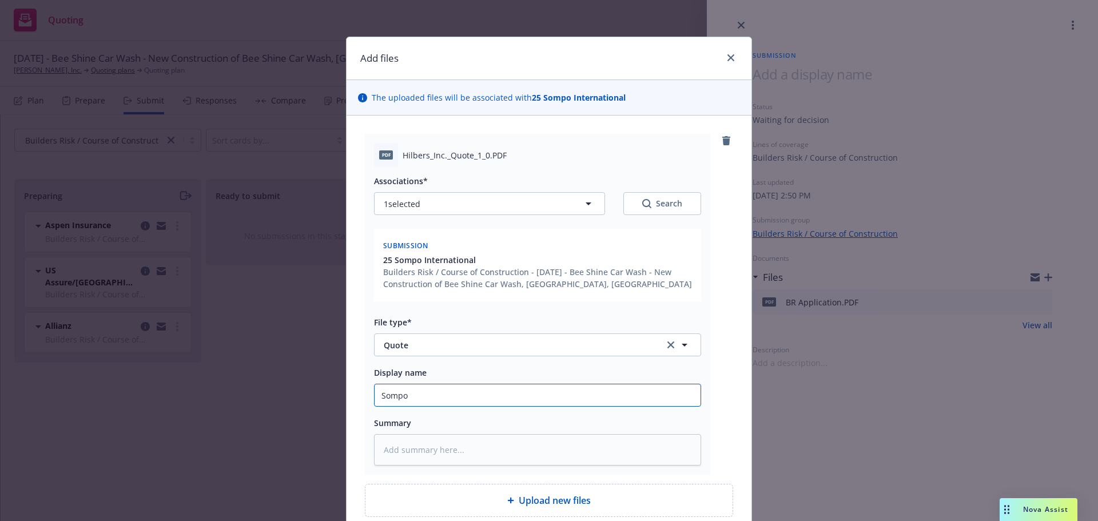
type input "Somp"
type textarea "x"
type input "Som"
type textarea "x"
type input "So"
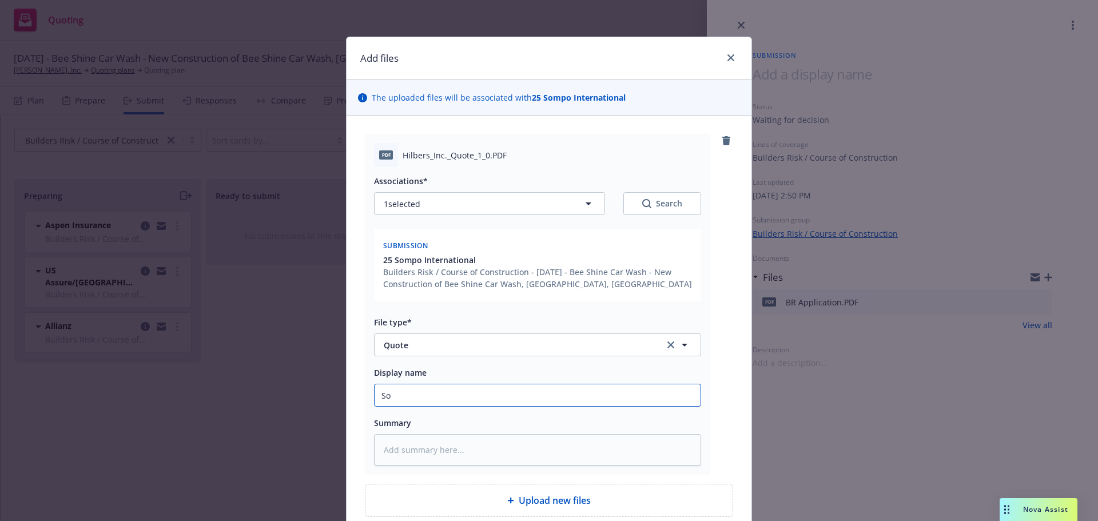
type textarea "x"
type input "S"
type textarea "x"
paste input "support+2c9e75db-ca71-41a9-8503-8d16c47872df@newfront.com"
type textarea "x"
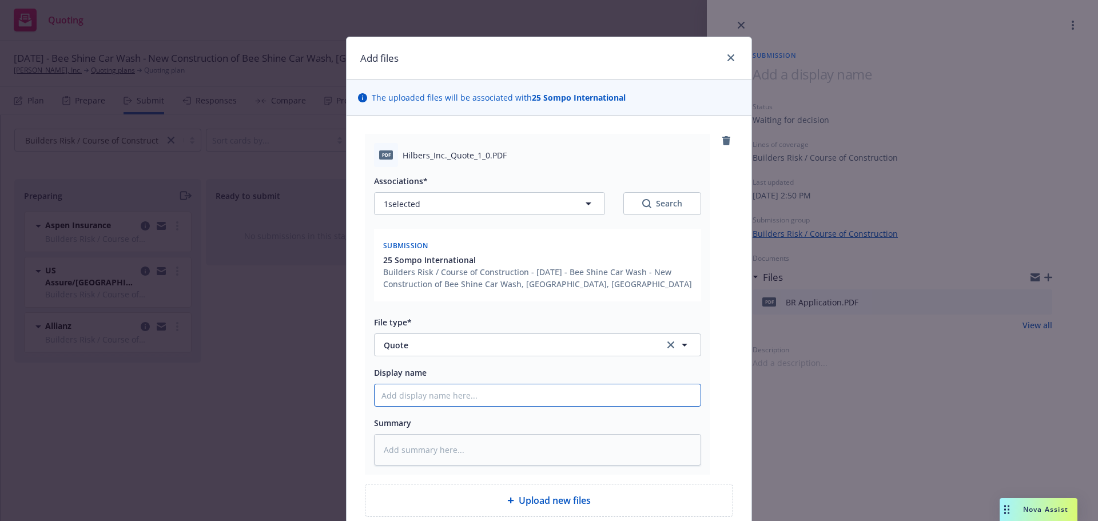
type input "support+2c9e75db-ca71-41a9-8503-8d16c47872df@newfront.com"
drag, startPoint x: 649, startPoint y: 388, endPoint x: 250, endPoint y: 398, distance: 399.2
click at [250, 398] on div "Add files The uploaded files will be associated with 25 Sompo International PDF…" at bounding box center [549, 260] width 1098 height 521
type textarea "x"
type input "S"
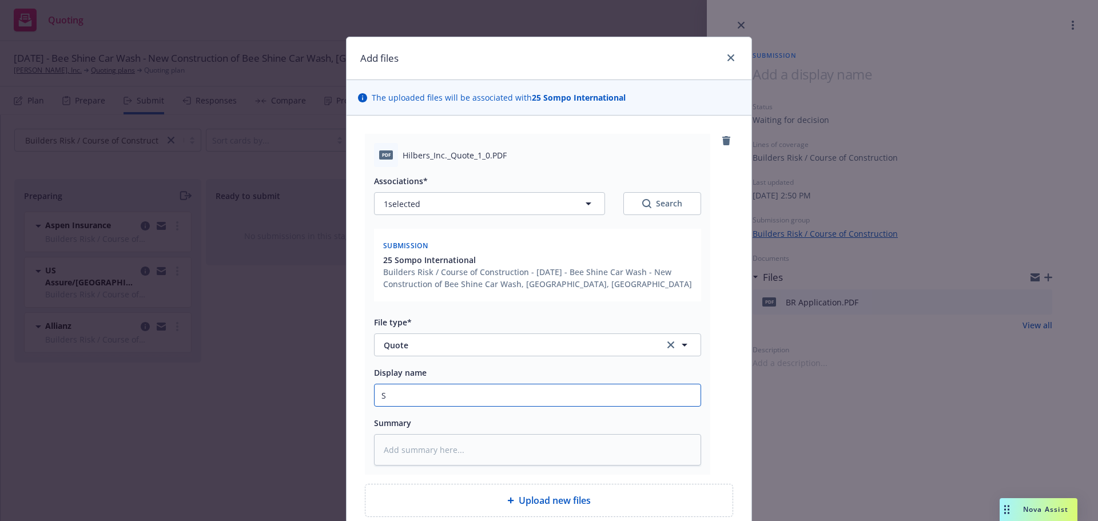
type textarea "x"
type input "So"
type textarea "x"
type input "Som"
type textarea "x"
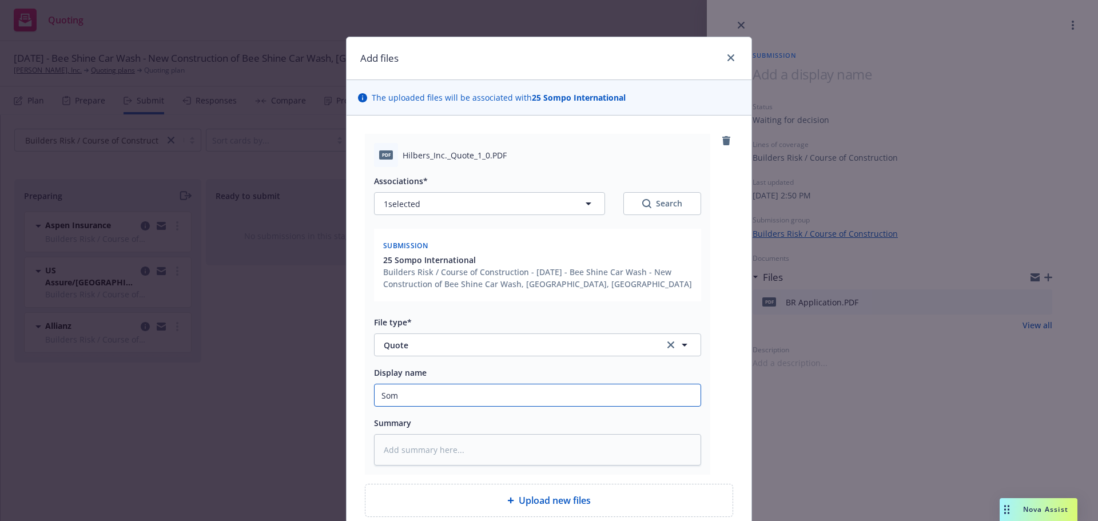
type input "Somp"
type textarea "x"
type input "Sompo"
type textarea "x"
type input "Sompo"
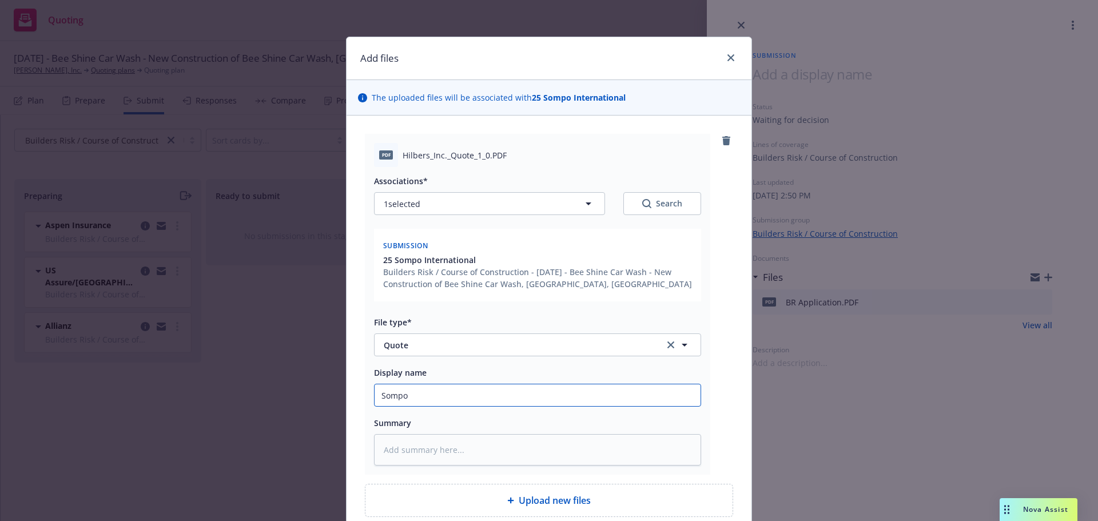
type textarea "x"
type input "Sompo Q"
type textarea "x"
type input "Sompo Qu"
type textarea "x"
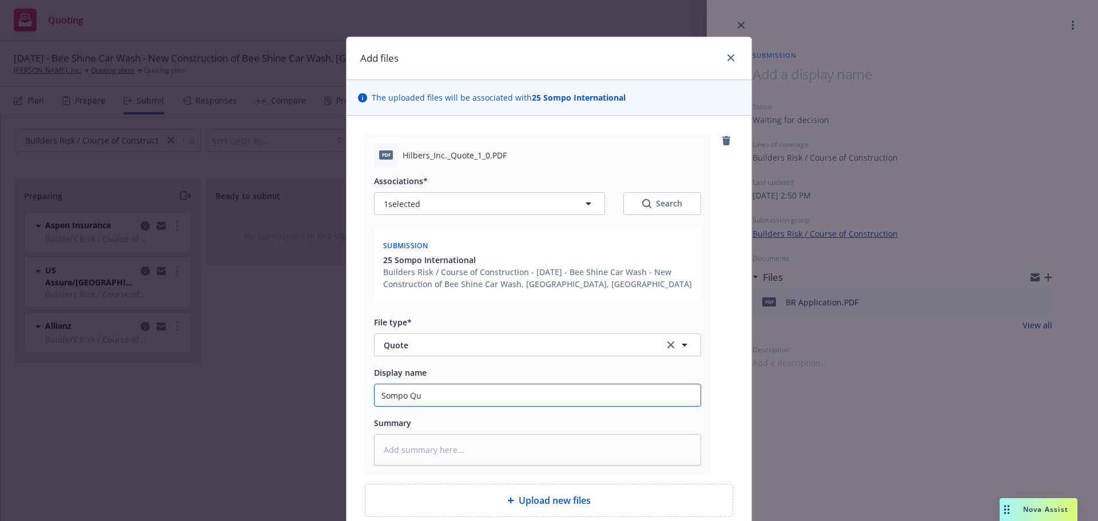
type input "Sompo Quo"
type textarea "x"
type input "Sompo Quot"
type textarea "x"
type input "Sompo Quote"
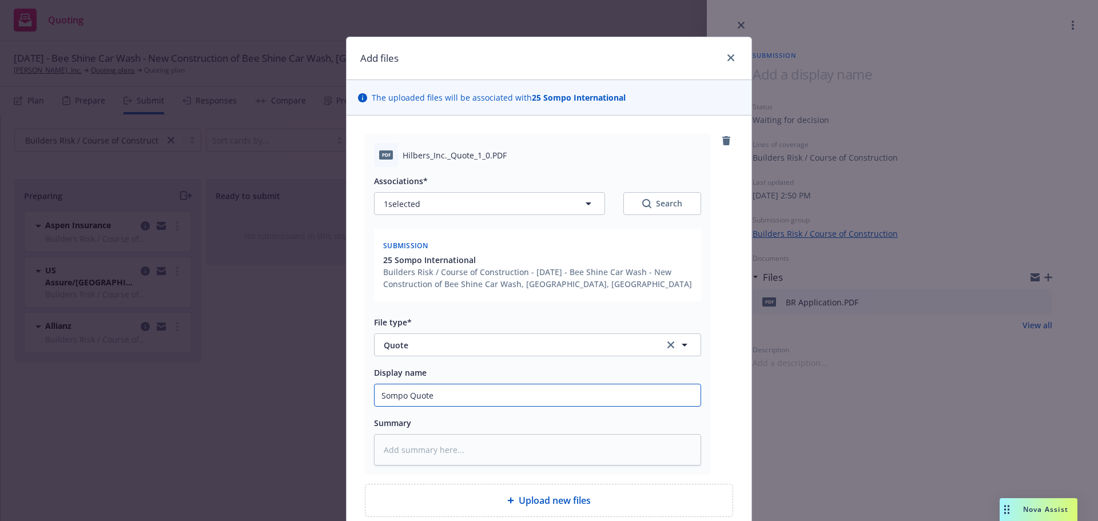
type textarea "x"
type input "Sompo Quote"
type textarea "x"
type input "Sompo Quote -"
type textarea "x"
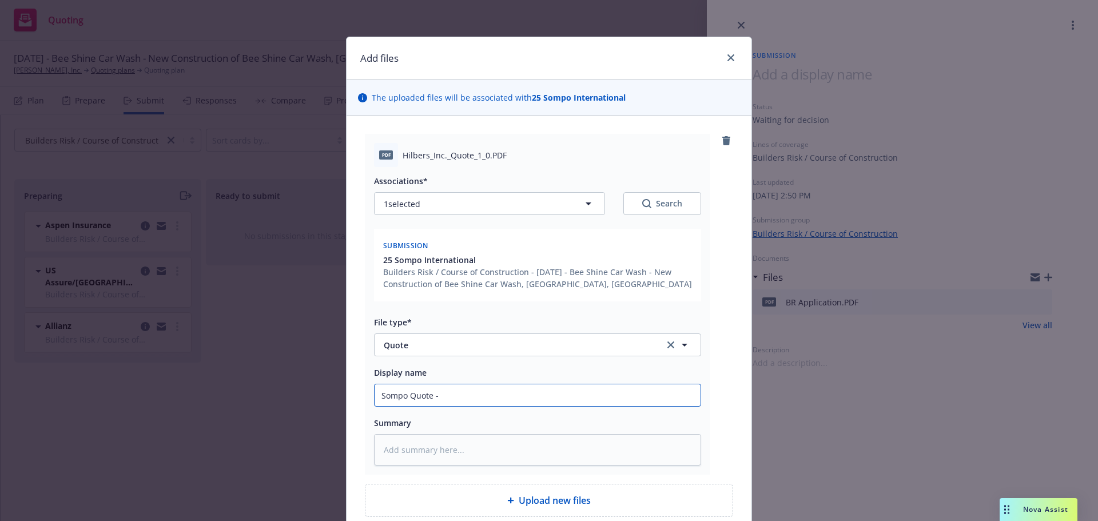
type input "Sompo Quote -"
click at [440, 395] on input "Sompo Quote -" at bounding box center [537, 395] width 326 height 22
type textarea "x"
type input "Sompo Quote - $"
type textarea "x"
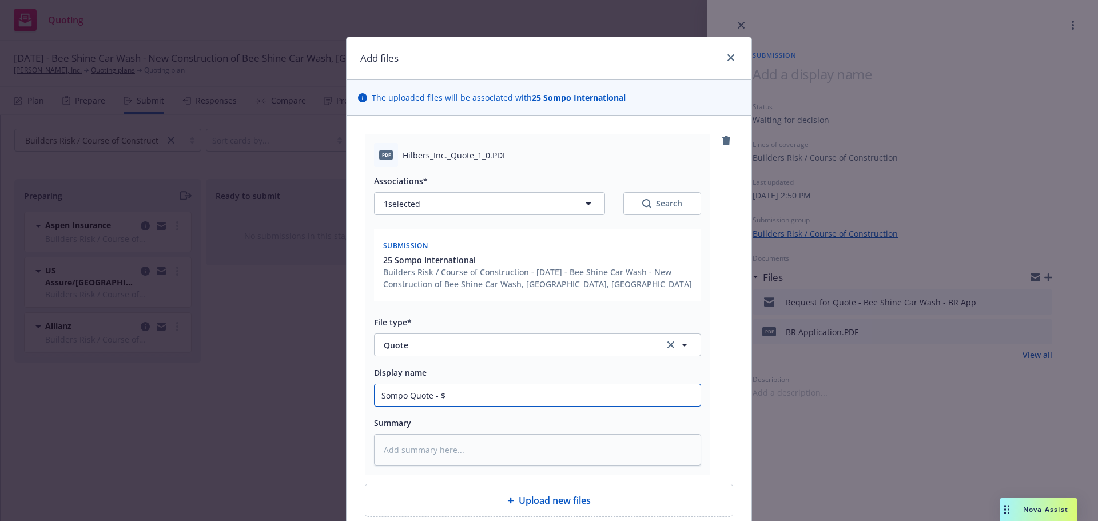
type input "Sompo Quote - $1"
type textarea "x"
type input "Sompo Quote - $16"
type textarea "x"
type input "Sompo Quote - $16,"
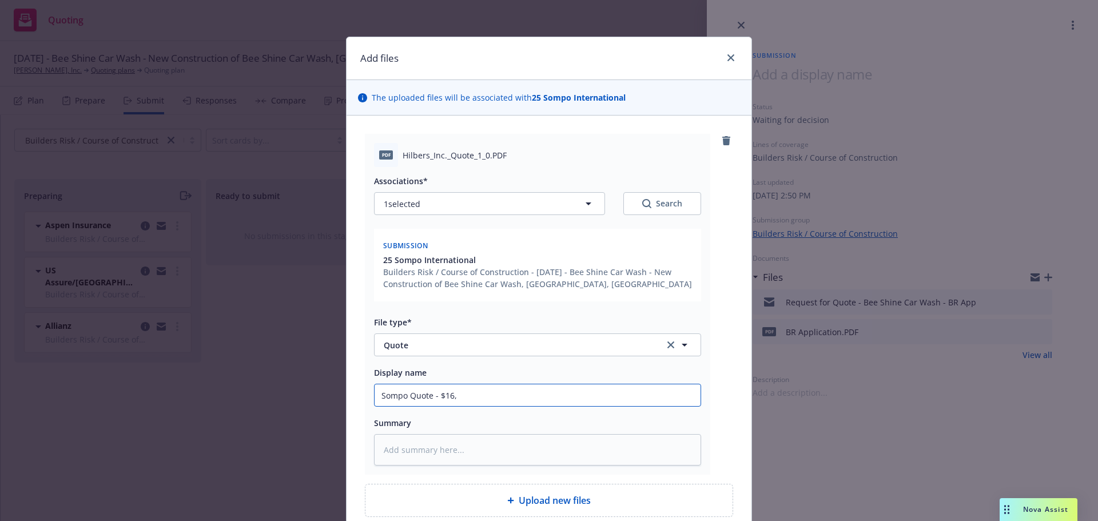
type textarea "x"
type input "Sompo Quote - $16,3"
type textarea "x"
type input "Sompo Quote - $16,33"
type textarea "x"
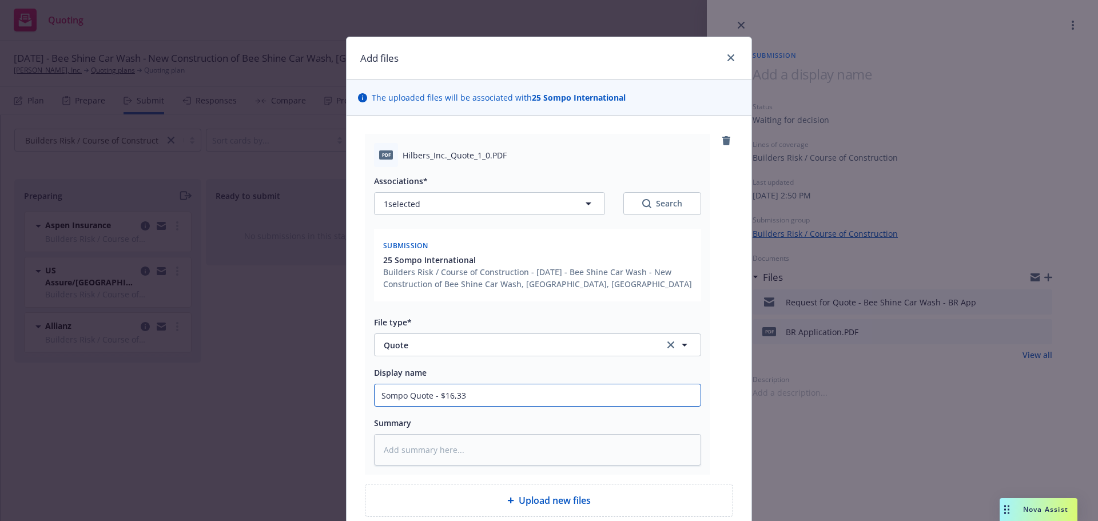
type input "Sompo Quote - $16,338"
click at [429, 394] on input "Sompo Quote - $16,338" at bounding box center [537, 395] width 326 height 22
click at [380, 392] on input "Sompo Quote - $16,338" at bounding box center [537, 395] width 326 height 22
click at [428, 395] on input "Sompo Quote - $16,338" at bounding box center [537, 395] width 326 height 22
type textarea "x"
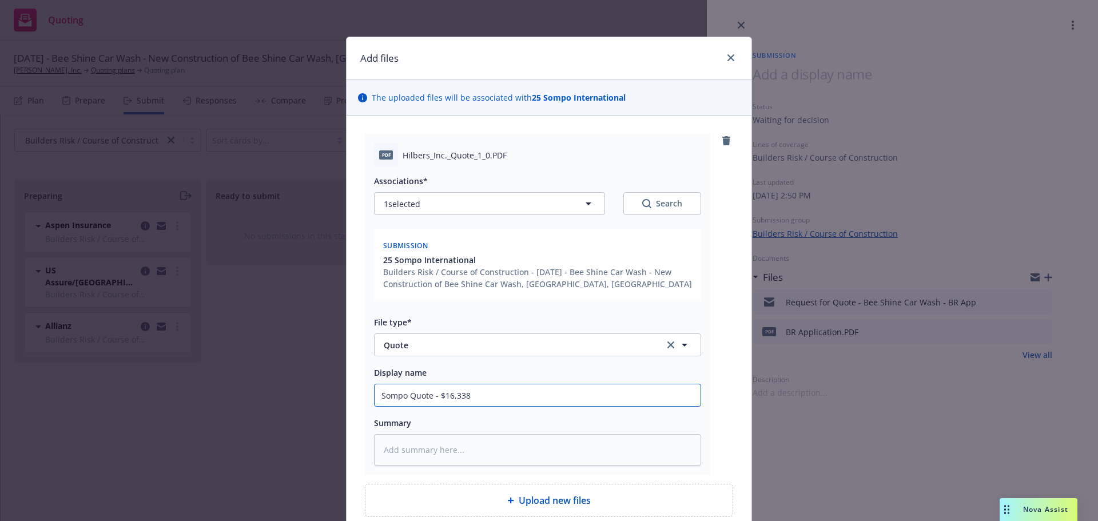
type input "Sompo Quote - $16,338"
type textarea "x"
type input "Sompo Quote - - $16,338"
type textarea "x"
type input "Sompo Quote - - $16,338"
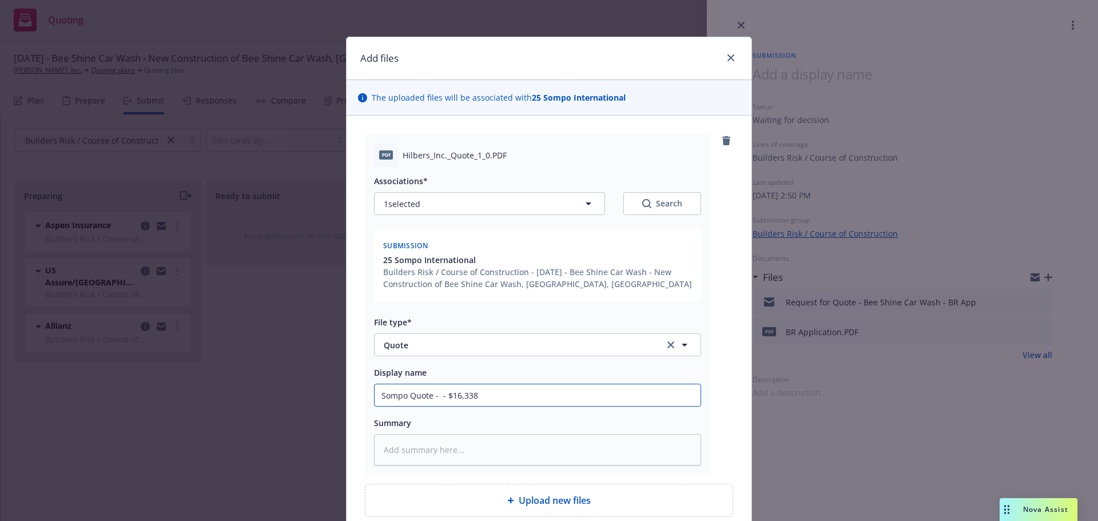
type textarea "x"
type input "Sompo Quote - B - $16,338"
type textarea "x"
type input "Sompo Quote - Be - $16,338"
type textarea "x"
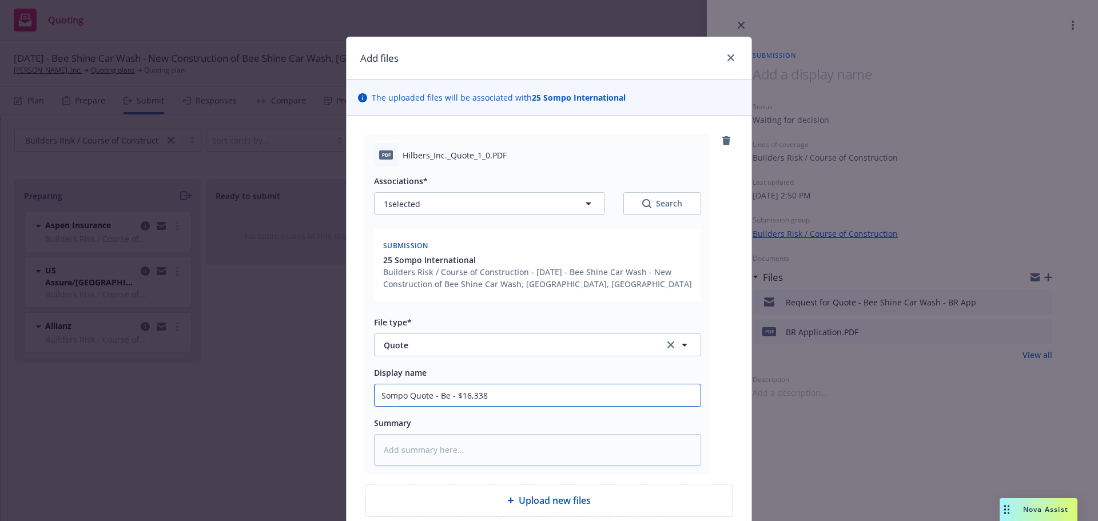
type input "Sompo Quote - Bee - $16,338"
type textarea "x"
type input "Sompo Quote - Bee - $16,338"
type textarea "x"
type input "Sompo Quote - Bee S - $16,338"
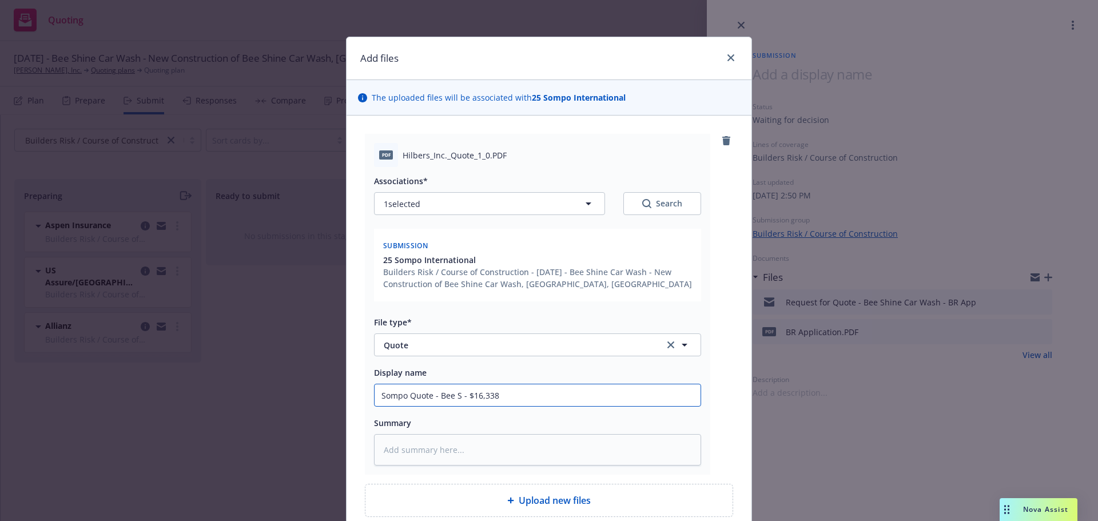
type textarea "x"
type input "Sompo Quote - Bee Sh - $16,338"
type textarea "x"
type input "Sompo Quote - Bee Shi - $16,338"
type textarea "x"
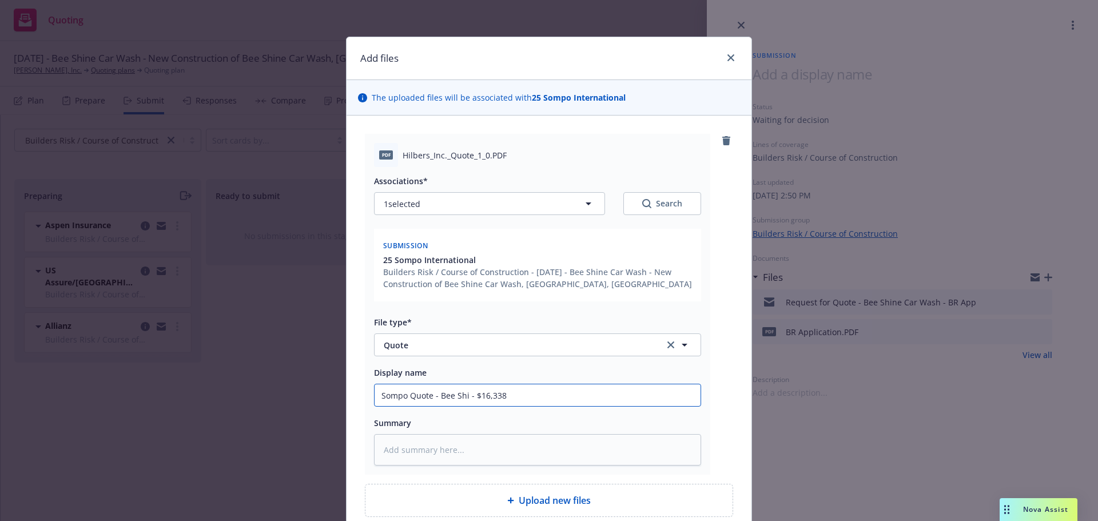
type input "Sompo Quote - Bee Shin - $16,338"
type textarea "x"
type input "Sompo Quote - Bee Shine - $16,338"
type textarea "x"
type input "Sompo Quote - Bee Shine - $16,338"
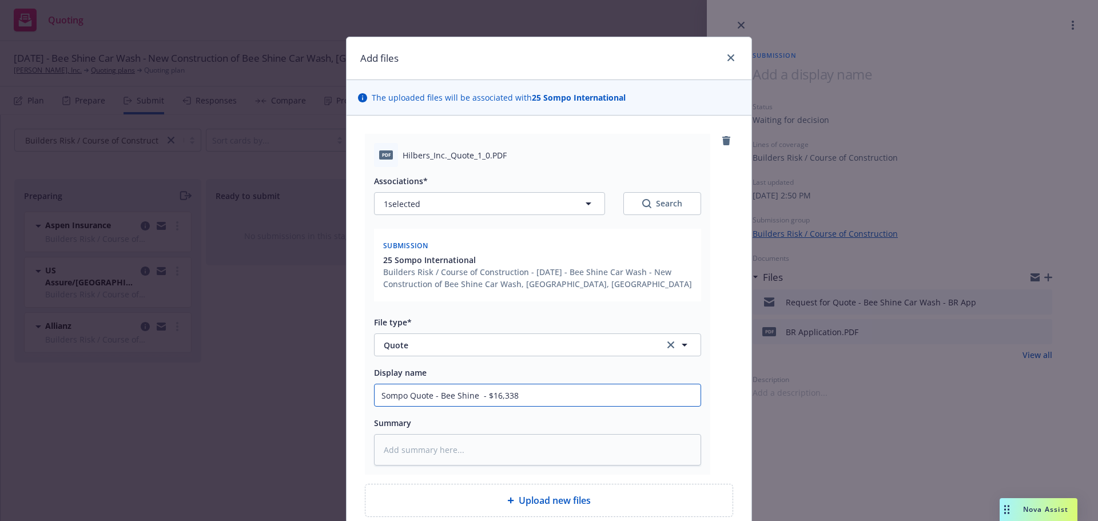
type textarea "x"
type input "Sompo Quote - Bee Shine C - $16,338"
type textarea "x"
type input "Sompo Quote - Bee Shine Ca - $16,338"
type textarea "x"
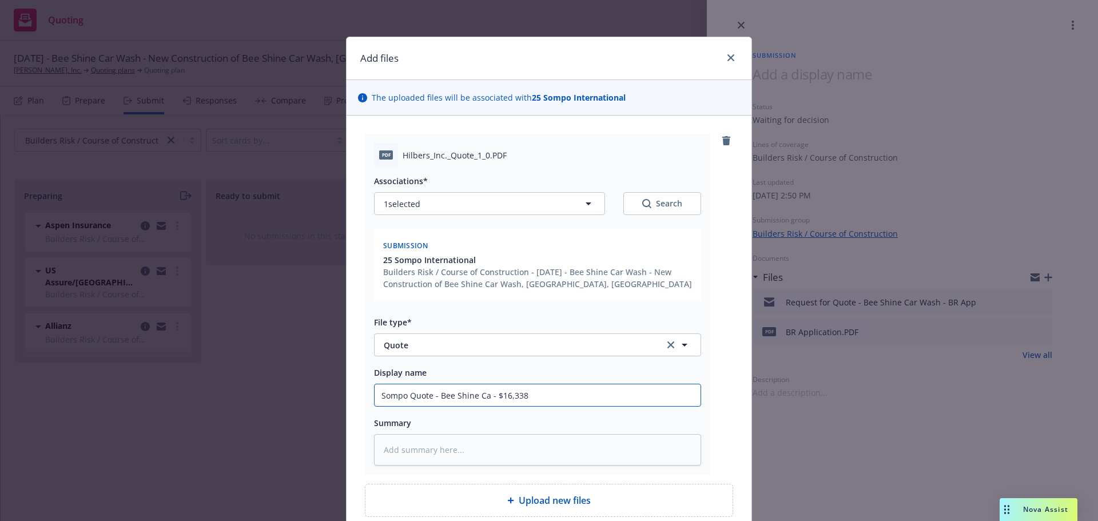
type input "Sompo Quote - Bee Shine Car - $16,338"
type textarea "x"
type input "Sompo Quote - Bee Shine Car - $16,338"
type textarea "x"
type input "Sompo Quote - Bee Shine Car W - $16,338"
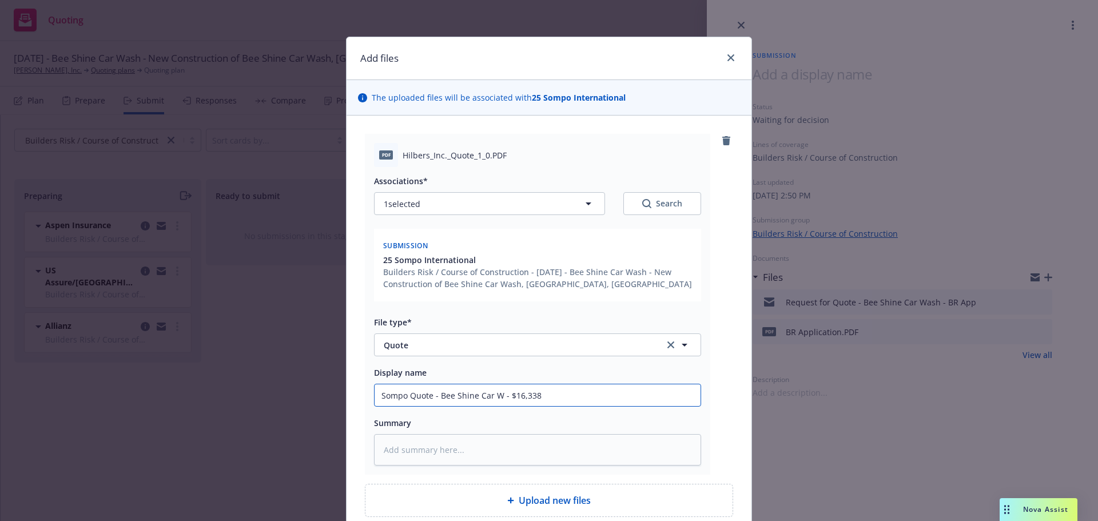
type textarea "x"
type input "Sompo Quote - Bee Shine Car WA - $16,338"
type textarea "x"
type input "Sompo Quote - Bee Shine Car WAs - $16,338"
type textarea "x"
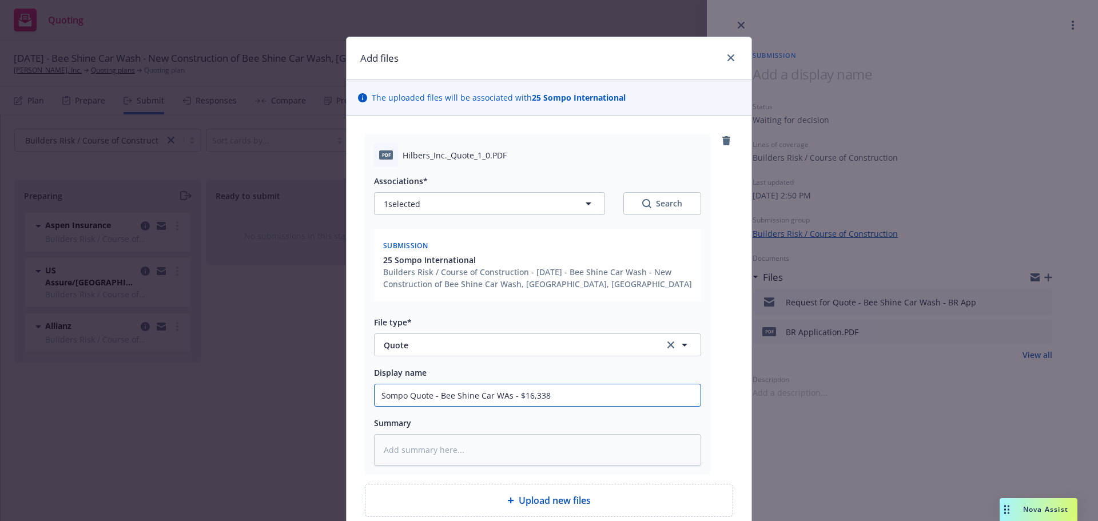
type input "Sompo Quote - Bee Shine Car WAsh - $16,338"
type textarea "x"
type input "Sompo Quote - Bee Shine Car WAs - $16,338"
type textarea "x"
type input "Sompo Quote - Bee Shine Car WA - $16,338"
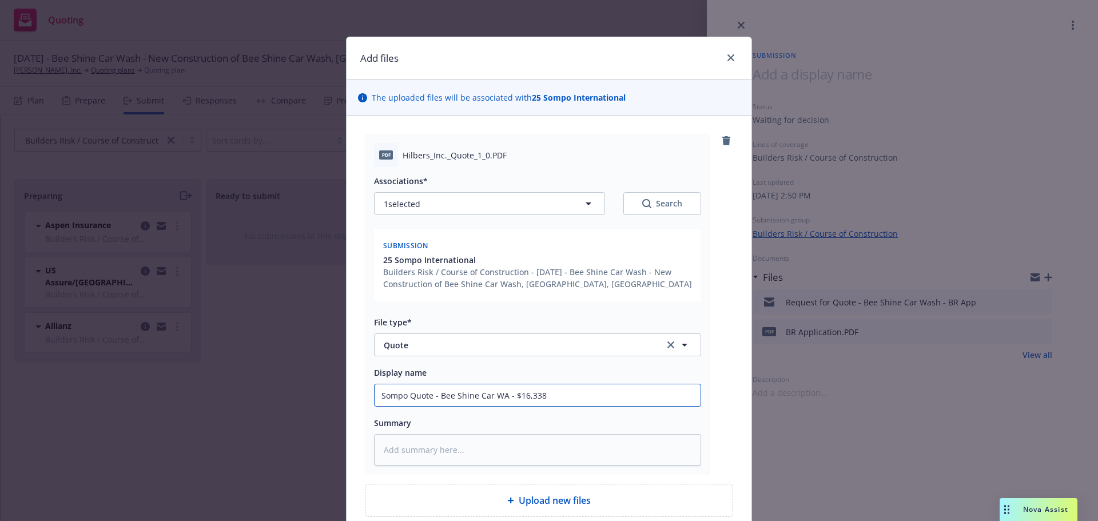
type textarea "x"
type input "Sompo Quote - Bee Shine Car W - $16,338"
type textarea "x"
type input "Sompo Quote - Bee Shine Car Wa - $16,338"
type textarea "x"
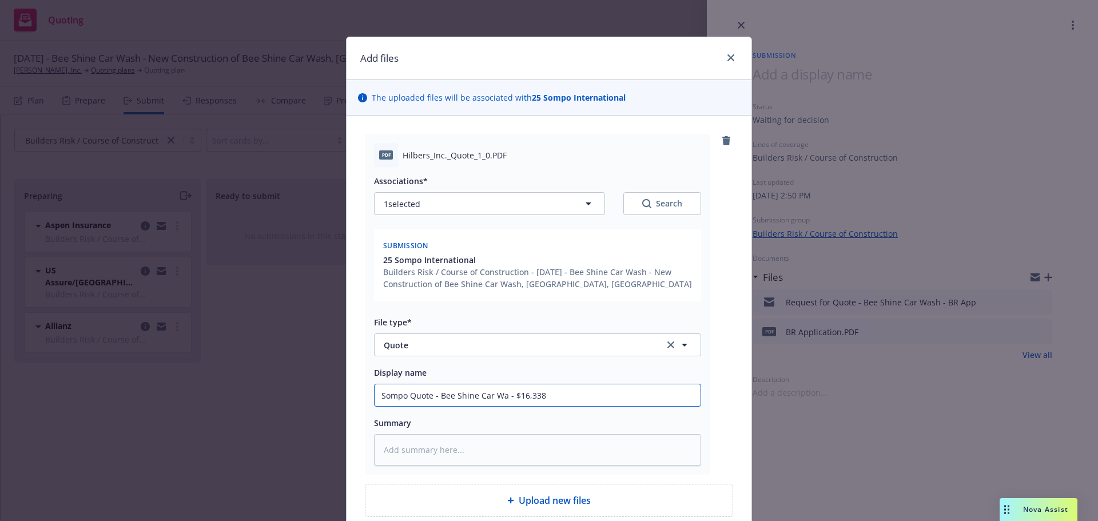
type input "Sompo Quote - Bee Shine Car Was - $16,338"
type textarea "x"
type input "Sompo Quote - Bee Shine Car Wash - $16,338"
type textarea "x"
type input "Sompo Quote - Bee Shine Car Wash, - $16,338"
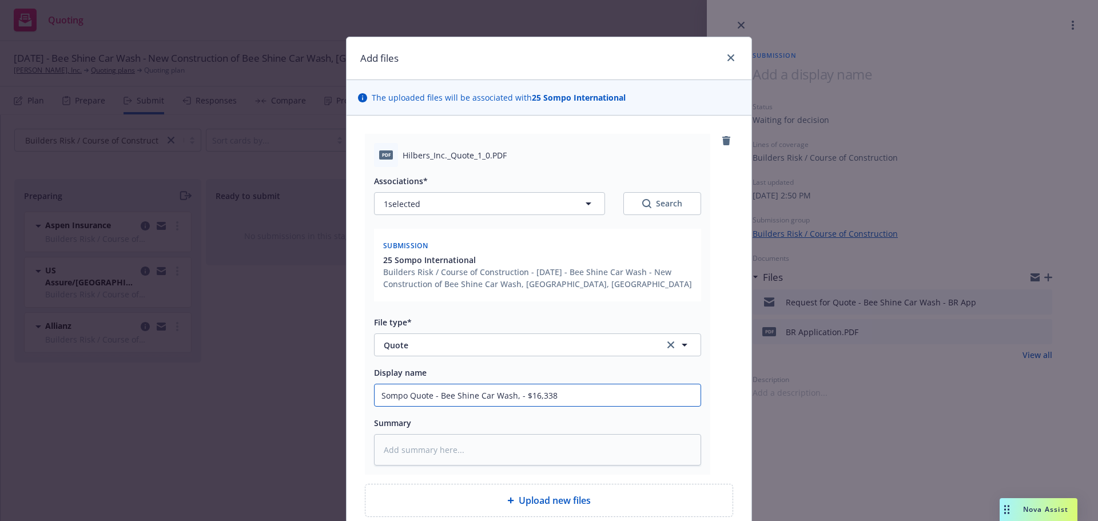
type textarea "x"
type input "Sompo Quote - Bee Shine Car Wash, - $16,338"
type textarea "x"
type input "Sompo Quote - Bee Shine Car Wash, R - $16,338"
type textarea "x"
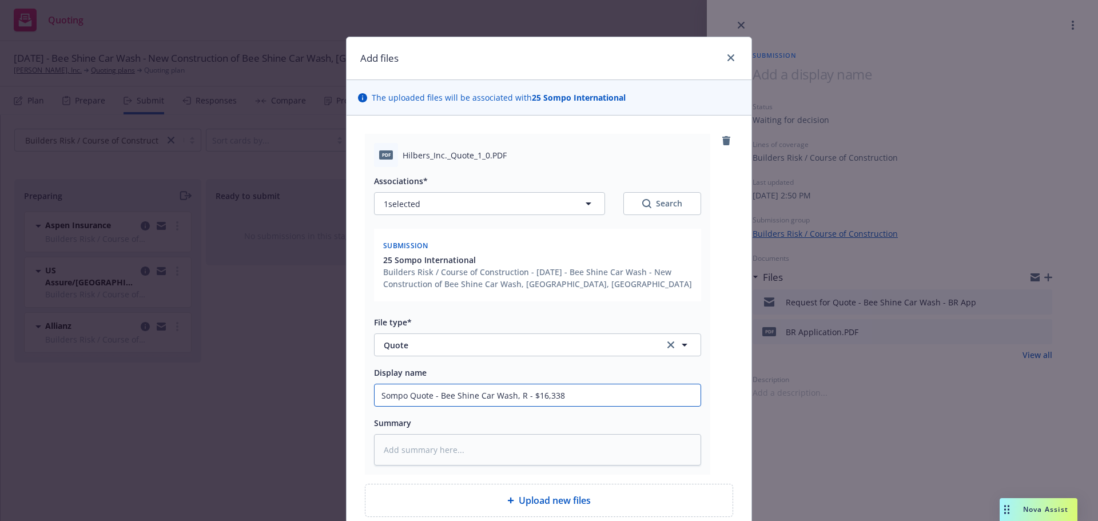
type input "Sompo Quote - Bee Shine Car Wash, Ro - $16,338"
type textarea "x"
type input "Sompo Quote - Bee Shine Car Wash, Ros - $16,338"
type textarea "x"
type input "Sompo Quote - Bee Shine Car Wash, Rose - $16,338"
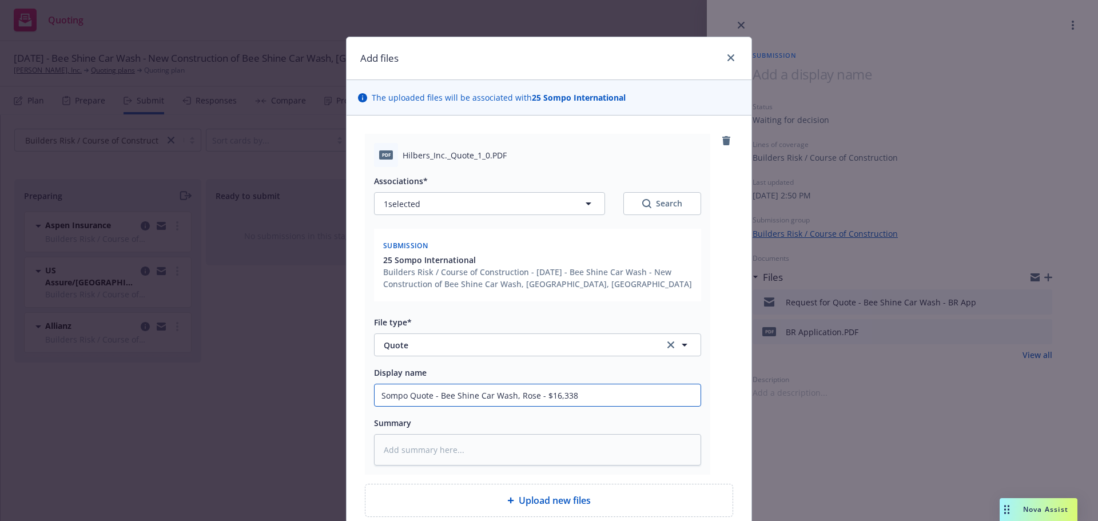
type textarea "x"
type input "Sompo Quote - Bee Shine Car Wash, Rosev - $16,338"
type textarea "x"
type input "Sompo Quote - Bee Shine Car Wash, Rosevi - $16,338"
type textarea "x"
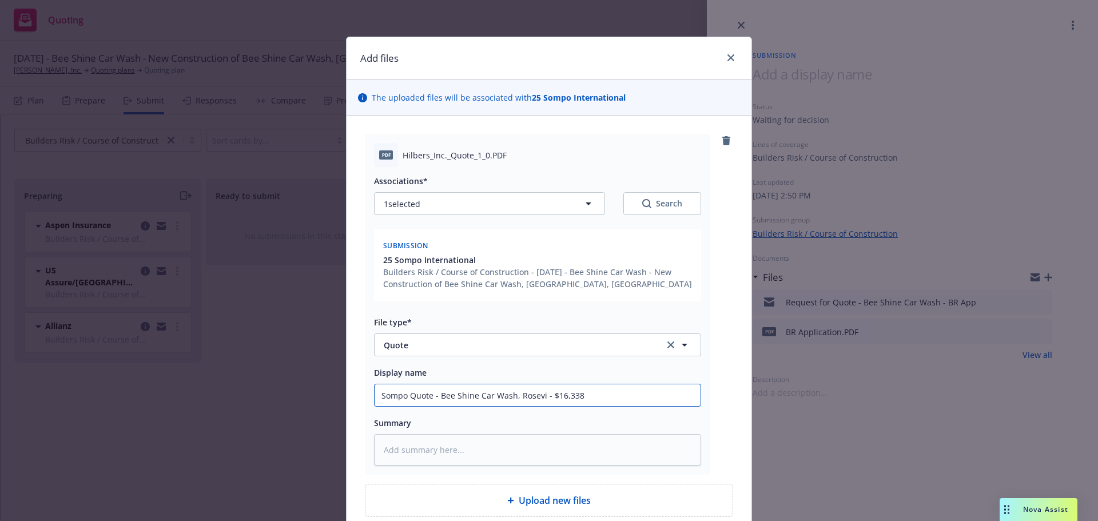
type input "Sompo Quote - Bee Shine Car Wash, Rosevil - $16,338"
type textarea "x"
type input "Sompo Quote - Bee Shine Car Wash, Rosevill - $16,338"
type textarea "x"
type input "Sompo Quote - Bee Shine Car Wash, Roseville - $16,338"
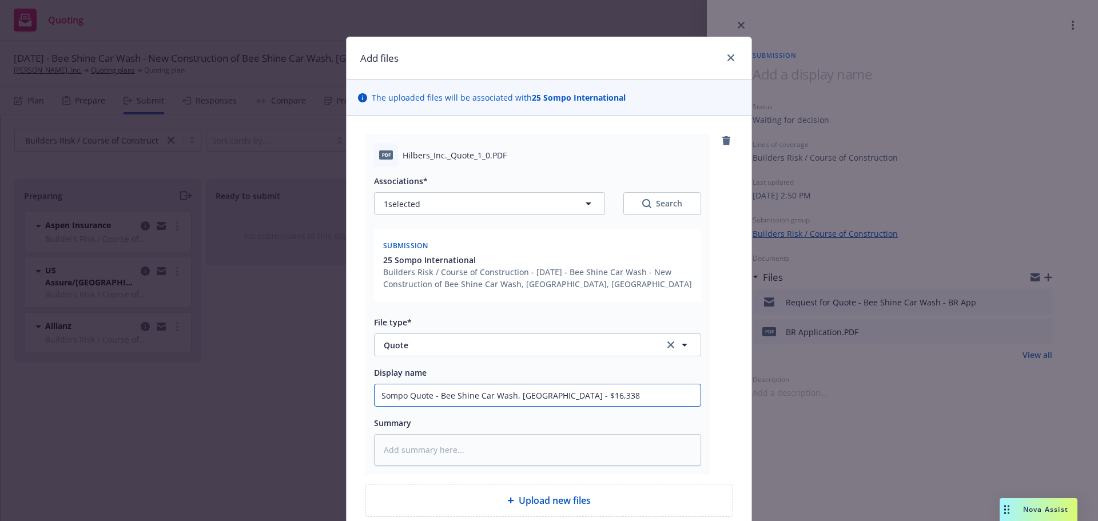
type textarea "x"
type input "Sompo Quote - Bee Shine Car Wash, Roseville, - $16,338"
type textarea "x"
type input "Sompo Quote - Bee Shine Car Wash, Roseville, - $16,338"
type textarea "x"
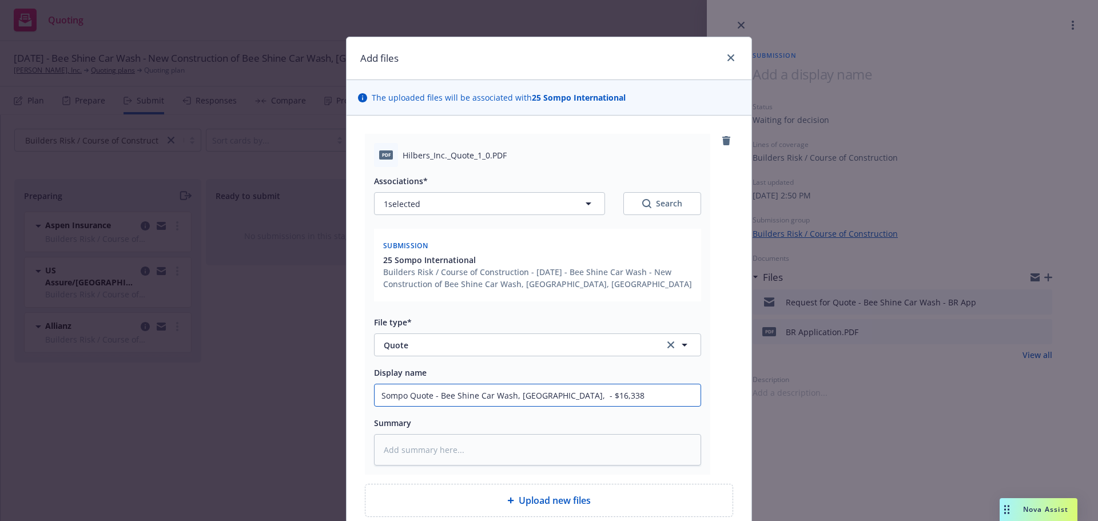
type input "Sompo Quote - Bee Shine Car Wash, Roseville, C - $16,338"
type textarea "x"
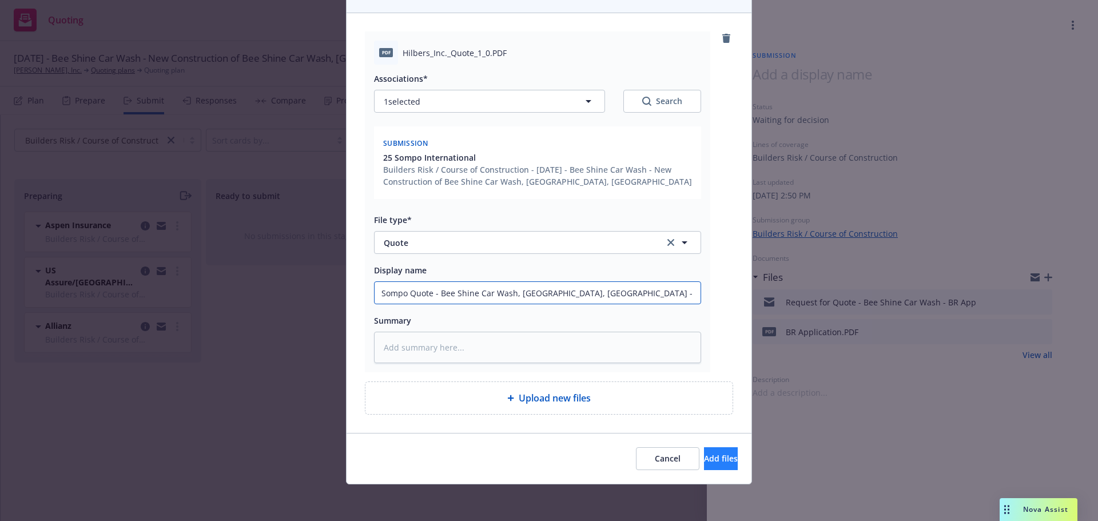
type input "Sompo Quote - Bee Shine Car Wash, Roseville, CA - $16,338"
click at [704, 459] on span "Add files" at bounding box center [721, 458] width 34 height 11
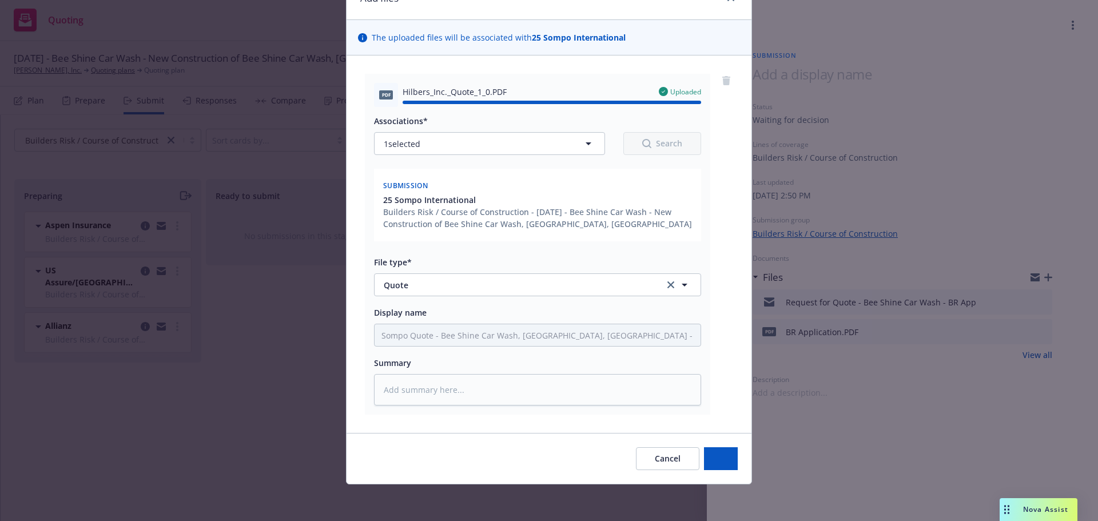
type textarea "x"
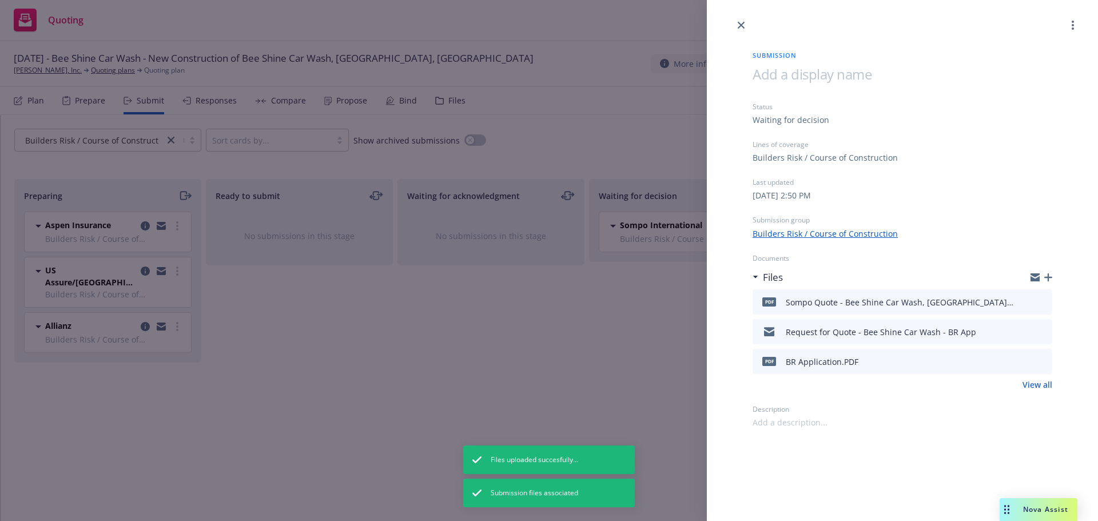
click at [1034, 277] on icon "button" at bounding box center [1034, 277] width 9 height 9
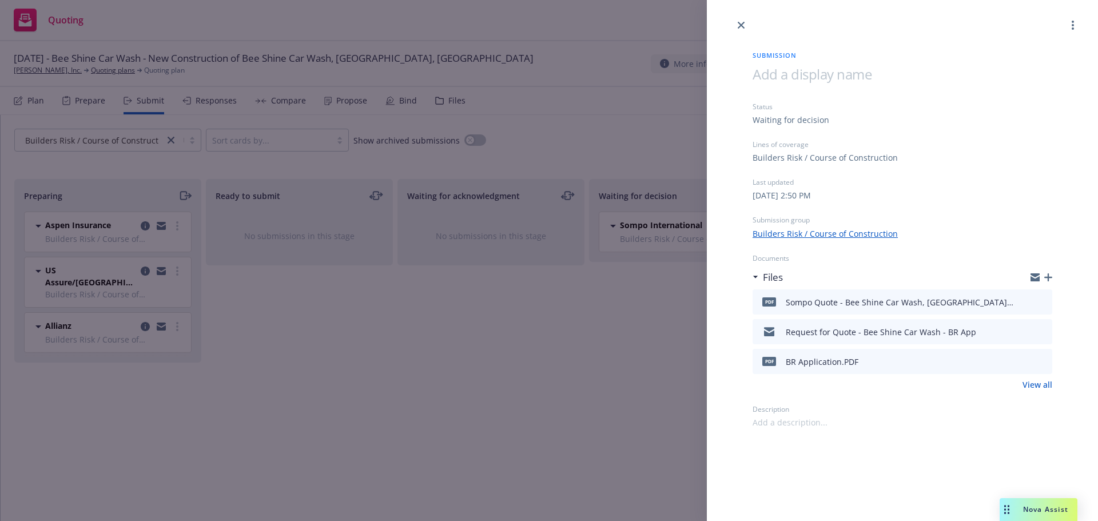
drag, startPoint x: 421, startPoint y: 301, endPoint x: 430, endPoint y: 314, distance: 16.8
click at [423, 305] on div "Submission Status Waiting for decision Lines of coverage Builders Risk / Course…" at bounding box center [549, 260] width 1098 height 521
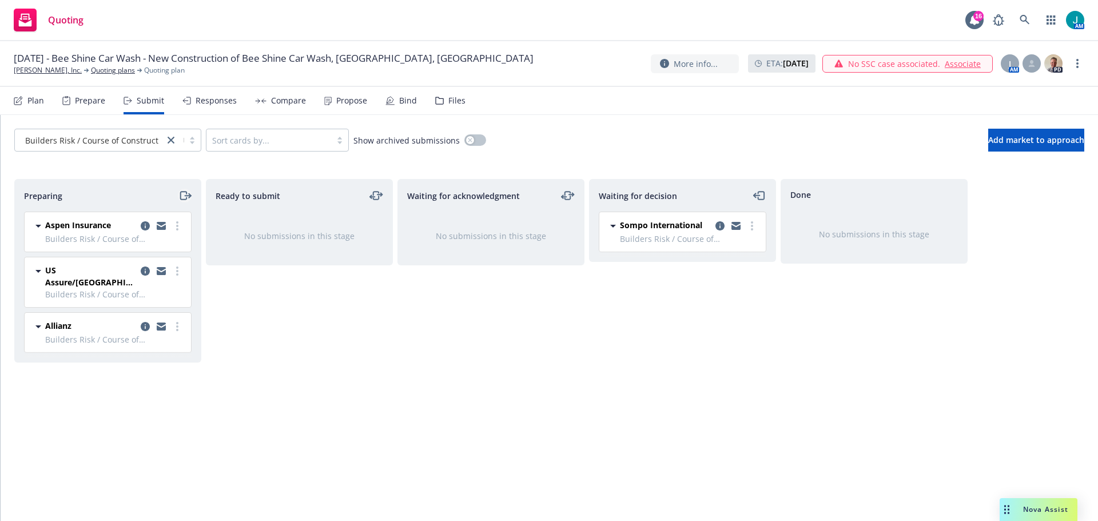
click at [184, 196] on icon "moveRight" at bounding box center [184, 196] width 13 height 14
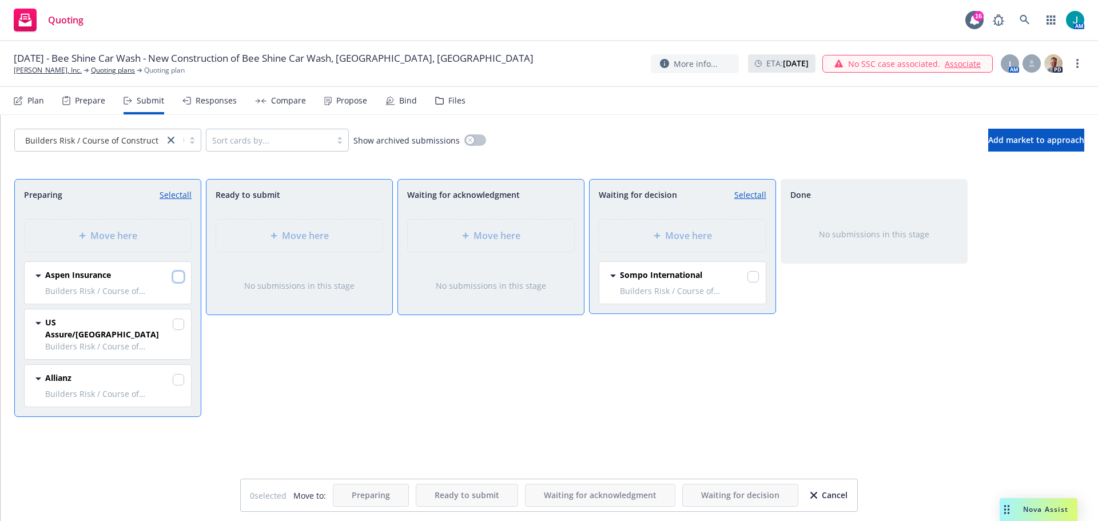
drag, startPoint x: 173, startPoint y: 276, endPoint x: 183, endPoint y: 309, distance: 35.1
click at [176, 280] on input "checkbox" at bounding box center [178, 276] width 11 height 11
checkbox input "true"
drag, startPoint x: 180, startPoint y: 323, endPoint x: 178, endPoint y: 344, distance: 21.2
click at [180, 324] on input "checkbox" at bounding box center [178, 323] width 11 height 11
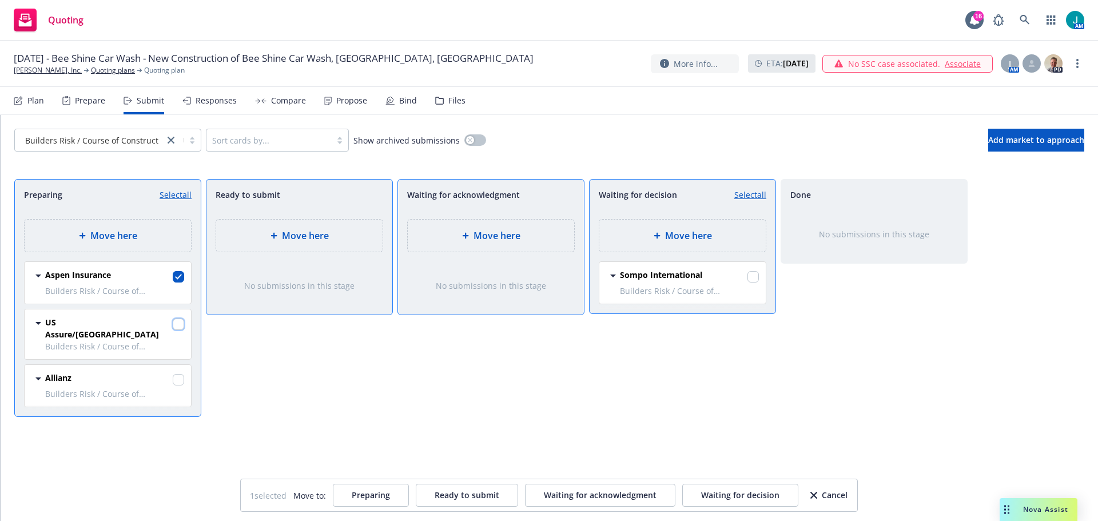
checkbox input "true"
click at [177, 374] on input "checkbox" at bounding box center [178, 379] width 11 height 11
checkbox input "true"
click at [457, 232] on div "Move here" at bounding box center [491, 236] width 148 height 14
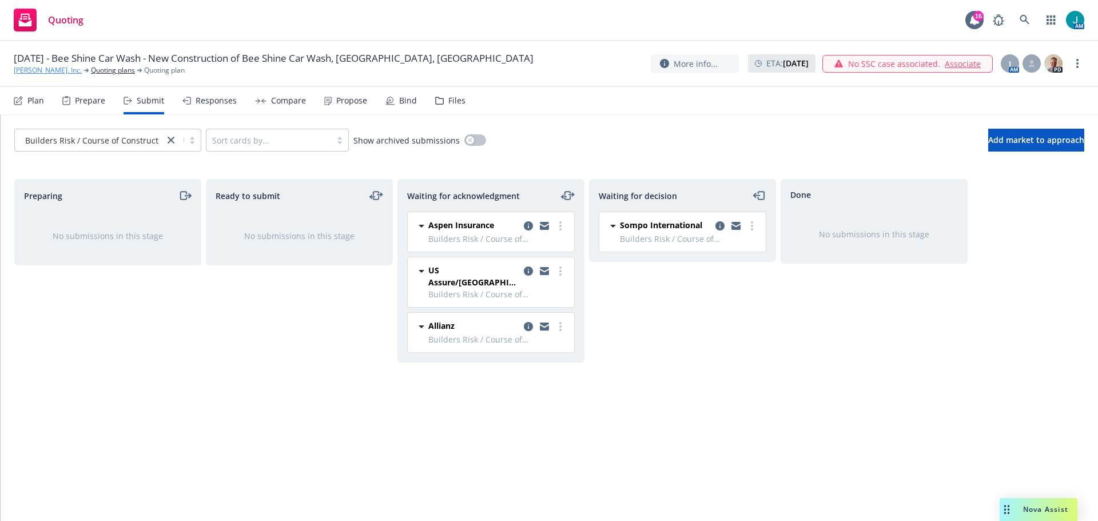
click at [47, 67] on link "[PERSON_NAME], Inc." at bounding box center [48, 70] width 68 height 10
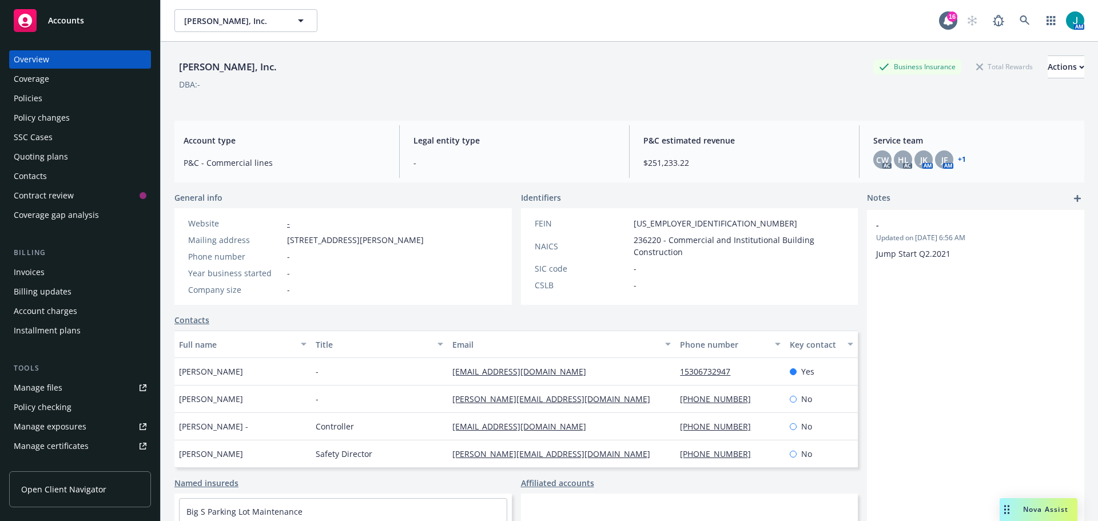
click at [61, 158] on div "Quoting plans" at bounding box center [41, 156] width 54 height 18
